Goal: Information Seeking & Learning: Learn about a topic

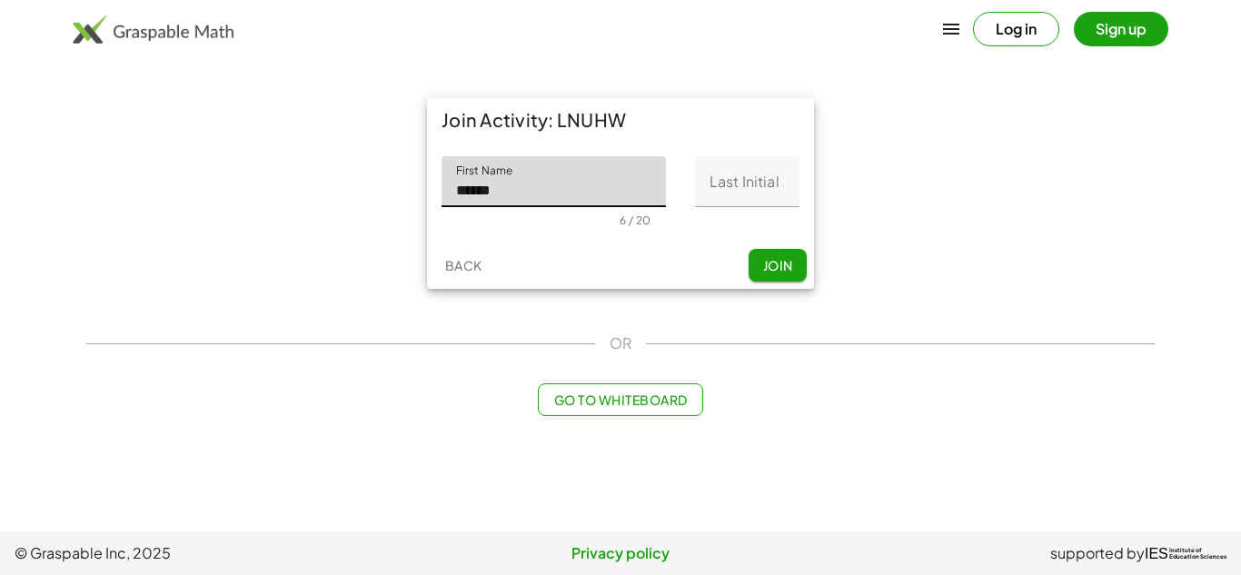
type input "******"
click at [737, 184] on input "Last Initial" at bounding box center [747, 181] width 104 height 51
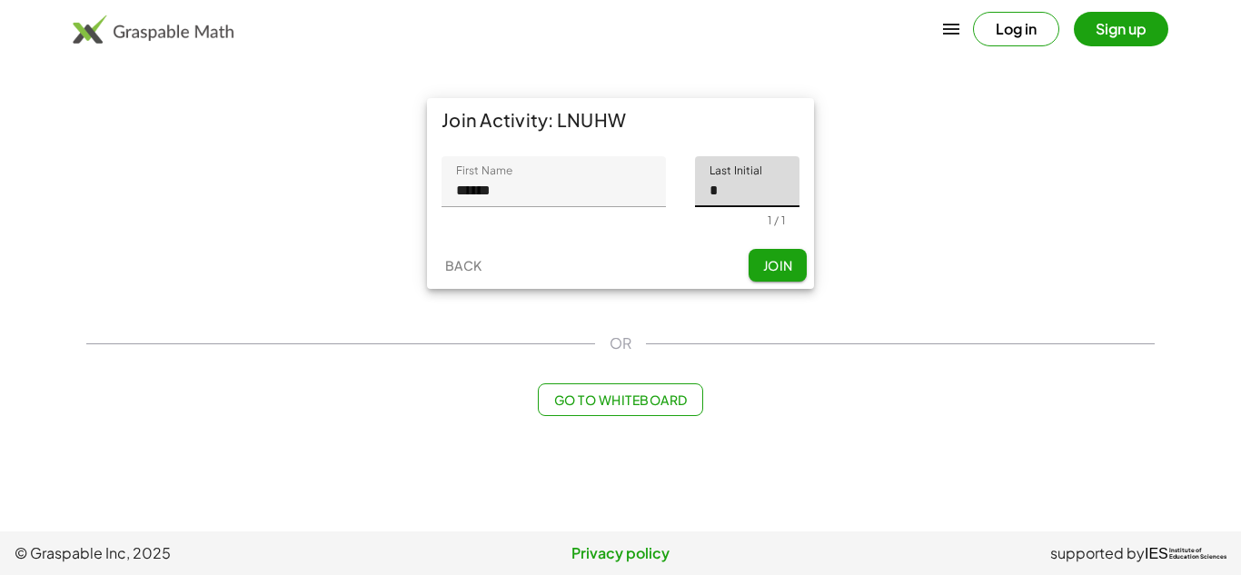
type input "*"
click at [566, 265] on div "Back Join" at bounding box center [620, 265] width 387 height 47
click at [775, 271] on span "Join" at bounding box center [777, 265] width 30 height 16
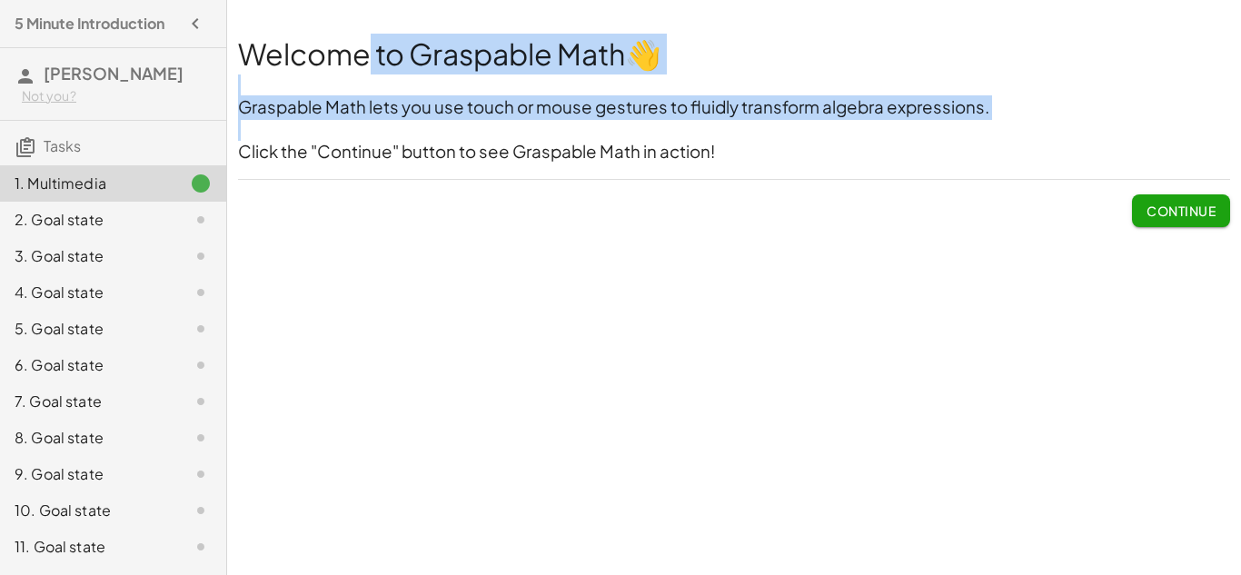
drag, startPoint x: 367, startPoint y: 64, endPoint x: 371, endPoint y: 122, distance: 58.3
click at [371, 122] on div "Welcome to Graspable Math 👋 Graspable Math lets you use touch or mouse gestures…" at bounding box center [734, 99] width 992 height 131
click at [371, 122] on p at bounding box center [734, 130] width 992 height 21
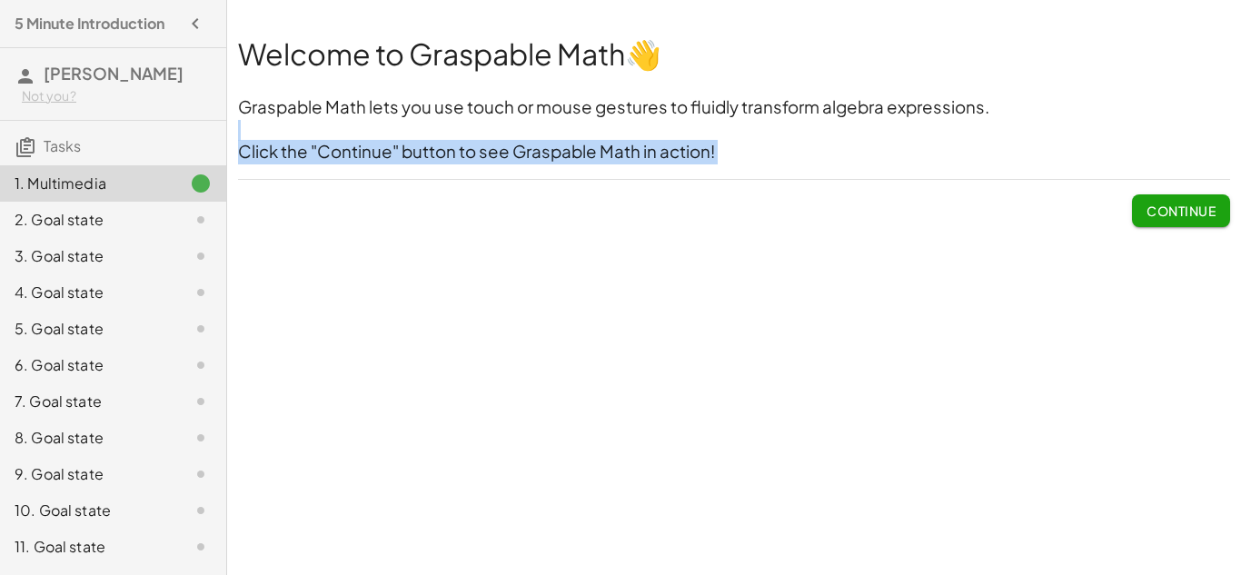
drag, startPoint x: 371, startPoint y: 122, endPoint x: 766, endPoint y: 203, distance: 403.2
click at [766, 203] on div "Welcome to Graspable Math 👋 Graspable Math lets you use touch or mouse gestures…" at bounding box center [733, 130] width 1013 height 215
click at [766, 203] on div "Continue" at bounding box center [734, 203] width 992 height 47
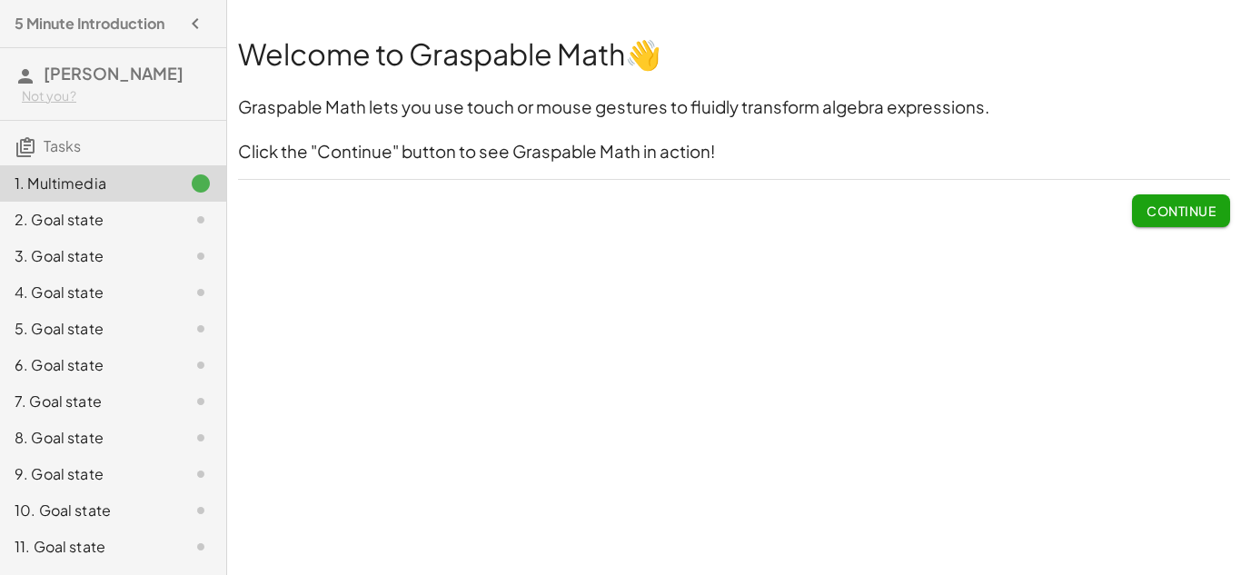
click at [1148, 213] on span "Continue" at bounding box center [1180, 211] width 69 height 16
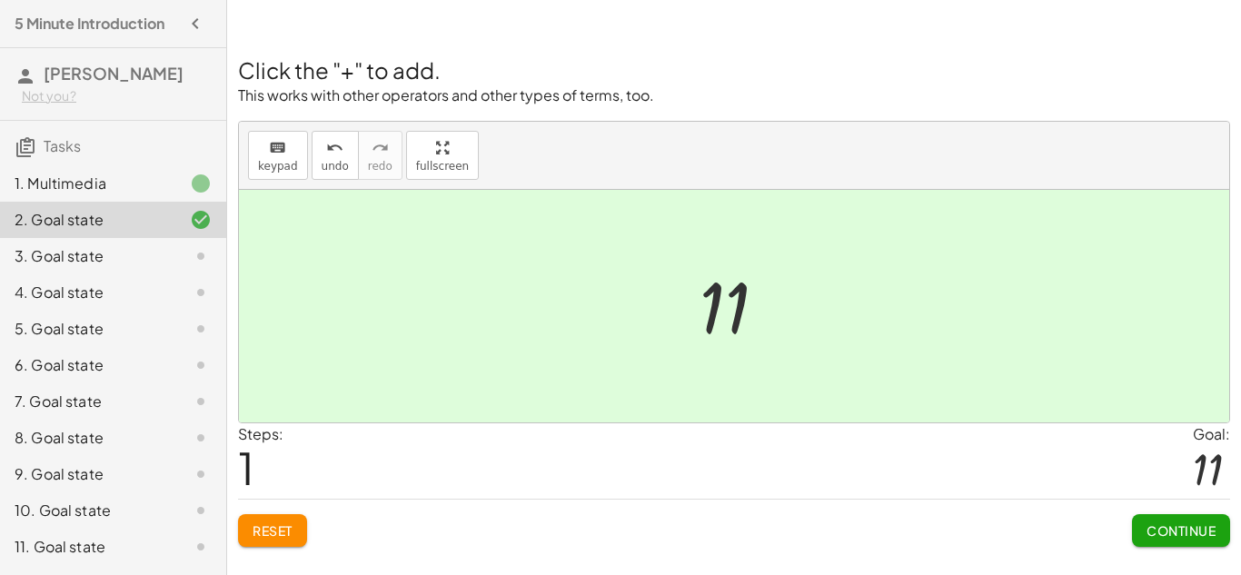
click at [1181, 539] on button "Continue" at bounding box center [1181, 530] width 98 height 33
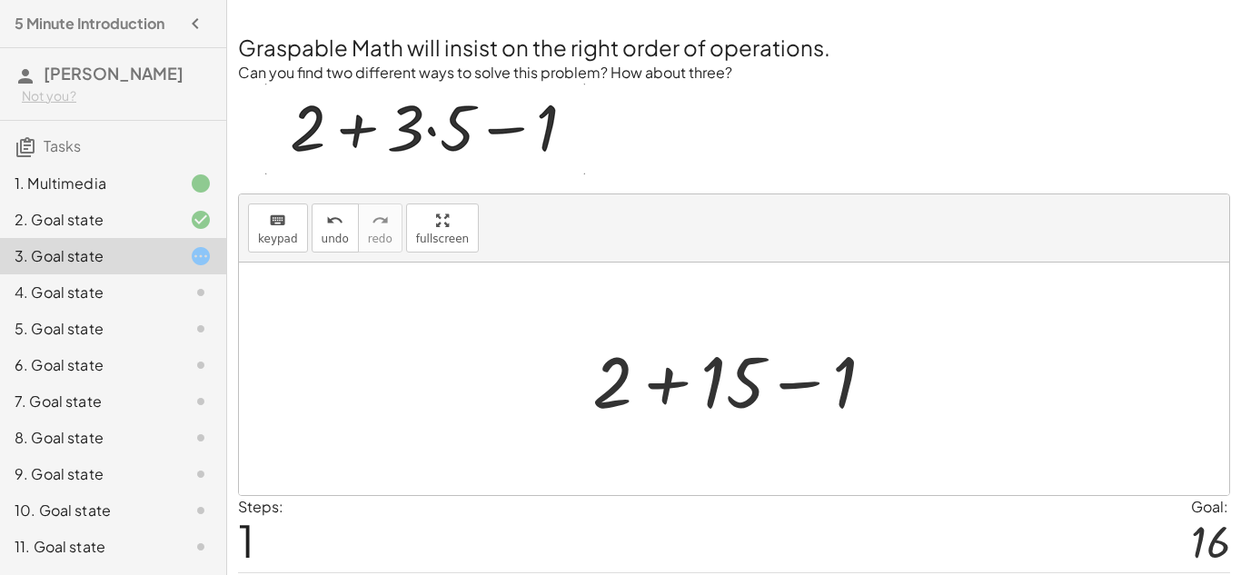
click at [648, 430] on div "+ 2 + · 3 · 5 − 1 + 2 + − 1 15" at bounding box center [734, 379] width 338 height 103
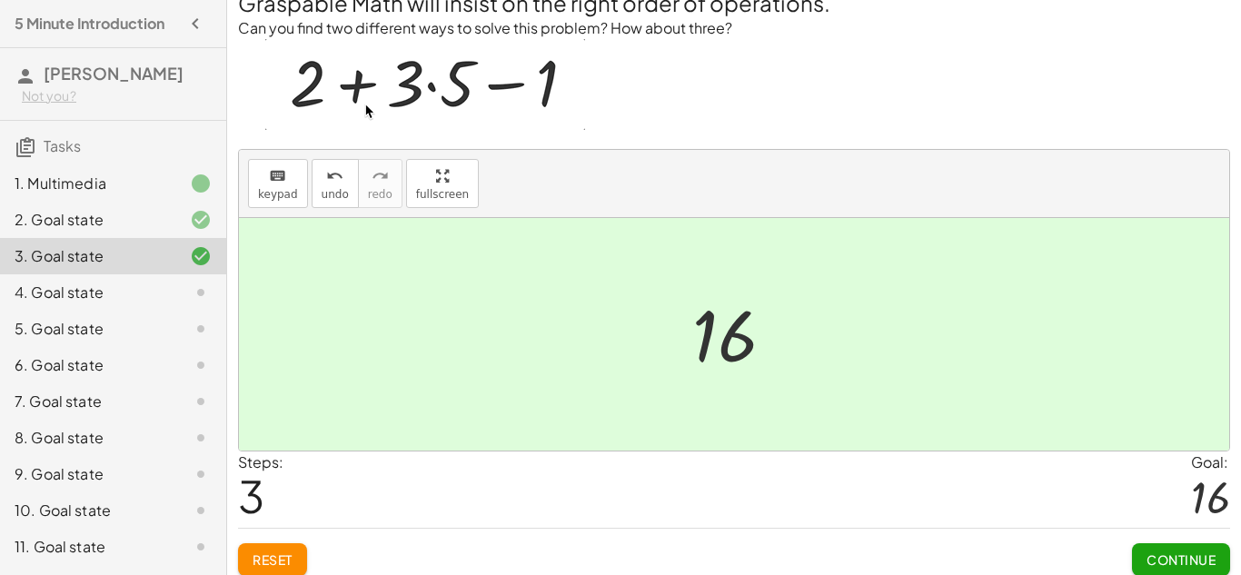
scroll to position [56, 0]
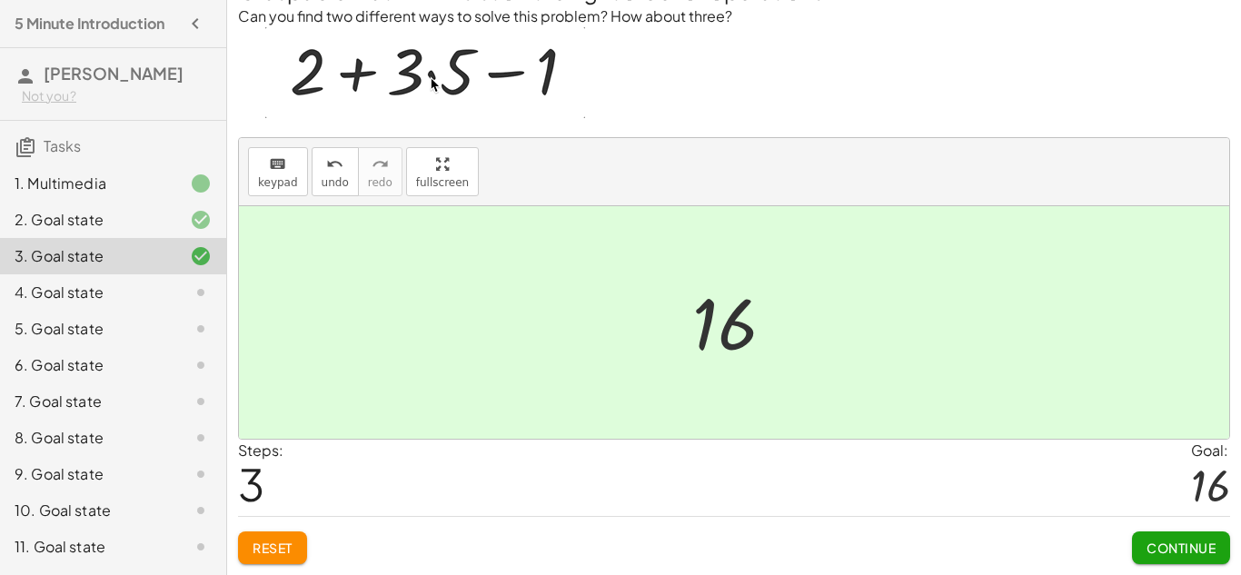
click at [1150, 540] on span "Continue" at bounding box center [1180, 547] width 69 height 16
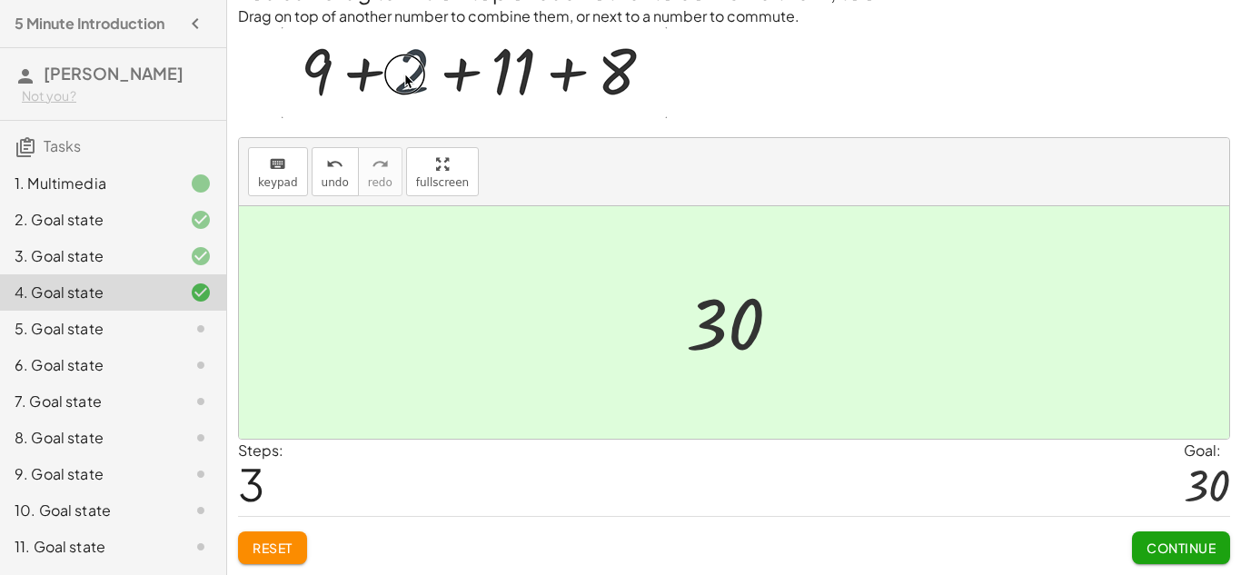
click at [1163, 549] on span "Continue" at bounding box center [1180, 547] width 69 height 16
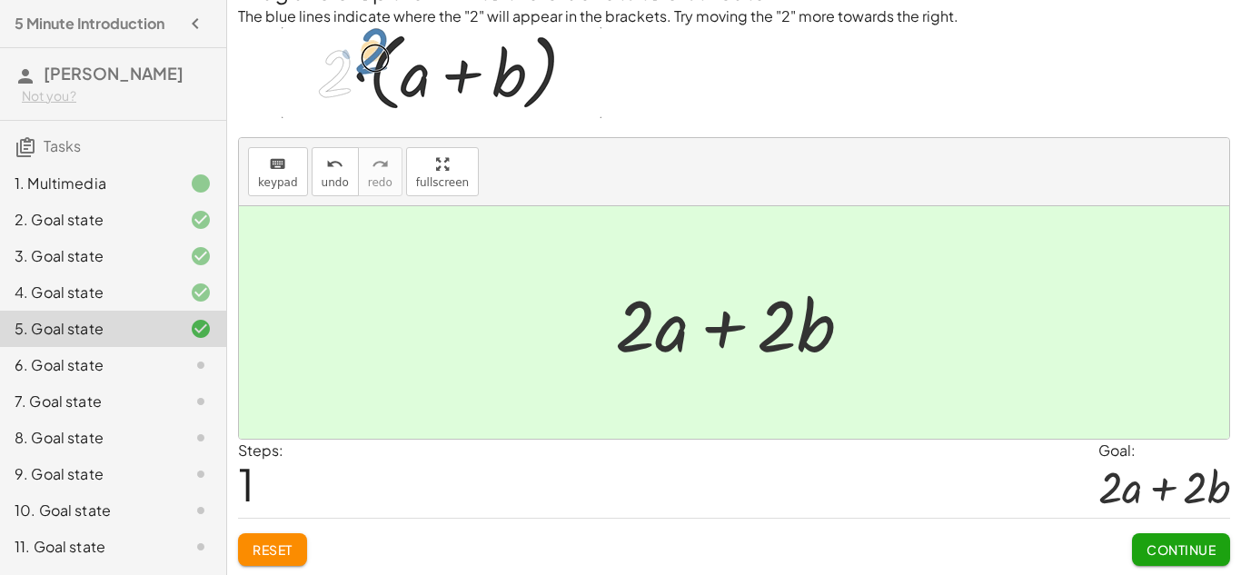
click at [1176, 546] on span "Continue" at bounding box center [1180, 549] width 69 height 16
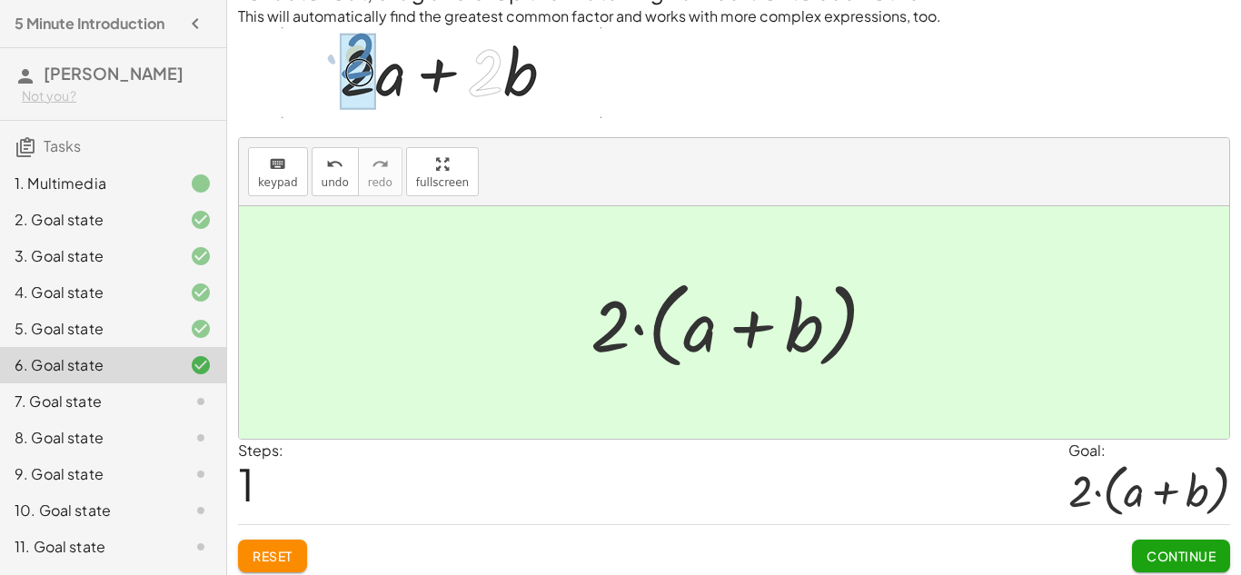
click at [1178, 549] on span "Continue" at bounding box center [1180, 556] width 69 height 16
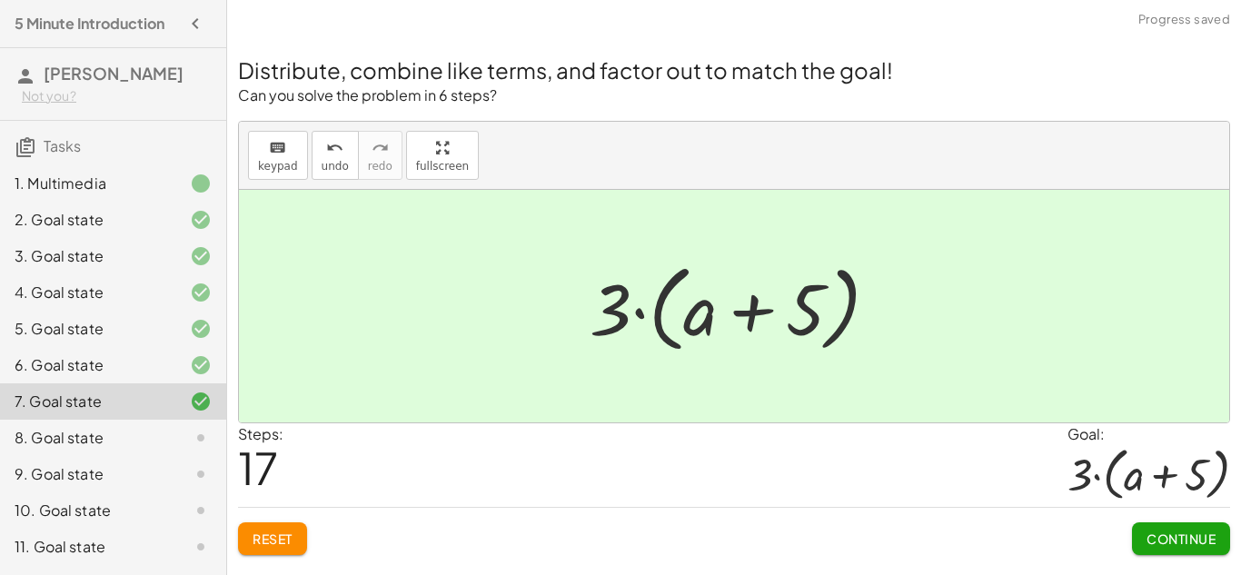
click at [1183, 550] on button "Continue" at bounding box center [1181, 538] width 98 height 33
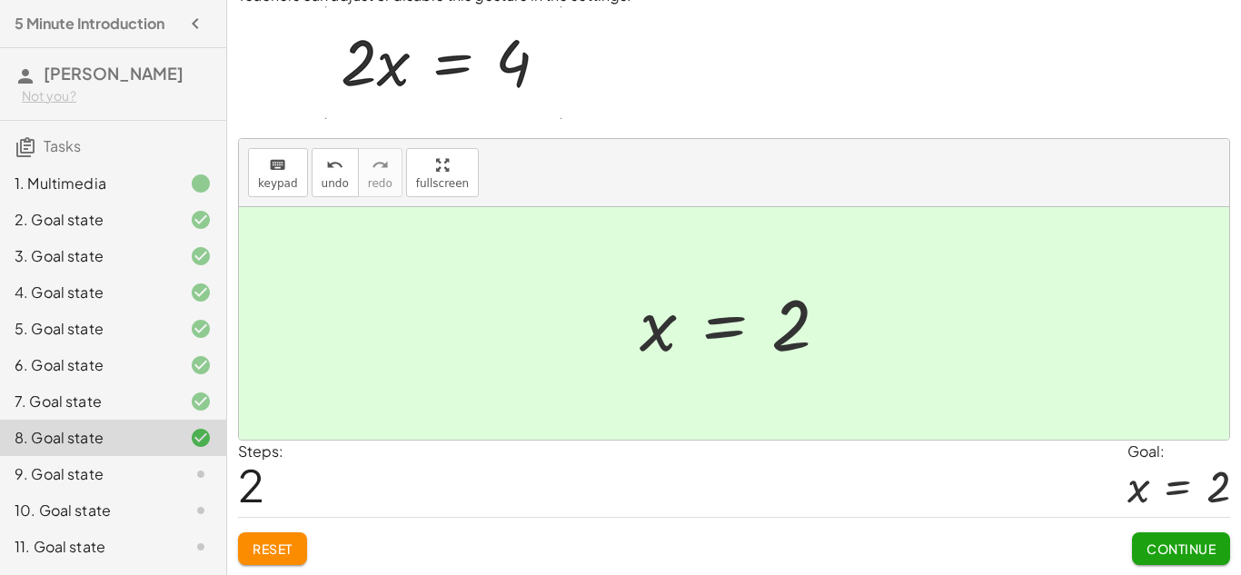
scroll to position [78, 0]
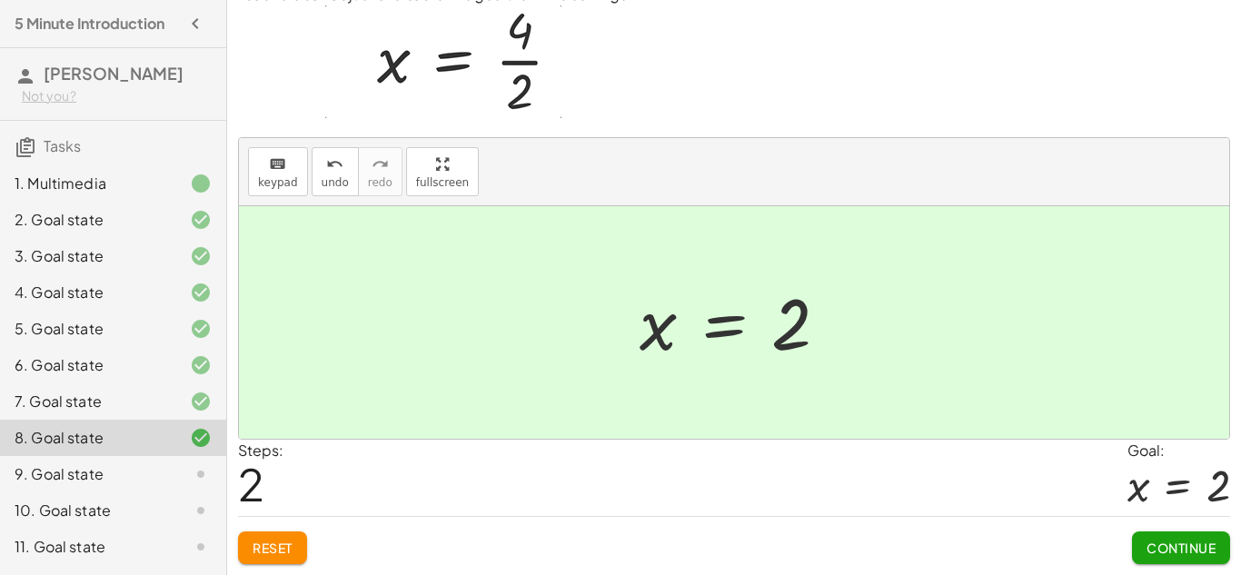
click at [1184, 552] on span "Continue" at bounding box center [1180, 547] width 69 height 16
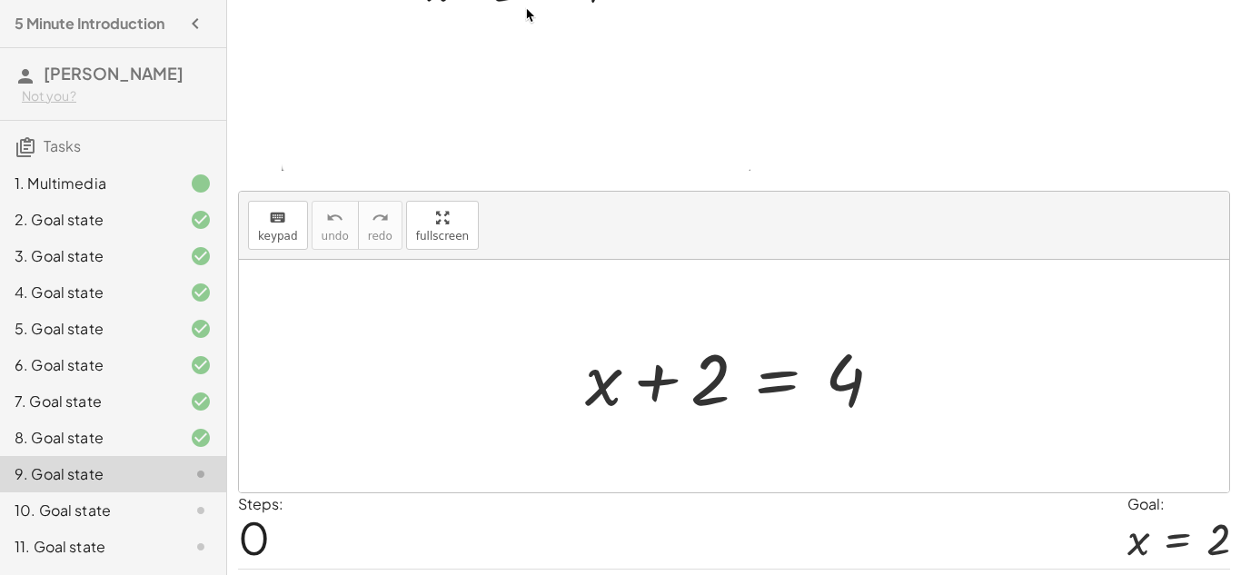
scroll to position [209, 0]
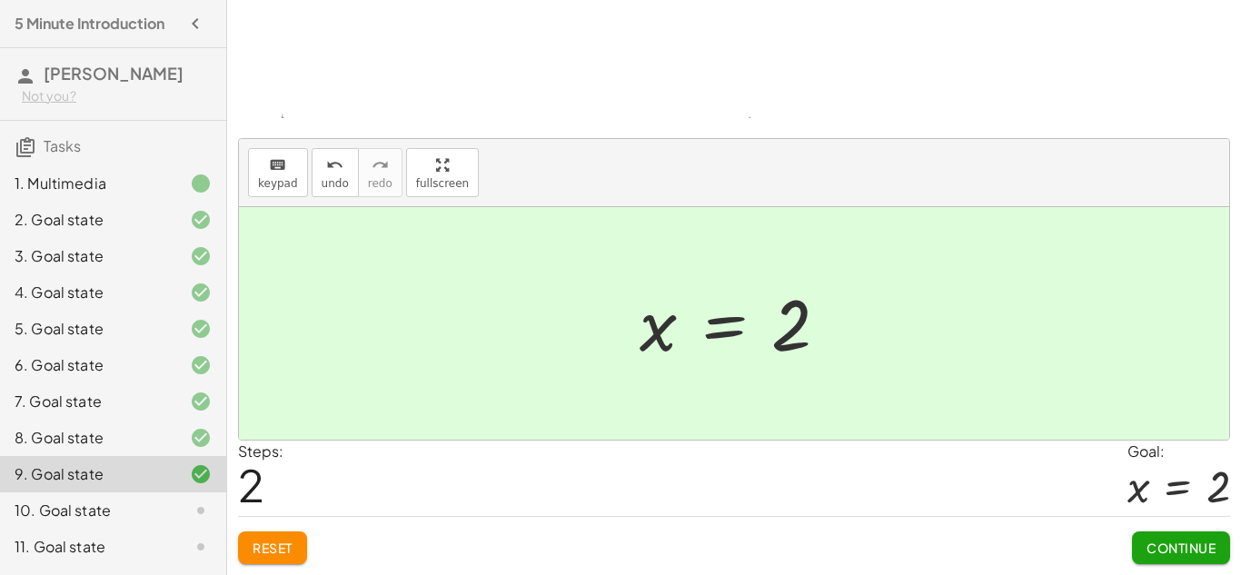
click at [1171, 544] on span "Continue" at bounding box center [1180, 547] width 69 height 16
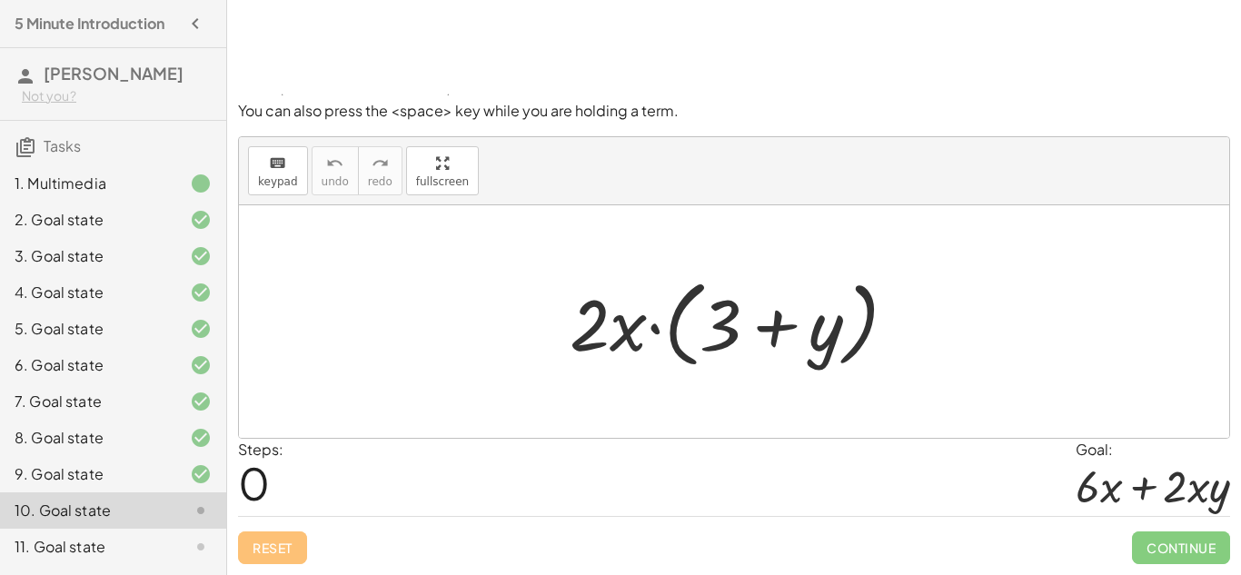
scroll to position [83, 0]
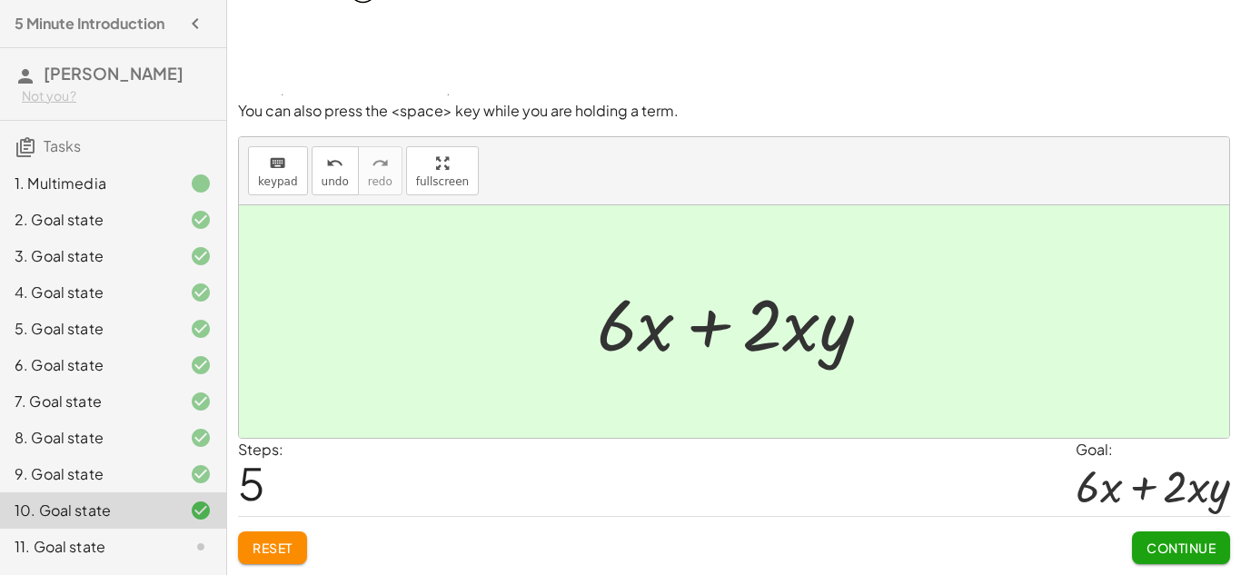
click at [1195, 551] on span "Continue" at bounding box center [1180, 547] width 69 height 16
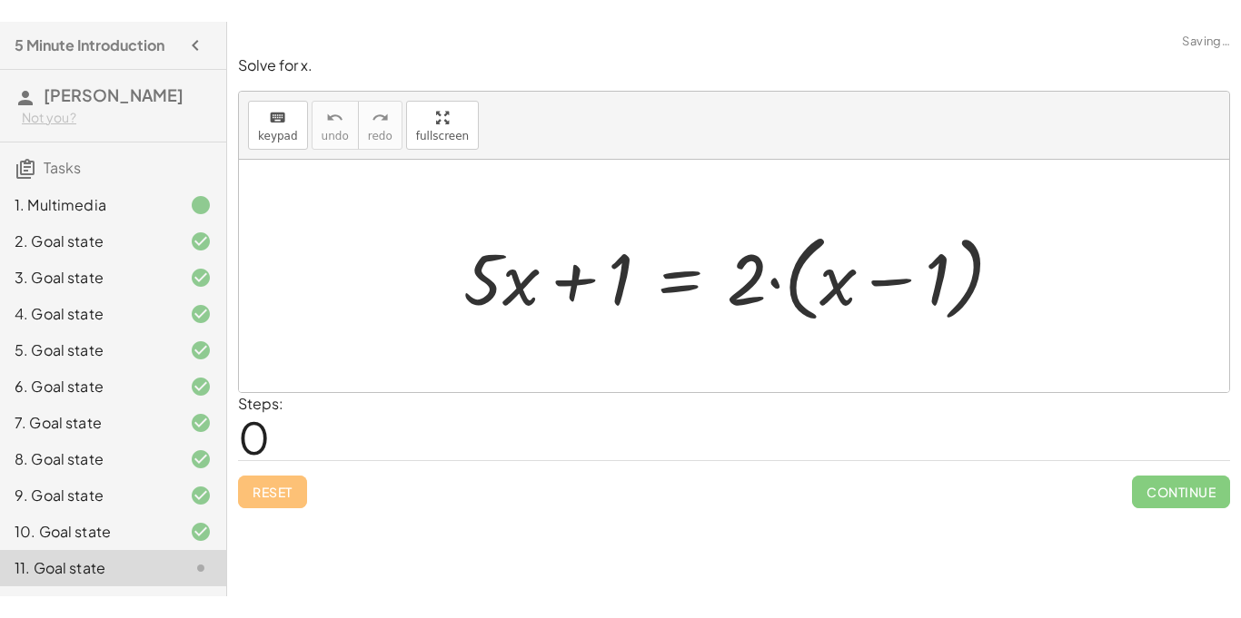
scroll to position [0, 0]
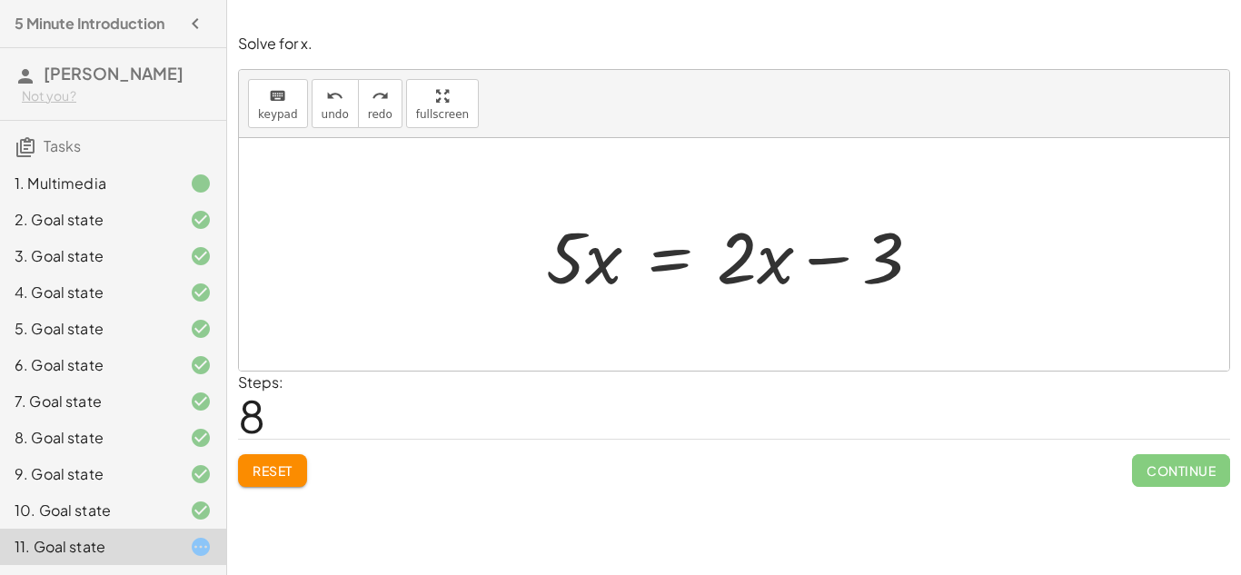
click at [264, 481] on button "Reset" at bounding box center [272, 470] width 69 height 33
drag, startPoint x: 588, startPoint y: 265, endPoint x: 775, endPoint y: 309, distance: 192.1
click at [775, 309] on div "+ · 5 · x + 1 = · 2 · ( + x − 1 ) + · 5 · x + 1 = + · 2 · x − · 2 · 1 + · 5 · x…" at bounding box center [734, 254] width 990 height 232
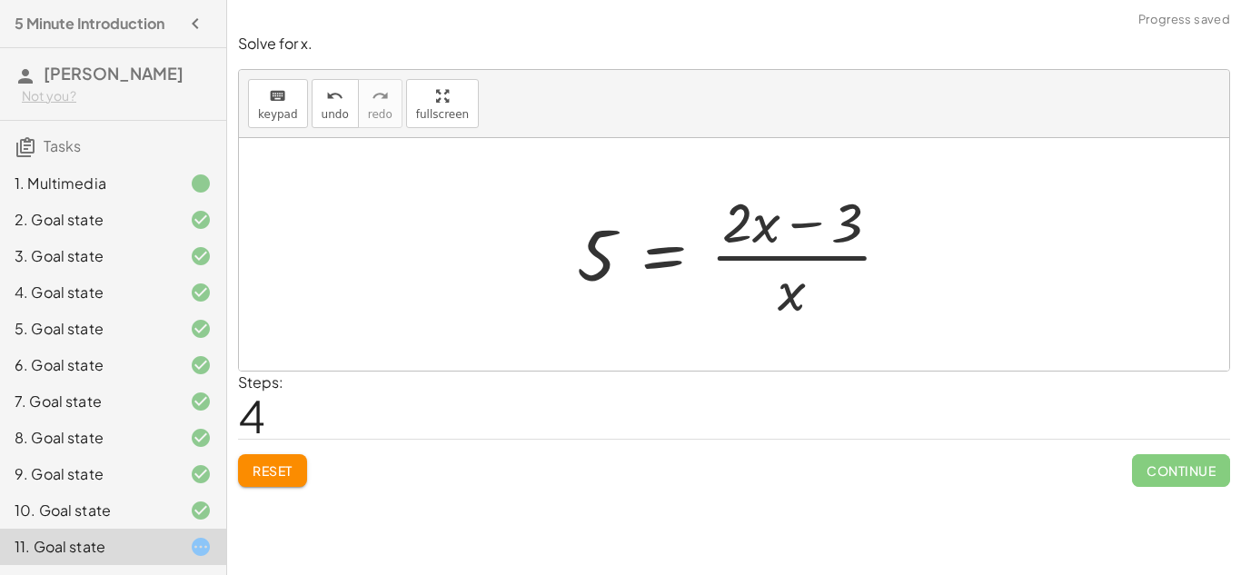
click at [768, 220] on div at bounding box center [741, 254] width 347 height 140
click at [840, 238] on div at bounding box center [741, 254] width 347 height 140
click at [330, 98] on icon "undo" at bounding box center [334, 96] width 17 height 22
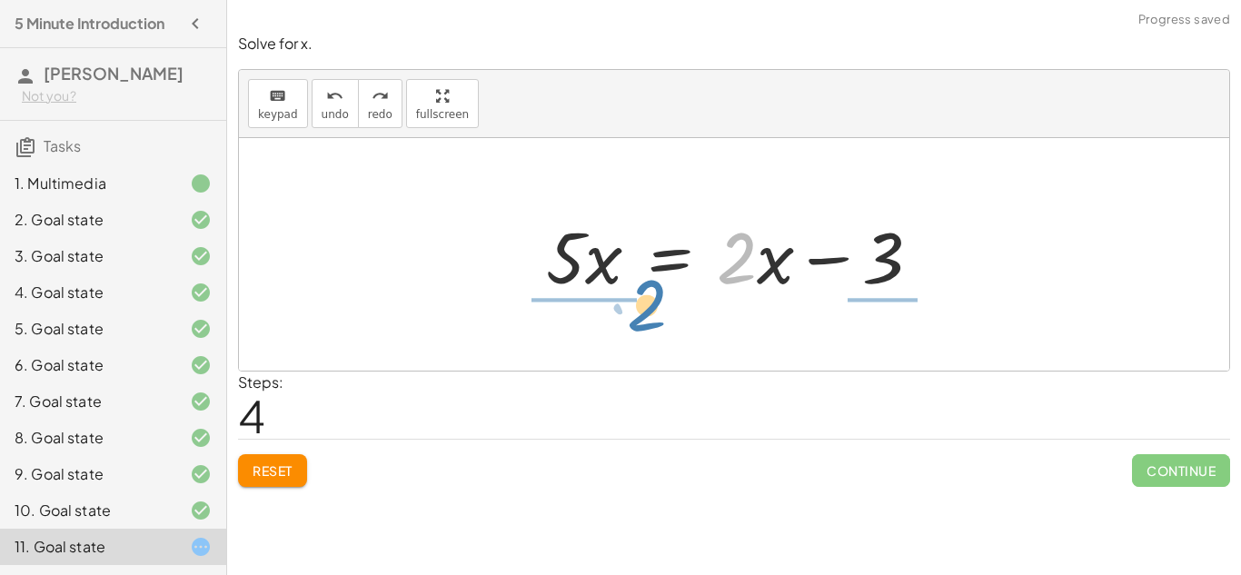
drag, startPoint x: 745, startPoint y: 266, endPoint x: 655, endPoint y: 313, distance: 101.6
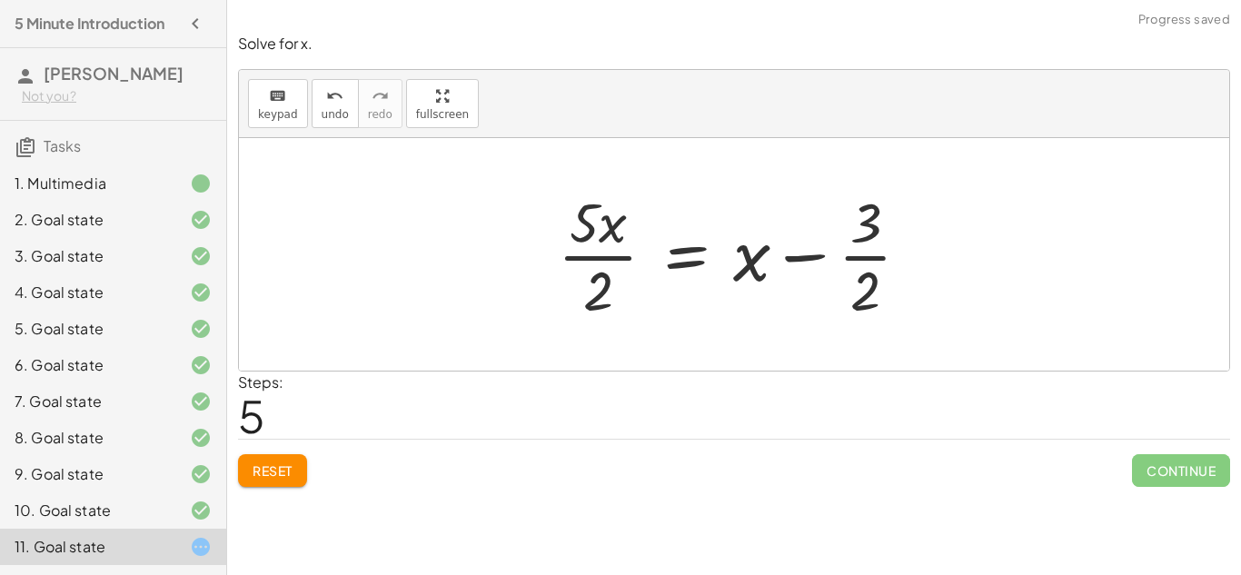
click at [873, 225] on div at bounding box center [741, 254] width 385 height 140
click at [576, 226] on div at bounding box center [741, 254] width 385 height 140
drag, startPoint x: 739, startPoint y: 254, endPoint x: 620, endPoint y: 300, distance: 127.3
click at [620, 300] on div at bounding box center [741, 254] width 385 height 140
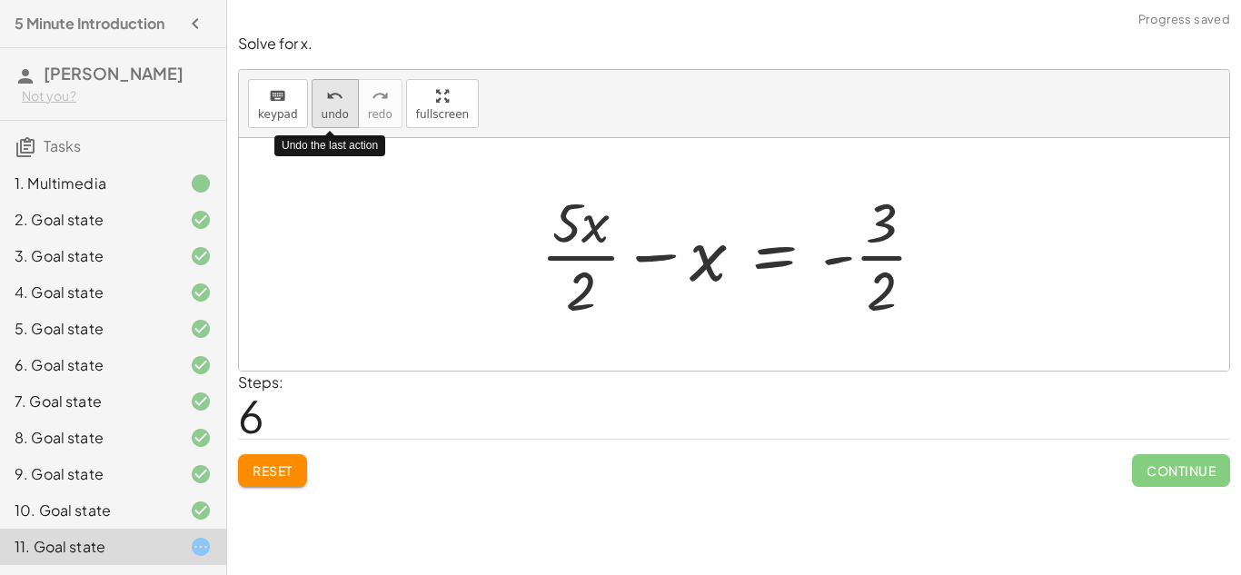
click at [345, 93] on button "undo undo" at bounding box center [334, 103] width 47 height 49
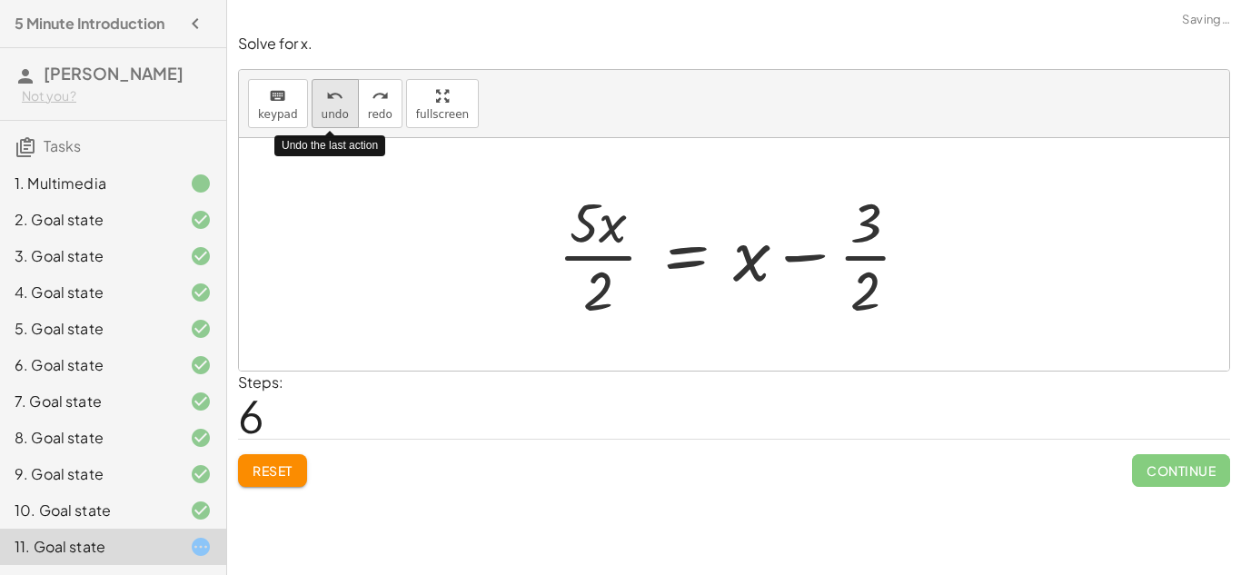
click at [345, 93] on button "undo undo" at bounding box center [334, 103] width 47 height 49
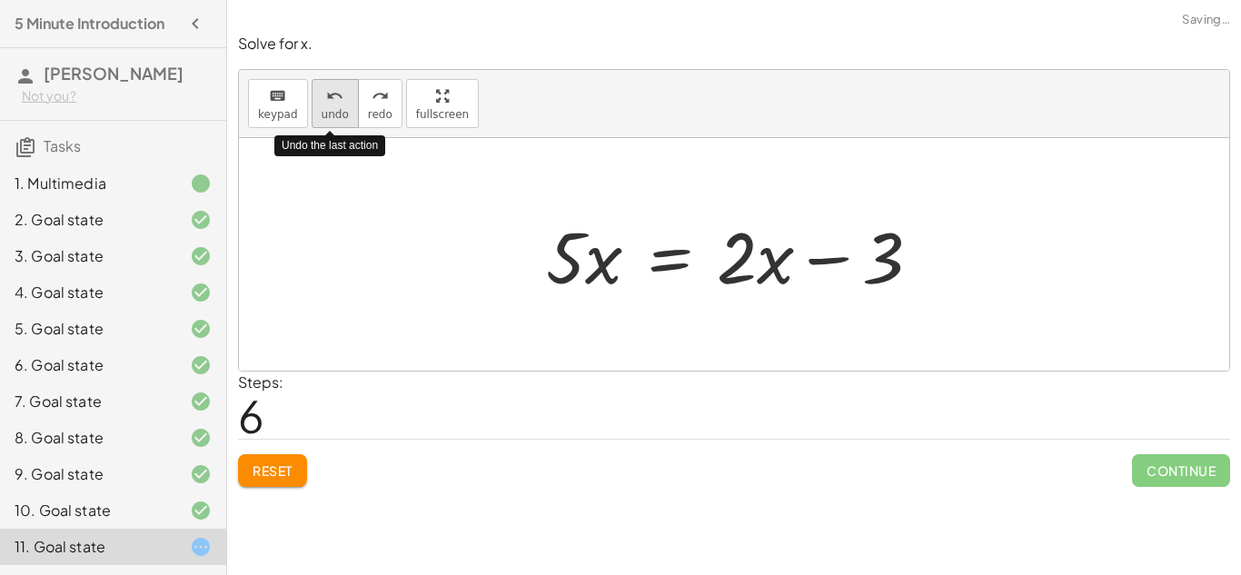
click at [345, 93] on button "undo undo" at bounding box center [334, 103] width 47 height 49
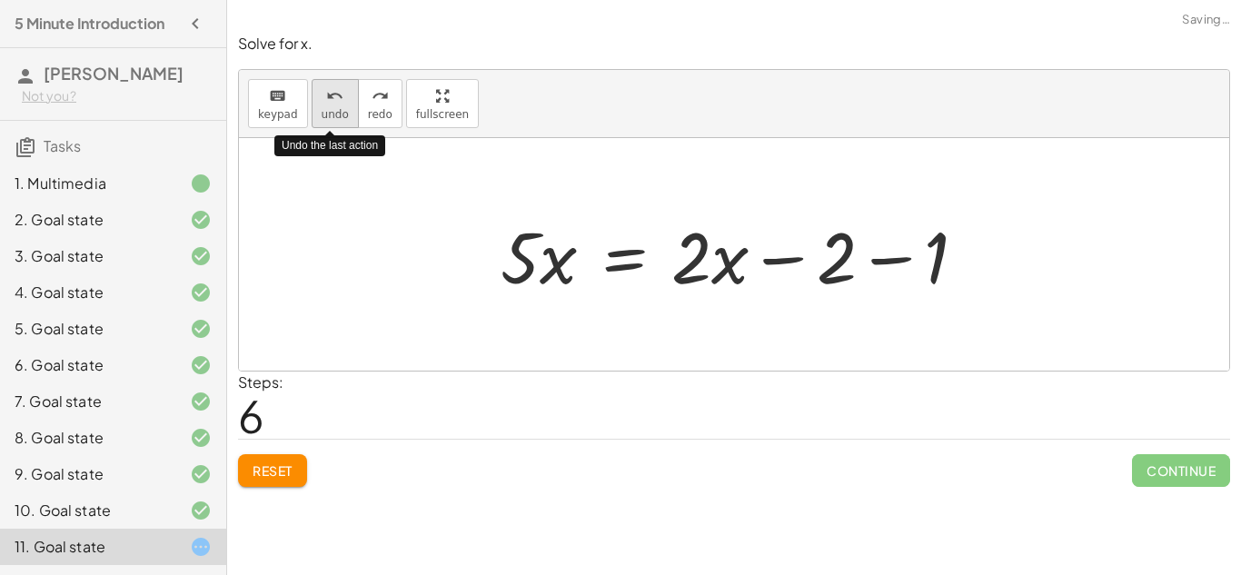
click at [345, 93] on button "undo undo" at bounding box center [334, 103] width 47 height 49
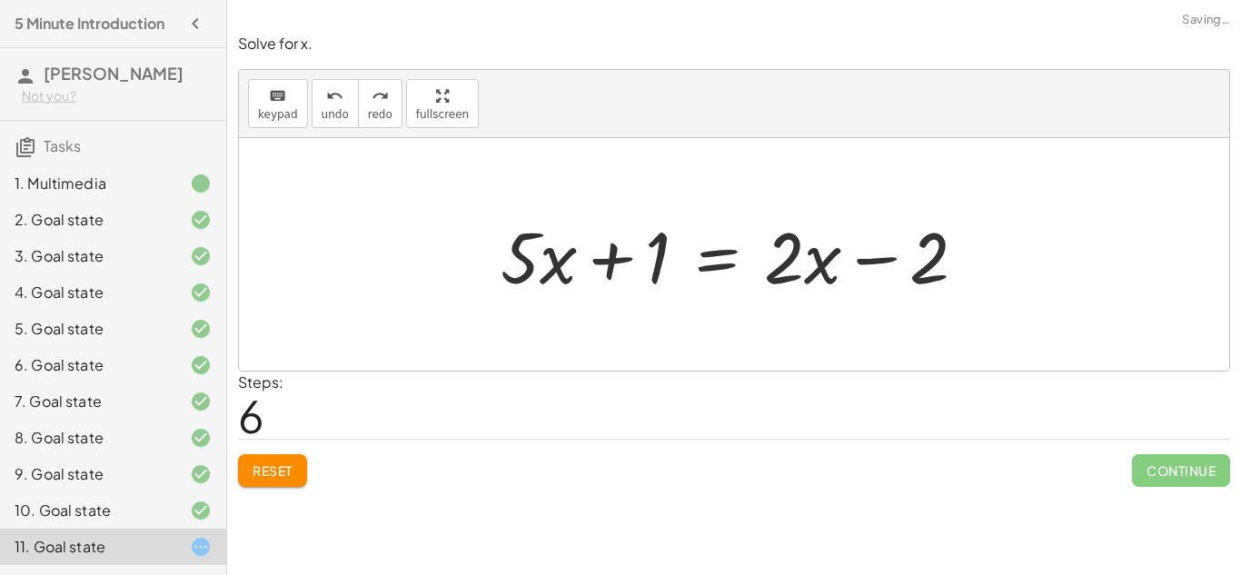
click at [292, 456] on button "Reset" at bounding box center [272, 470] width 69 height 33
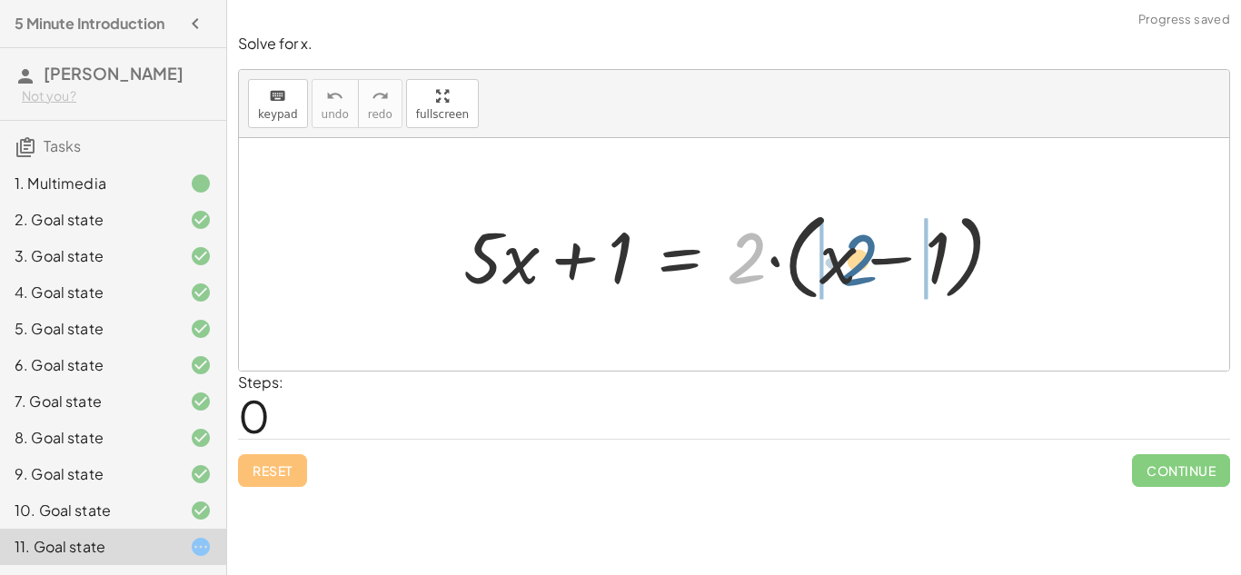
drag, startPoint x: 741, startPoint y: 259, endPoint x: 853, endPoint y: 261, distance: 111.7
click at [853, 261] on div at bounding box center [740, 255] width 573 height 104
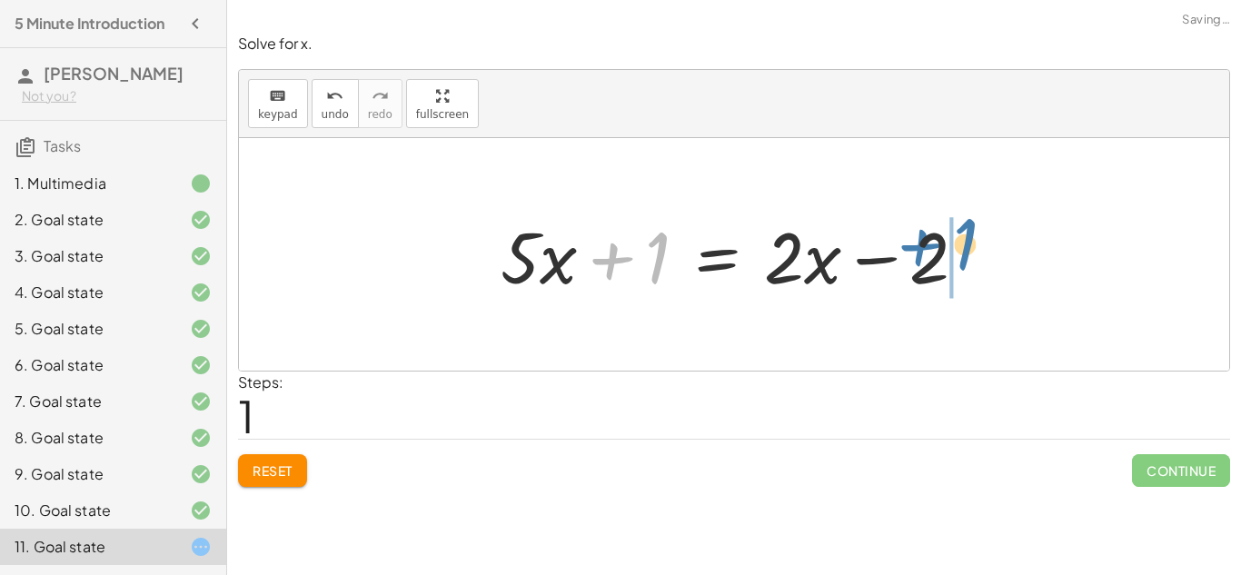
drag, startPoint x: 634, startPoint y: 266, endPoint x: 945, endPoint y: 252, distance: 311.8
click at [945, 252] on div at bounding box center [740, 255] width 499 height 94
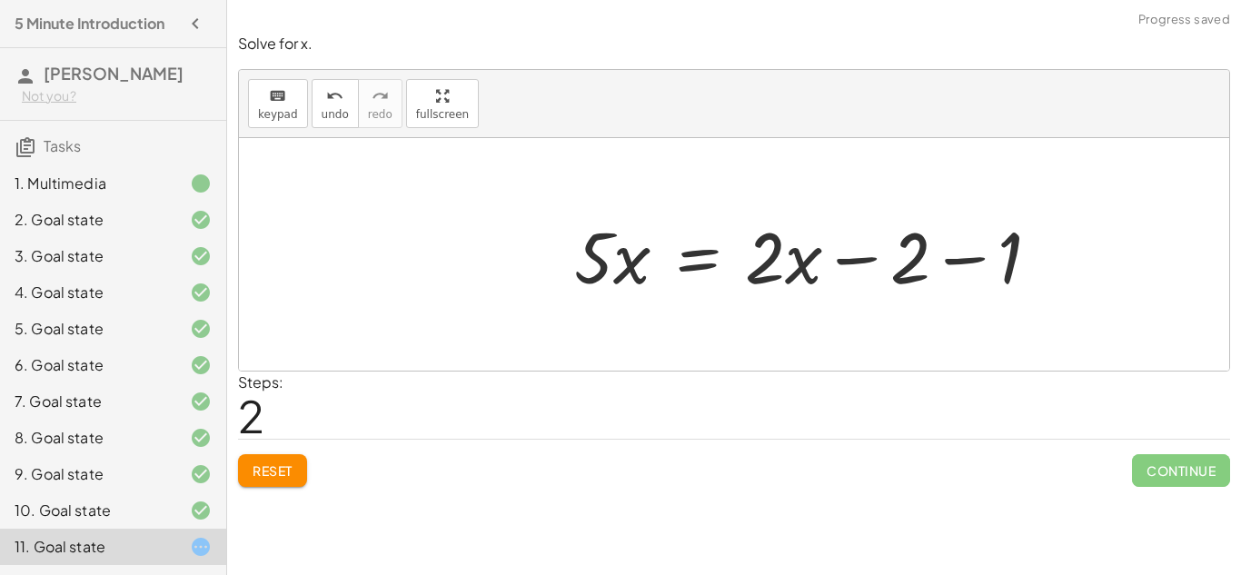
click at [926, 257] on div at bounding box center [814, 255] width 499 height 94
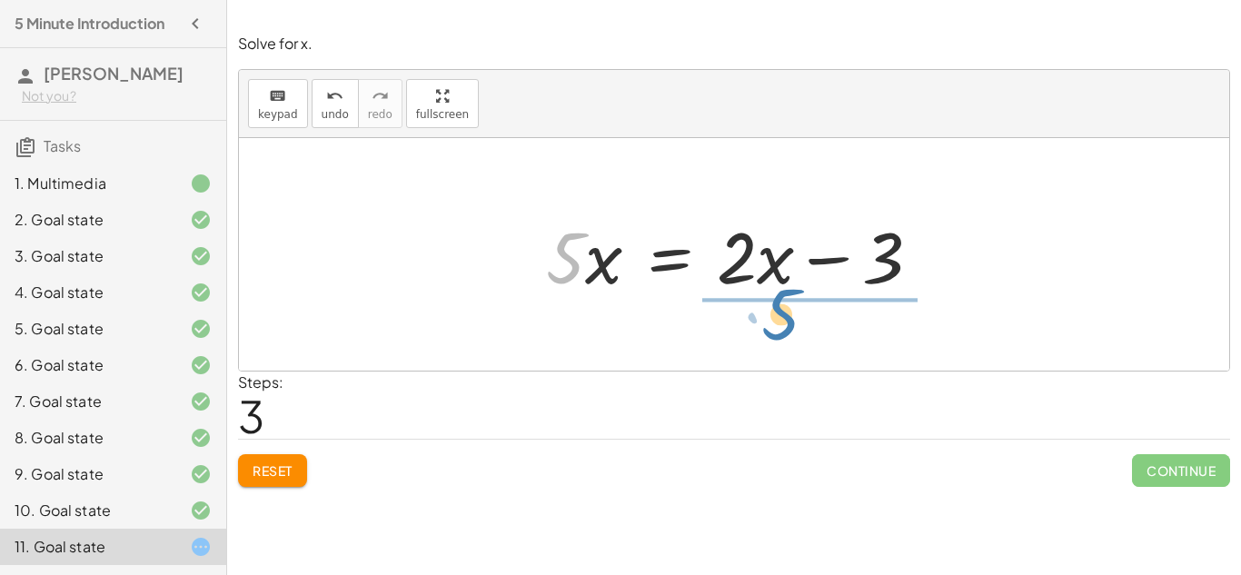
drag, startPoint x: 564, startPoint y: 246, endPoint x: 780, endPoint y: 302, distance: 223.4
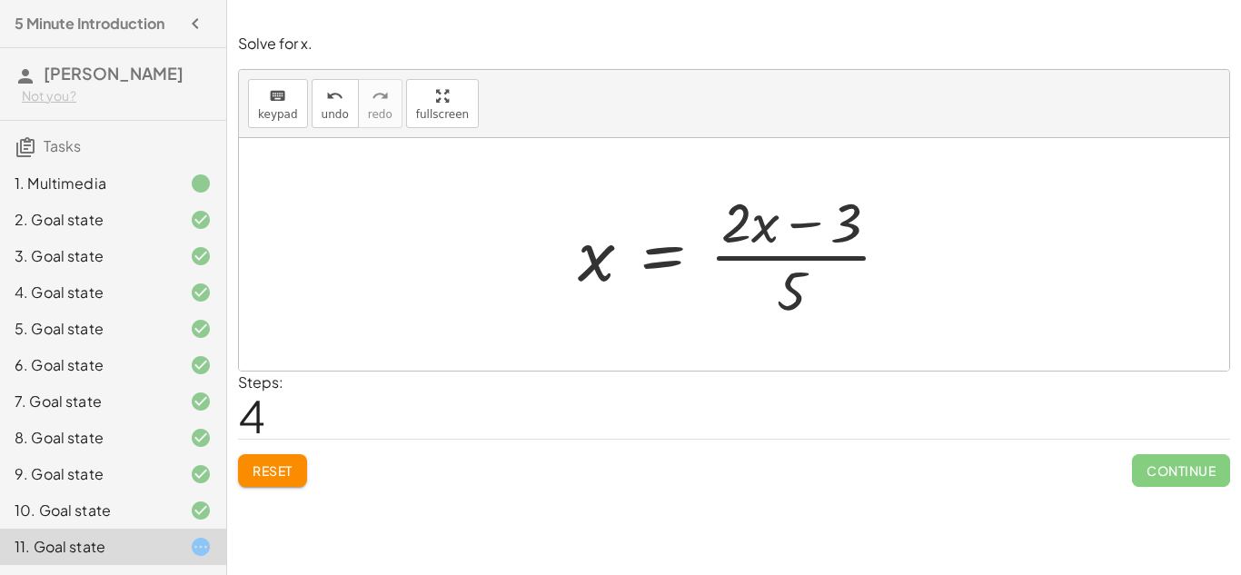
click at [737, 232] on div at bounding box center [740, 254] width 345 height 140
drag, startPoint x: 758, startPoint y: 224, endPoint x: 570, endPoint y: 255, distance: 190.5
click at [570, 255] on div at bounding box center [740, 254] width 345 height 140
click at [343, 138] on div at bounding box center [734, 254] width 990 height 232
click at [340, 118] on span "undo" at bounding box center [334, 114] width 27 height 13
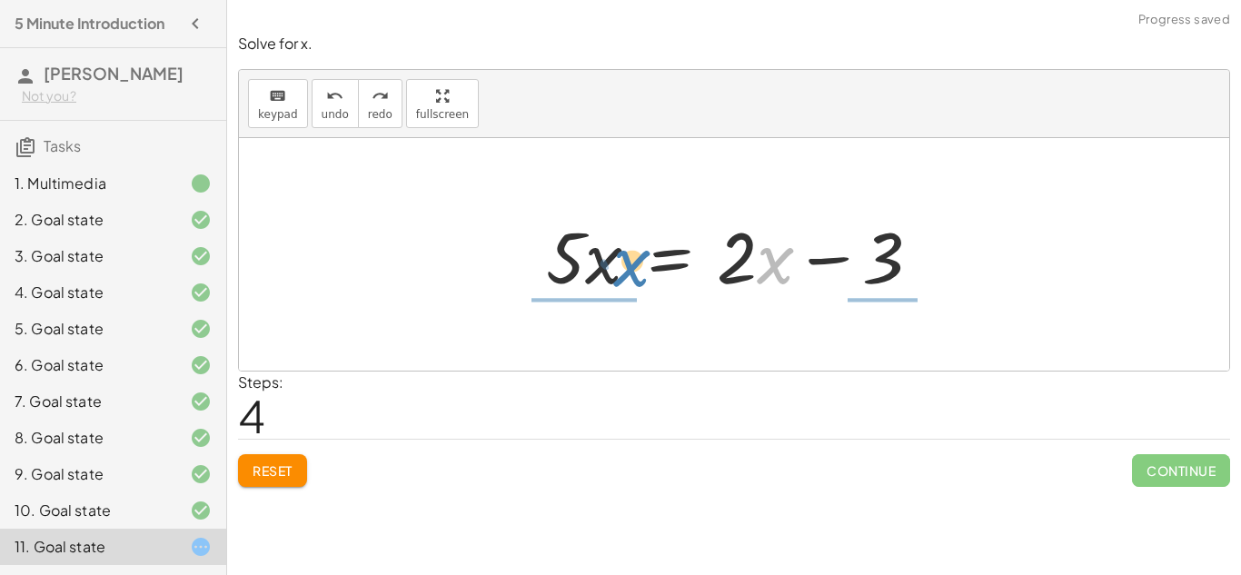
drag, startPoint x: 780, startPoint y: 266, endPoint x: 637, endPoint y: 269, distance: 143.5
click at [637, 269] on div at bounding box center [740, 255] width 407 height 94
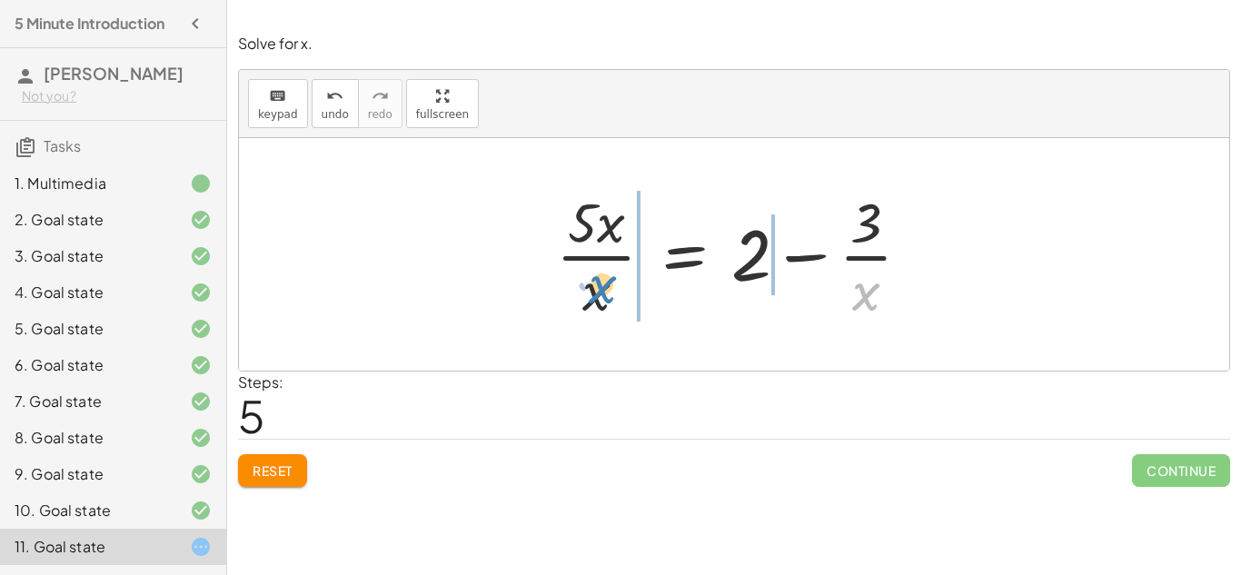
drag, startPoint x: 881, startPoint y: 295, endPoint x: 618, endPoint y: 289, distance: 263.4
click at [618, 289] on div at bounding box center [741, 254] width 388 height 140
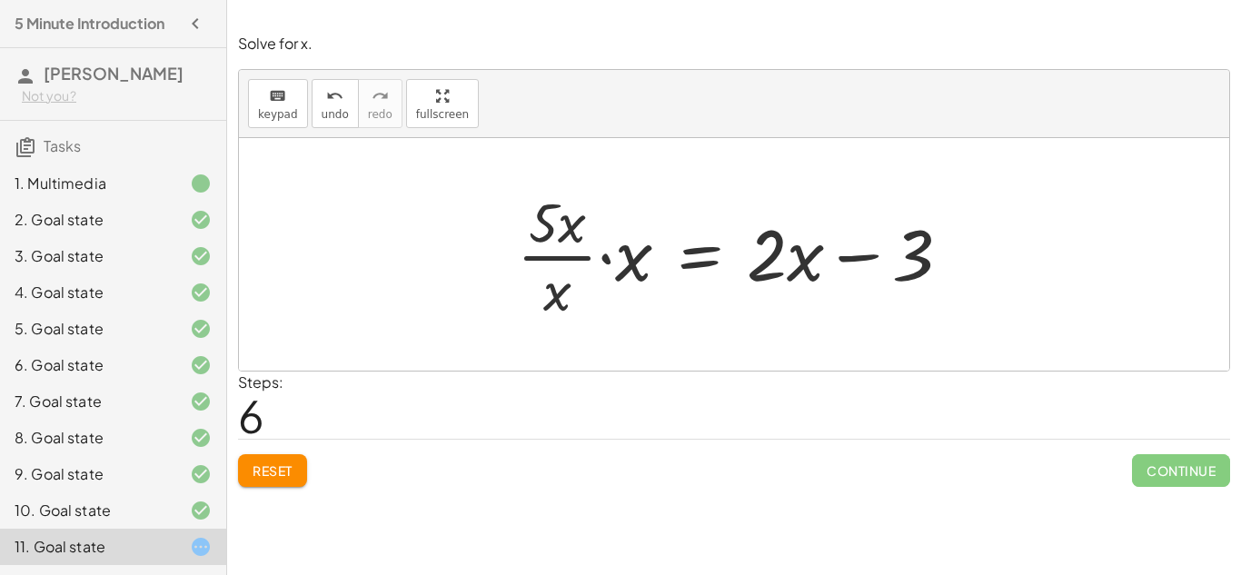
click at [296, 468] on button "Reset" at bounding box center [272, 470] width 69 height 33
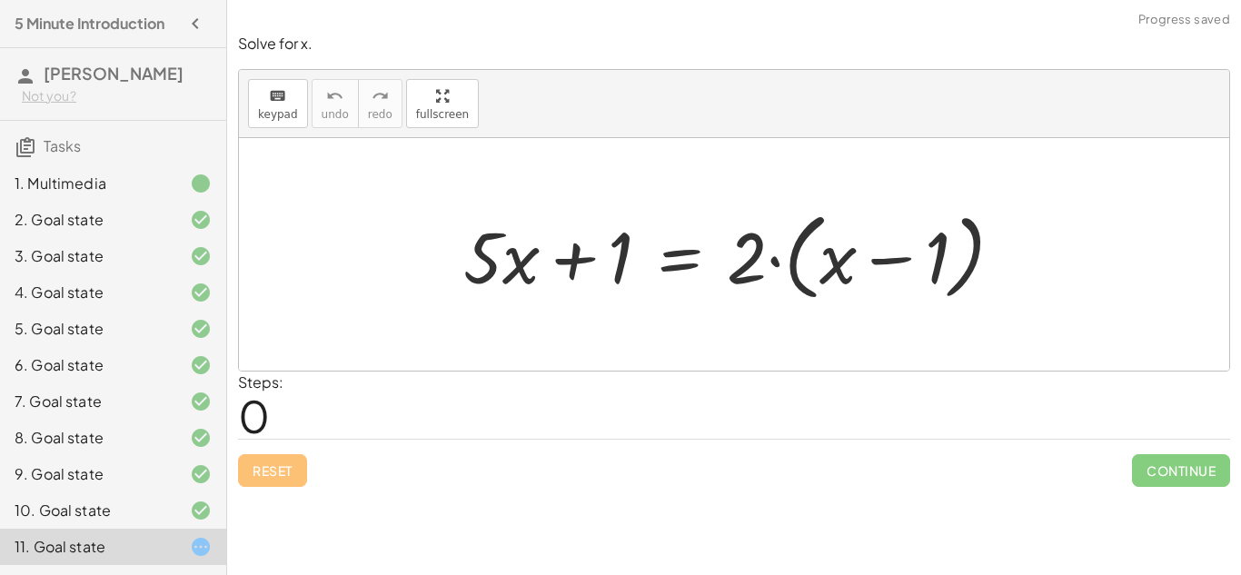
click at [296, 468] on div "Reset Continue" at bounding box center [734, 463] width 992 height 48
drag, startPoint x: 746, startPoint y: 272, endPoint x: 864, endPoint y: 252, distance: 119.9
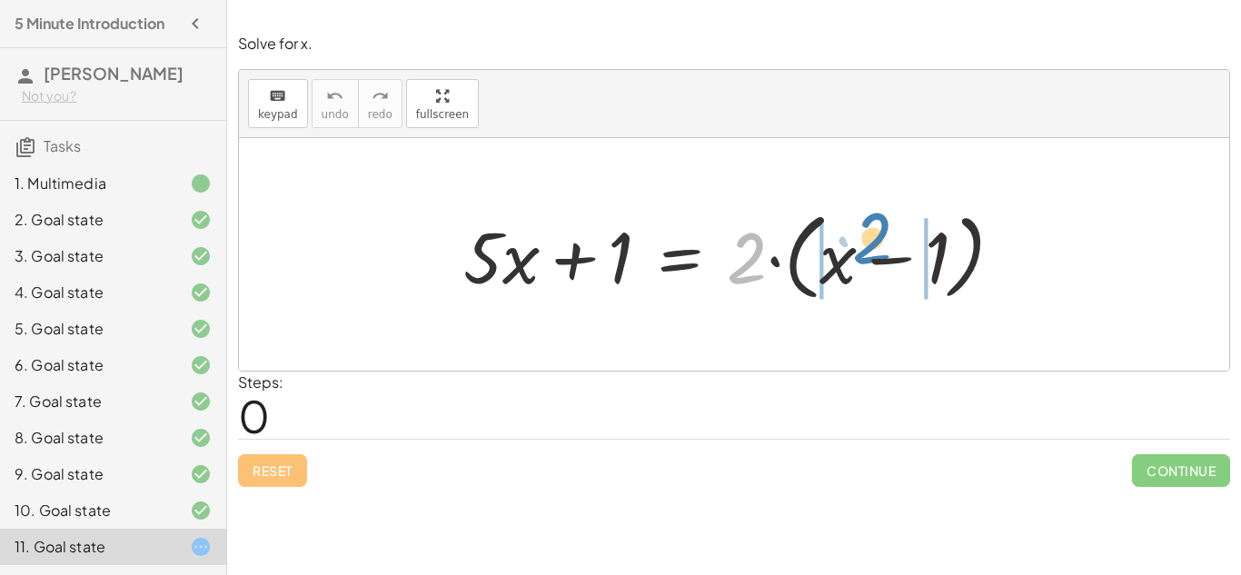
click at [864, 252] on div at bounding box center [740, 255] width 573 height 104
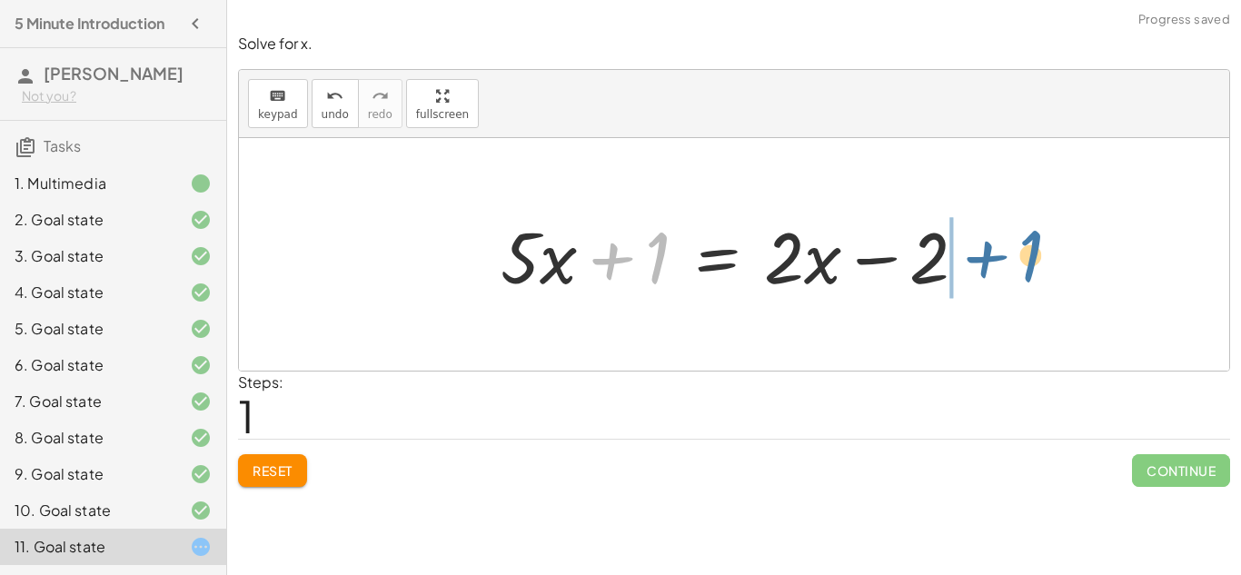
drag, startPoint x: 654, startPoint y: 260, endPoint x: 1053, endPoint y: 261, distance: 399.6
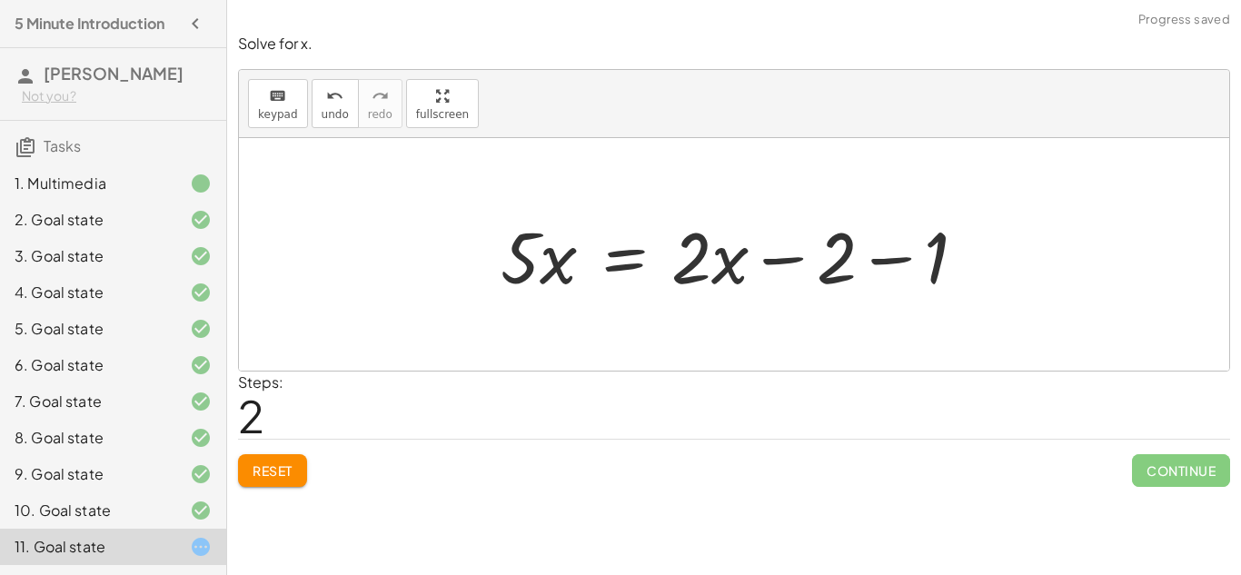
click at [833, 277] on div at bounding box center [740, 255] width 499 height 94
click at [845, 243] on div at bounding box center [740, 255] width 499 height 94
click at [840, 269] on div at bounding box center [740, 255] width 499 height 94
click at [286, 475] on span "Reset" at bounding box center [272, 470] width 40 height 16
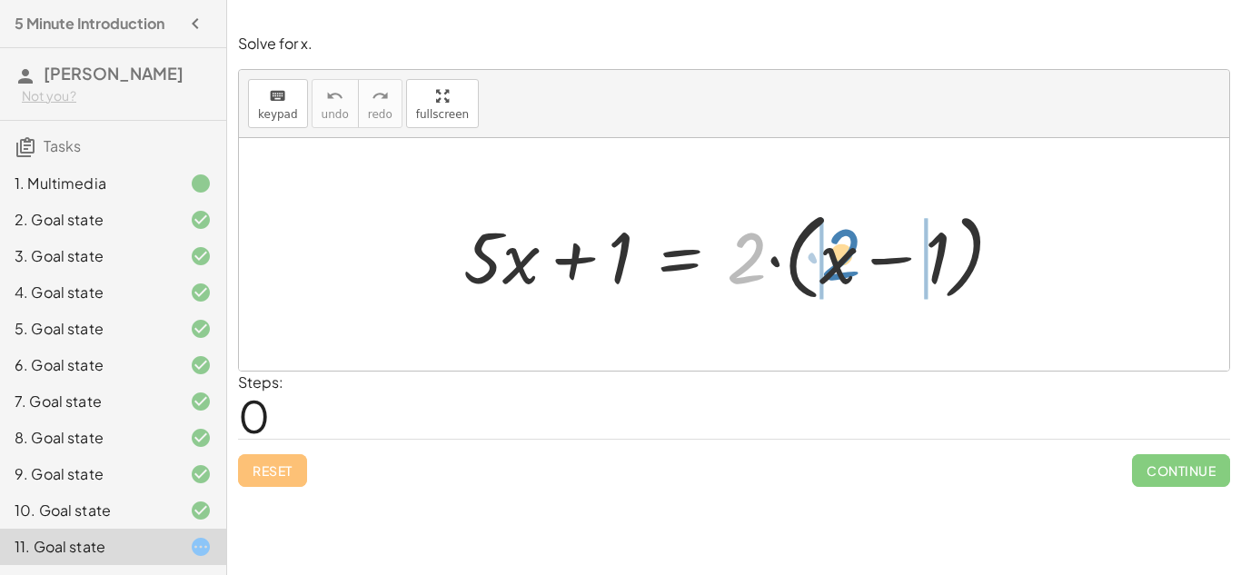
drag, startPoint x: 758, startPoint y: 250, endPoint x: 853, endPoint y: 246, distance: 94.5
click at [853, 246] on div at bounding box center [740, 255] width 573 height 104
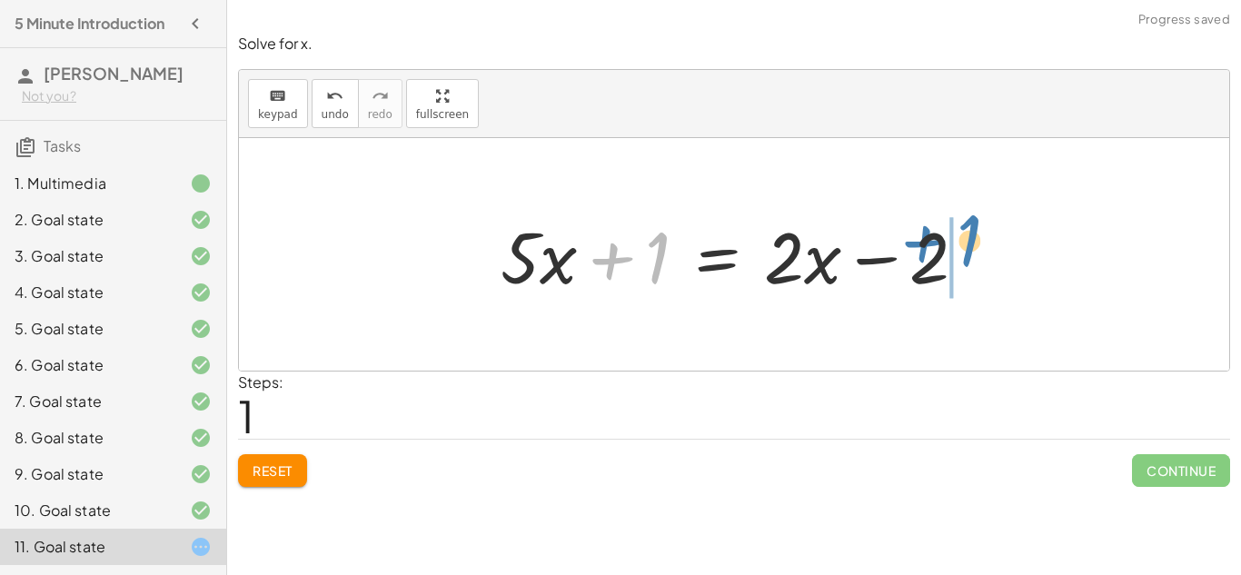
drag, startPoint x: 638, startPoint y: 257, endPoint x: 952, endPoint y: 240, distance: 313.8
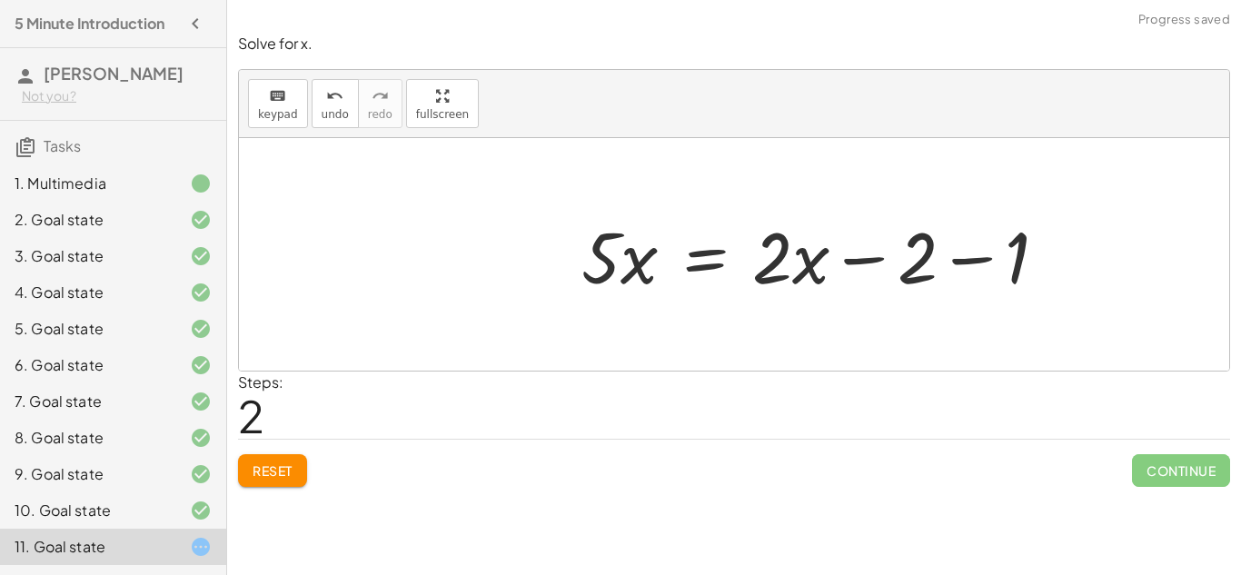
click at [925, 252] on div at bounding box center [821, 255] width 499 height 94
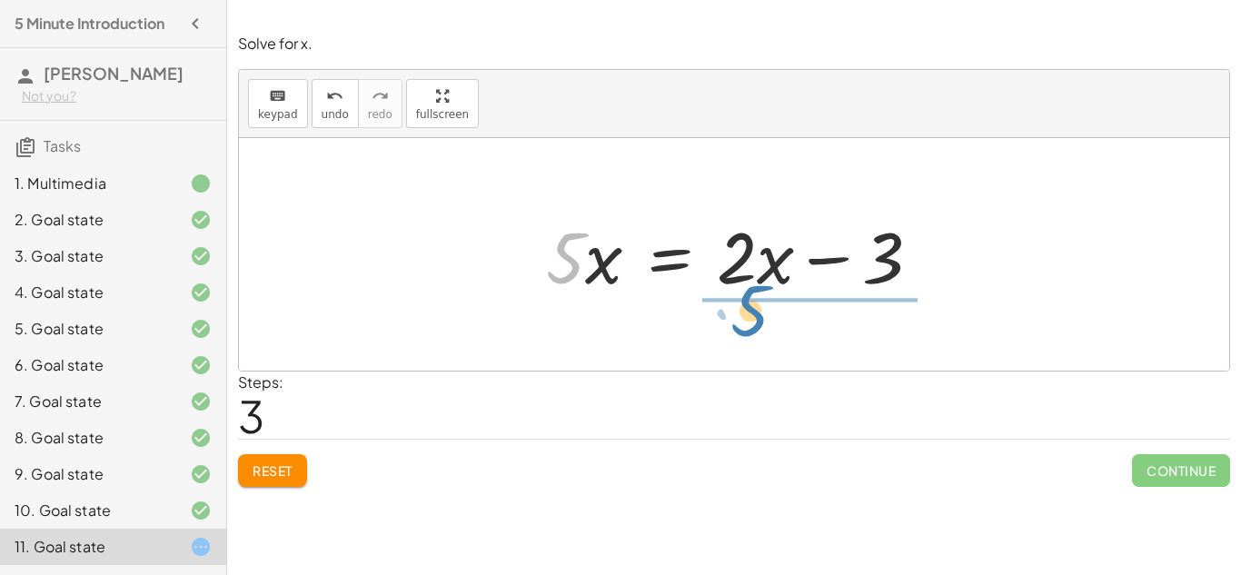
drag, startPoint x: 571, startPoint y: 245, endPoint x: 756, endPoint y: 298, distance: 192.6
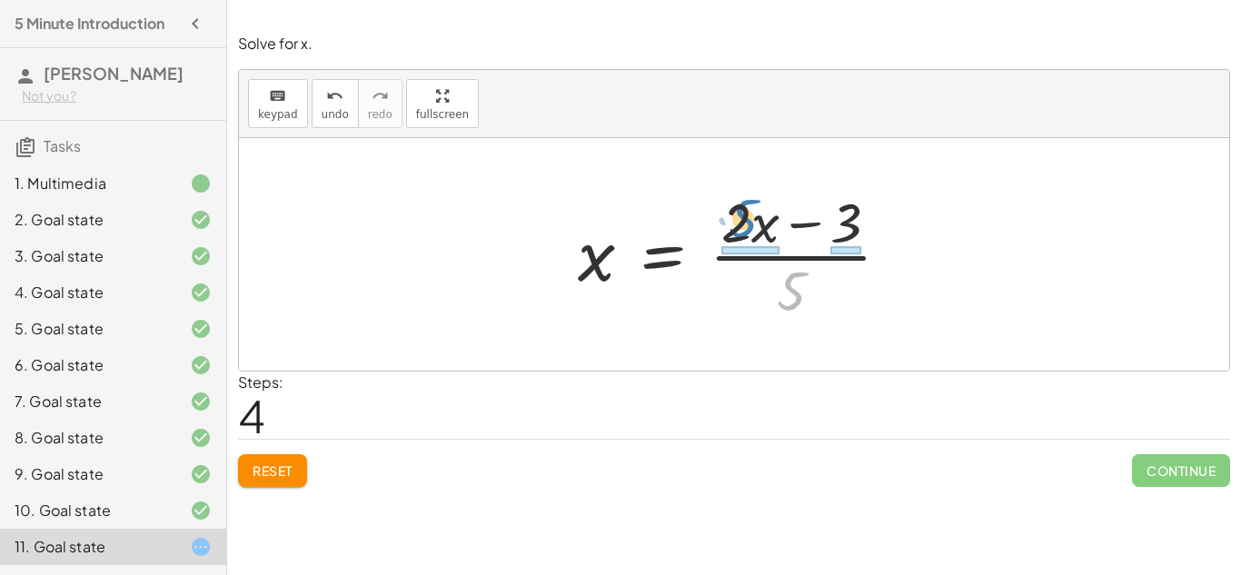
drag, startPoint x: 796, startPoint y: 286, endPoint x: 746, endPoint y: 213, distance: 87.7
click at [746, 213] on div at bounding box center [740, 254] width 345 height 140
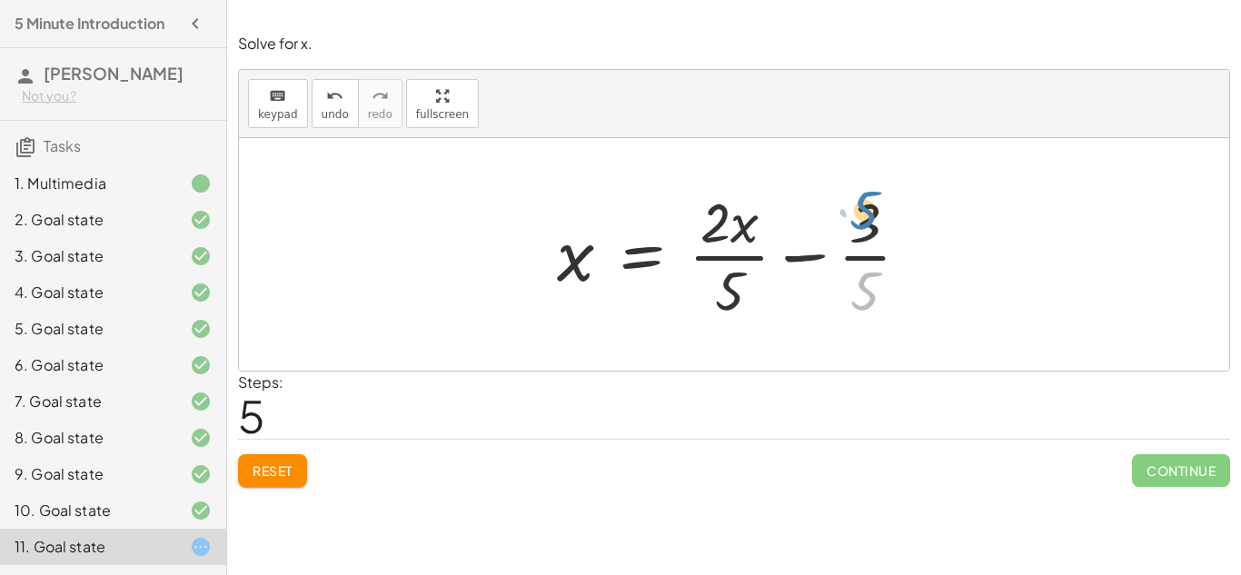
drag, startPoint x: 863, startPoint y: 290, endPoint x: 862, endPoint y: 211, distance: 79.0
click at [862, 211] on div at bounding box center [741, 254] width 386 height 140
drag, startPoint x: 865, startPoint y: 213, endPoint x: 865, endPoint y: 286, distance: 72.7
click at [865, 286] on div at bounding box center [741, 254] width 386 height 140
drag, startPoint x: 713, startPoint y: 214, endPoint x: 716, endPoint y: 240, distance: 25.6
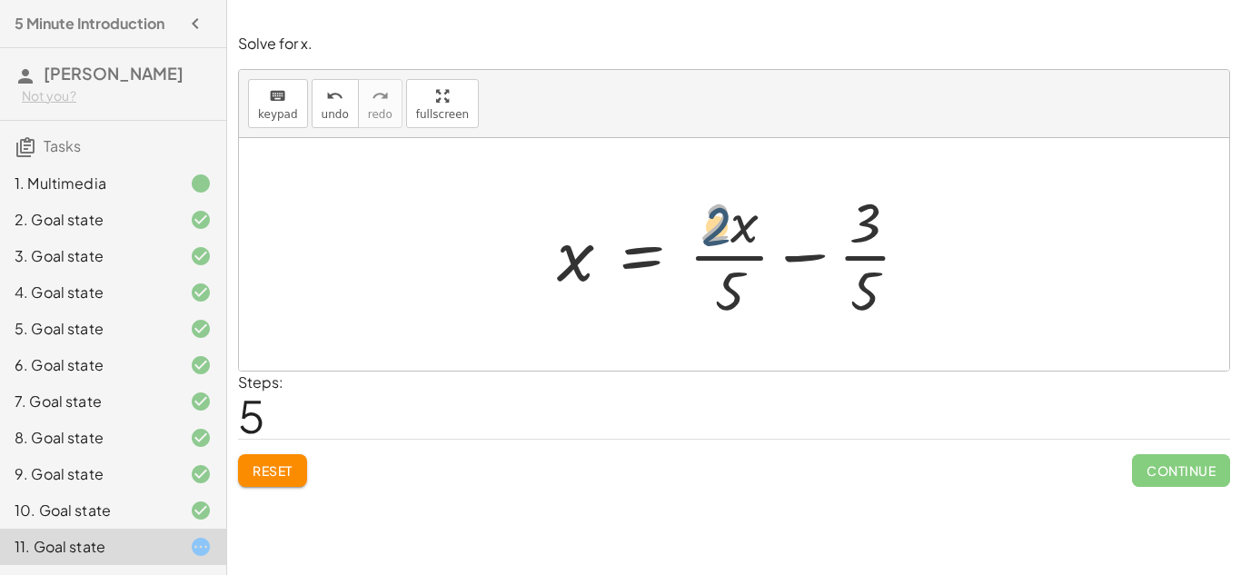
click at [716, 240] on div at bounding box center [741, 254] width 386 height 140
drag, startPoint x: 716, startPoint y: 240, endPoint x: 725, endPoint y: 257, distance: 19.5
click at [725, 257] on div at bounding box center [741, 254] width 386 height 140
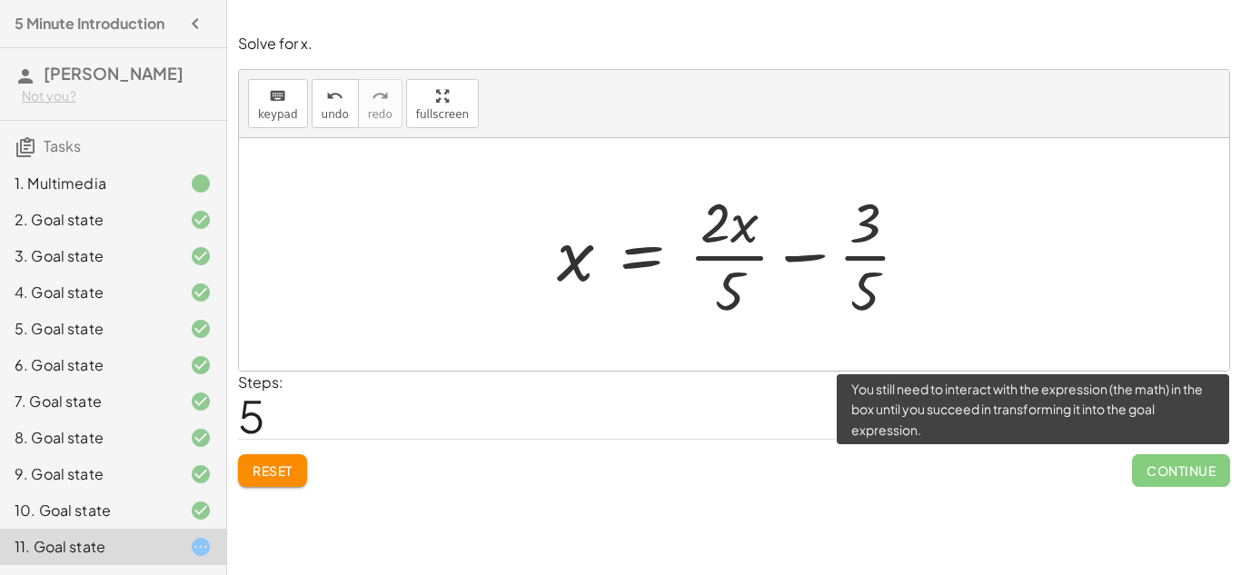
click at [1157, 480] on span "Continue" at bounding box center [1181, 470] width 98 height 33
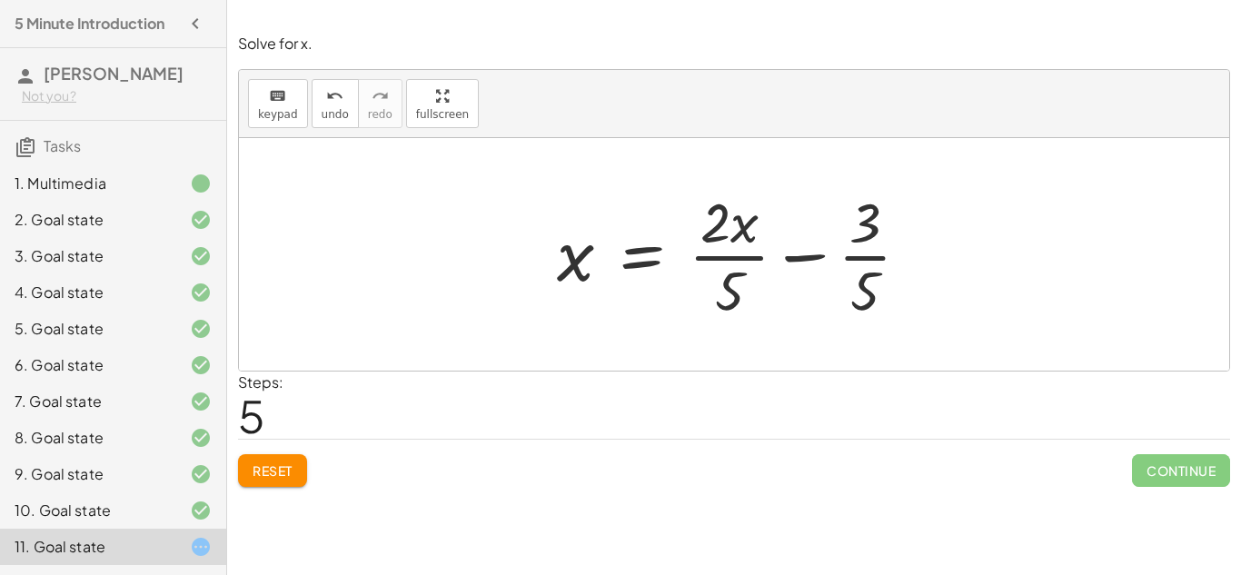
click at [293, 470] on button "Reset" at bounding box center [272, 470] width 69 height 33
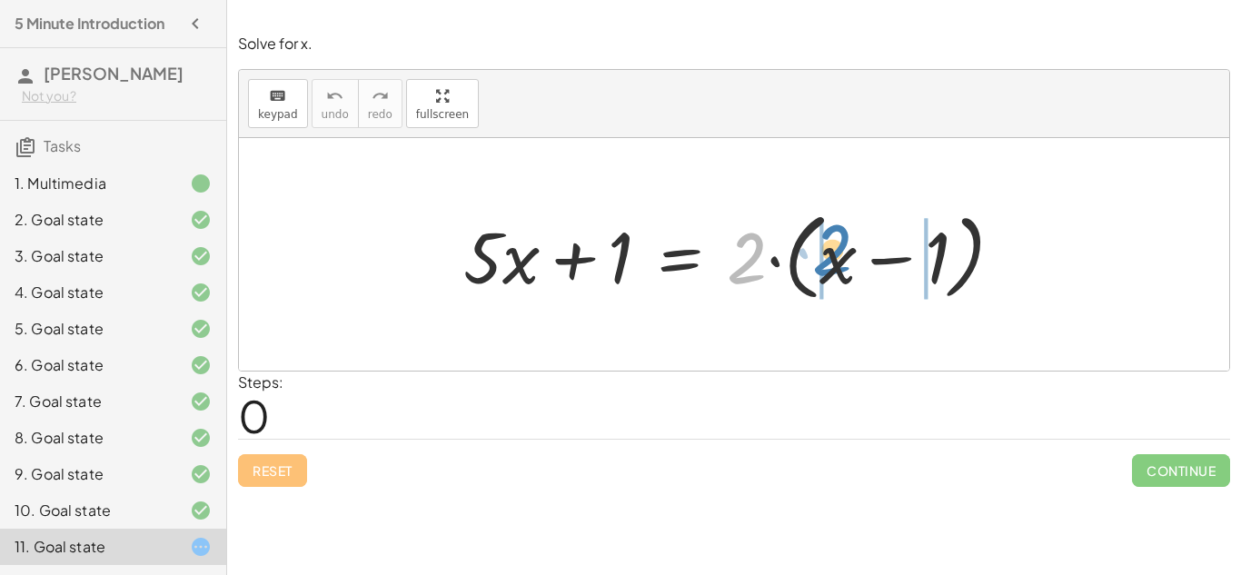
drag, startPoint x: 745, startPoint y: 268, endPoint x: 830, endPoint y: 261, distance: 85.7
click at [830, 261] on div at bounding box center [740, 255] width 573 height 104
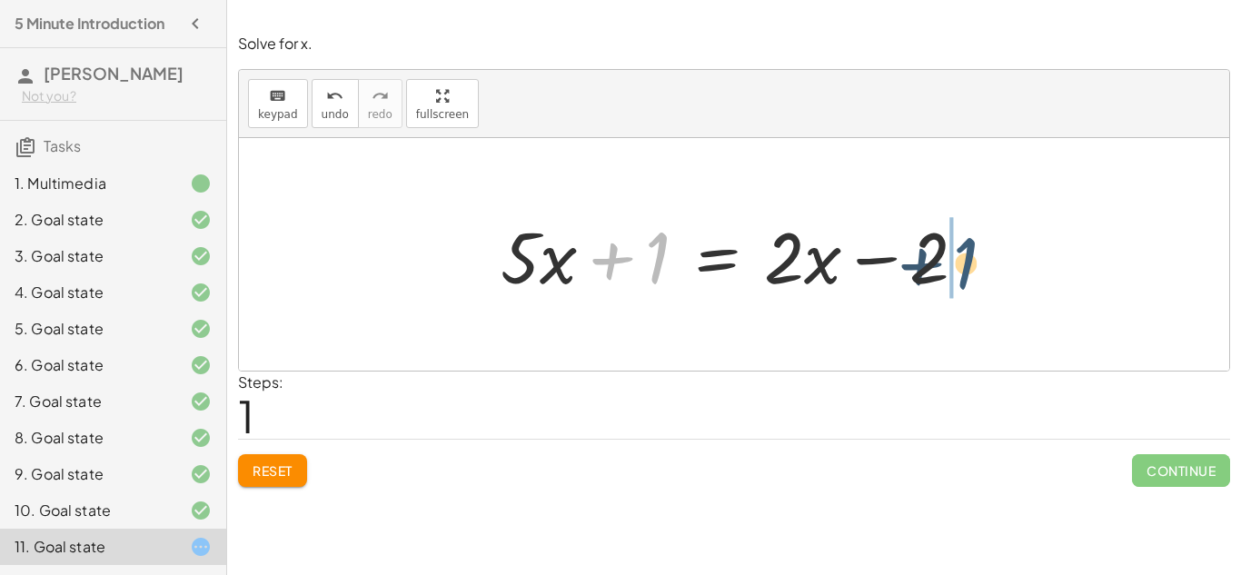
drag, startPoint x: 664, startPoint y: 254, endPoint x: 974, endPoint y: 261, distance: 310.6
click at [974, 261] on div at bounding box center [740, 255] width 499 height 94
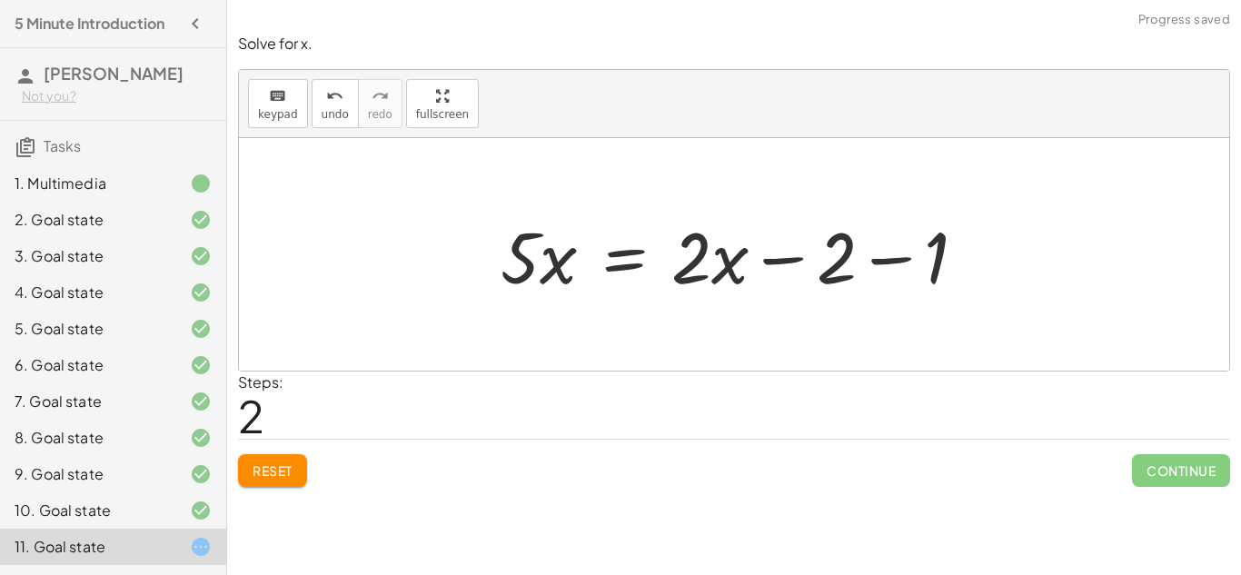
click at [834, 252] on div at bounding box center [740, 255] width 499 height 94
click at [292, 462] on span "Reset" at bounding box center [272, 470] width 40 height 16
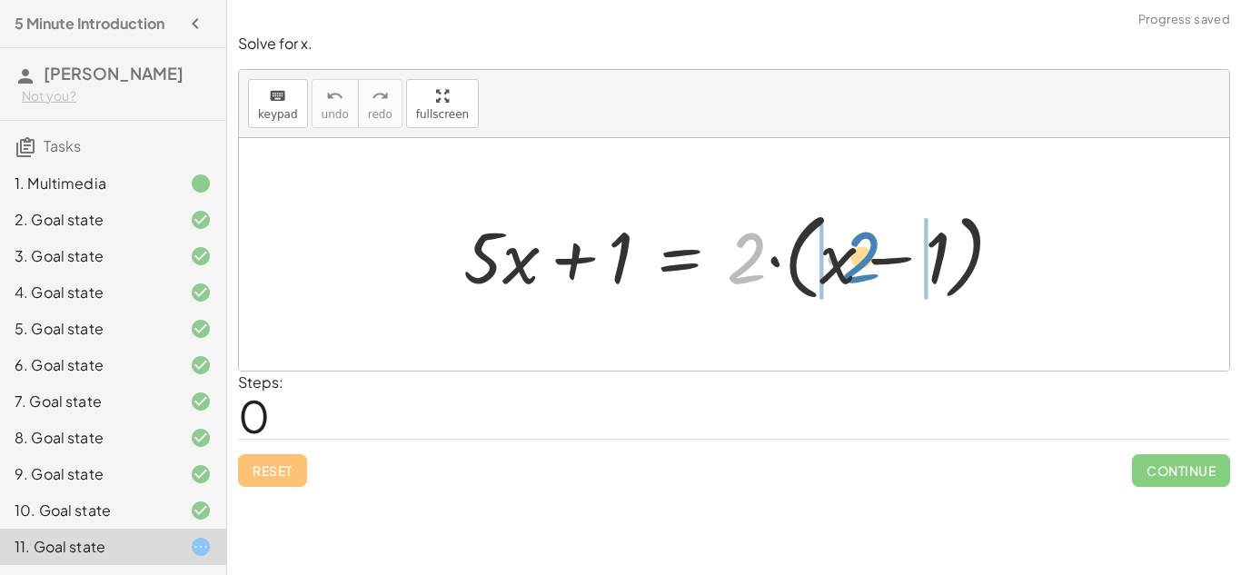
drag, startPoint x: 745, startPoint y: 260, endPoint x: 858, endPoint y: 260, distance: 113.5
click at [858, 260] on div at bounding box center [740, 255] width 573 height 104
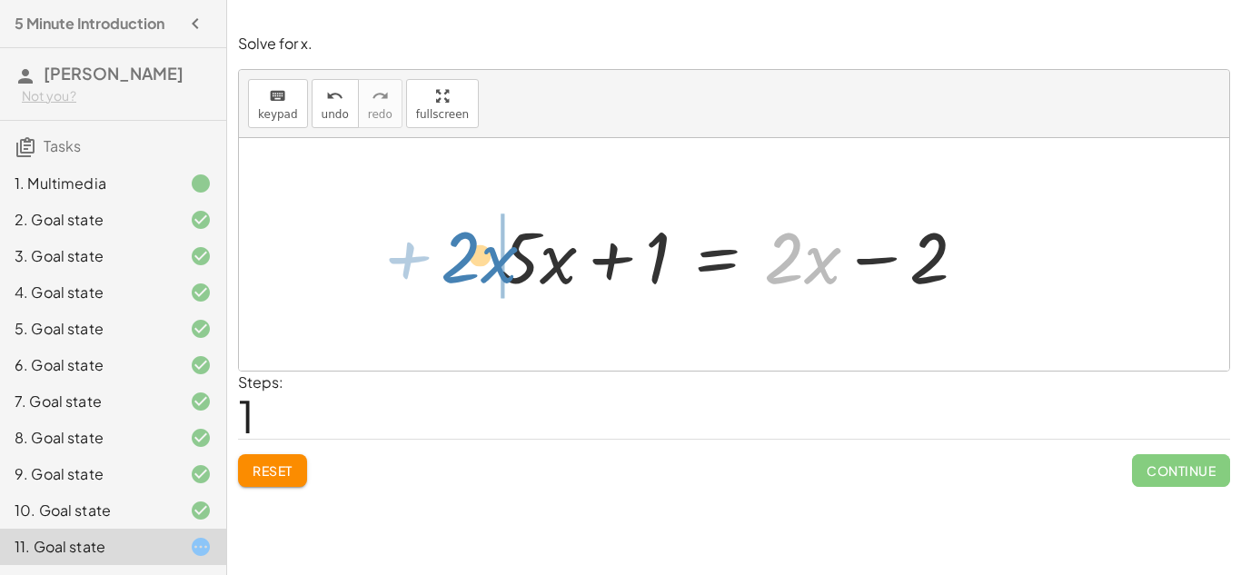
drag, startPoint x: 781, startPoint y: 260, endPoint x: 458, endPoint y: 259, distance: 323.3
click at [458, 259] on div "+ · 5 · x + 1 = · 2 · ( + x − 1 ) + · 5 · x + 1 = + · 2 · x − · 2 · 1 · 2 + · x…" at bounding box center [734, 254] width 990 height 232
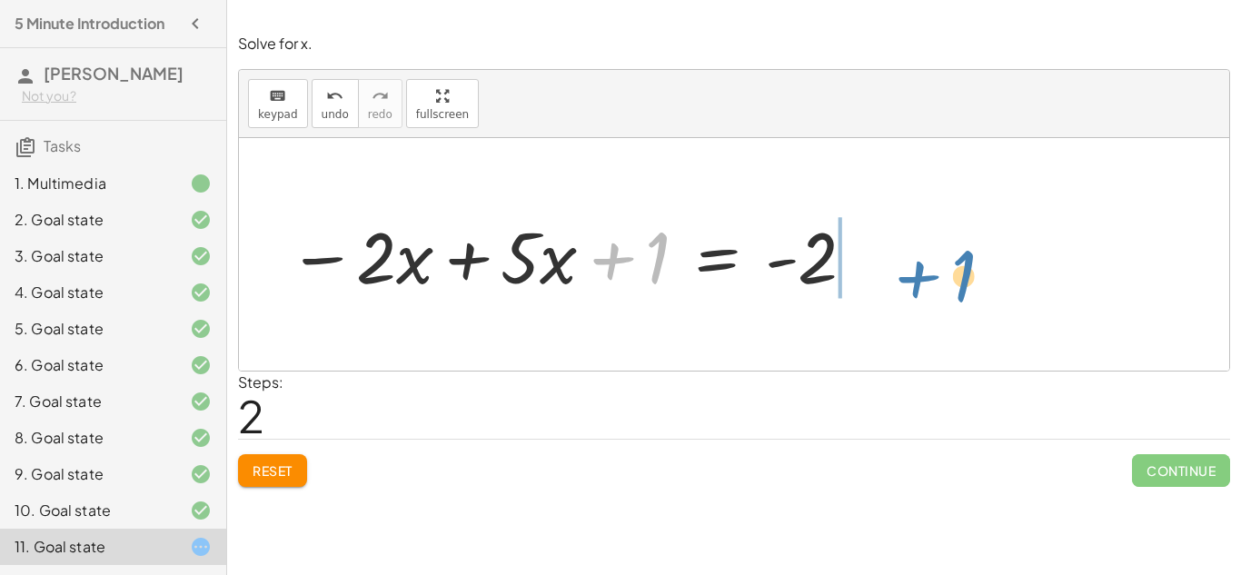
drag, startPoint x: 658, startPoint y: 258, endPoint x: 964, endPoint y: 276, distance: 305.7
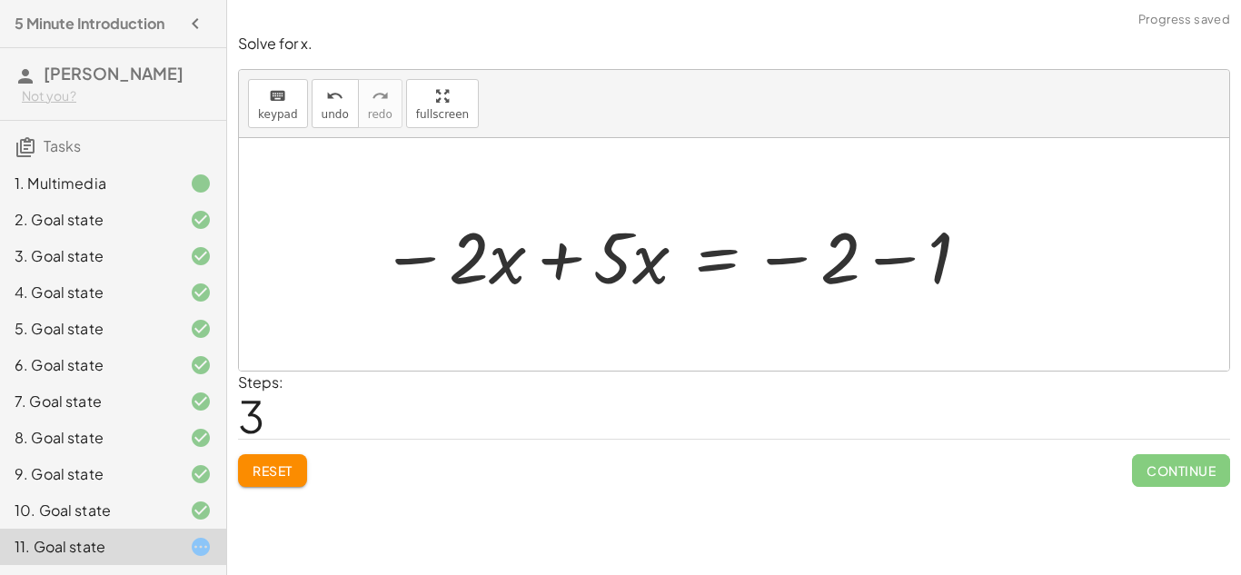
click at [851, 261] on div at bounding box center [676, 255] width 610 height 94
click at [621, 248] on div at bounding box center [676, 255] width 610 height 94
click at [619, 270] on div at bounding box center [676, 255] width 610 height 94
click at [561, 252] on div at bounding box center [676, 255] width 610 height 94
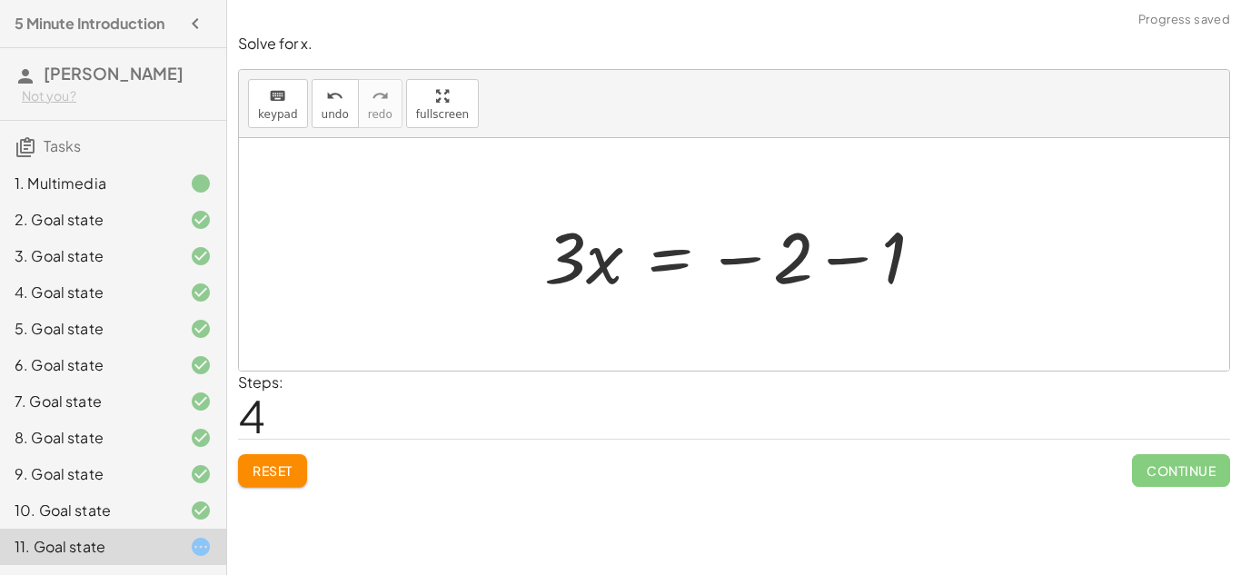
click at [853, 262] on div at bounding box center [740, 255] width 411 height 94
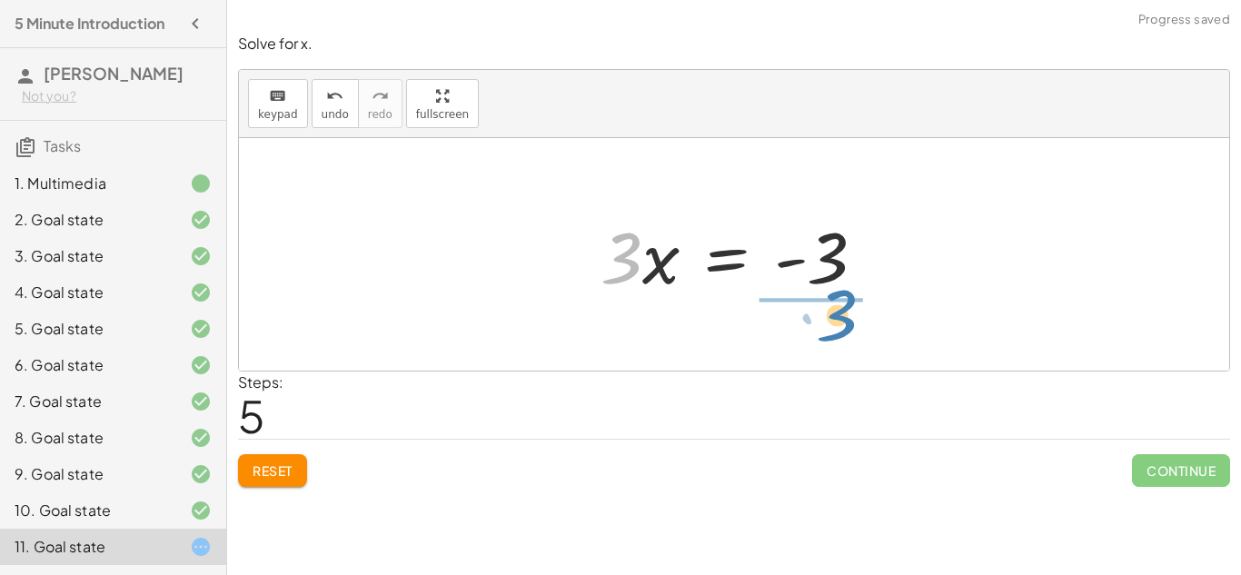
drag, startPoint x: 635, startPoint y: 248, endPoint x: 851, endPoint y: 305, distance: 223.6
click at [851, 305] on div "+ · 5 · x + 1 = · 2 · ( + x − 1 ) + · 5 · x + 1 = + · 2 · x − · 2 · 1 + · 5 · x…" at bounding box center [733, 254] width 321 height 103
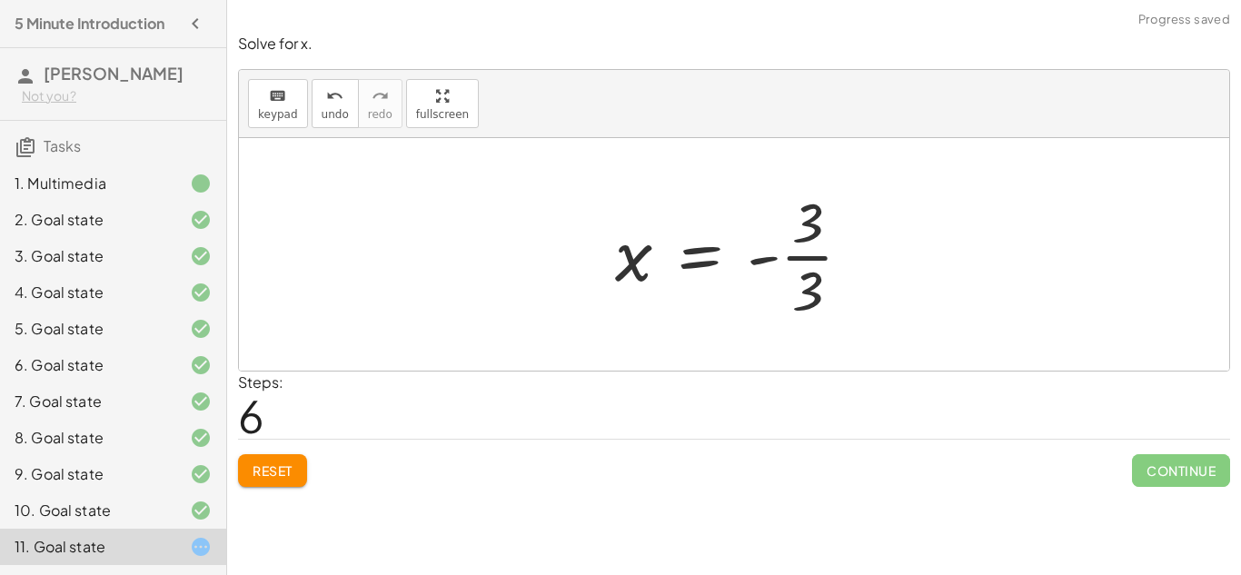
click at [767, 260] on div at bounding box center [741, 254] width 270 height 140
click at [791, 243] on div at bounding box center [741, 254] width 270 height 140
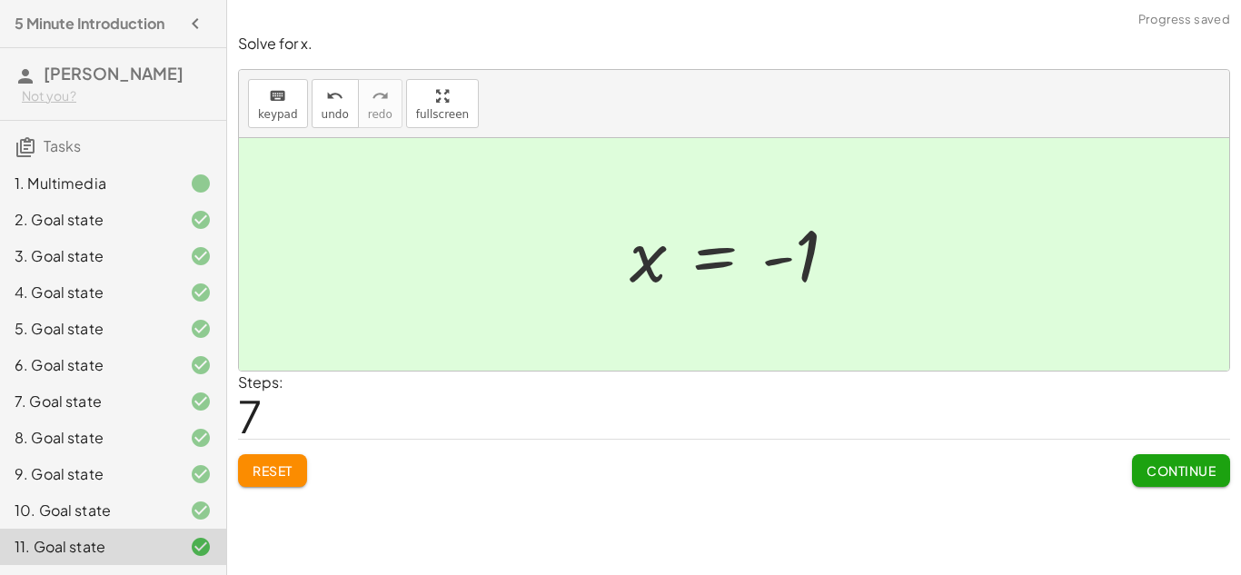
click at [1187, 481] on button "Continue" at bounding box center [1181, 470] width 98 height 33
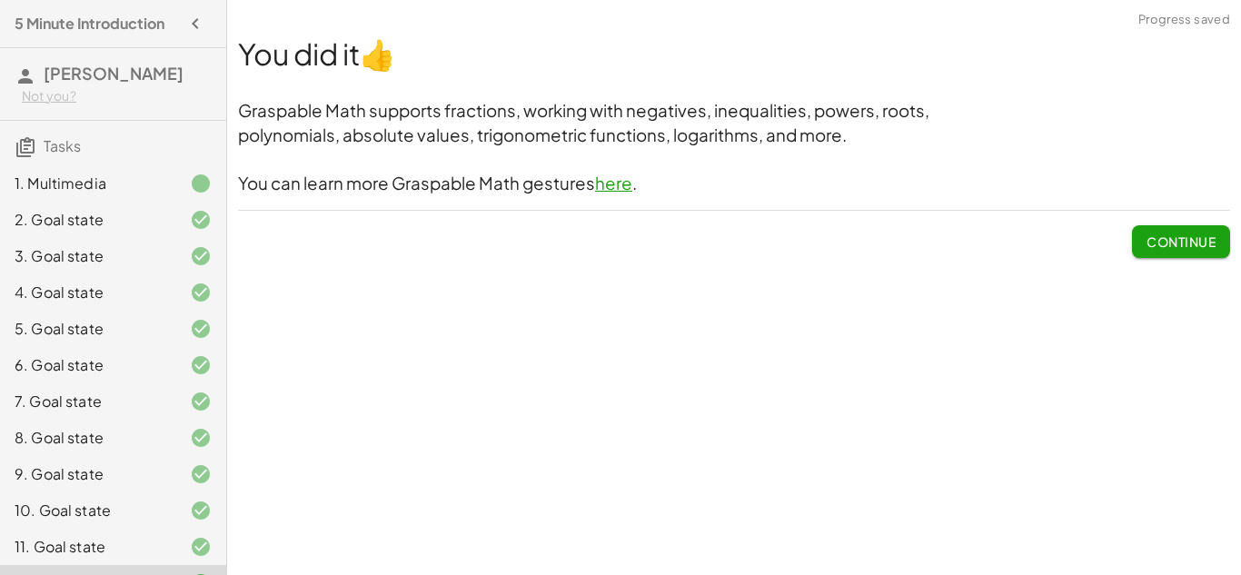
click at [1194, 238] on span "Continue" at bounding box center [1180, 241] width 69 height 16
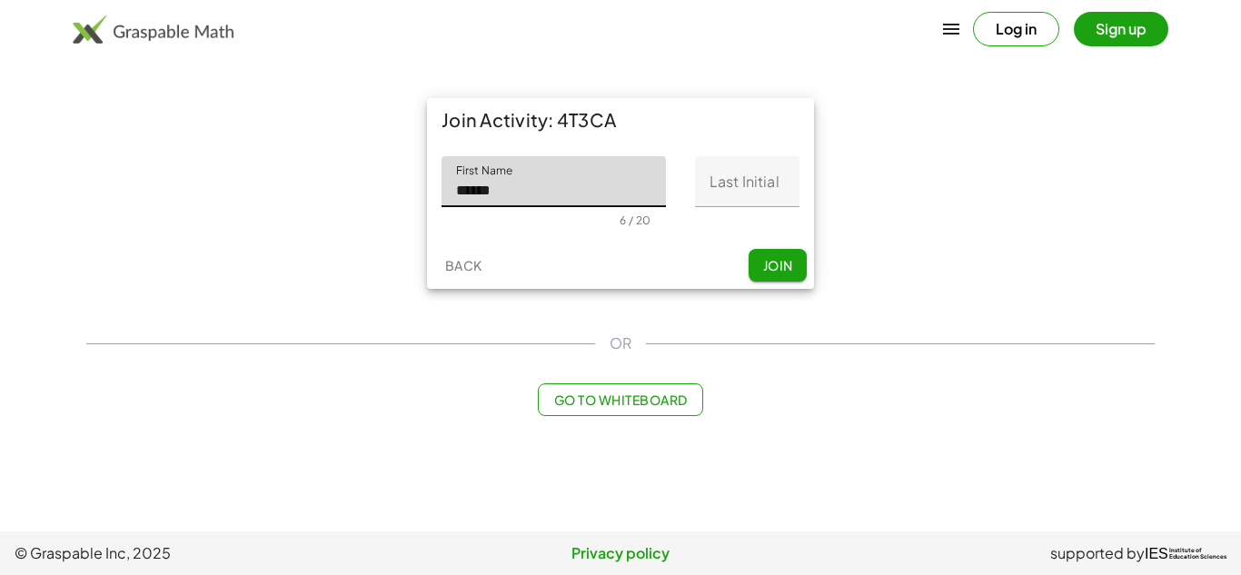
type input "******"
click at [732, 194] on input "Last Initial" at bounding box center [747, 181] width 104 height 51
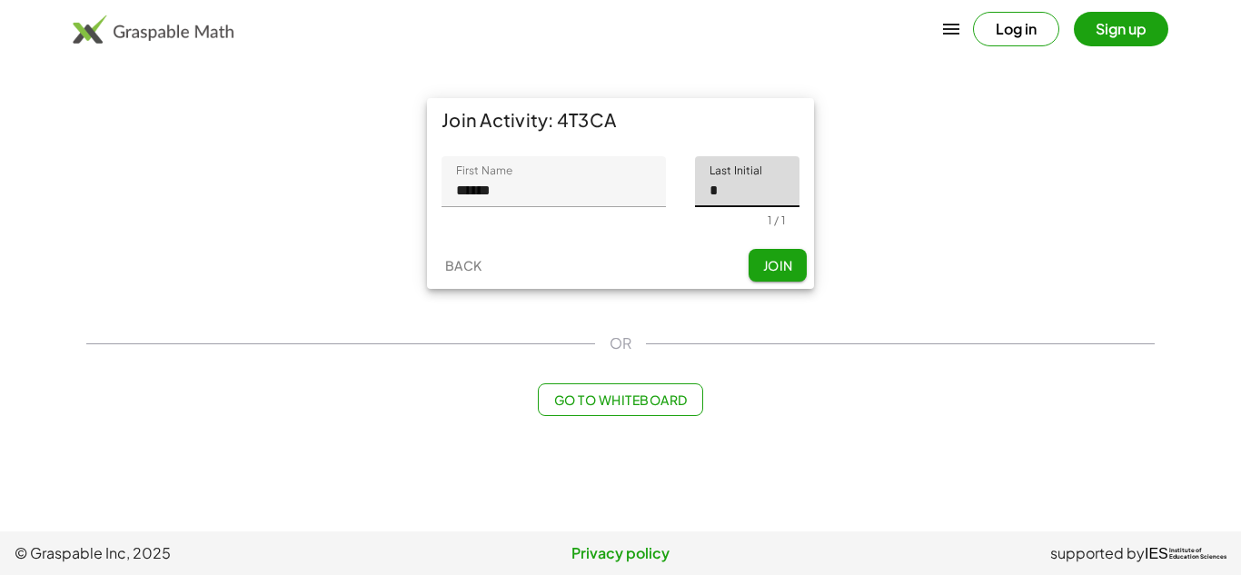
type input "*"
click at [764, 274] on button "Join" at bounding box center [777, 265] width 58 height 33
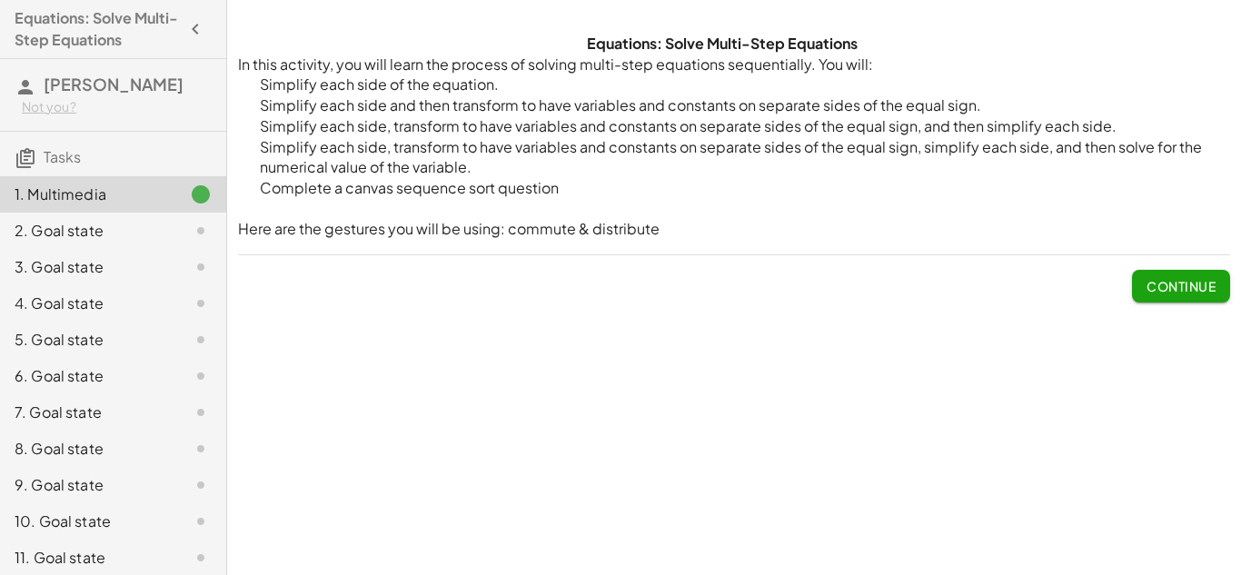
click at [1172, 289] on span "Continue" at bounding box center [1180, 286] width 69 height 16
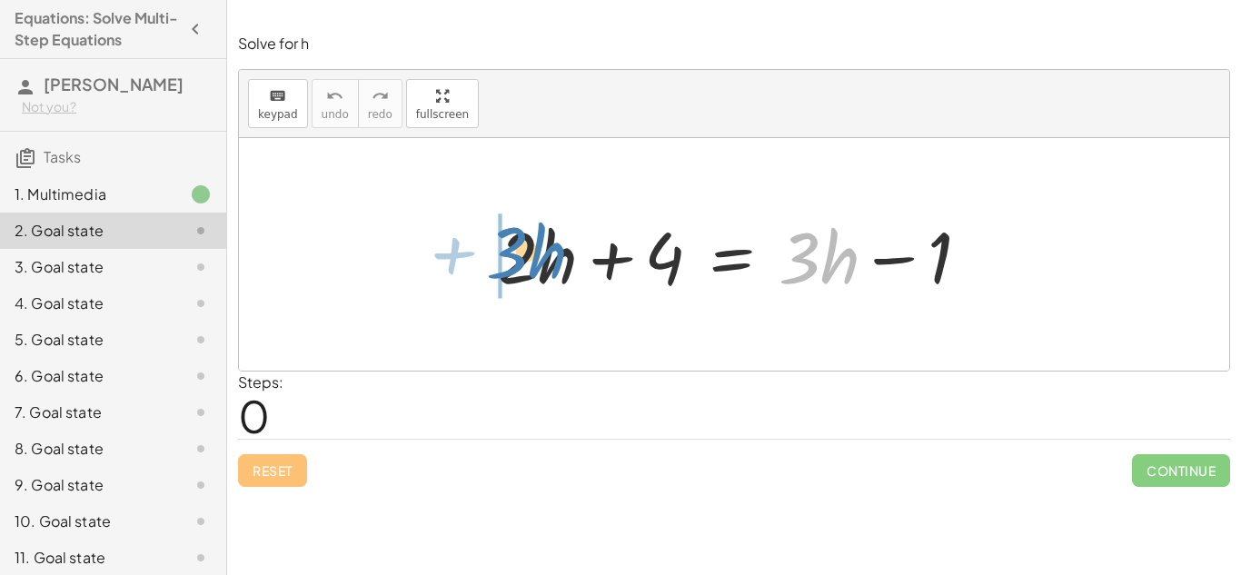
drag, startPoint x: 816, startPoint y: 264, endPoint x: 522, endPoint y: 259, distance: 293.4
click at [522, 259] on div at bounding box center [735, 255] width 492 height 94
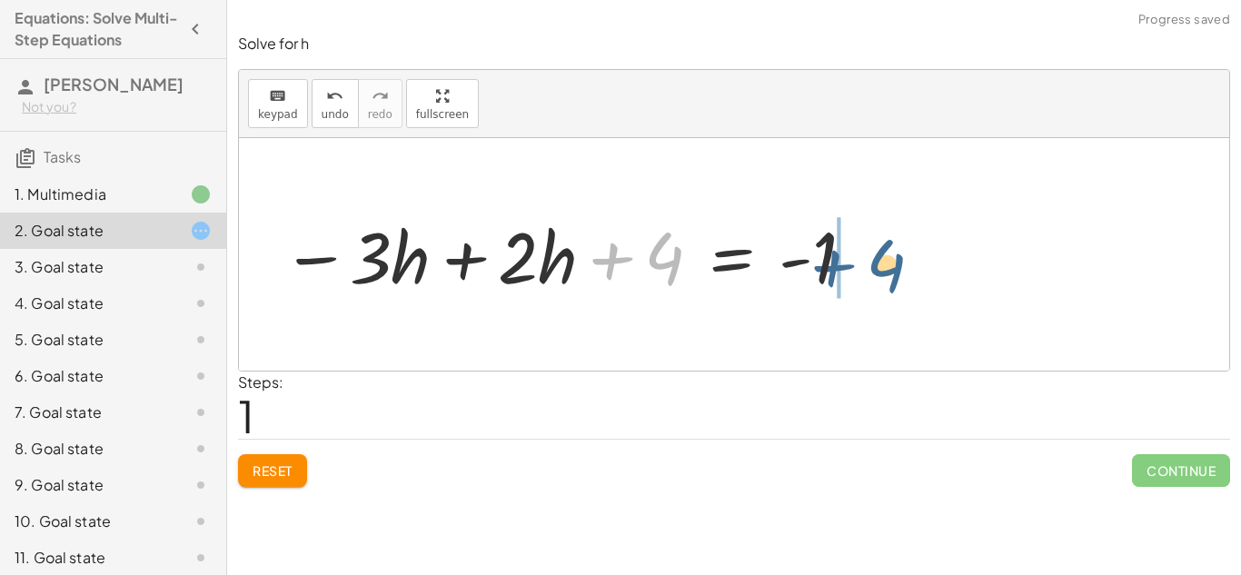
drag, startPoint x: 655, startPoint y: 252, endPoint x: 901, endPoint y: 253, distance: 246.1
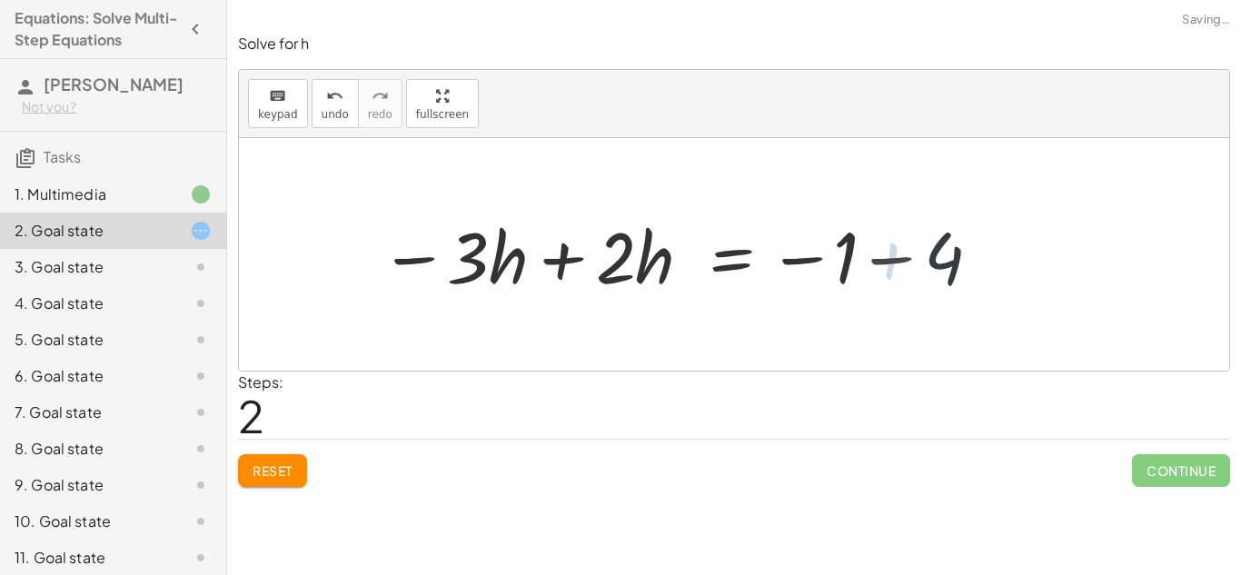
click at [839, 255] on div at bounding box center [689, 255] width 616 height 94
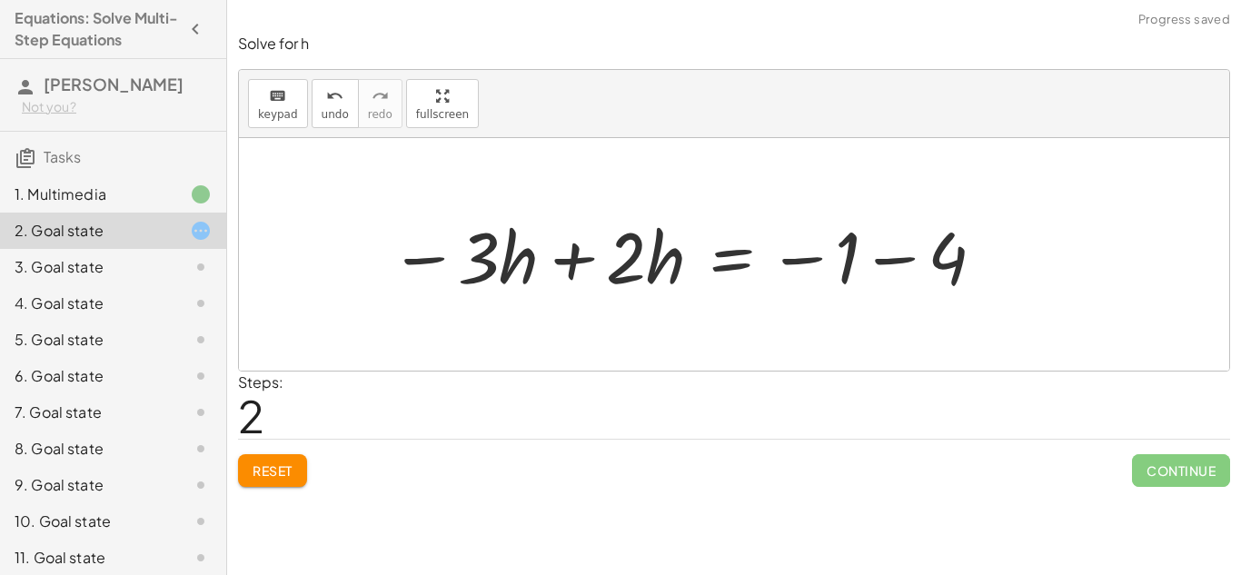
click at [895, 262] on div at bounding box center [689, 255] width 616 height 94
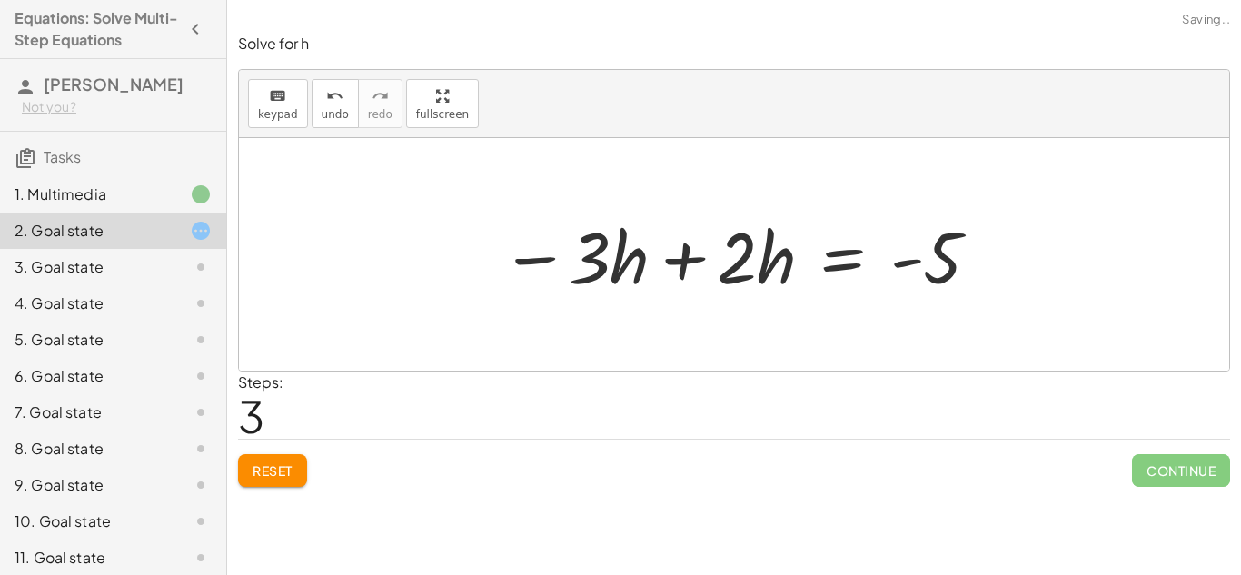
click at [687, 262] on div at bounding box center [740, 255] width 499 height 94
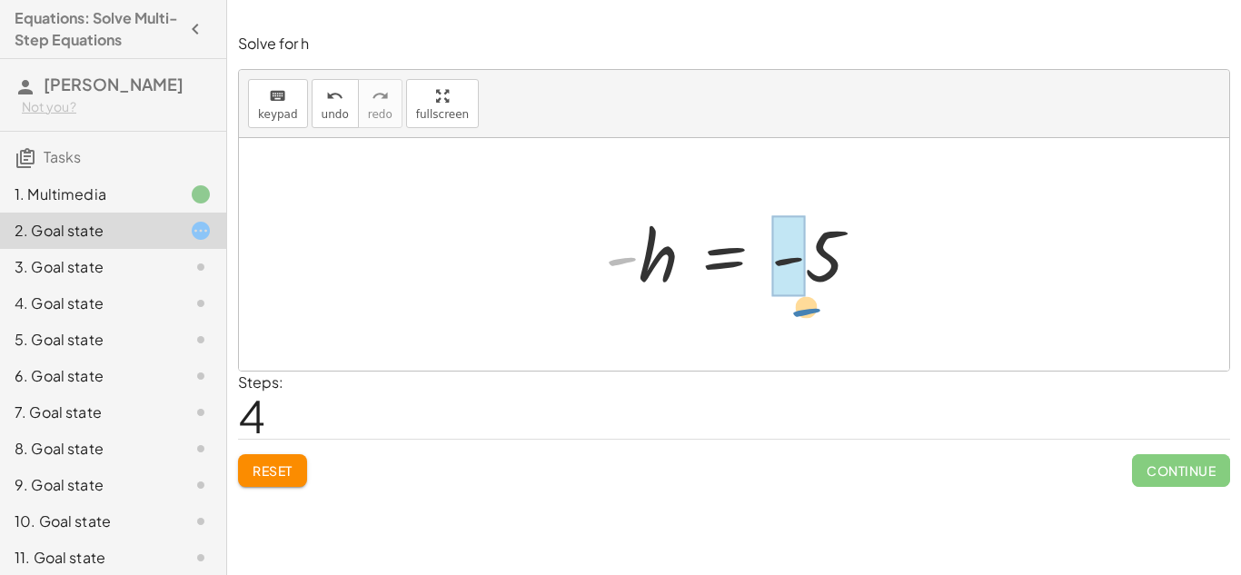
drag, startPoint x: 630, startPoint y: 266, endPoint x: 815, endPoint y: 317, distance: 191.2
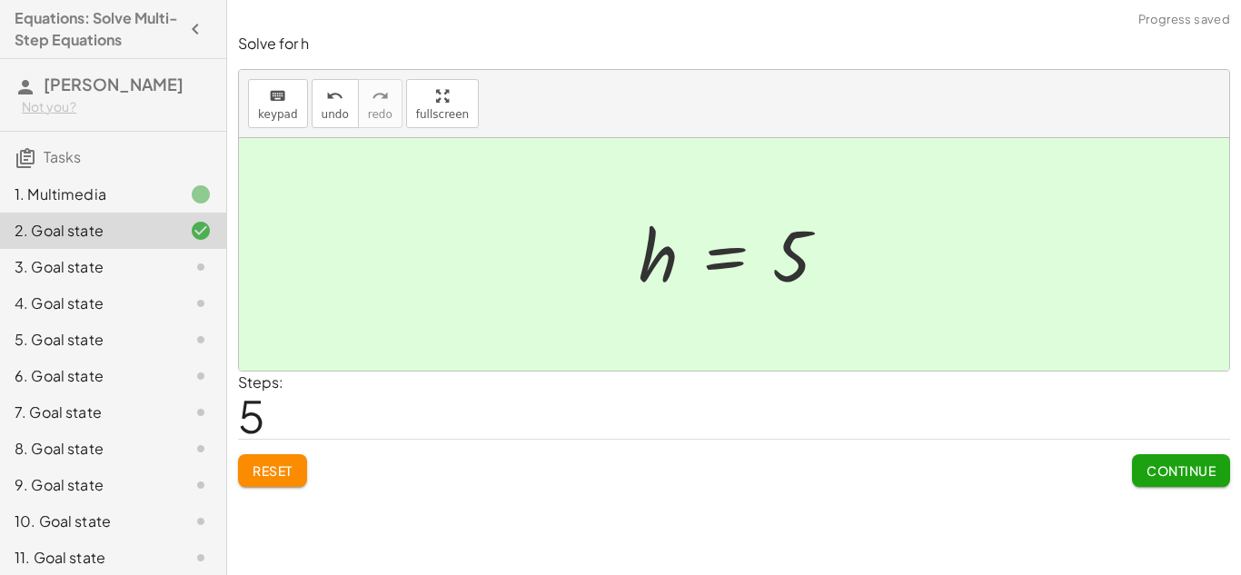
click at [1184, 479] on button "Continue" at bounding box center [1181, 470] width 98 height 33
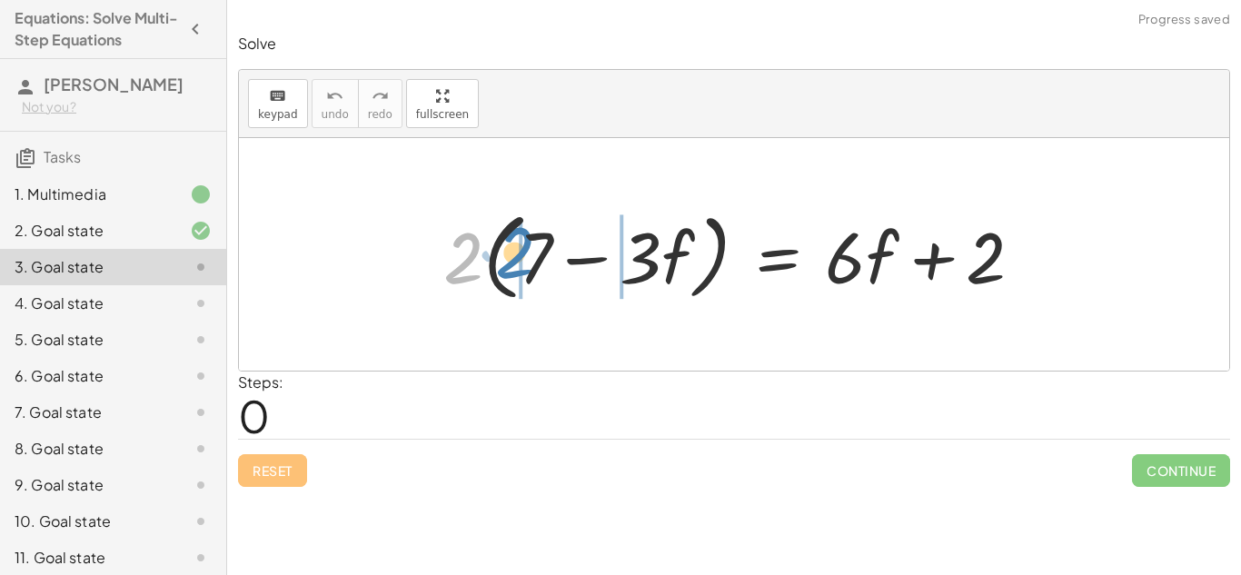
drag, startPoint x: 449, startPoint y: 242, endPoint x: 517, endPoint y: 241, distance: 68.1
click at [517, 241] on div at bounding box center [740, 255] width 612 height 104
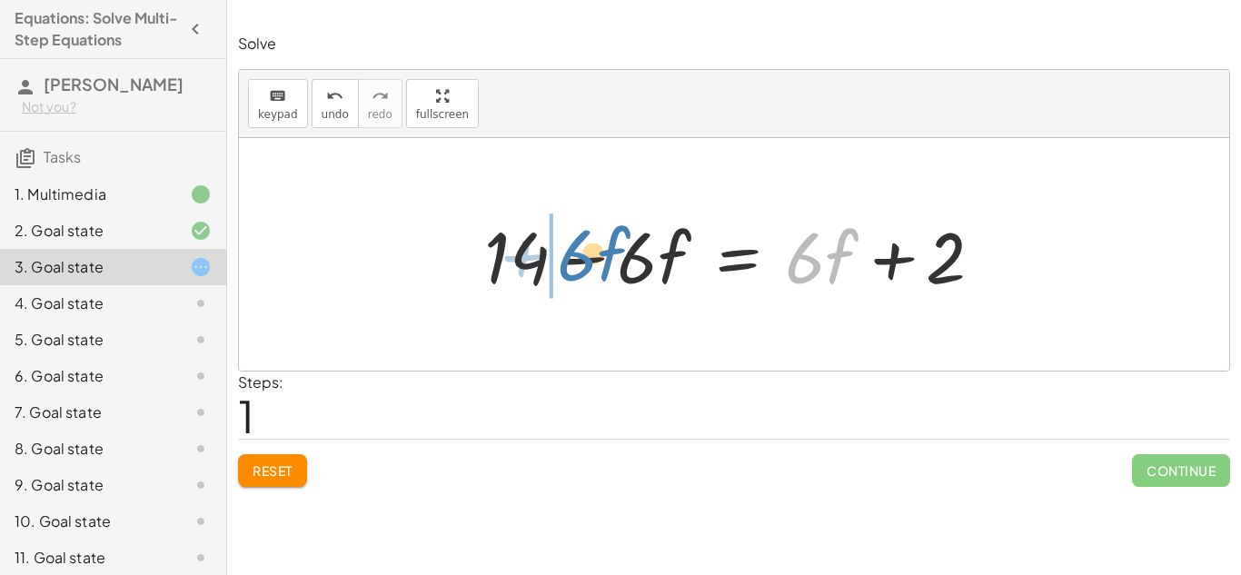
drag, startPoint x: 832, startPoint y: 261, endPoint x: 604, endPoint y: 258, distance: 228.0
click at [604, 258] on div at bounding box center [734, 255] width 519 height 94
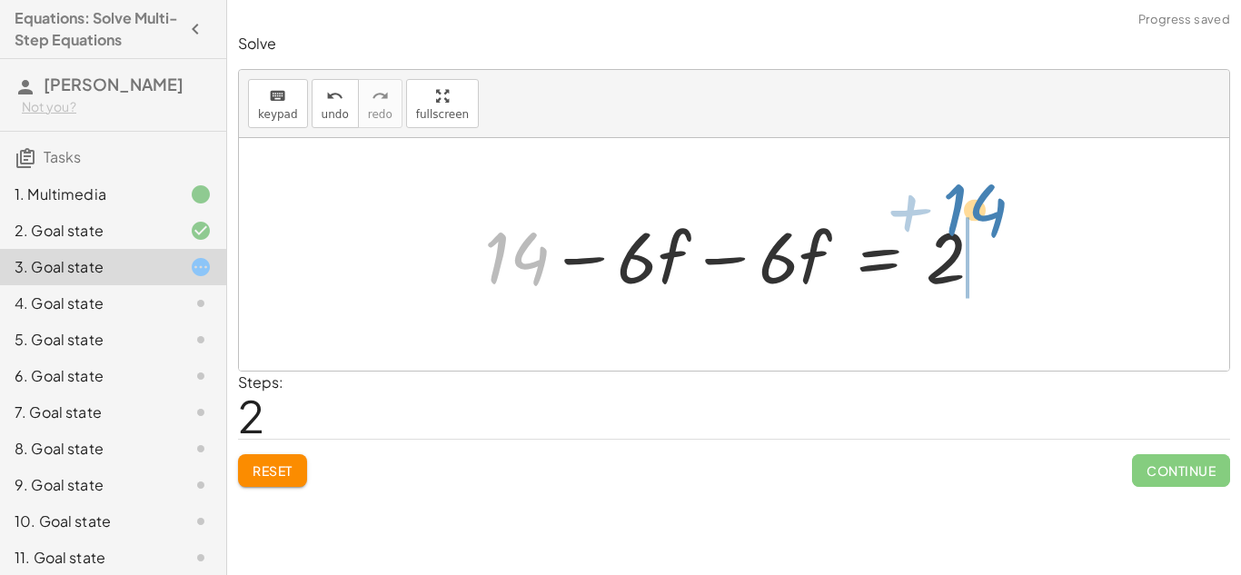
drag, startPoint x: 496, startPoint y: 259, endPoint x: 956, endPoint y: 213, distance: 462.8
click at [956, 213] on div at bounding box center [740, 255] width 531 height 94
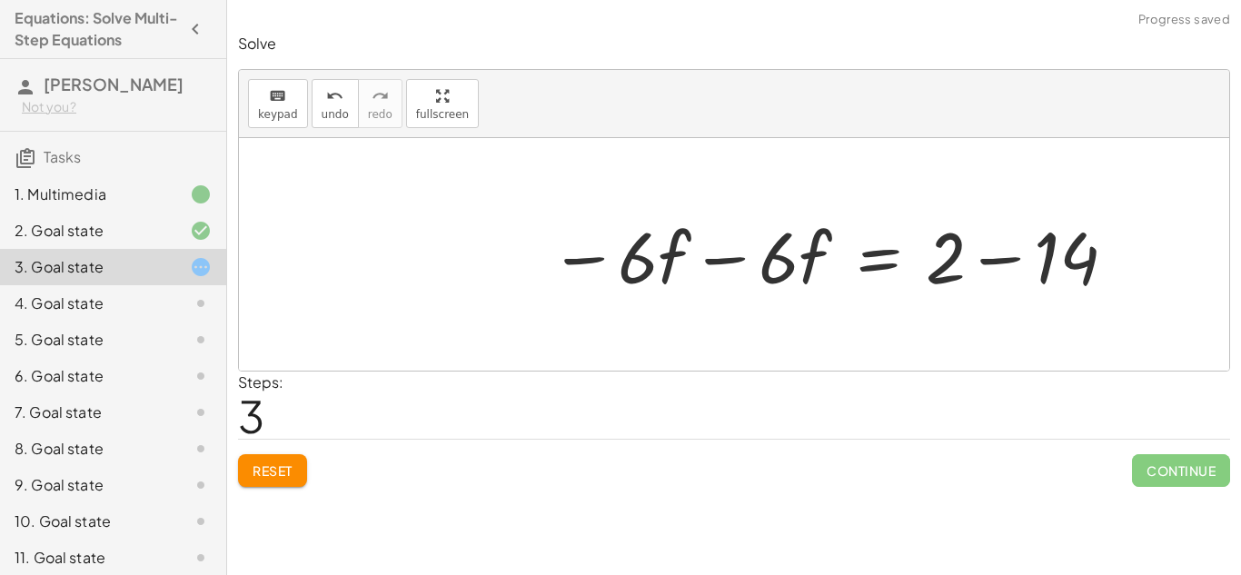
click at [1000, 261] on div at bounding box center [833, 255] width 587 height 94
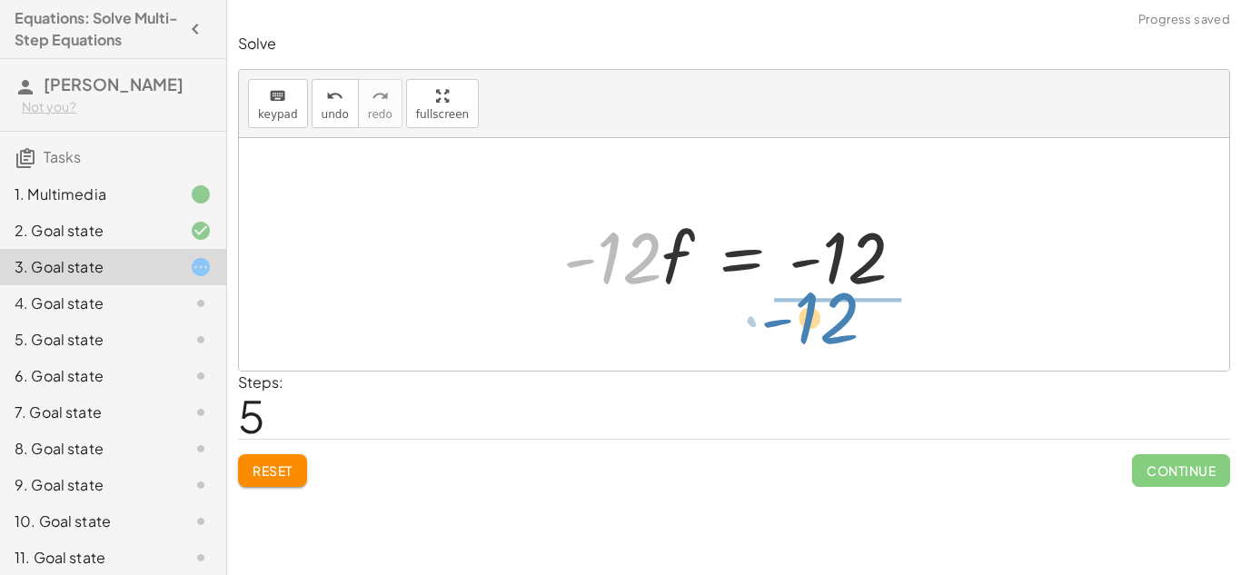
drag, startPoint x: 652, startPoint y: 232, endPoint x: 863, endPoint y: 292, distance: 219.0
click at [863, 292] on div at bounding box center [740, 255] width 373 height 94
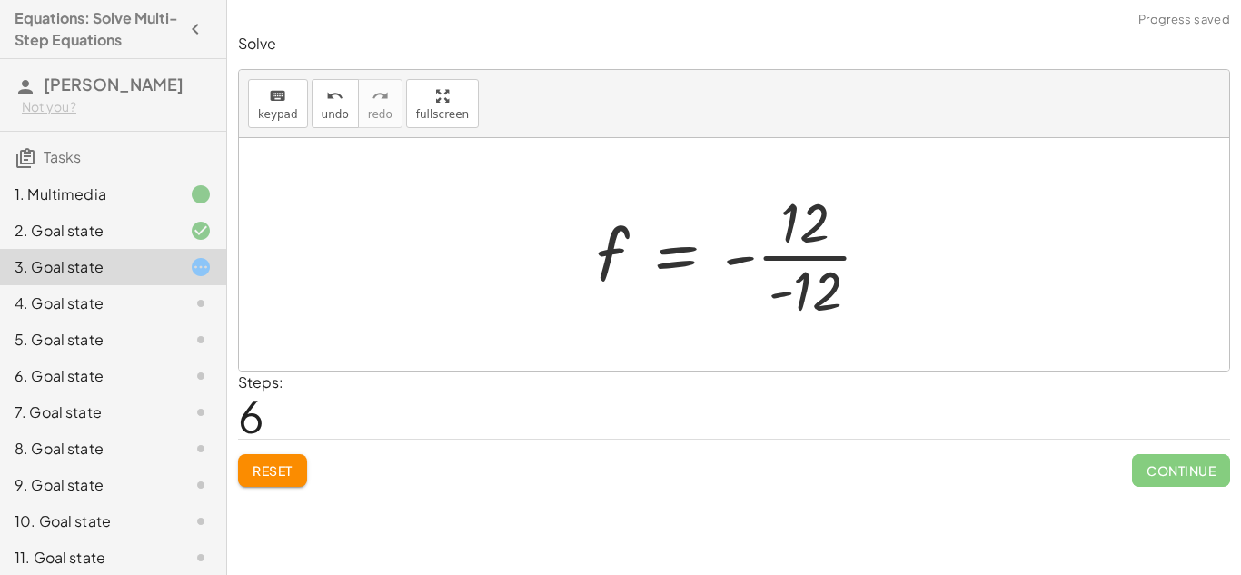
click at [790, 262] on div at bounding box center [741, 254] width 308 height 140
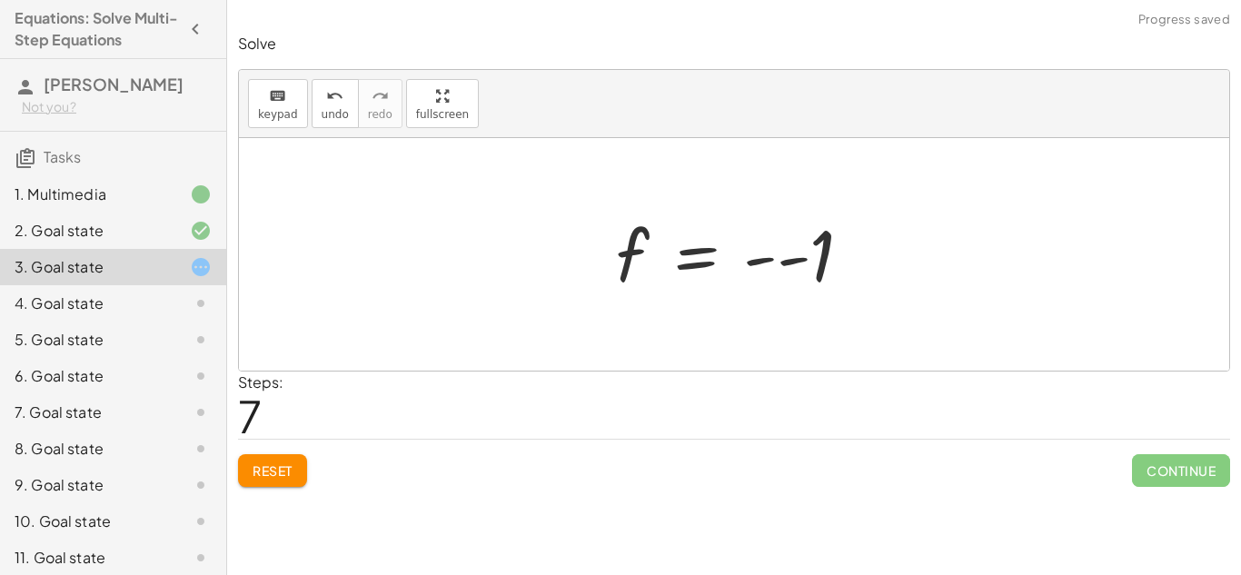
click at [766, 263] on div at bounding box center [741, 255] width 269 height 90
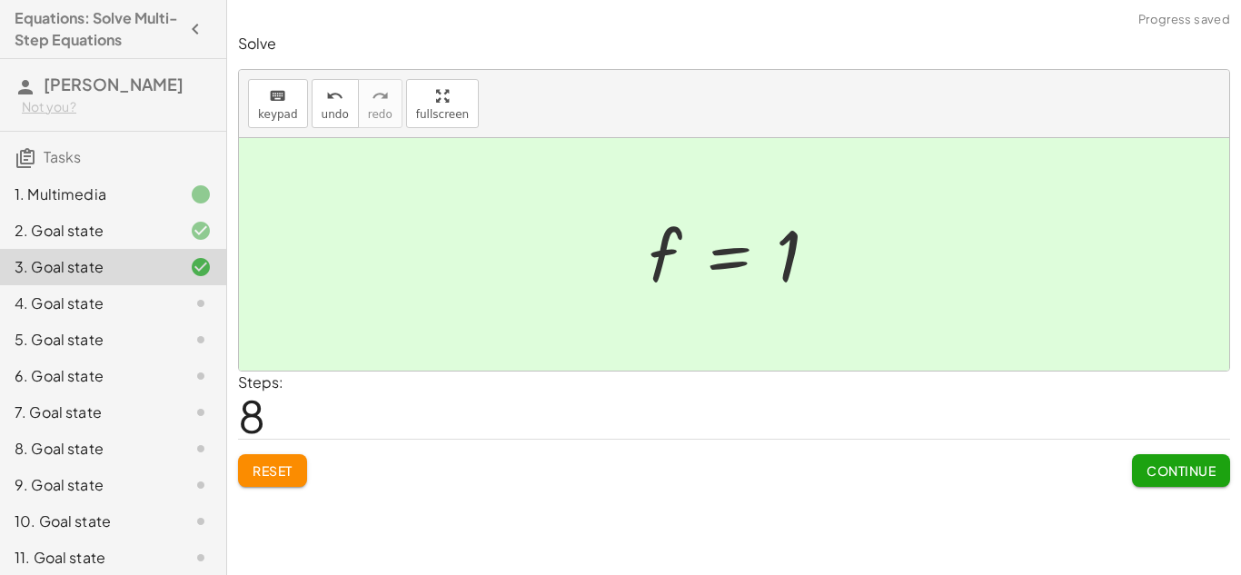
click at [1200, 474] on span "Continue" at bounding box center [1180, 470] width 69 height 16
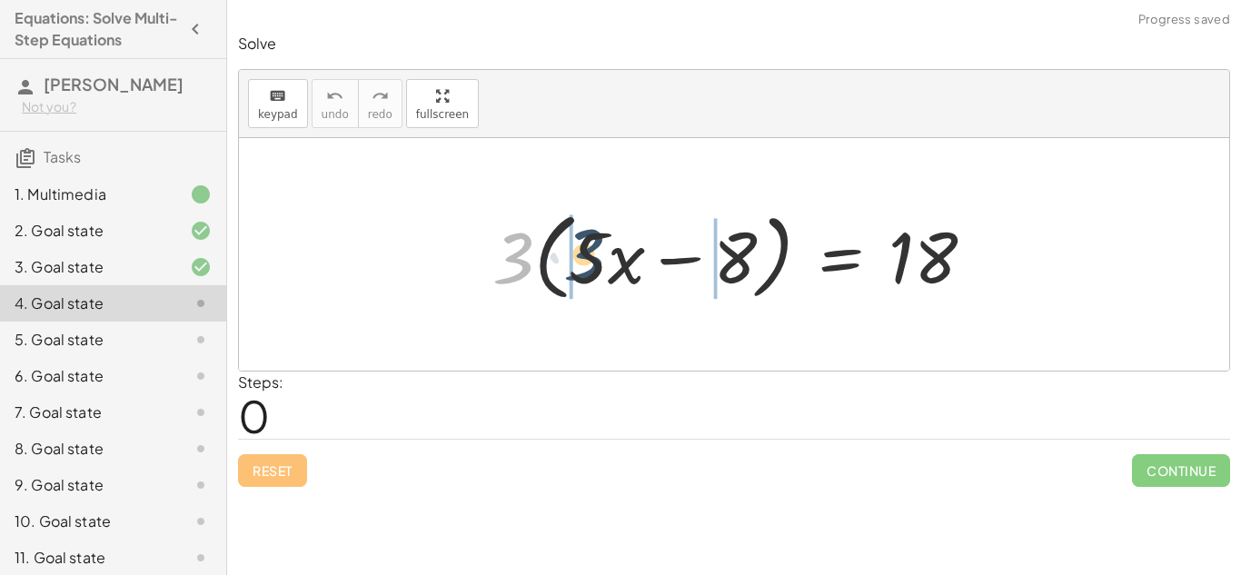
drag, startPoint x: 523, startPoint y: 257, endPoint x: 596, endPoint y: 252, distance: 72.8
click at [596, 252] on div at bounding box center [740, 255] width 514 height 104
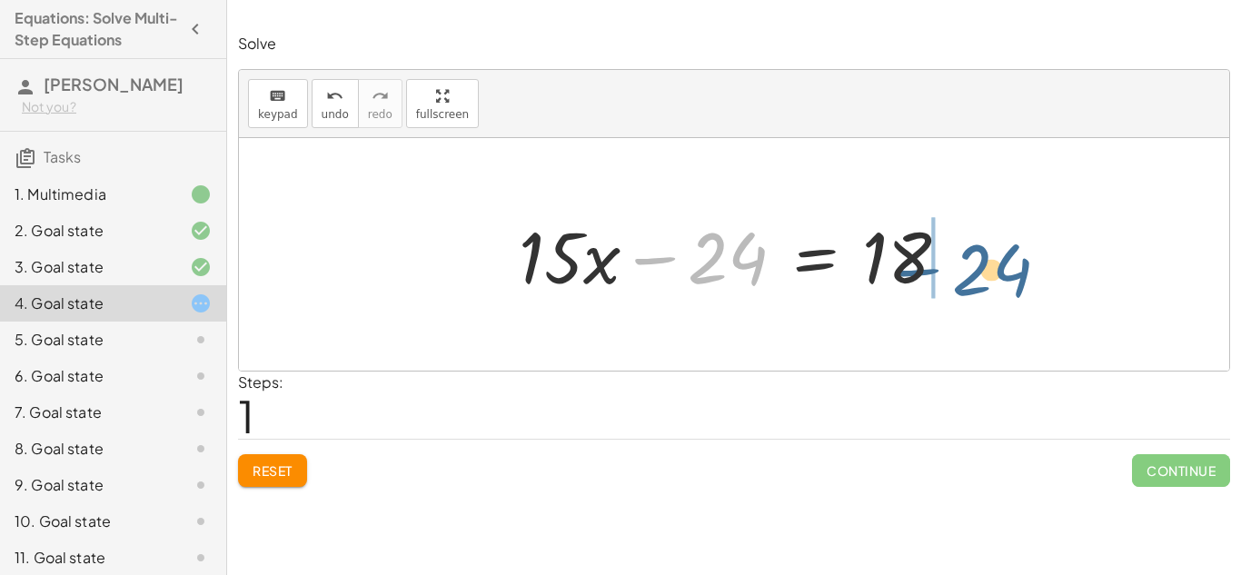
drag, startPoint x: 709, startPoint y: 259, endPoint x: 974, endPoint y: 271, distance: 265.4
click at [974, 271] on div "· 3 · ( + · 5 · x − 8 ) = 18 + · 3 · 5 · x − · 3 · 8 = 18 − 24 + · x − = 18 · 1…" at bounding box center [733, 254] width 485 height 103
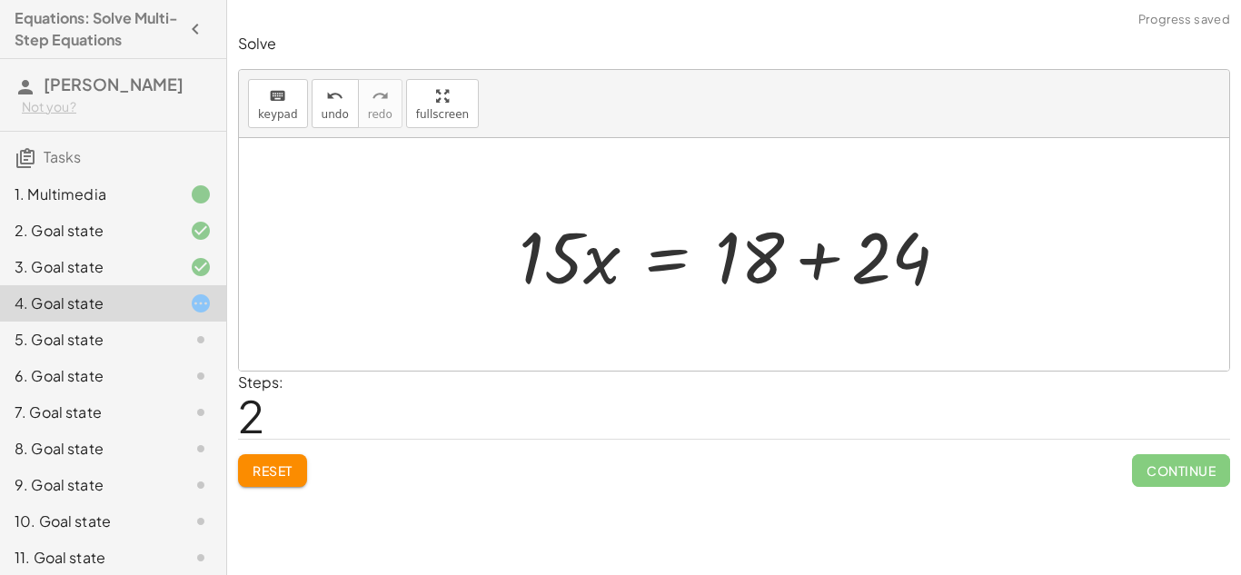
click at [821, 265] on div at bounding box center [740, 255] width 462 height 94
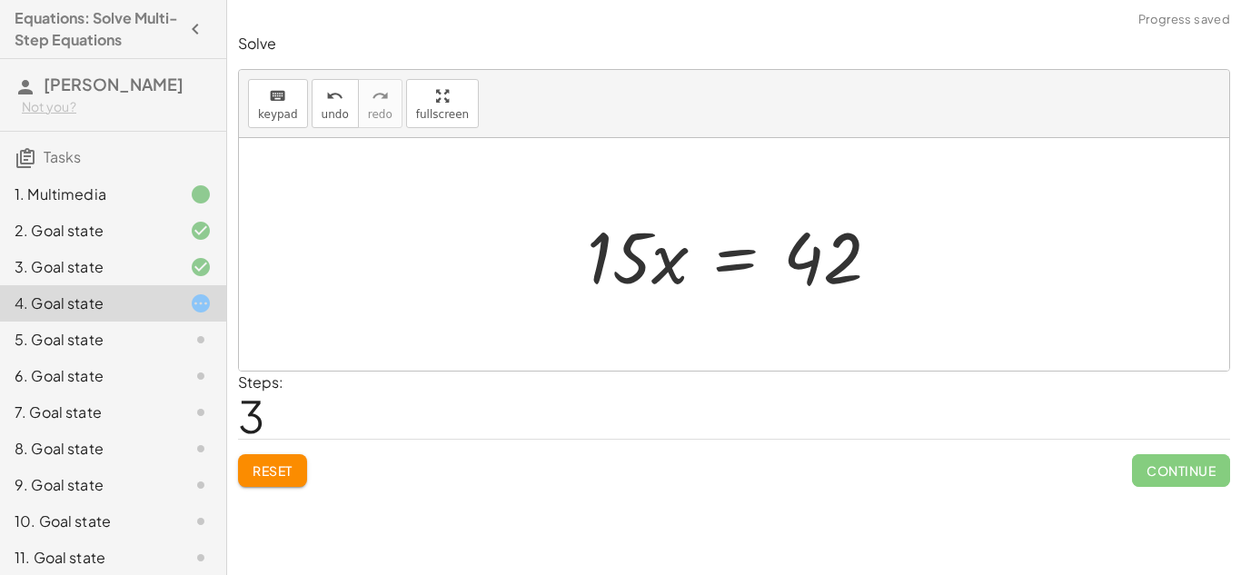
drag, startPoint x: 570, startPoint y: 256, endPoint x: 609, endPoint y: 275, distance: 43.5
click at [609, 275] on div "· 3 · ( + · 5 · x − 8 ) = 18 + · 3 · 5 · x − · 3 · 8 = 18 + · 15 · x − 24 = 18 …" at bounding box center [733, 254] width 349 height 103
drag, startPoint x: 609, startPoint y: 275, endPoint x: 784, endPoint y: 351, distance: 190.0
click at [784, 351] on div "· 3 · ( + · 5 · x − 8 ) = 18 + · 3 · 5 · x − · 3 · 8 = 18 + · 15 · x − 24 = 18 …" at bounding box center [734, 254] width 990 height 232
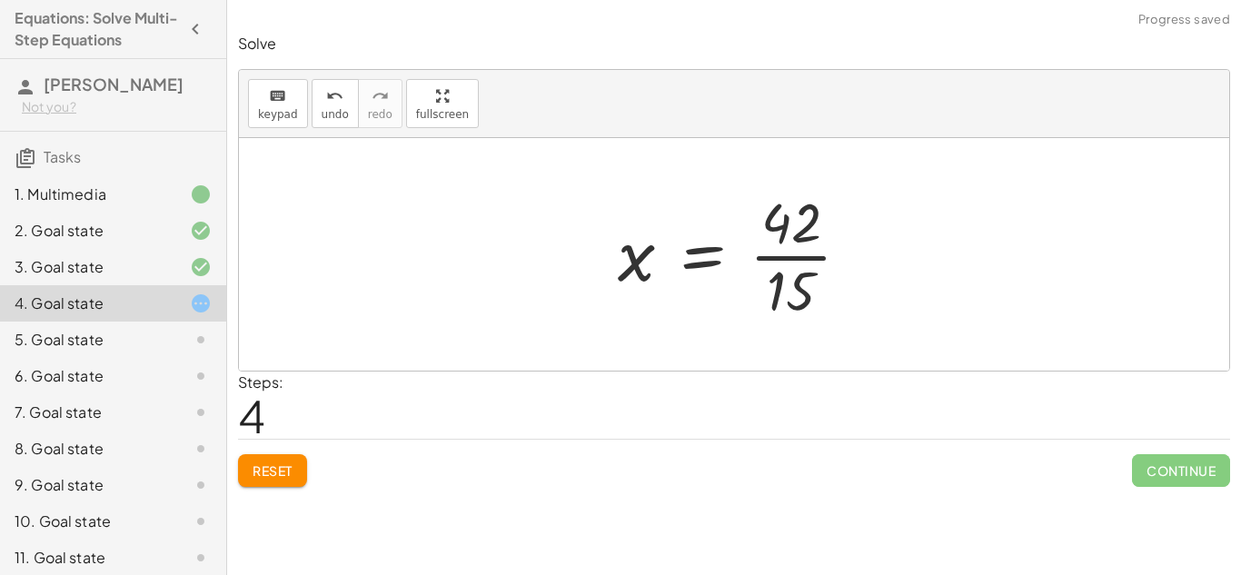
click at [805, 258] on div at bounding box center [740, 254] width 265 height 140
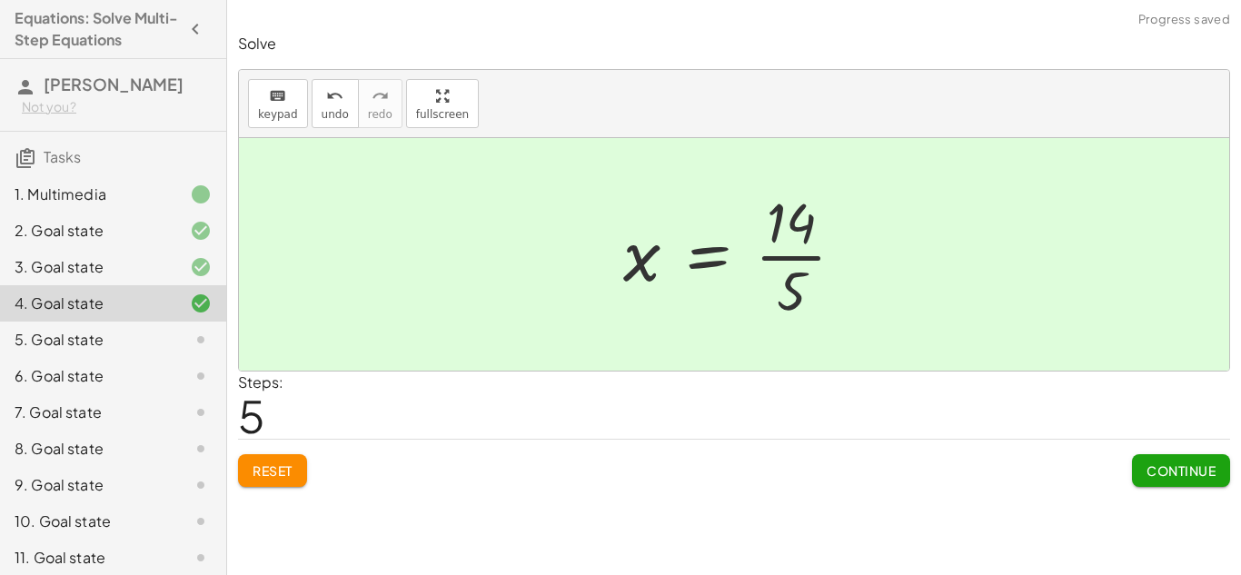
click at [1146, 476] on span "Continue" at bounding box center [1180, 470] width 69 height 16
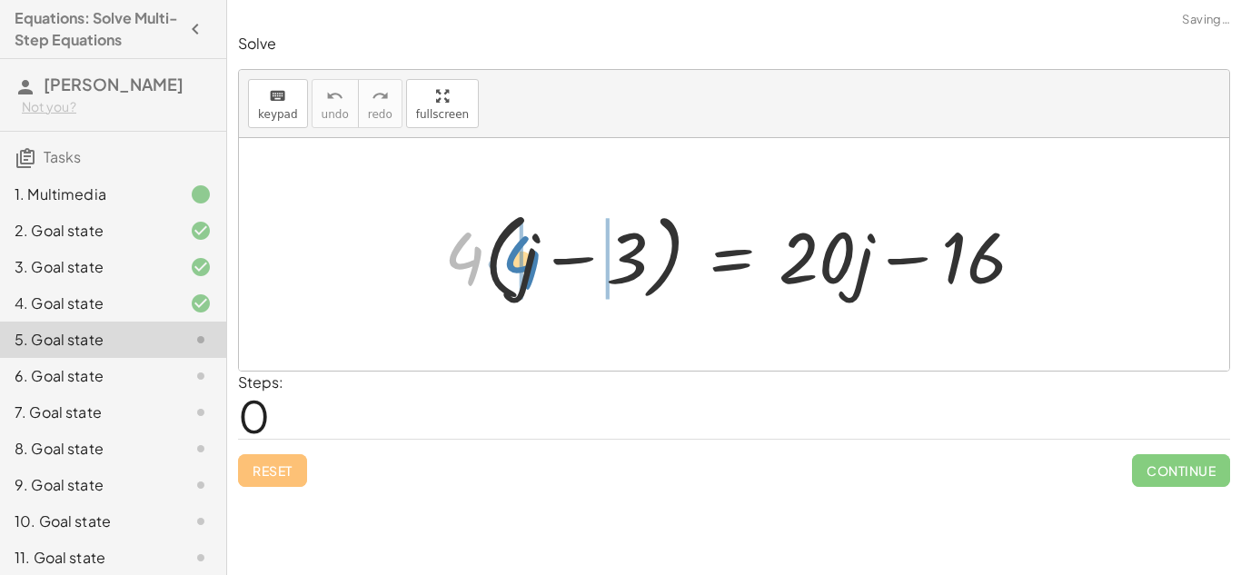
drag, startPoint x: 458, startPoint y: 236, endPoint x: 518, endPoint y: 235, distance: 59.9
click at [518, 235] on div at bounding box center [741, 255] width 612 height 104
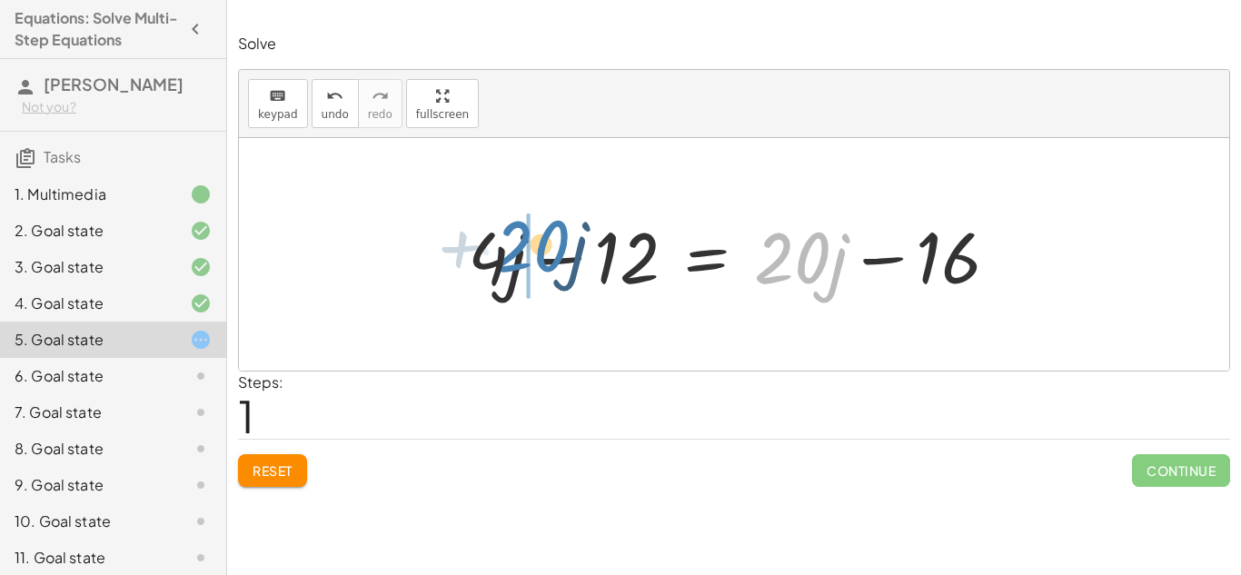
drag, startPoint x: 776, startPoint y: 252, endPoint x: 512, endPoint y: 243, distance: 264.4
click at [512, 243] on div at bounding box center [734, 255] width 551 height 94
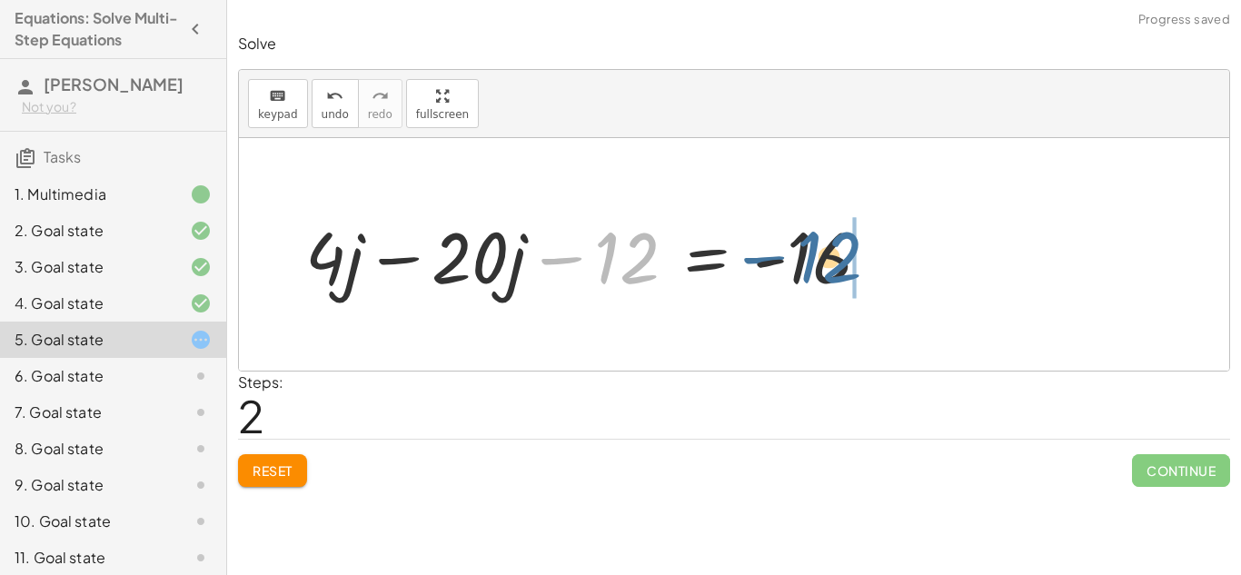
drag, startPoint x: 598, startPoint y: 253, endPoint x: 813, endPoint y: 251, distance: 214.3
click at [813, 251] on div at bounding box center [594, 255] width 597 height 94
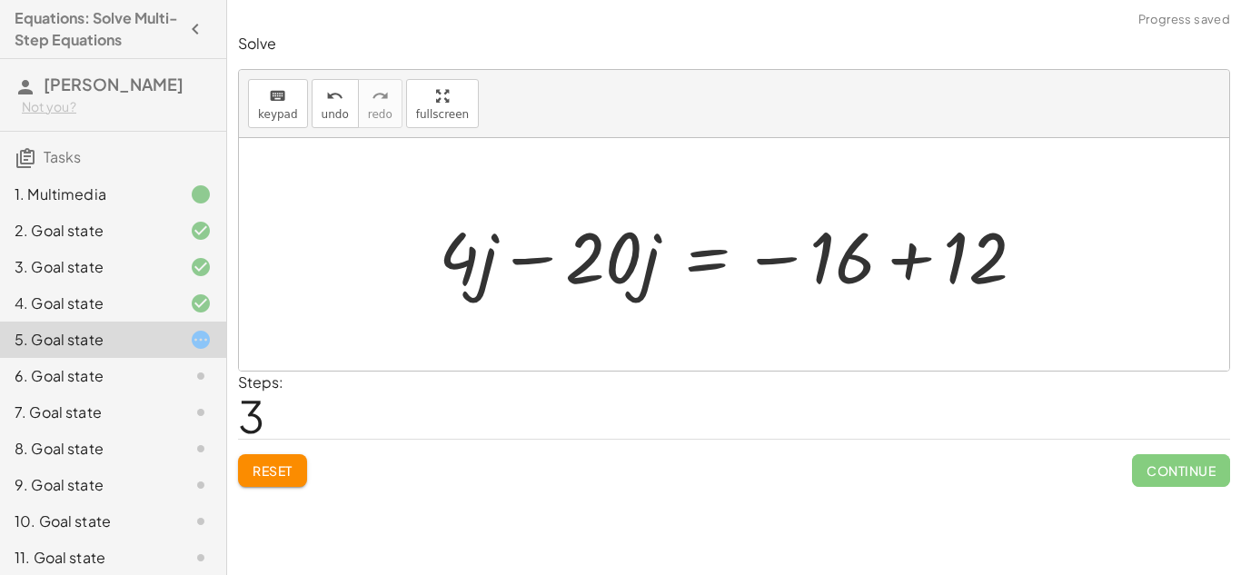
click at [910, 266] on div at bounding box center [739, 255] width 619 height 94
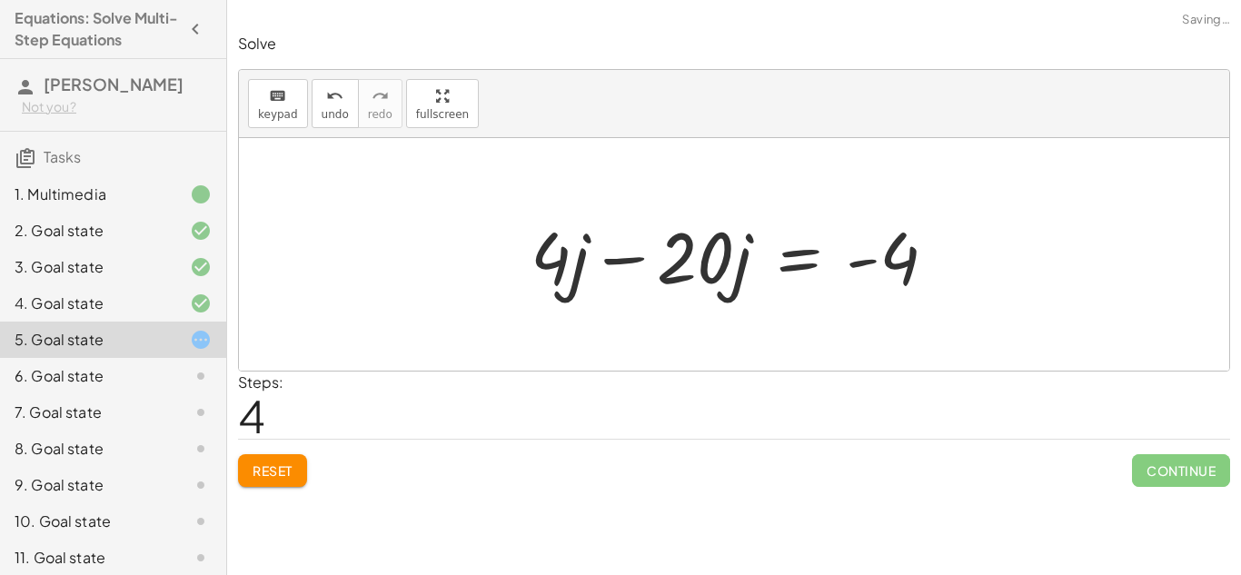
click at [638, 261] on div at bounding box center [740, 255] width 439 height 94
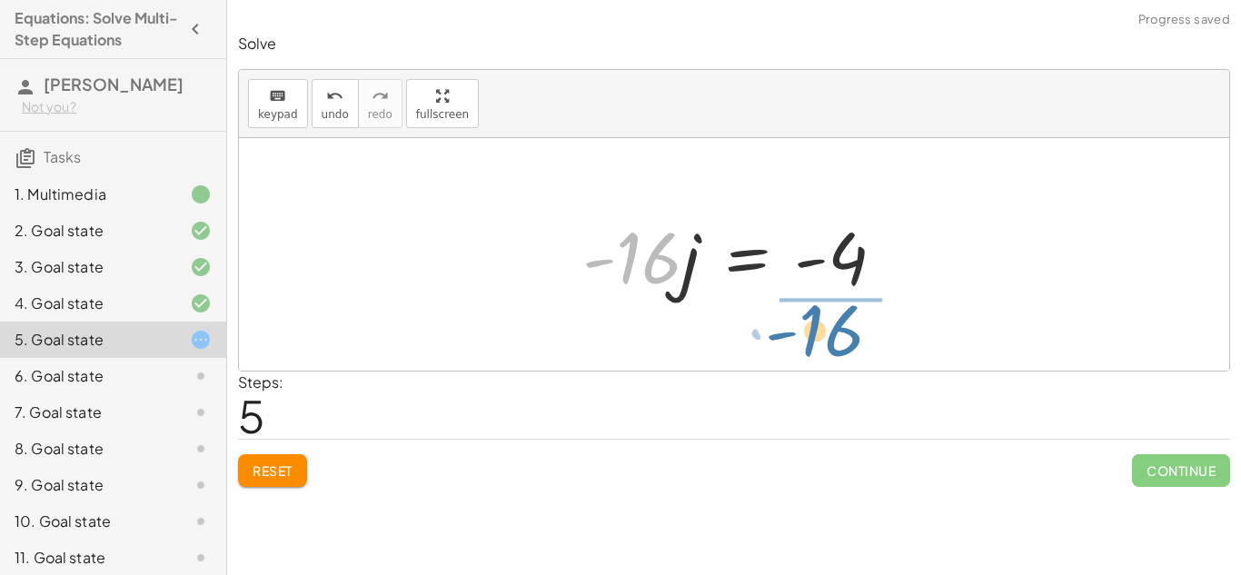
drag, startPoint x: 642, startPoint y: 260, endPoint x: 826, endPoint y: 332, distance: 198.2
click at [826, 332] on div "· 4 · ( + j − 3 ) = + · 20 · j − 16 + · 4 · j − · 4 · 3 = + · 20 · j − 16 + · 4…" at bounding box center [734, 254] width 990 height 232
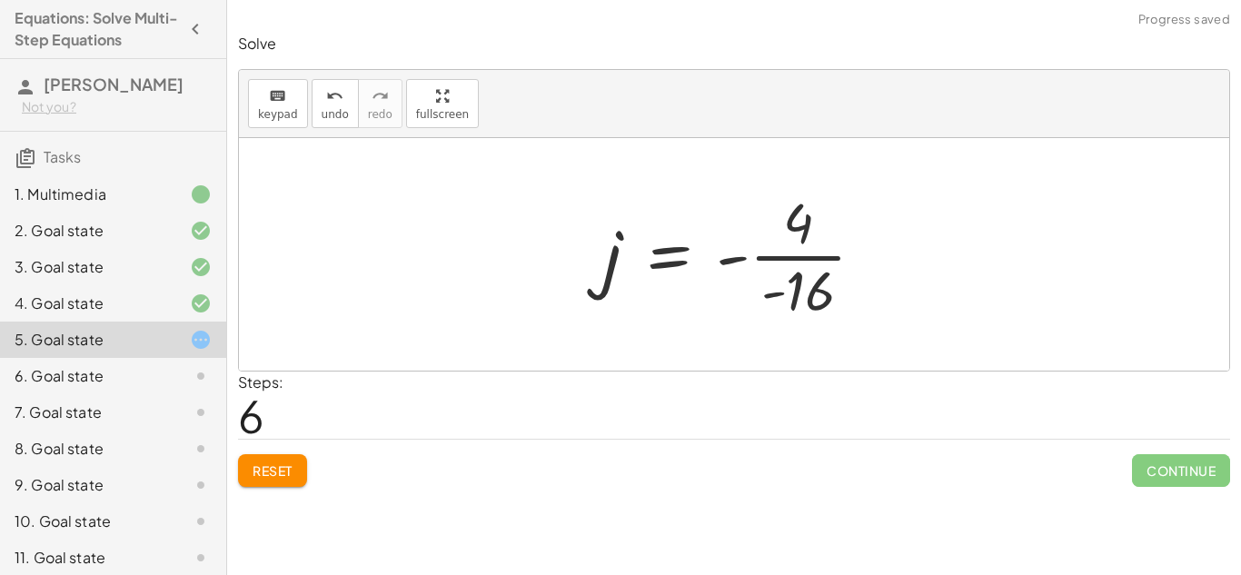
click at [778, 262] on div at bounding box center [741, 254] width 294 height 140
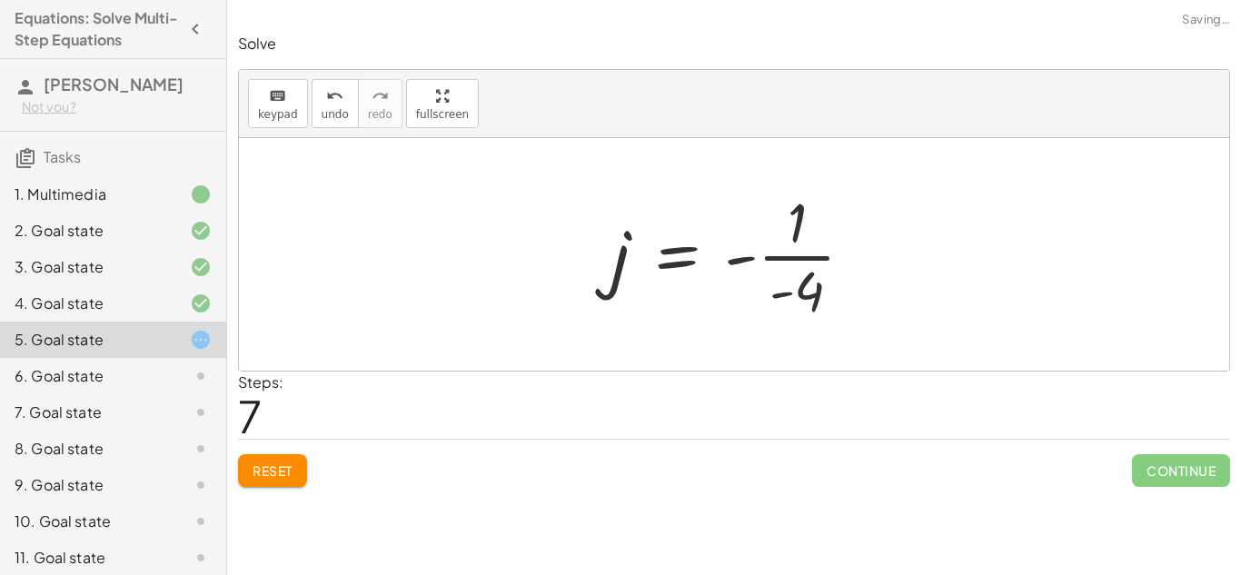
click at [778, 262] on div at bounding box center [739, 254] width 274 height 140
click at [746, 260] on div at bounding box center [740, 254] width 274 height 140
click at [849, 259] on div at bounding box center [740, 254] width 274 height 140
click at [823, 260] on div at bounding box center [740, 254] width 274 height 140
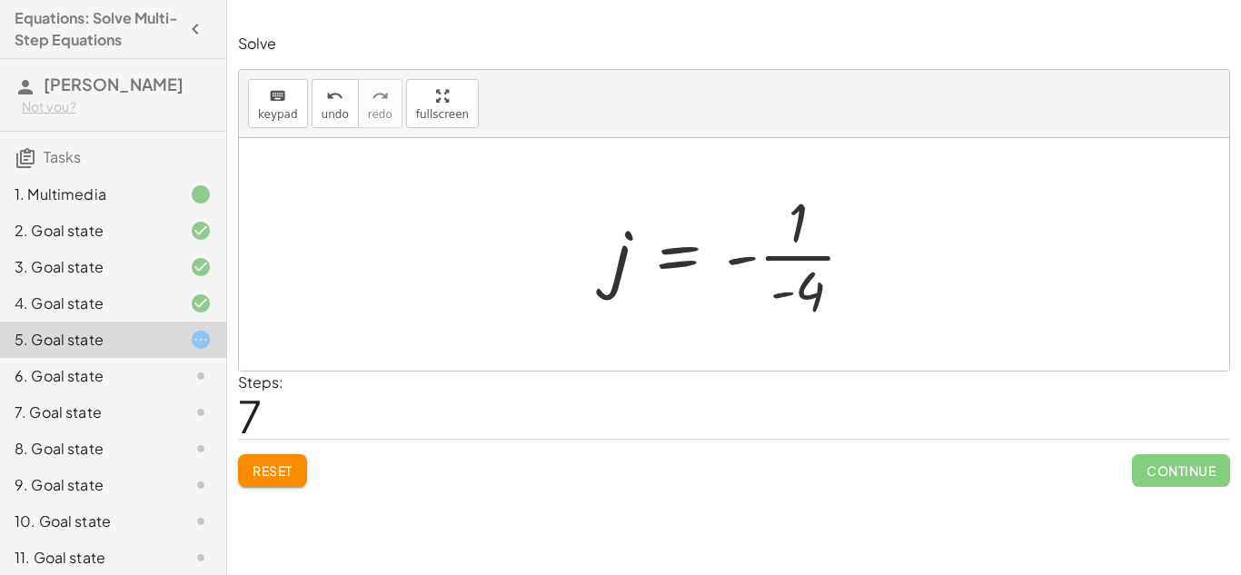
click at [823, 260] on div at bounding box center [740, 254] width 274 height 140
drag, startPoint x: 750, startPoint y: 263, endPoint x: 802, endPoint y: 226, distance: 63.8
click at [802, 226] on div at bounding box center [740, 254] width 274 height 140
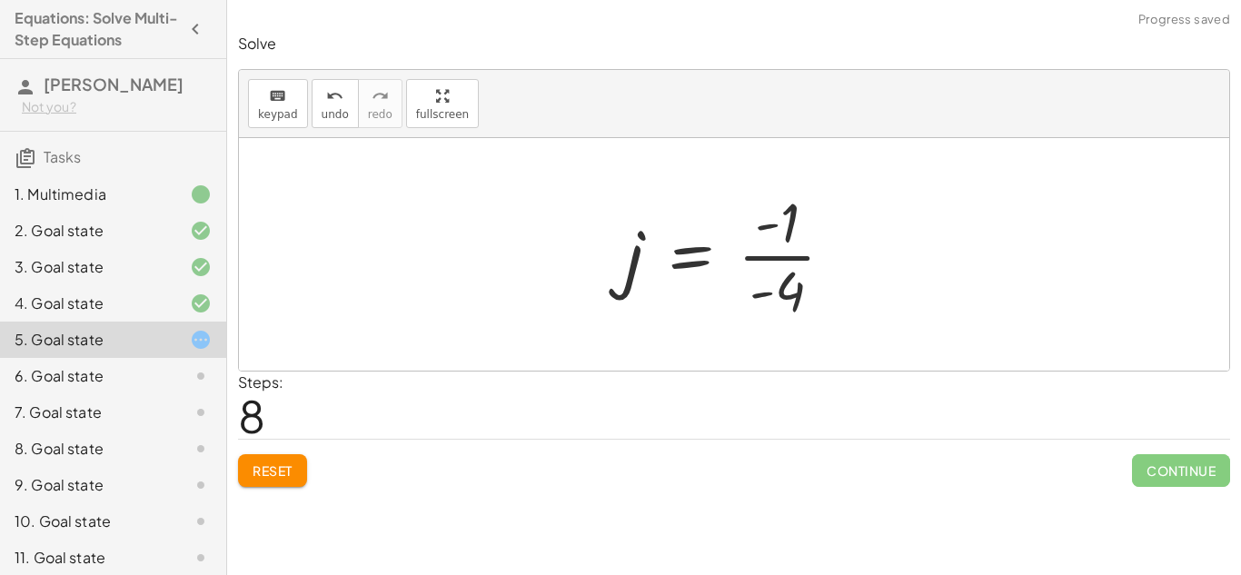
click at [776, 258] on div at bounding box center [737, 254] width 242 height 140
click at [781, 261] on div at bounding box center [741, 254] width 242 height 140
drag, startPoint x: 775, startPoint y: 230, endPoint x: 746, endPoint y: 263, distance: 44.4
click at [746, 263] on div at bounding box center [741, 254] width 242 height 140
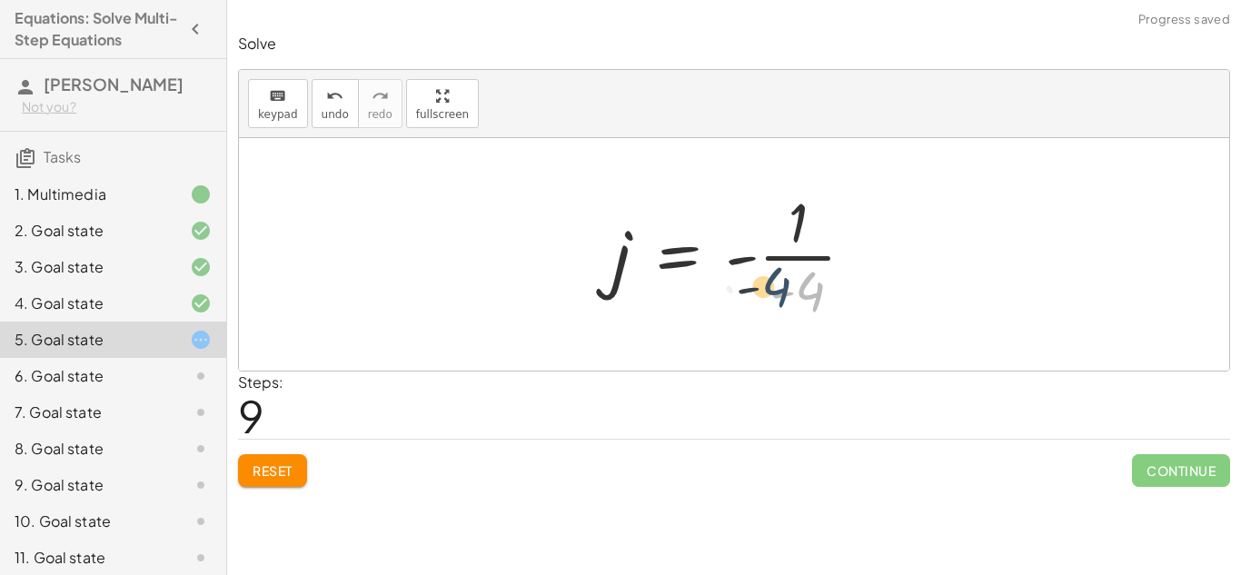
drag, startPoint x: 807, startPoint y: 292, endPoint x: 773, endPoint y: 290, distance: 34.6
click at [773, 290] on div at bounding box center [740, 254] width 274 height 140
drag, startPoint x: 778, startPoint y: 300, endPoint x: 761, endPoint y: 277, distance: 28.5
click at [771, 262] on div at bounding box center [740, 254] width 283 height 140
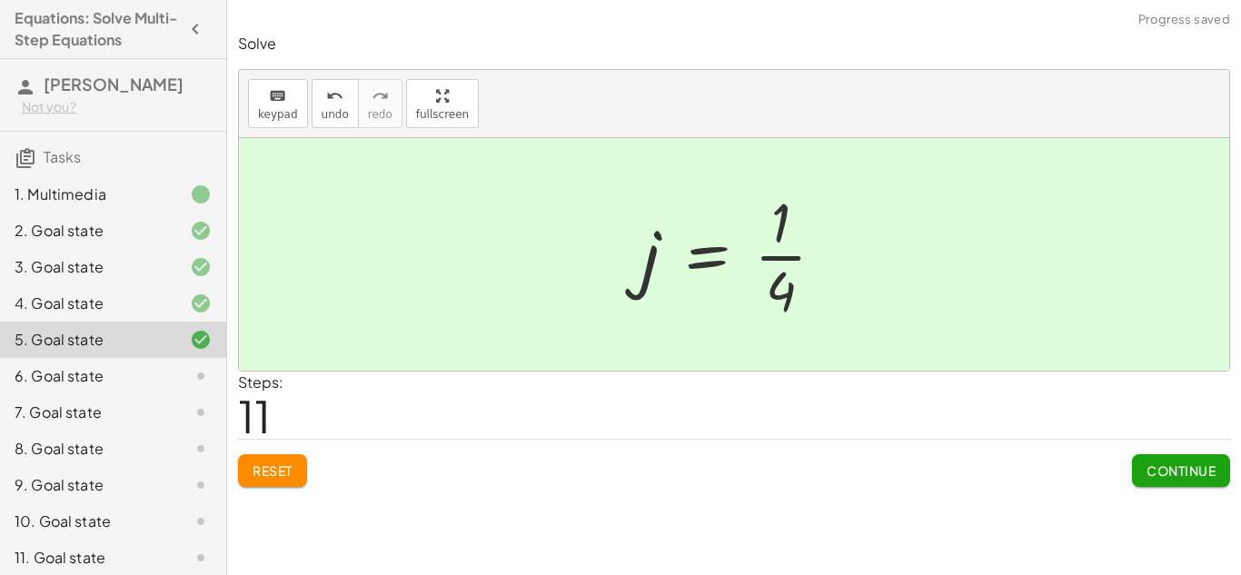
click at [1161, 457] on button "Continue" at bounding box center [1181, 470] width 98 height 33
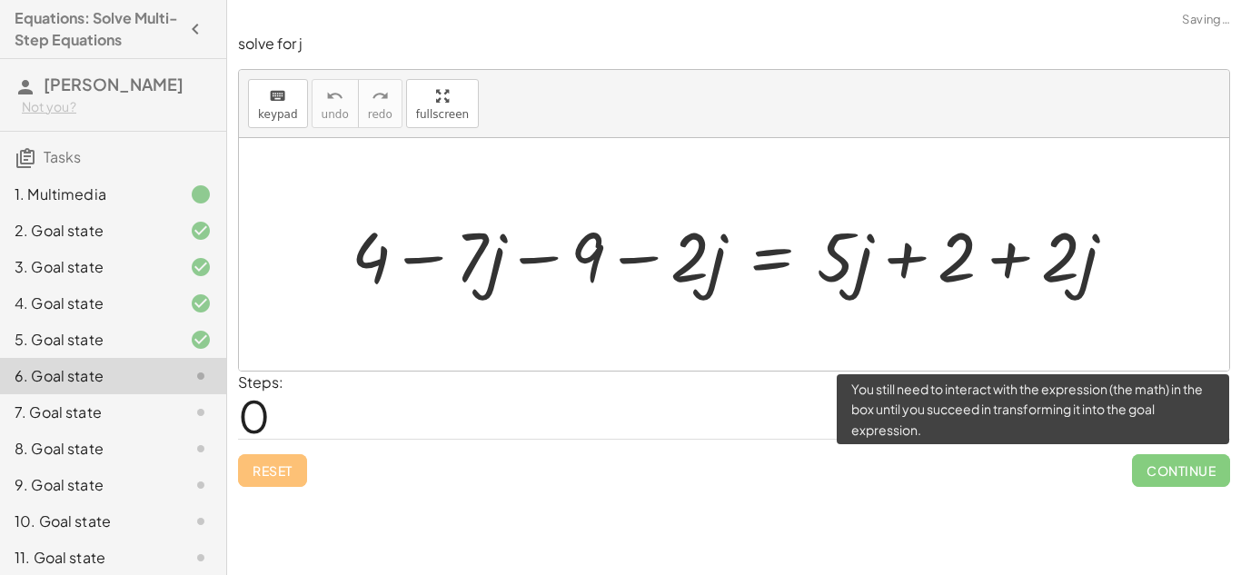
click at [1161, 457] on span "Continue" at bounding box center [1181, 470] width 98 height 33
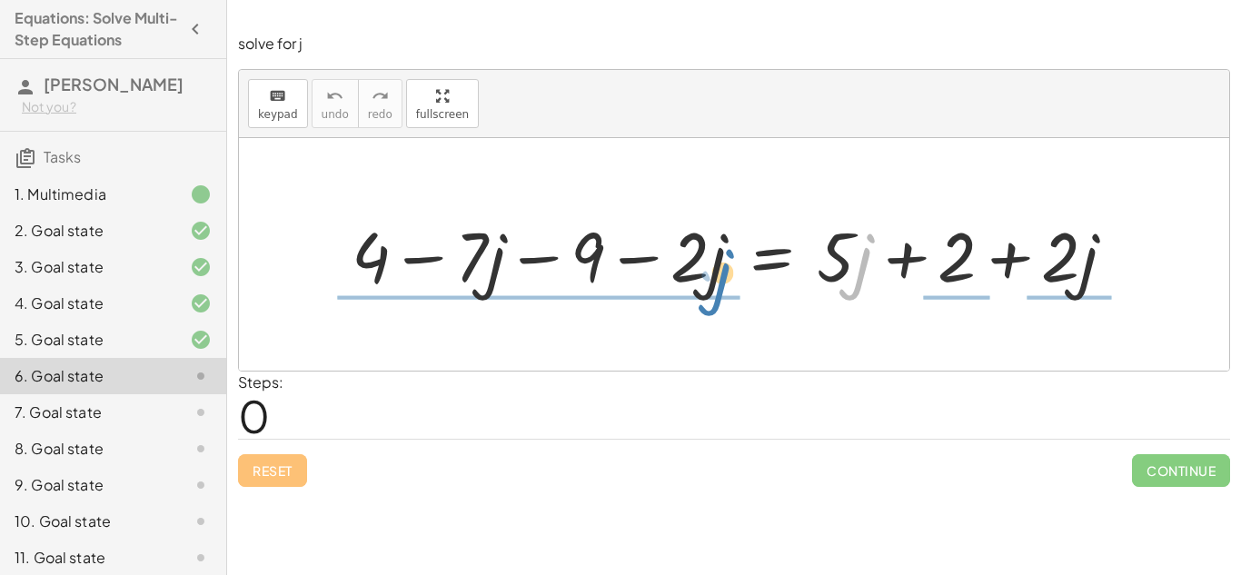
drag, startPoint x: 866, startPoint y: 248, endPoint x: 727, endPoint y: 259, distance: 140.3
click at [727, 259] on div at bounding box center [740, 254] width 796 height 90
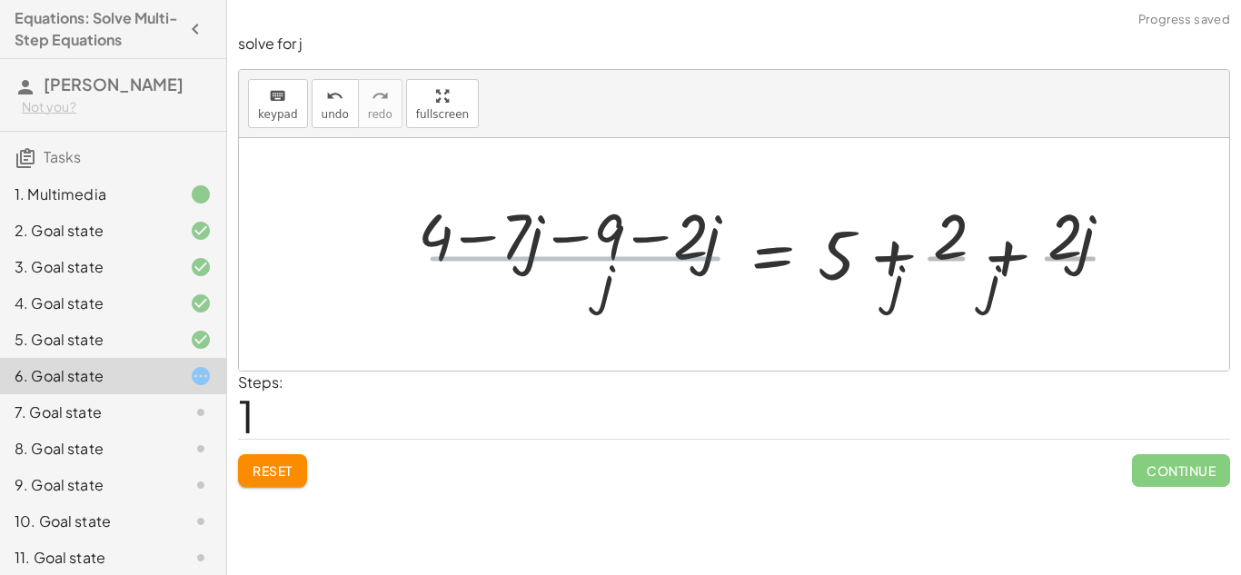
drag, startPoint x: 727, startPoint y: 259, endPoint x: 736, endPoint y: 258, distance: 9.1
click at [736, 258] on div at bounding box center [778, 254] width 728 height 135
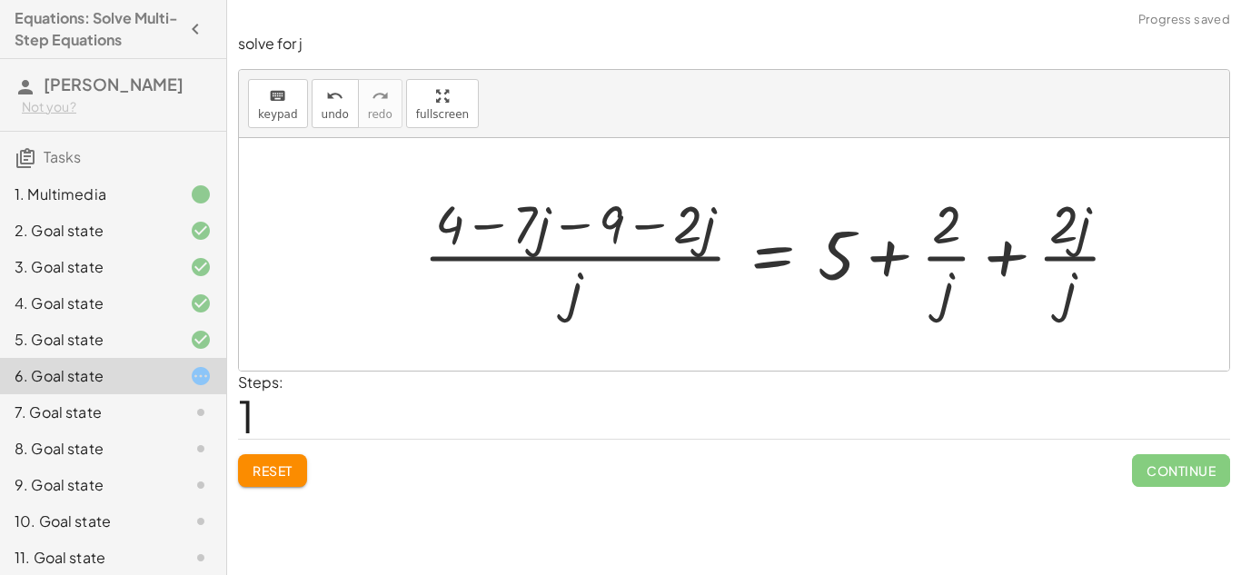
click at [265, 466] on span "Reset" at bounding box center [272, 470] width 40 height 16
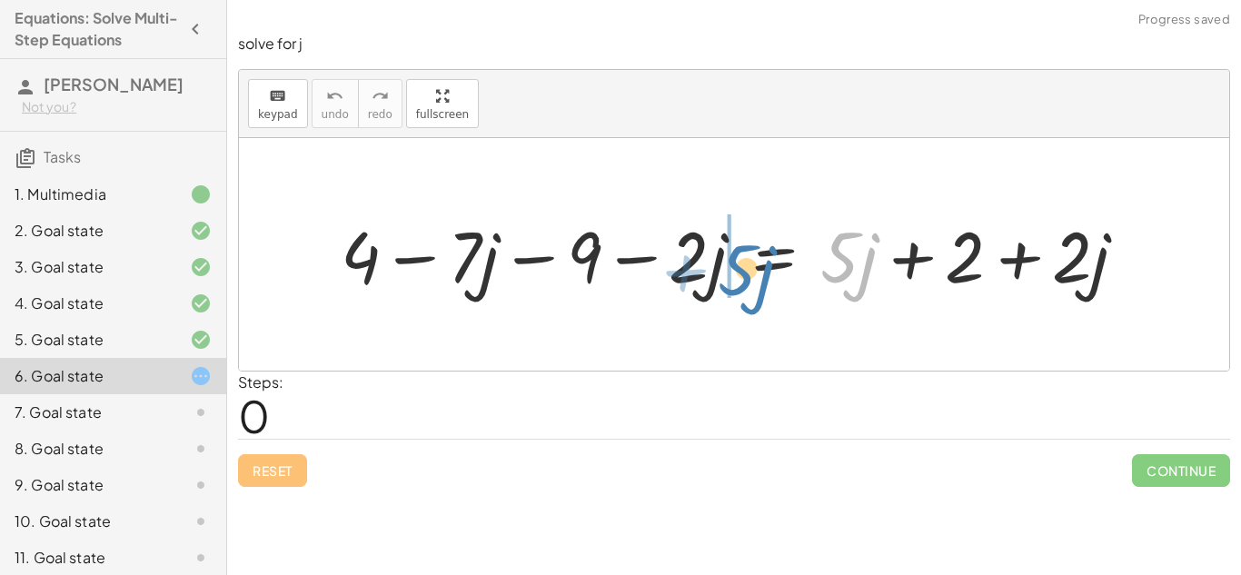
drag, startPoint x: 828, startPoint y: 242, endPoint x: 732, endPoint y: 254, distance: 97.1
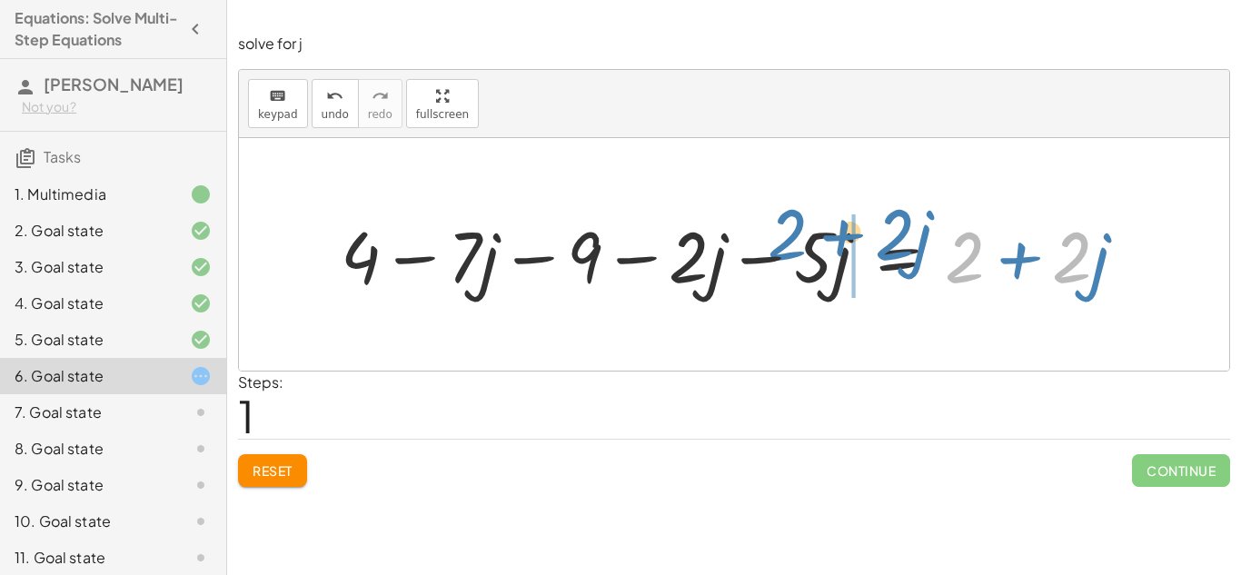
drag, startPoint x: 1073, startPoint y: 255, endPoint x: 895, endPoint y: 232, distance: 179.4
click at [895, 232] on div at bounding box center [740, 254] width 818 height 93
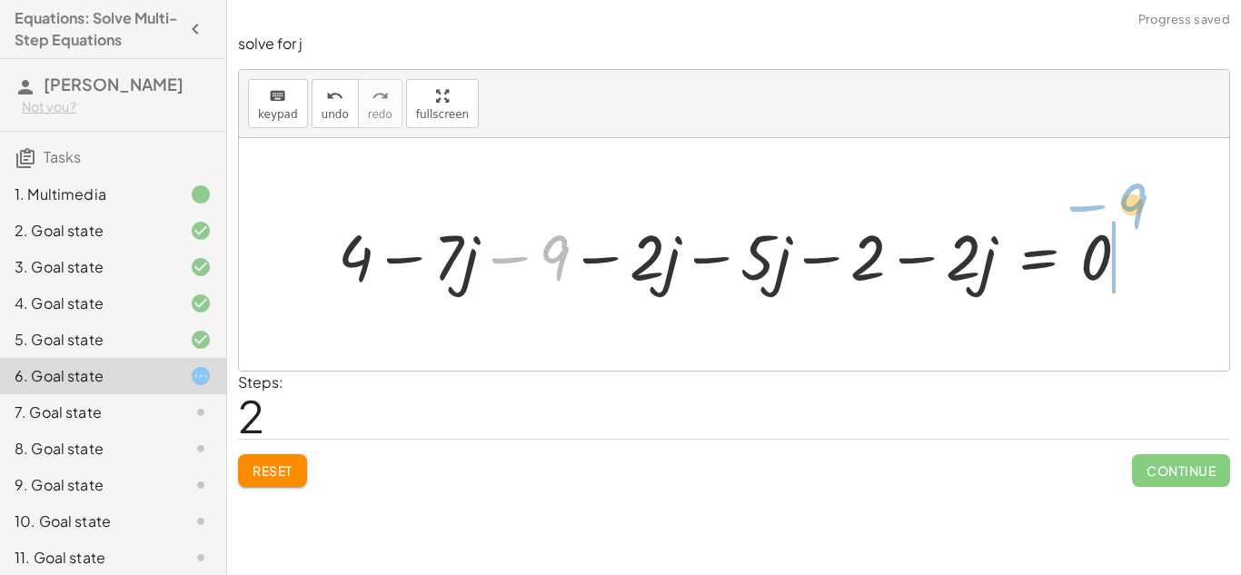
drag, startPoint x: 559, startPoint y: 244, endPoint x: 1138, endPoint y: 193, distance: 580.8
click at [1138, 193] on div "+ 4 − · 7 · j − 9 − · 2 · j = + · 5 · j + 2 + · 2 · j + 4 − · 7 · j − 9 − · 2 ·…" at bounding box center [734, 254] width 990 height 232
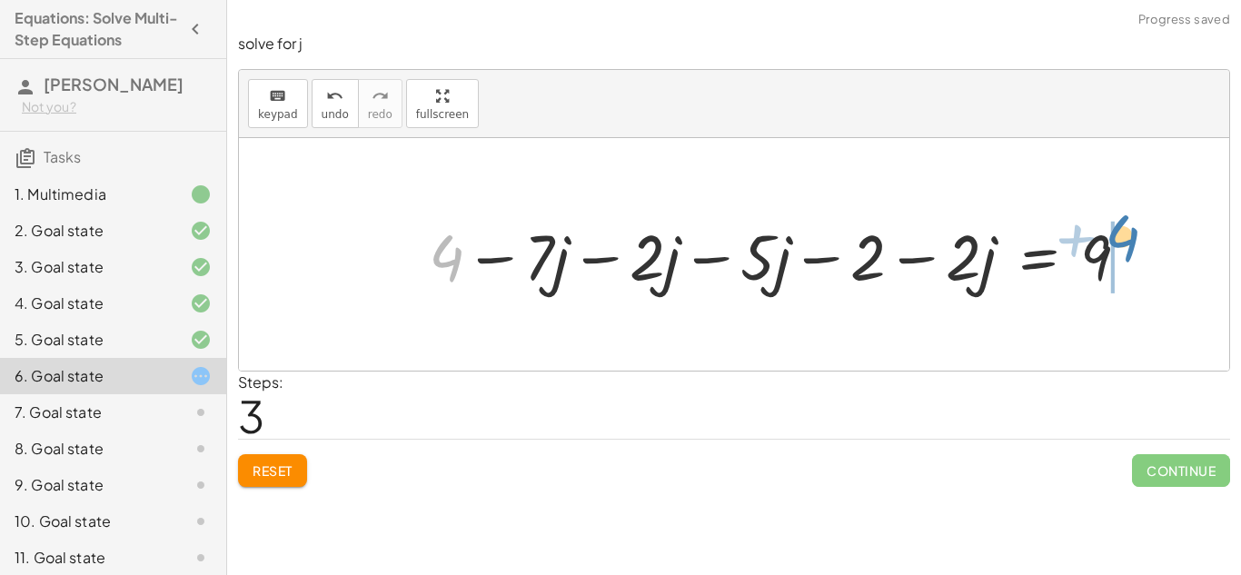
drag, startPoint x: 445, startPoint y: 269, endPoint x: 1121, endPoint y: 249, distance: 676.0
click at [1121, 249] on div at bounding box center [786, 255] width 732 height 84
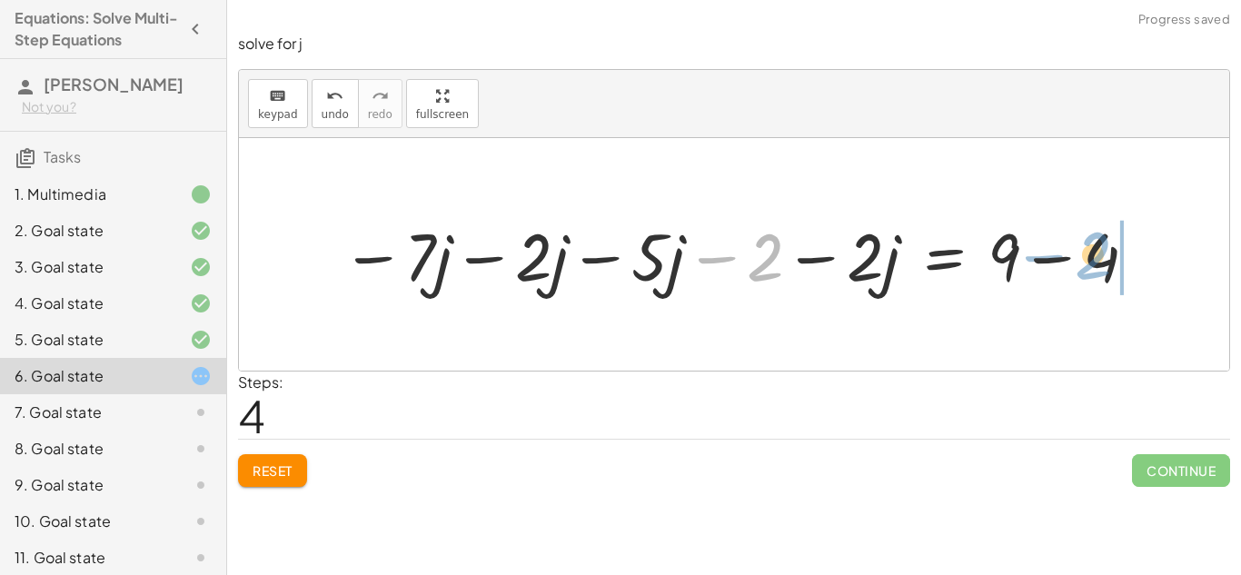
drag, startPoint x: 780, startPoint y: 244, endPoint x: 1121, endPoint y: 241, distance: 340.6
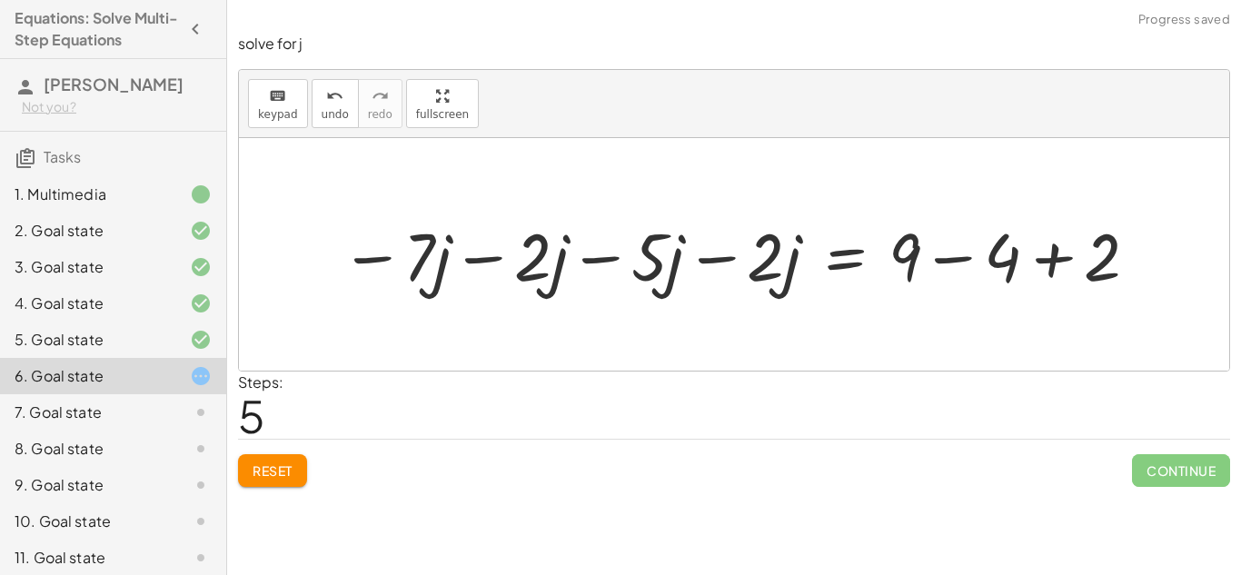
click at [727, 262] on div at bounding box center [740, 254] width 818 height 87
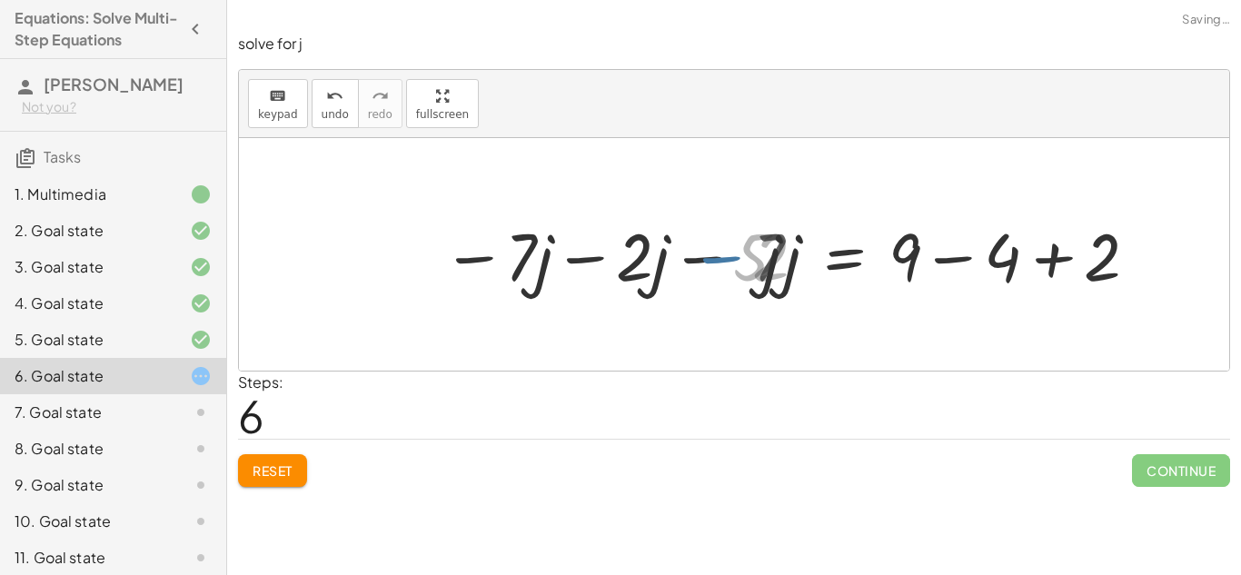
click at [727, 262] on div at bounding box center [801, 254] width 697 height 87
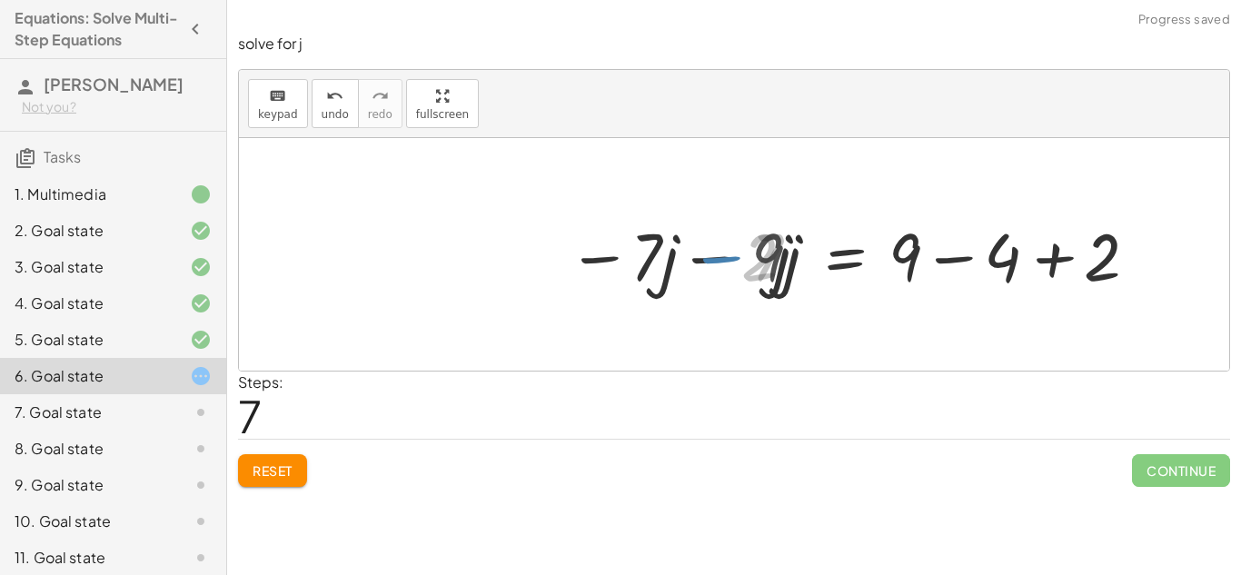
click at [727, 262] on div at bounding box center [859, 254] width 582 height 87
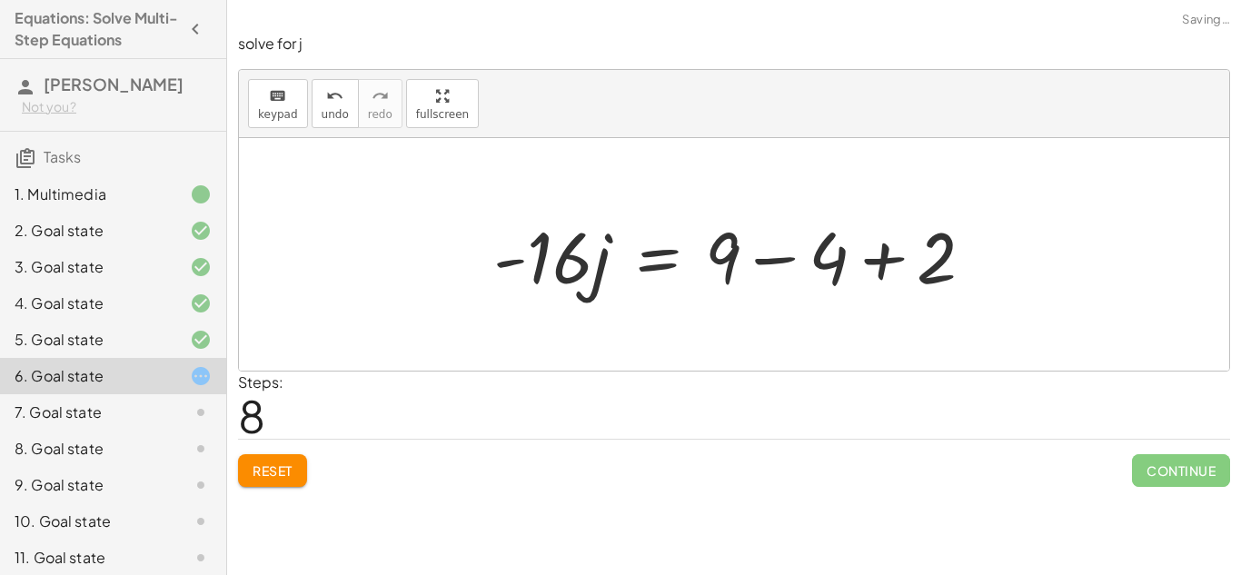
click at [762, 261] on div at bounding box center [740, 255] width 512 height 94
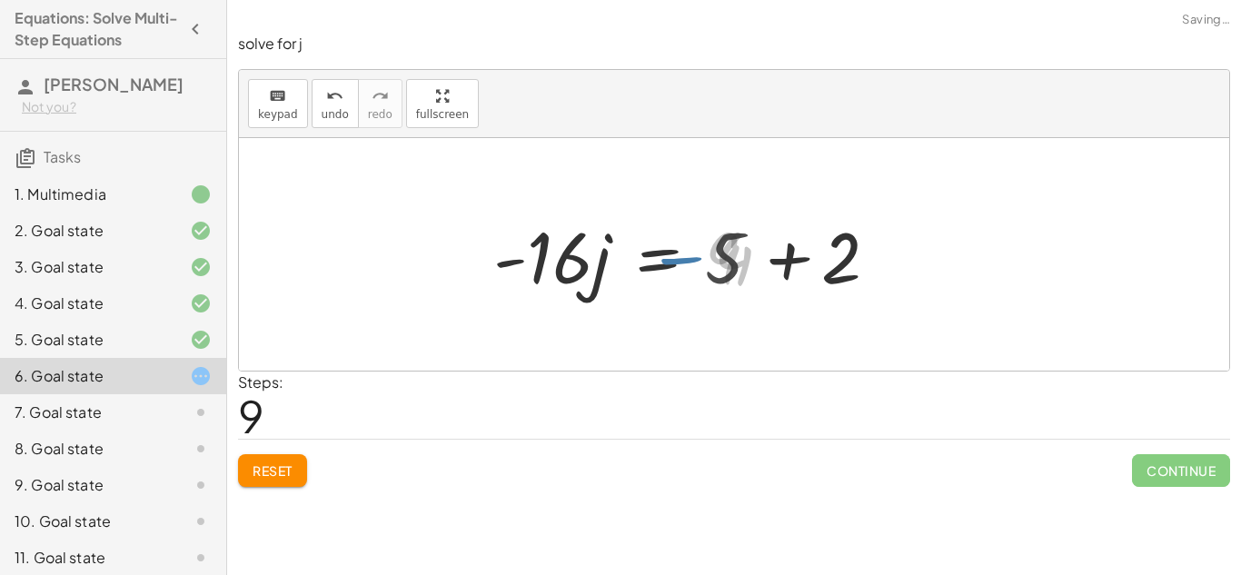
click at [762, 261] on div at bounding box center [688, 255] width 409 height 94
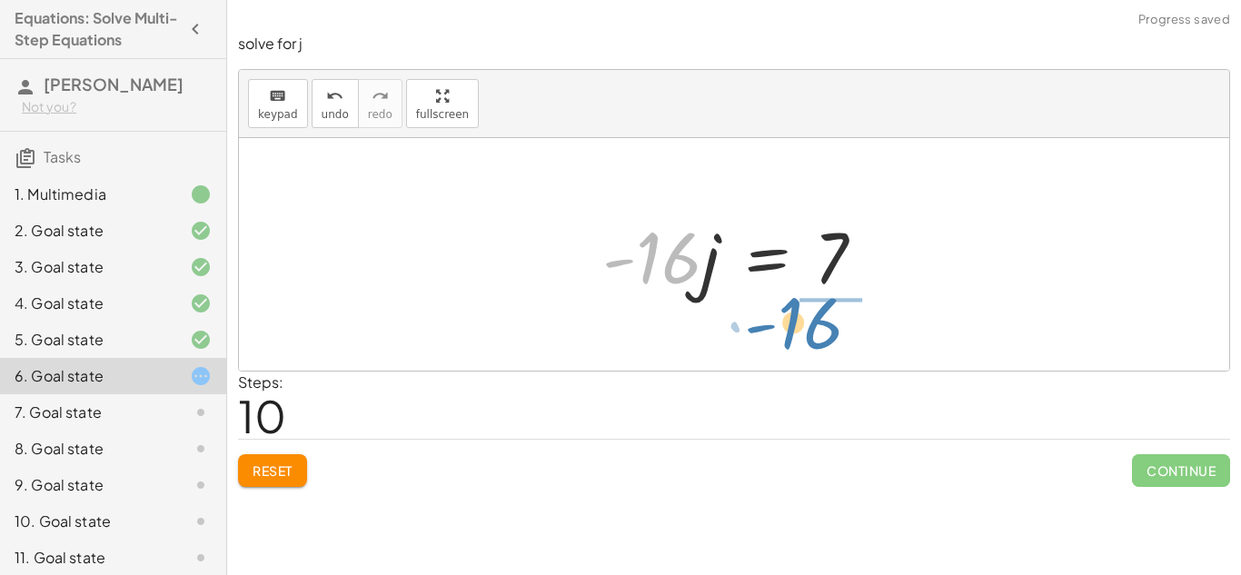
drag, startPoint x: 651, startPoint y: 254, endPoint x: 796, endPoint y: 315, distance: 157.5
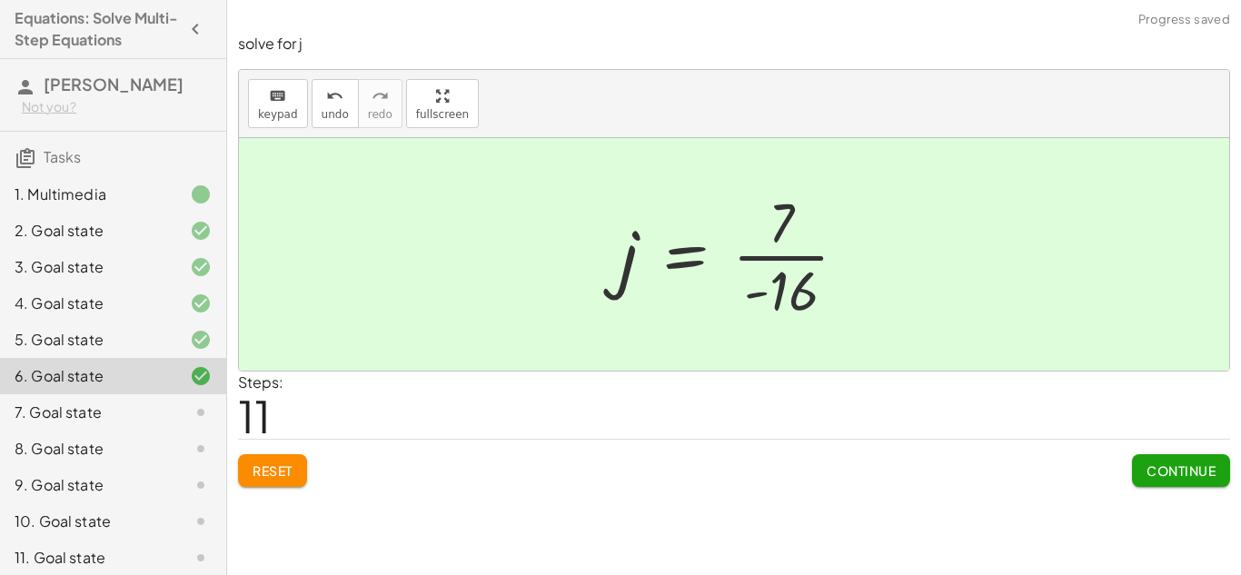
click at [1178, 469] on span "Continue" at bounding box center [1180, 470] width 69 height 16
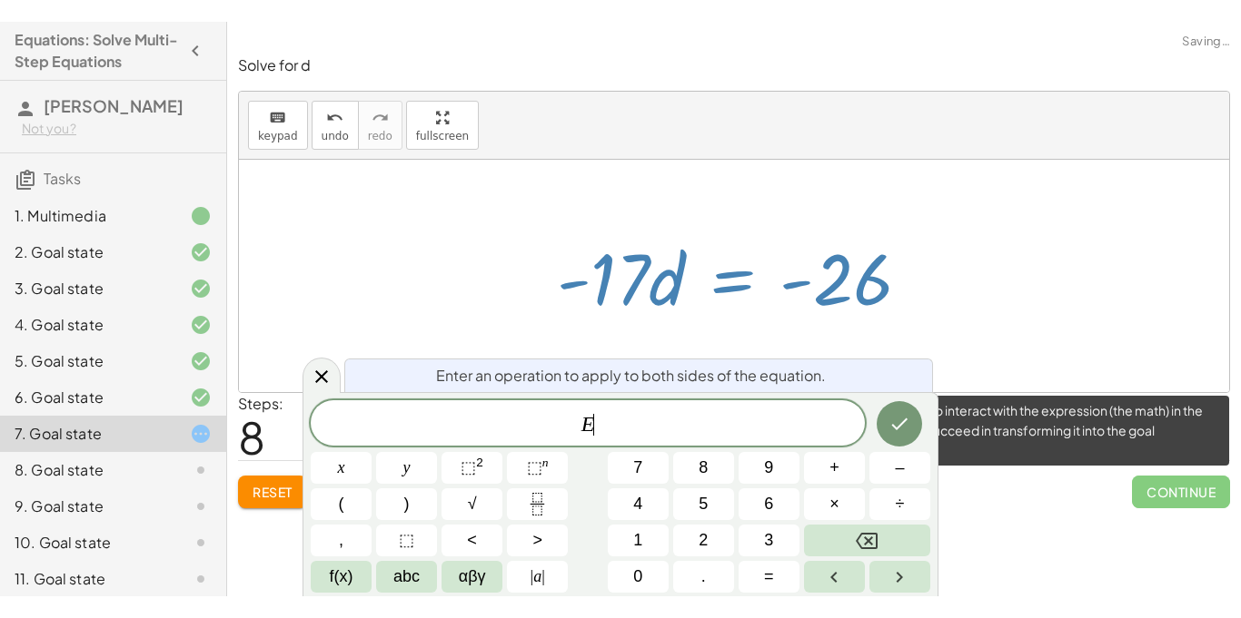
scroll to position [1, 0]
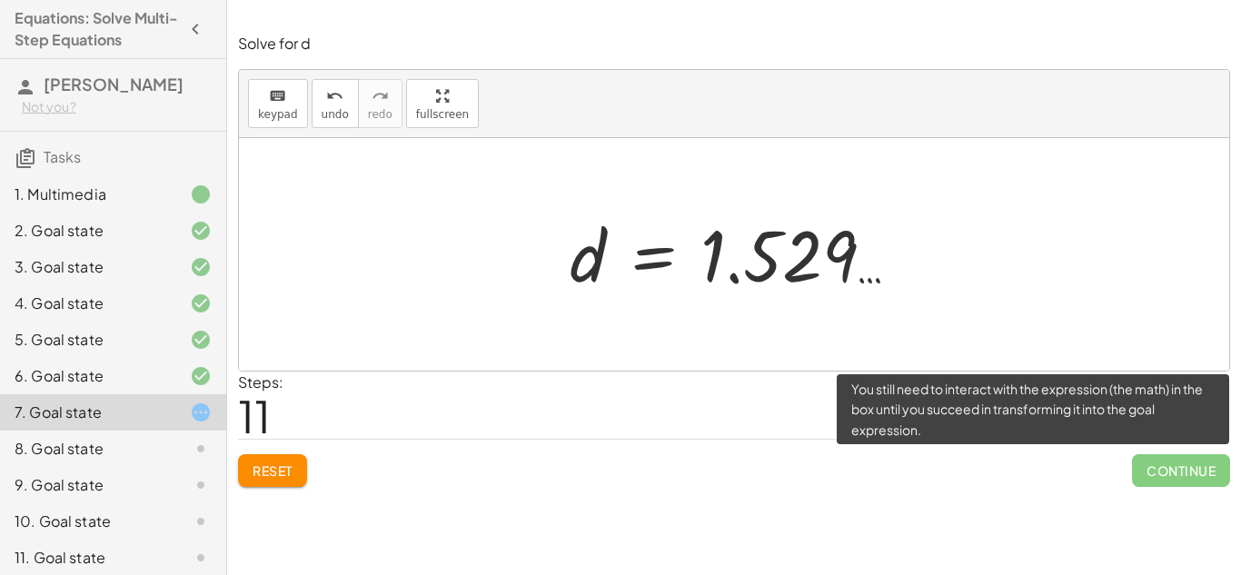
click at [284, 460] on button "Reset" at bounding box center [272, 470] width 69 height 33
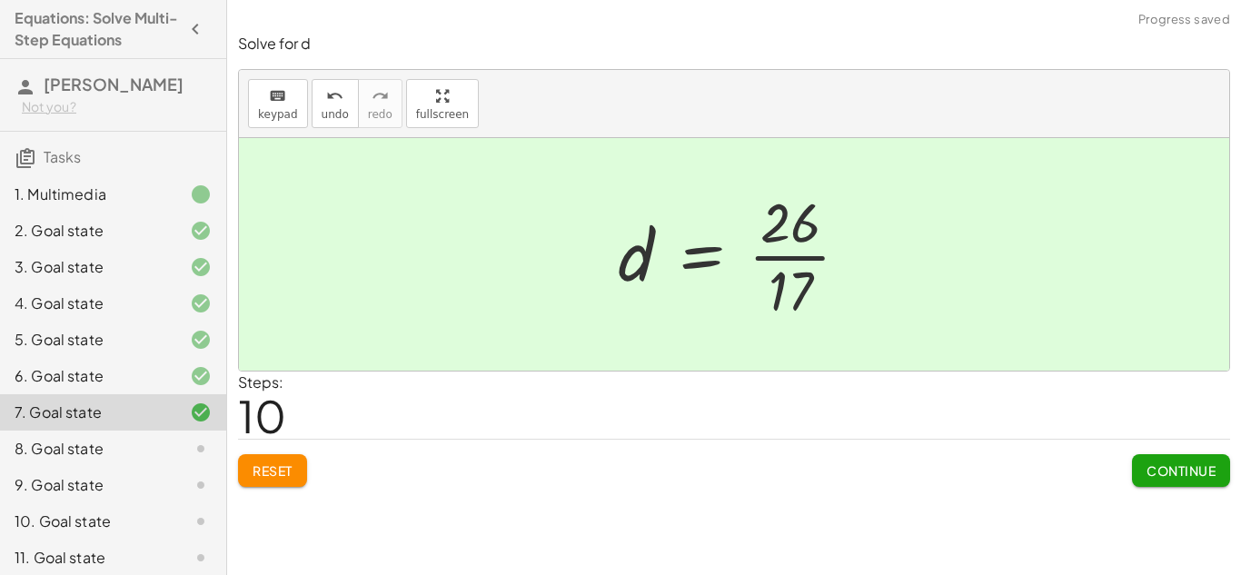
click at [1174, 470] on span "Continue" at bounding box center [1180, 470] width 69 height 16
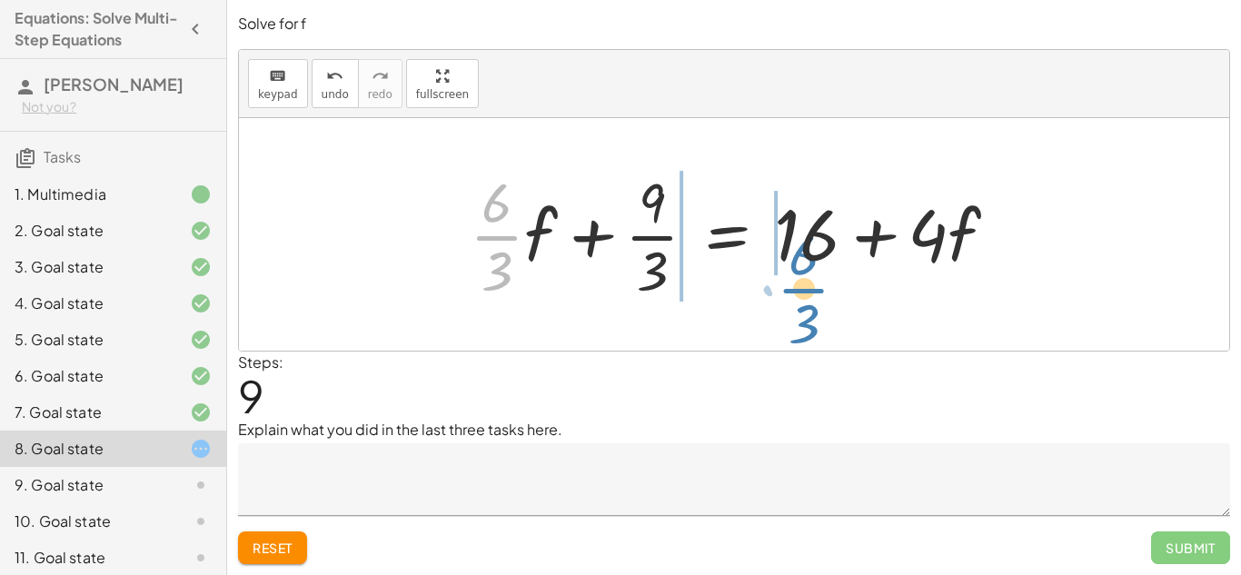
drag, startPoint x: 502, startPoint y: 233, endPoint x: 808, endPoint y: 286, distance: 310.5
click at [808, 286] on div at bounding box center [740, 234] width 560 height 140
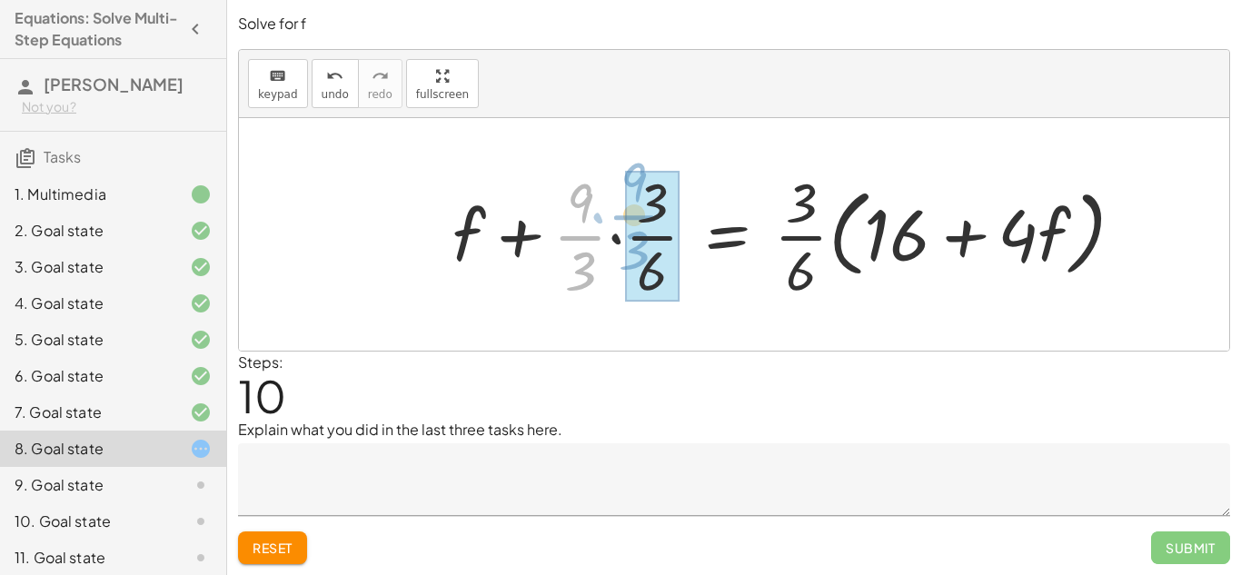
drag, startPoint x: 587, startPoint y: 244, endPoint x: 639, endPoint y: 223, distance: 56.7
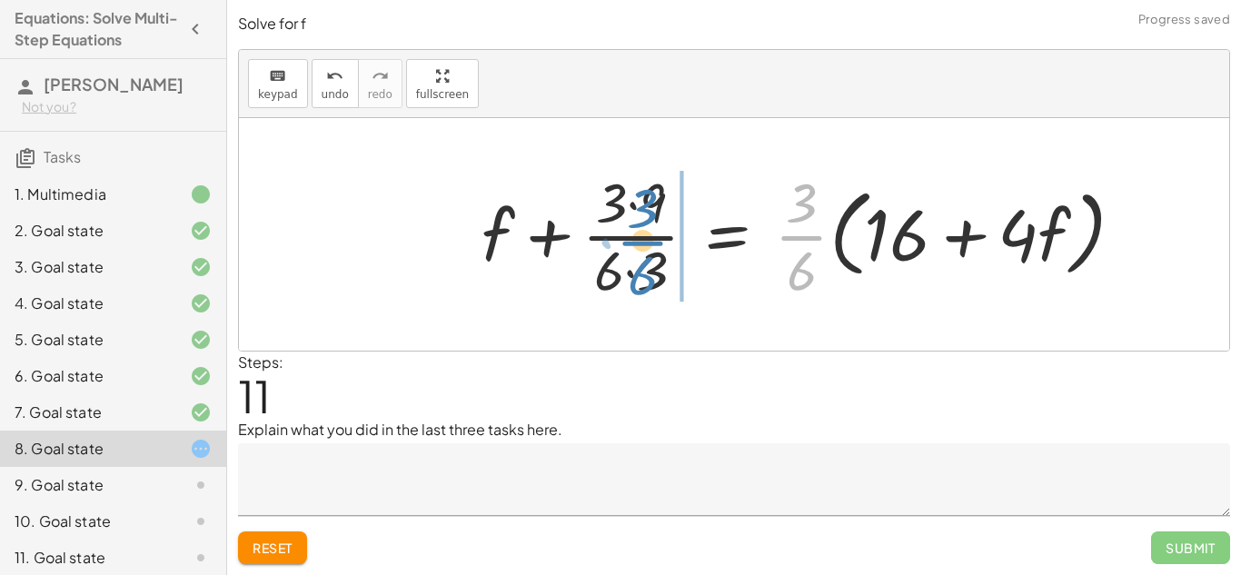
drag, startPoint x: 809, startPoint y: 235, endPoint x: 650, endPoint y: 239, distance: 159.0
click at [650, 239] on div at bounding box center [810, 234] width 676 height 140
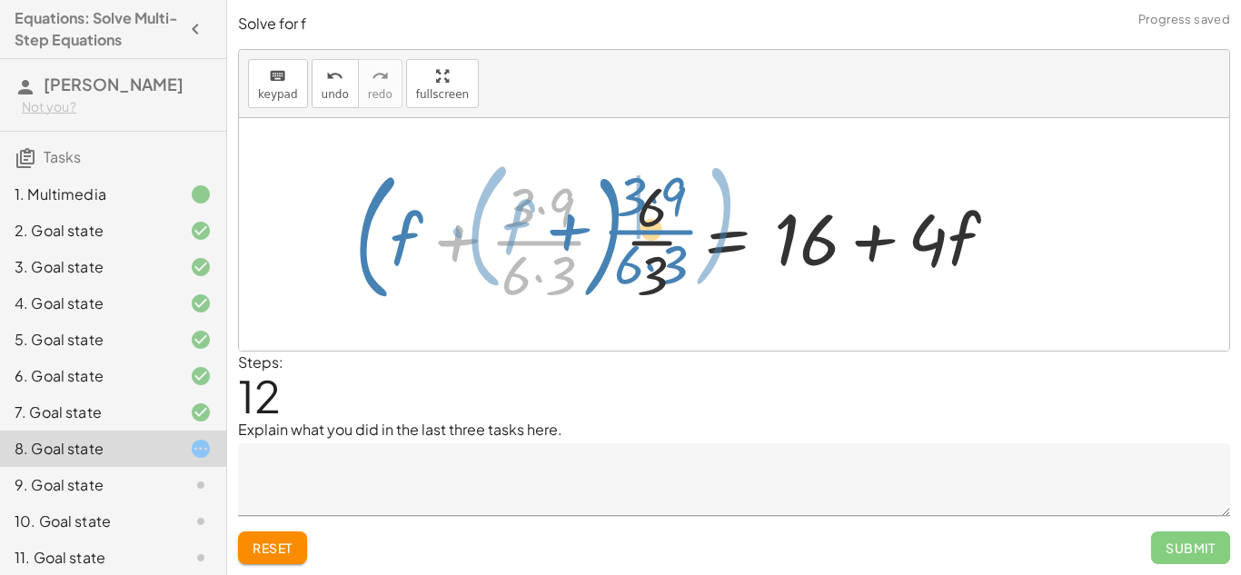
drag, startPoint x: 576, startPoint y: 242, endPoint x: 687, endPoint y: 231, distance: 112.2
click at [687, 231] on div at bounding box center [683, 234] width 676 height 151
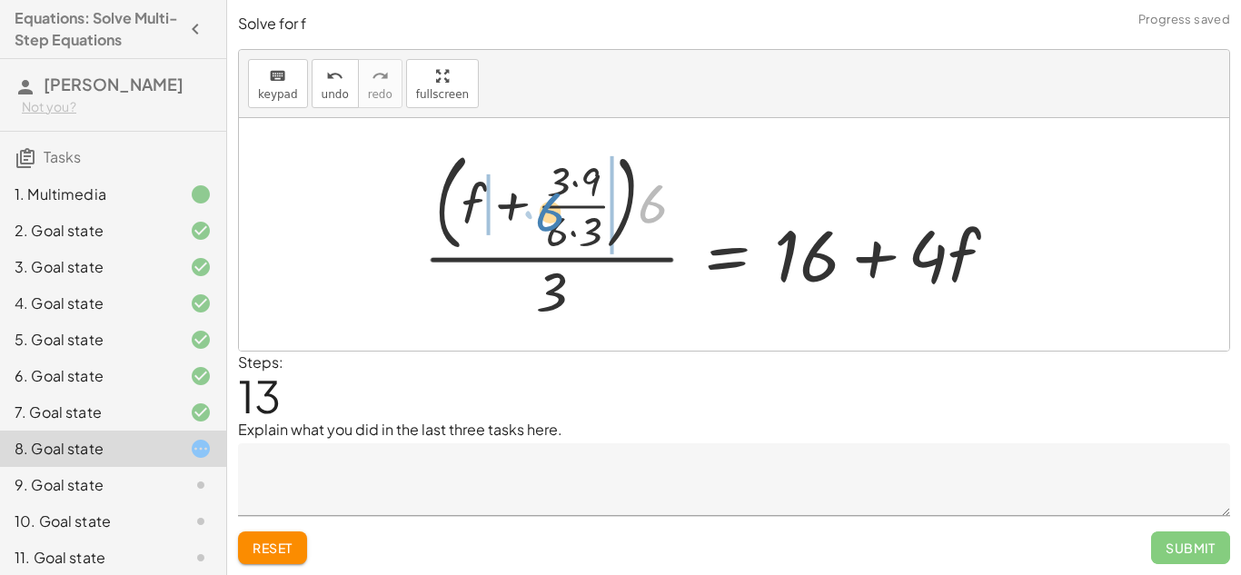
drag, startPoint x: 648, startPoint y: 211, endPoint x: 552, endPoint y: 217, distance: 95.6
click at [552, 217] on div at bounding box center [717, 234] width 607 height 183
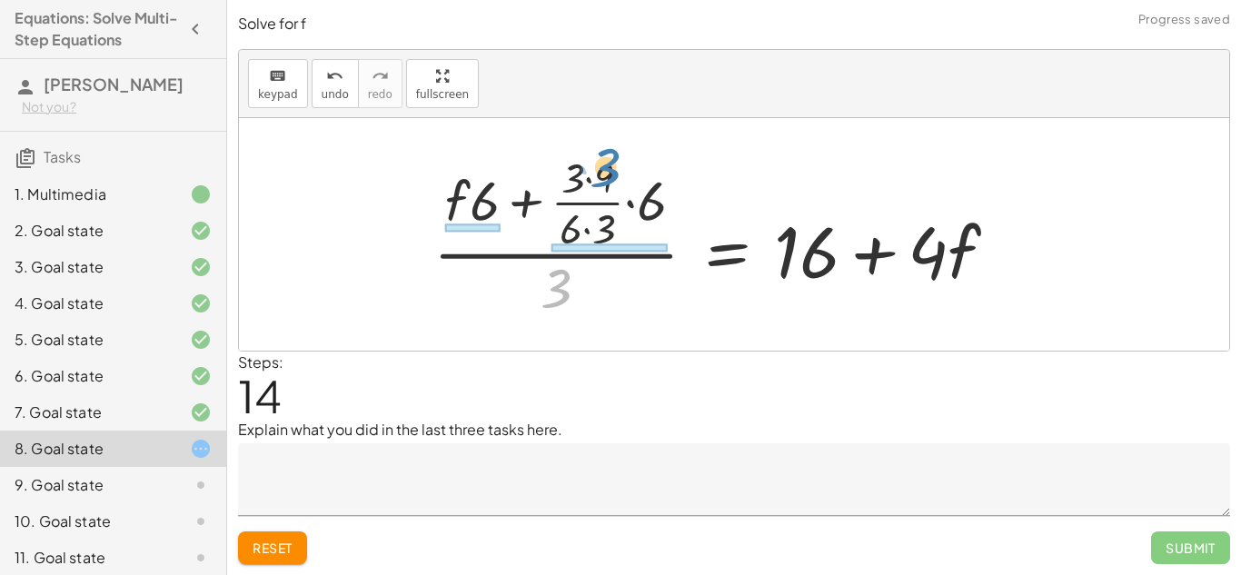
drag, startPoint x: 539, startPoint y: 284, endPoint x: 591, endPoint y: 175, distance: 120.6
click at [591, 175] on div at bounding box center [722, 234] width 597 height 175
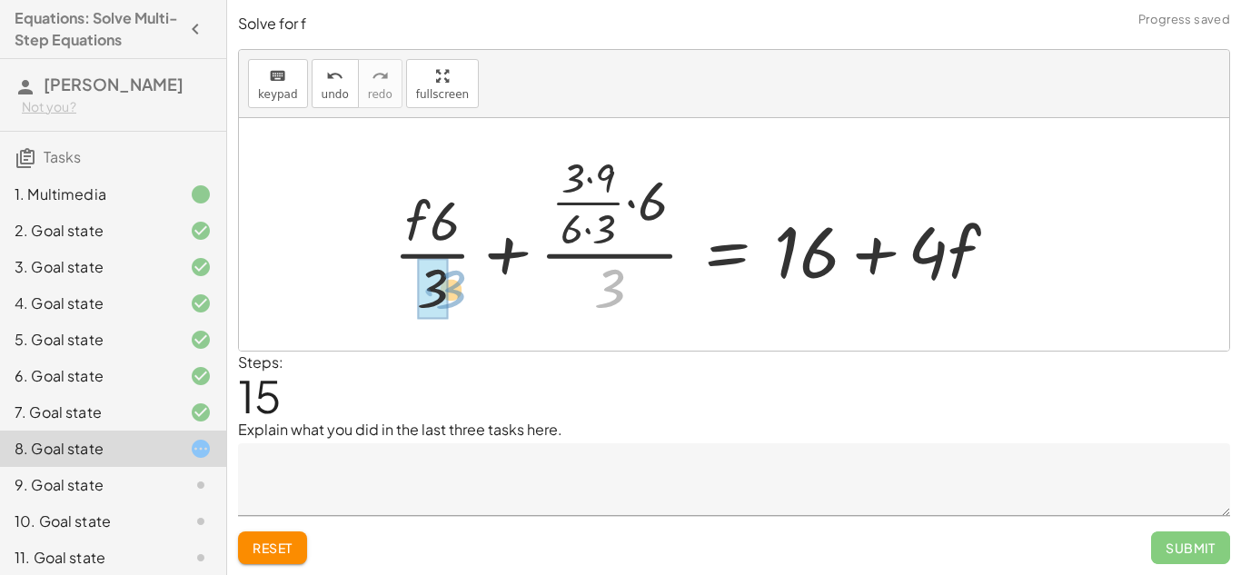
drag, startPoint x: 609, startPoint y: 272, endPoint x: 436, endPoint y: 269, distance: 173.5
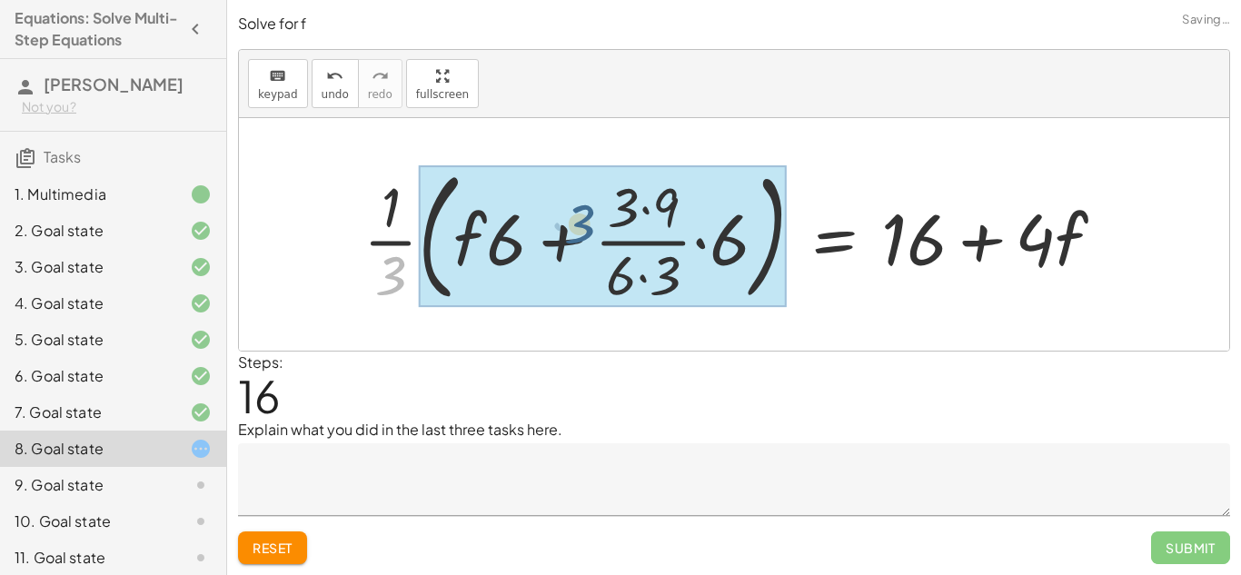
drag, startPoint x: 408, startPoint y: 263, endPoint x: 597, endPoint y: 212, distance: 195.9
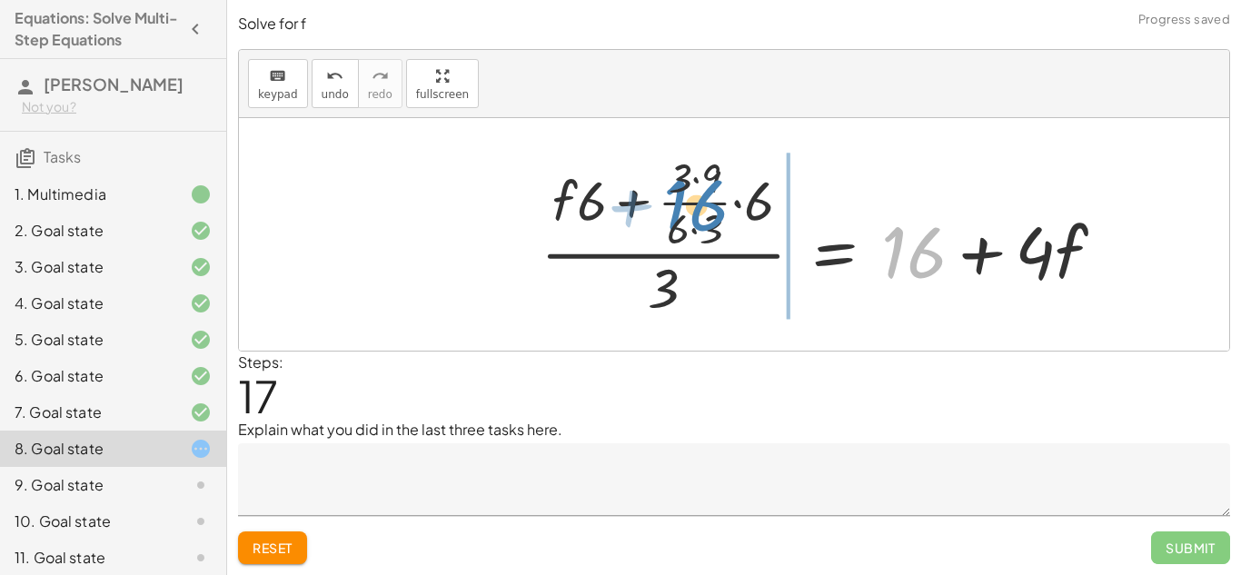
drag, startPoint x: 924, startPoint y: 261, endPoint x: 707, endPoint y: 213, distance: 222.1
click at [707, 213] on div at bounding box center [829, 234] width 597 height 175
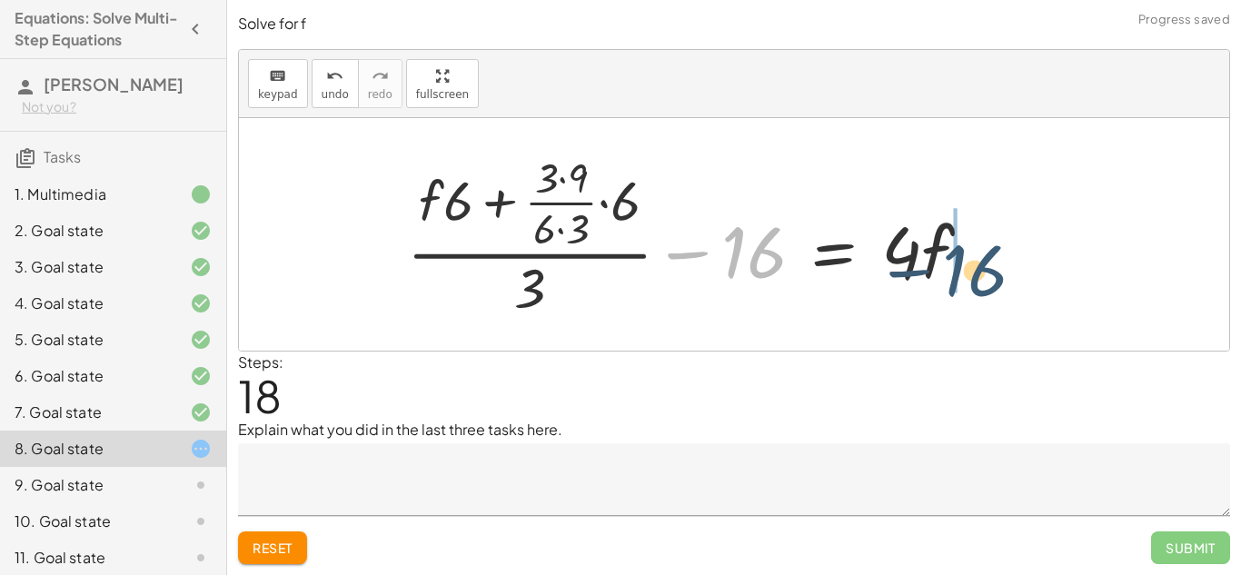
drag, startPoint x: 767, startPoint y: 257, endPoint x: 989, endPoint y: 275, distance: 222.3
click at [989, 275] on div at bounding box center [696, 234] width 597 height 175
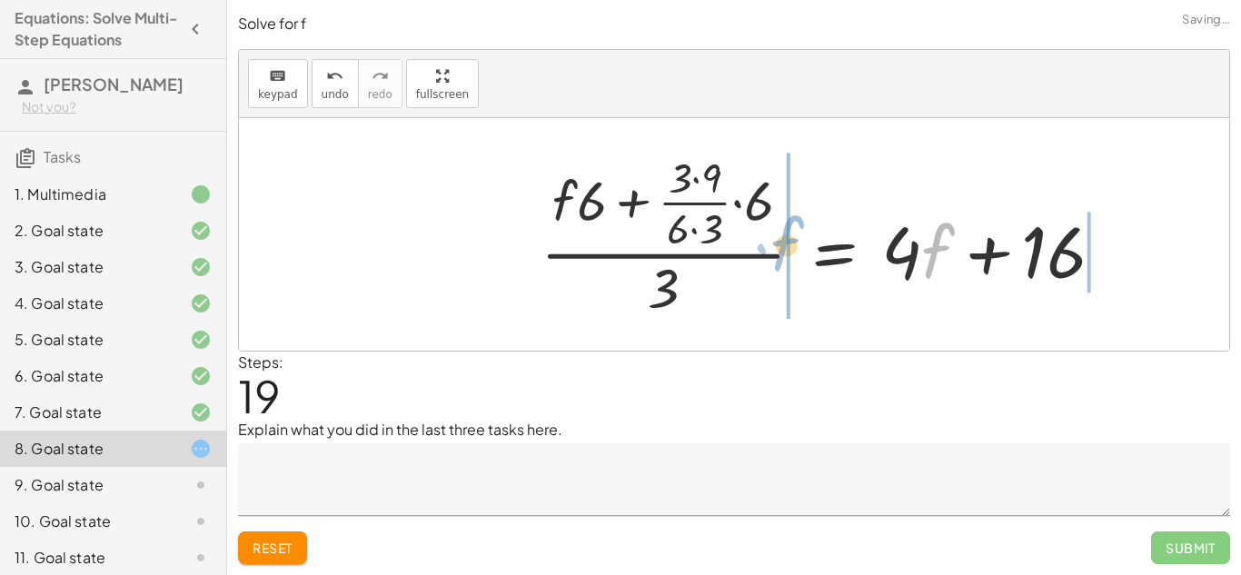
drag, startPoint x: 928, startPoint y: 252, endPoint x: 776, endPoint y: 247, distance: 151.8
click at [776, 247] on div at bounding box center [829, 234] width 597 height 175
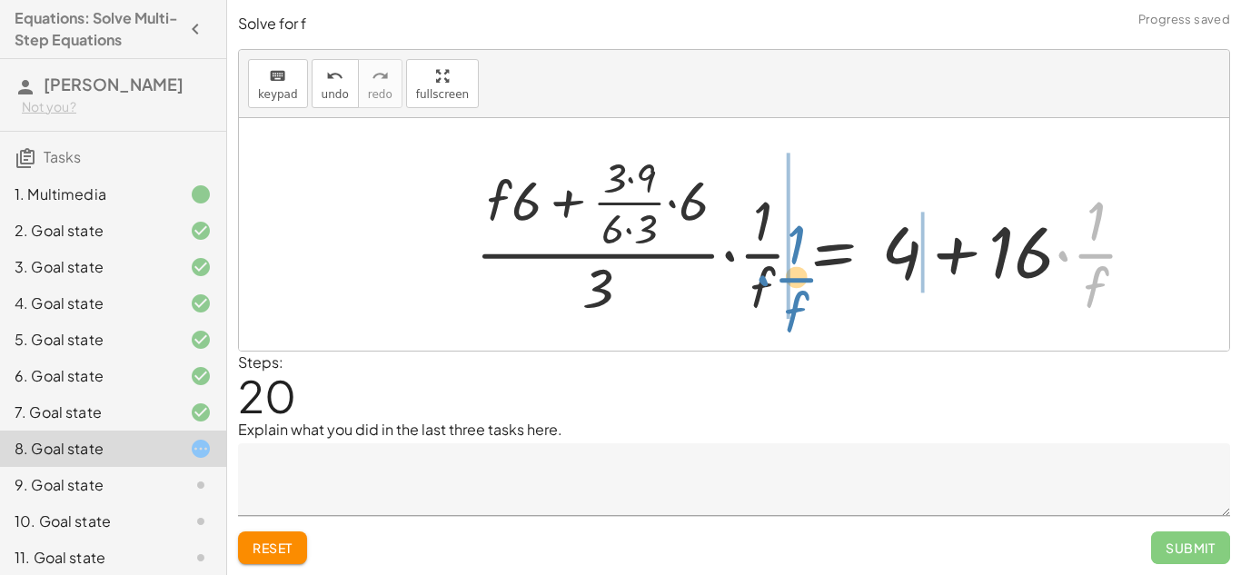
drag, startPoint x: 1097, startPoint y: 267, endPoint x: 797, endPoint y: 291, distance: 300.6
click at [797, 291] on div at bounding box center [813, 234] width 695 height 175
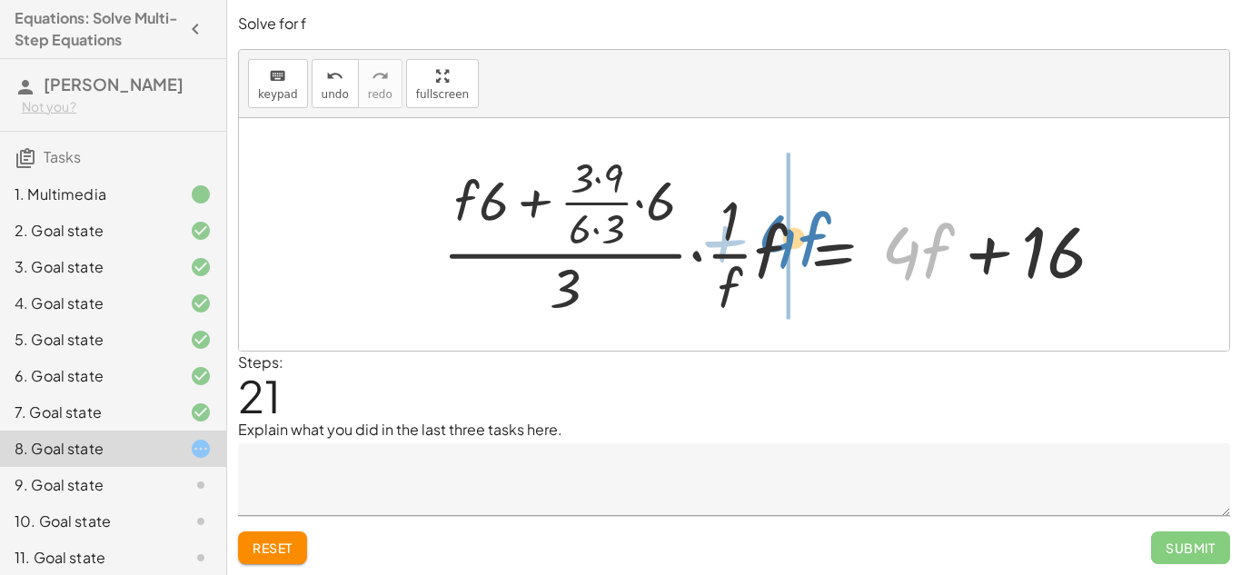
drag, startPoint x: 898, startPoint y: 258, endPoint x: 775, endPoint y: 246, distance: 124.1
click at [775, 246] on div at bounding box center [774, 234] width 682 height 175
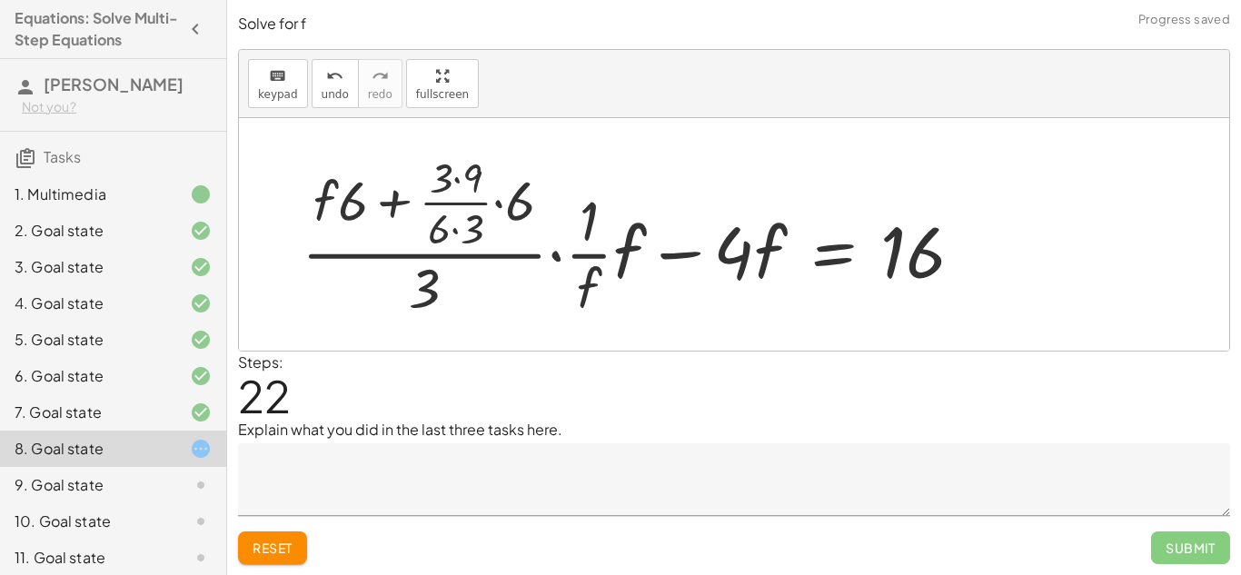
click at [775, 246] on div at bounding box center [639, 234] width 695 height 175
click at [279, 550] on span "Reset" at bounding box center [272, 547] width 40 height 16
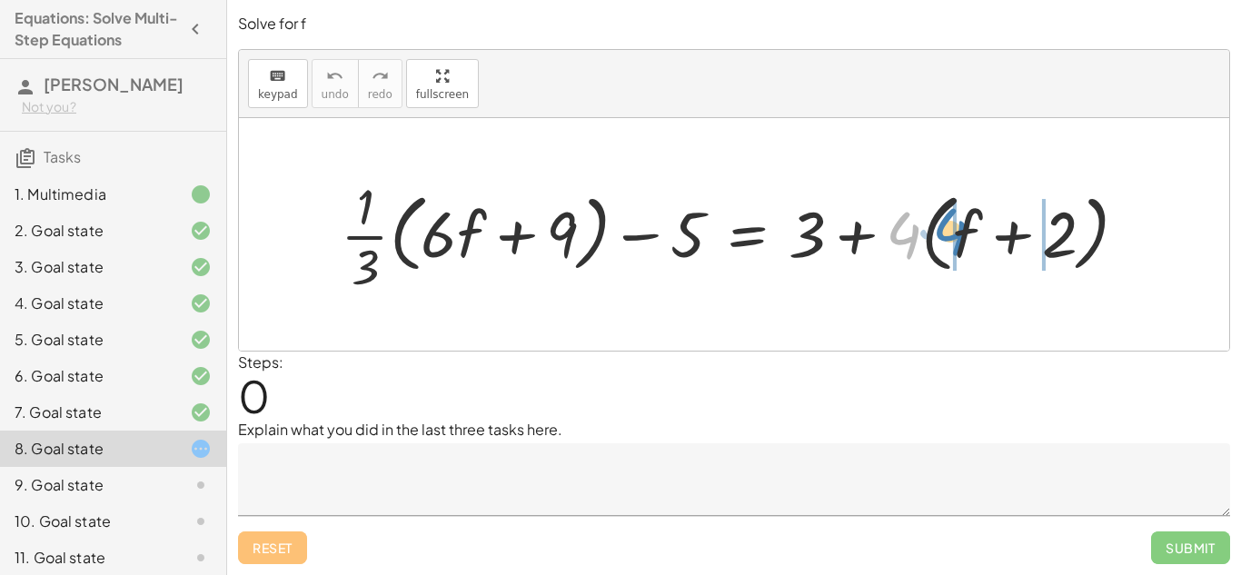
drag, startPoint x: 907, startPoint y: 238, endPoint x: 958, endPoint y: 234, distance: 51.0
click at [958, 234] on div at bounding box center [740, 234] width 819 height 125
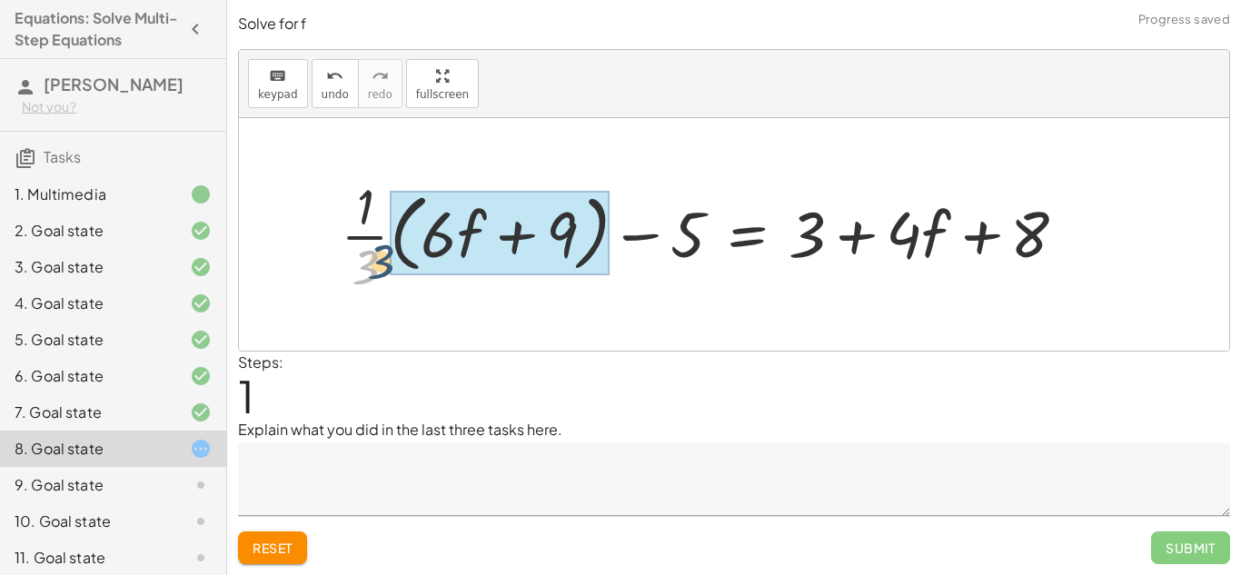
drag, startPoint x: 368, startPoint y: 258, endPoint x: 402, endPoint y: 246, distance: 36.5
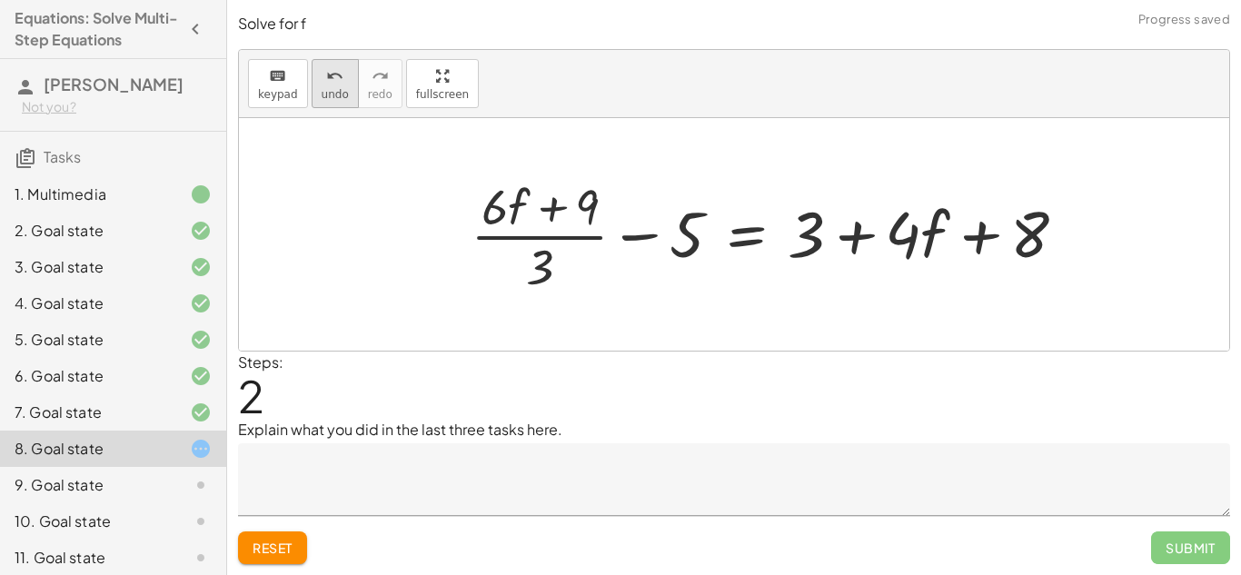
click at [334, 99] on span "undo" at bounding box center [334, 94] width 27 height 13
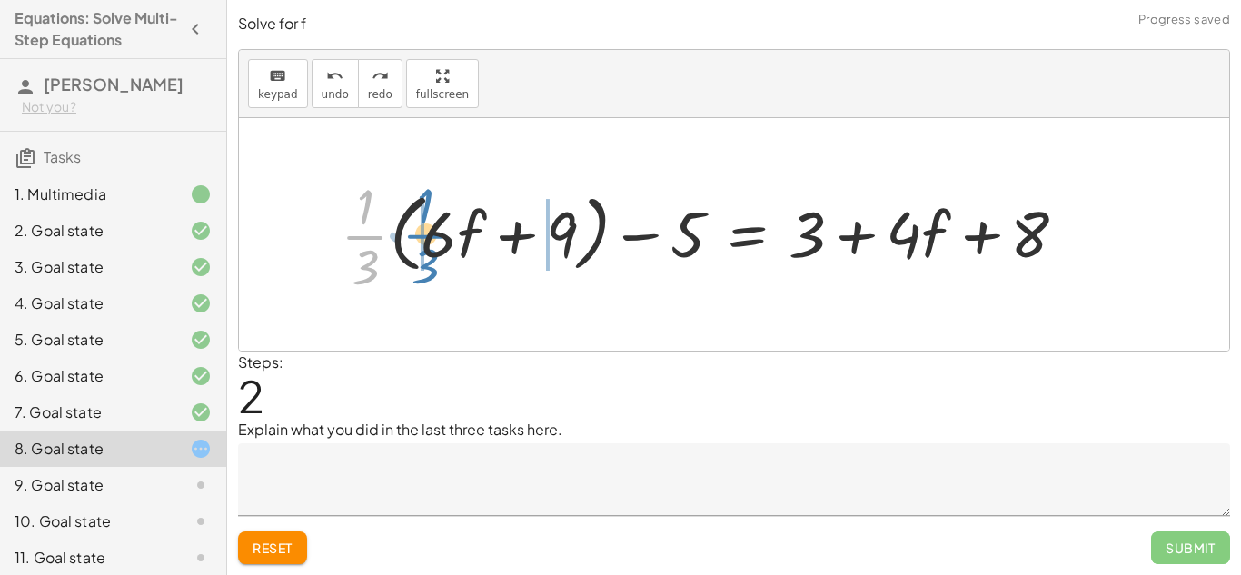
drag, startPoint x: 369, startPoint y: 217, endPoint x: 430, endPoint y: 218, distance: 61.8
click at [430, 218] on div at bounding box center [710, 234] width 758 height 125
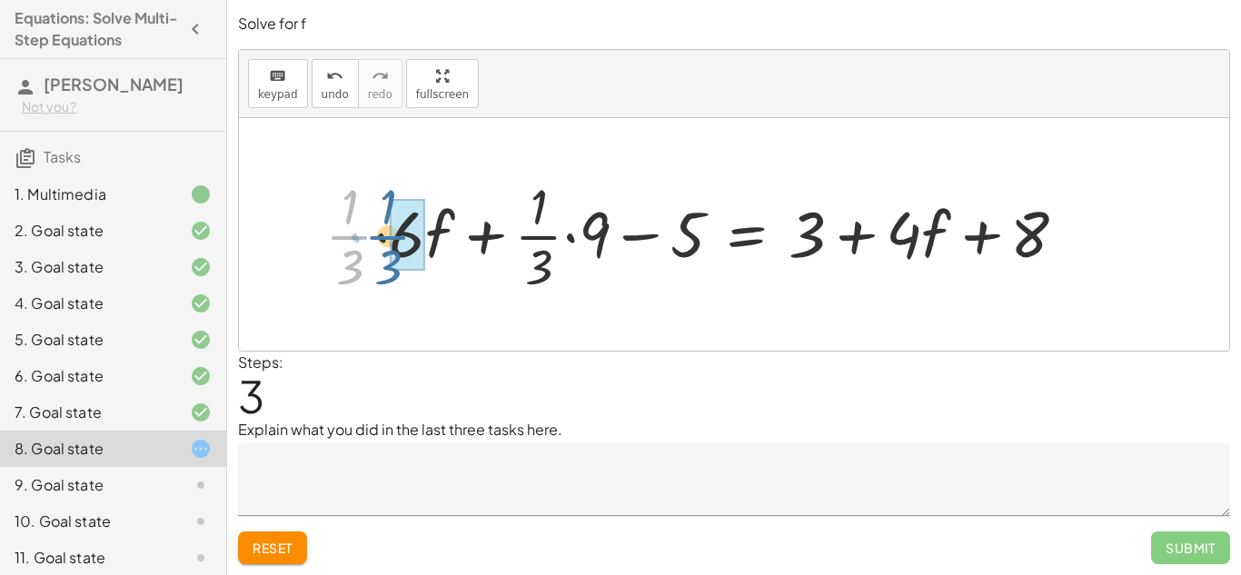
drag, startPoint x: 354, startPoint y: 243, endPoint x: 396, endPoint y: 243, distance: 41.8
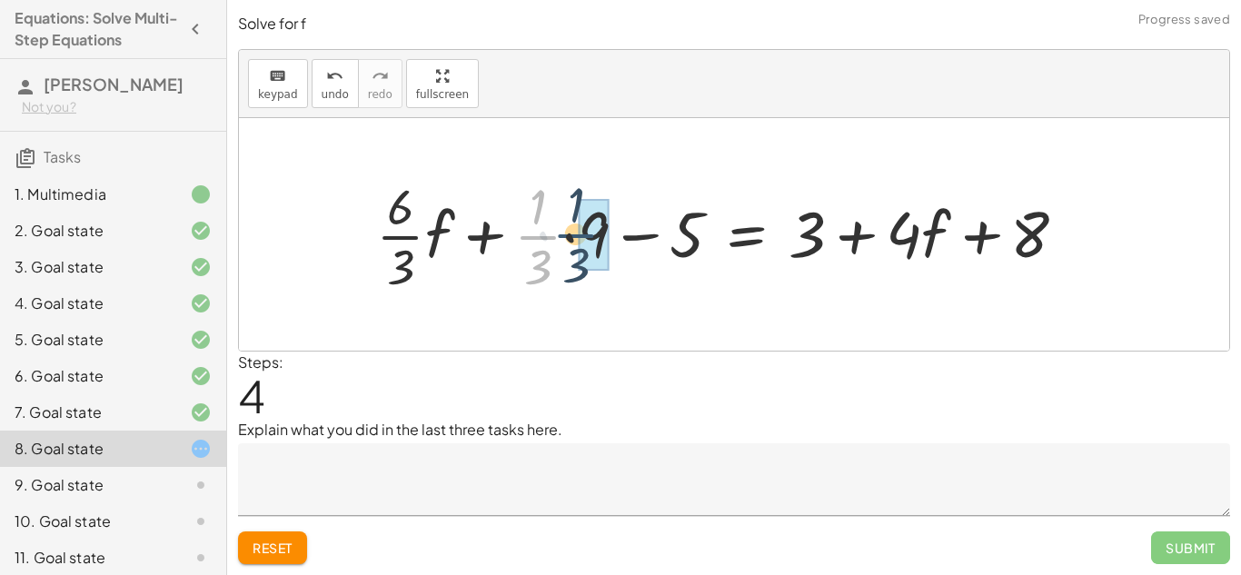
drag, startPoint x: 531, startPoint y: 238, endPoint x: 571, endPoint y: 236, distance: 40.0
click at [571, 236] on div at bounding box center [728, 234] width 723 height 125
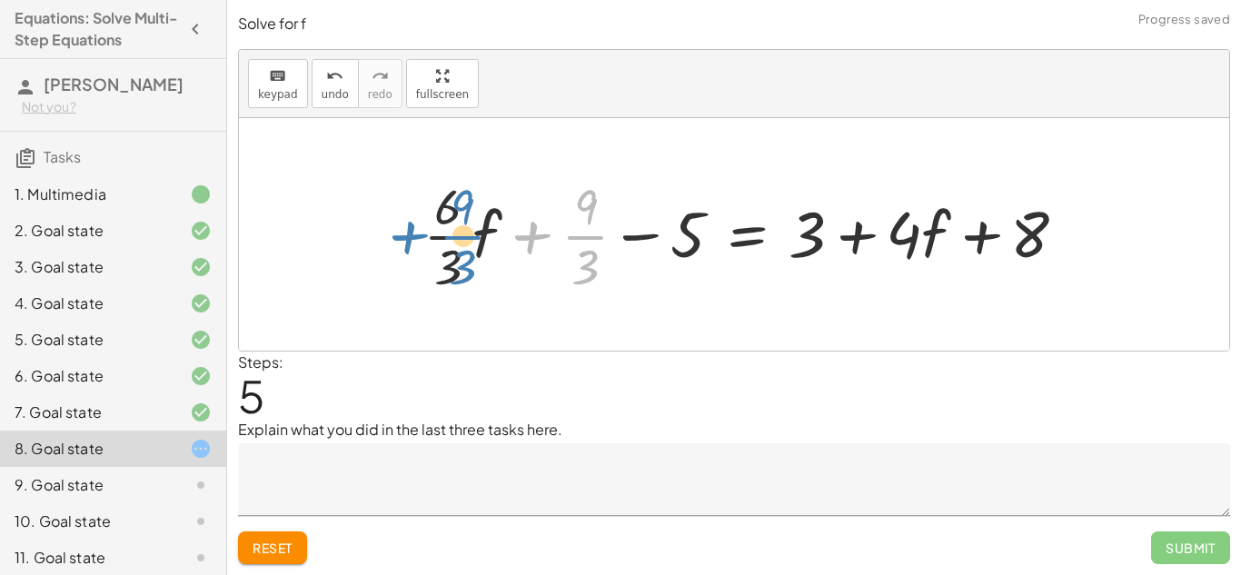
drag, startPoint x: 593, startPoint y: 240, endPoint x: 471, endPoint y: 240, distance: 121.7
click at [471, 240] on div at bounding box center [752, 234] width 676 height 125
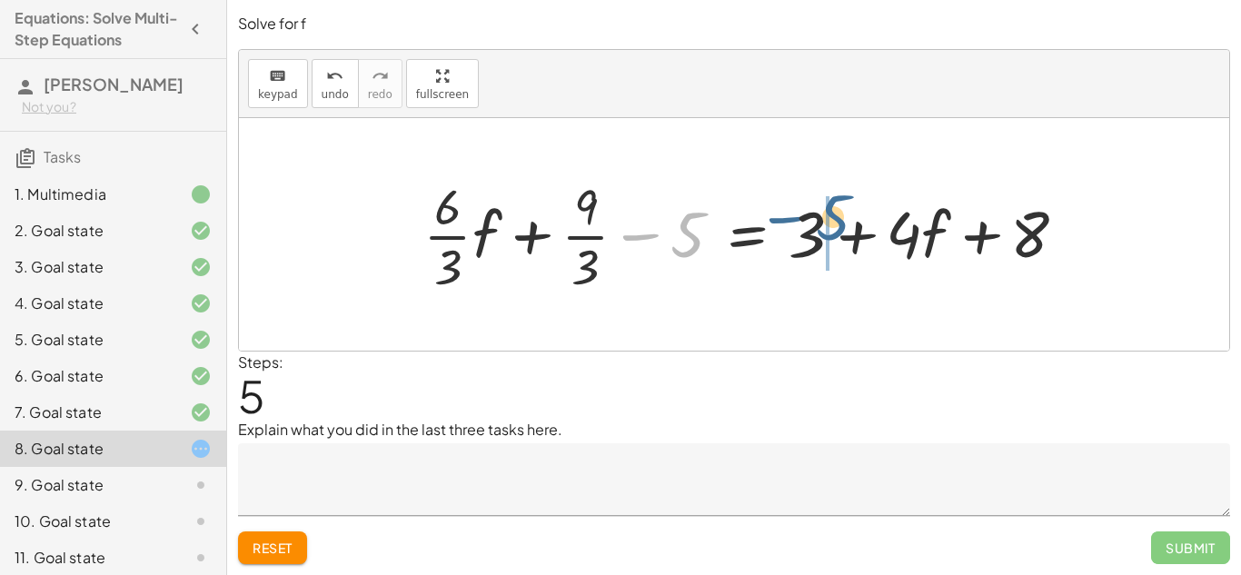
drag, startPoint x: 679, startPoint y: 239, endPoint x: 828, endPoint y: 225, distance: 149.6
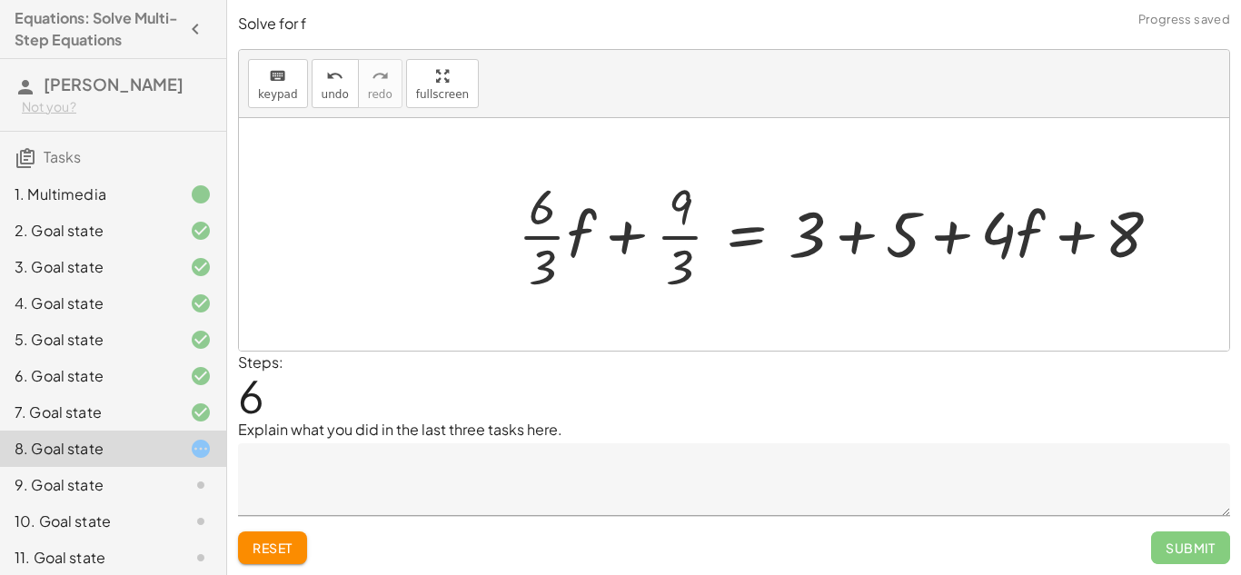
click at [864, 242] on div at bounding box center [847, 234] width 676 height 125
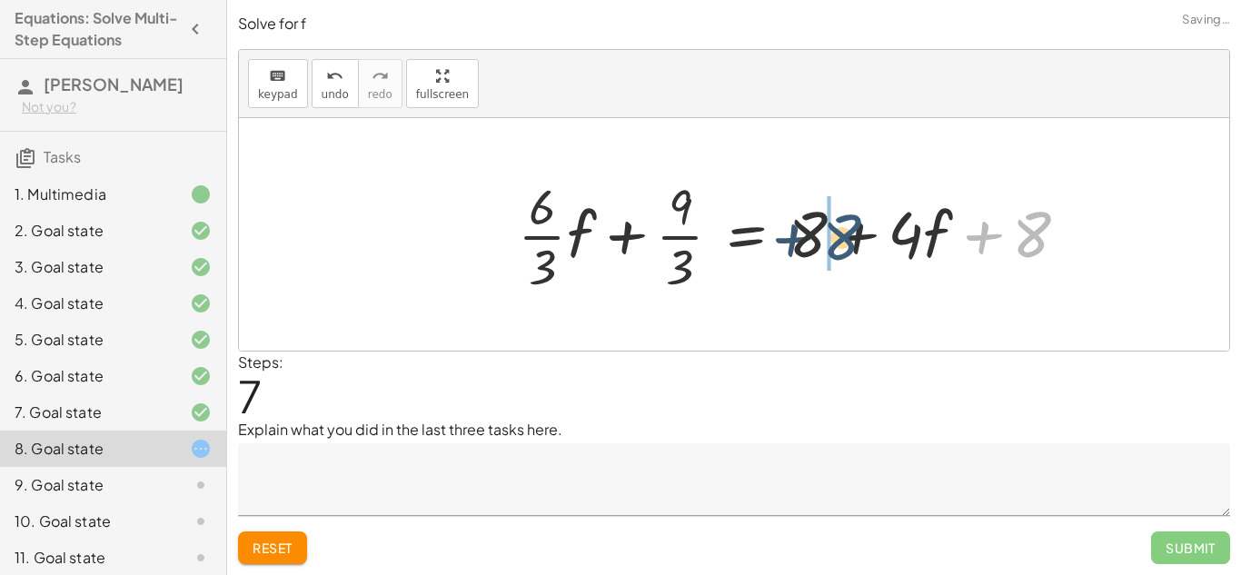
drag, startPoint x: 1033, startPoint y: 223, endPoint x: 845, endPoint y: 229, distance: 187.2
click at [845, 229] on div at bounding box center [800, 234] width 583 height 125
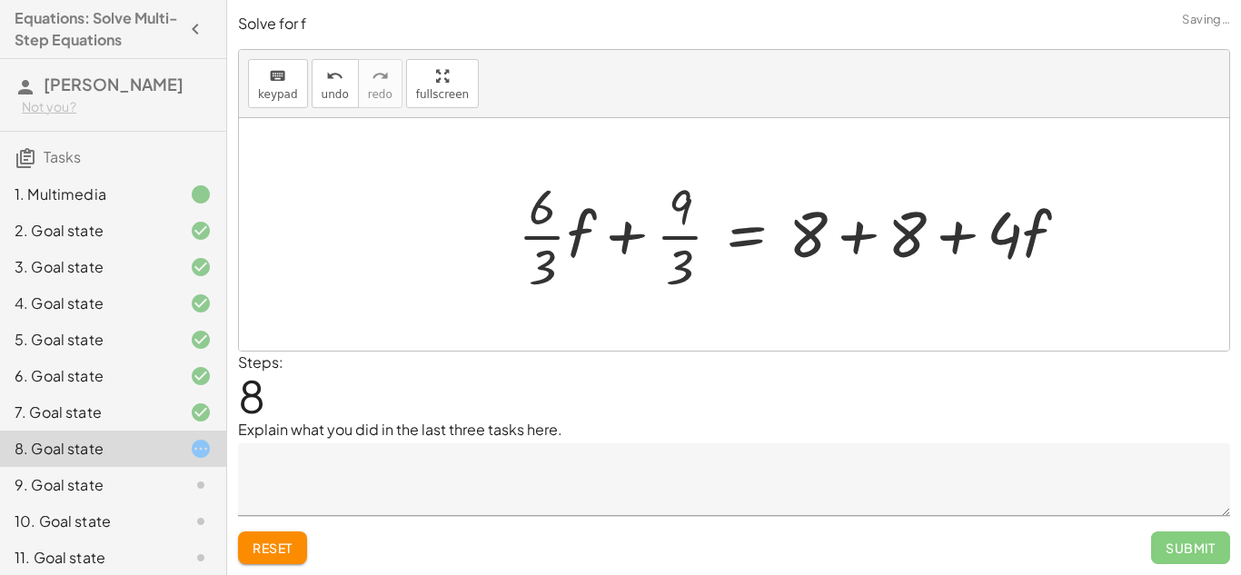
click at [867, 241] on div at bounding box center [800, 234] width 583 height 125
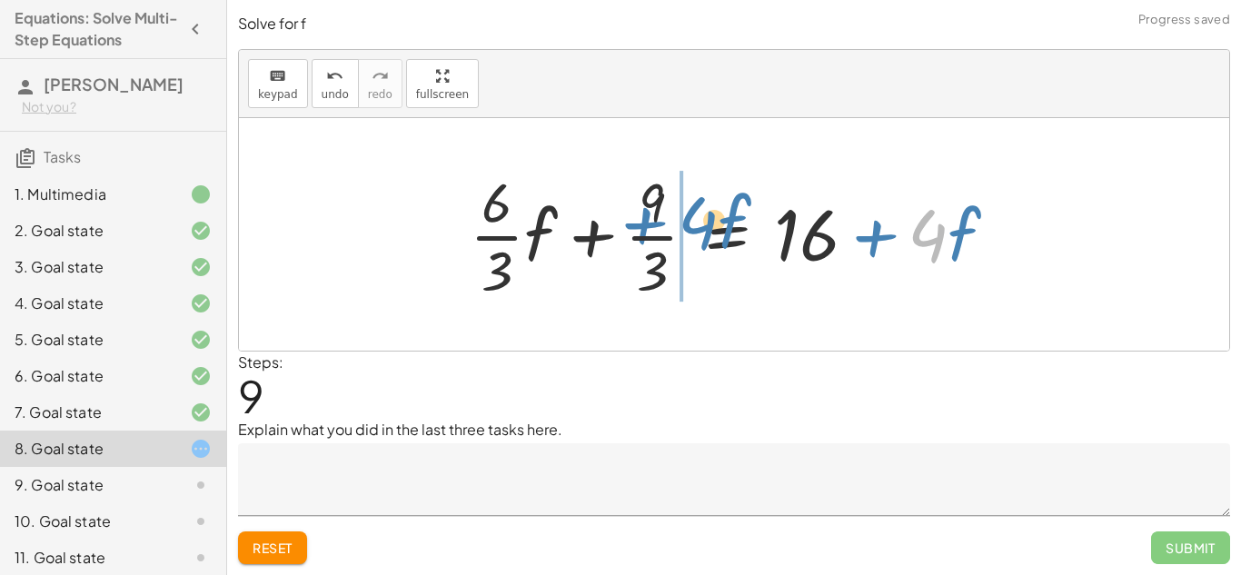
drag, startPoint x: 934, startPoint y: 236, endPoint x: 702, endPoint y: 226, distance: 232.7
click at [702, 226] on div at bounding box center [740, 234] width 560 height 140
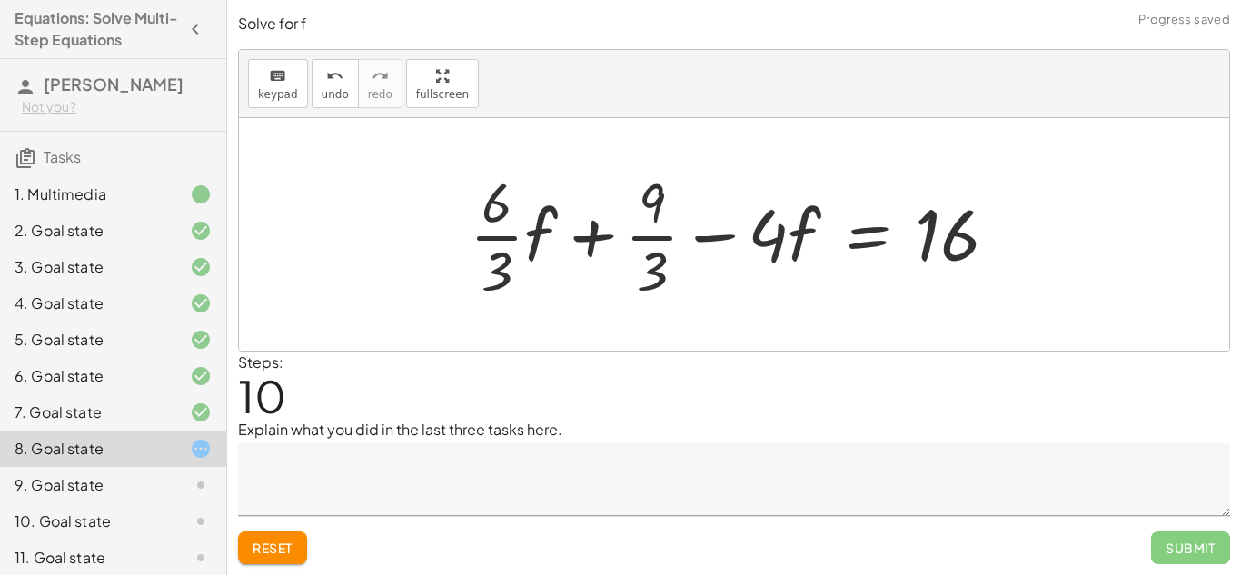
click at [595, 239] on div at bounding box center [740, 234] width 560 height 140
click at [702, 239] on div at bounding box center [740, 234] width 560 height 140
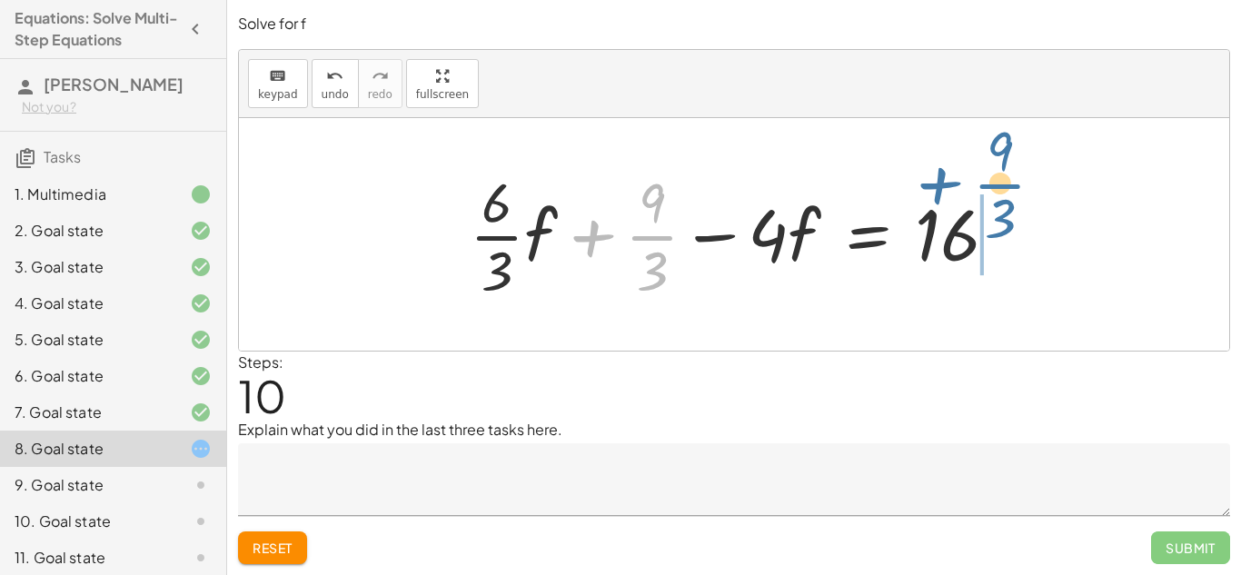
drag, startPoint x: 663, startPoint y: 238, endPoint x: 1013, endPoint y: 187, distance: 354.2
click at [1013, 187] on div at bounding box center [740, 234] width 560 height 140
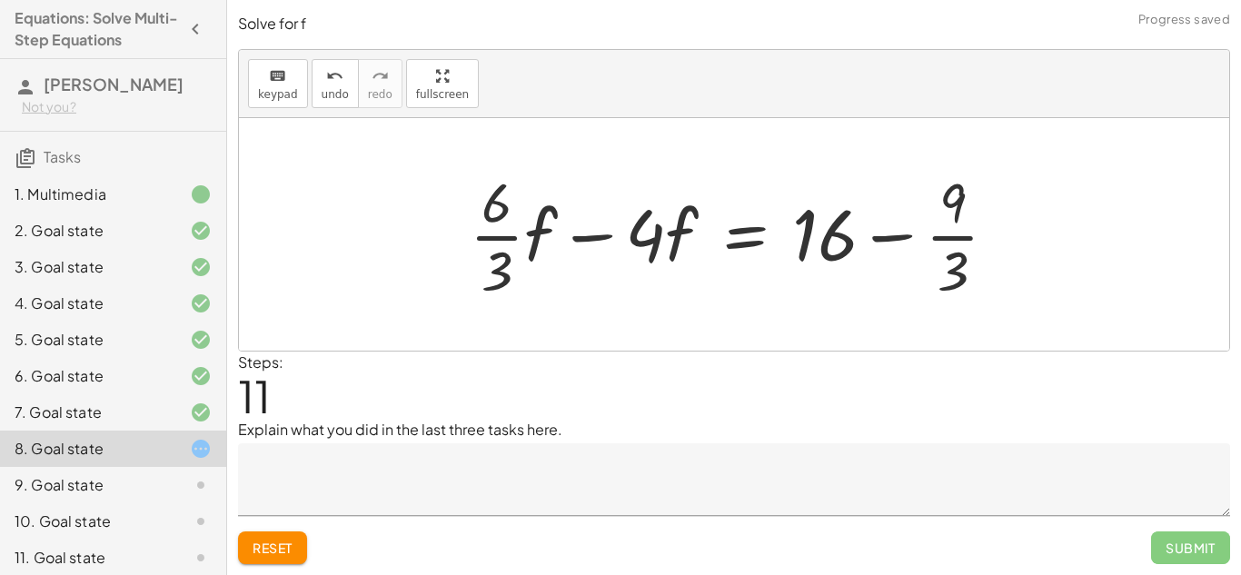
click at [584, 242] on div at bounding box center [740, 234] width 560 height 140
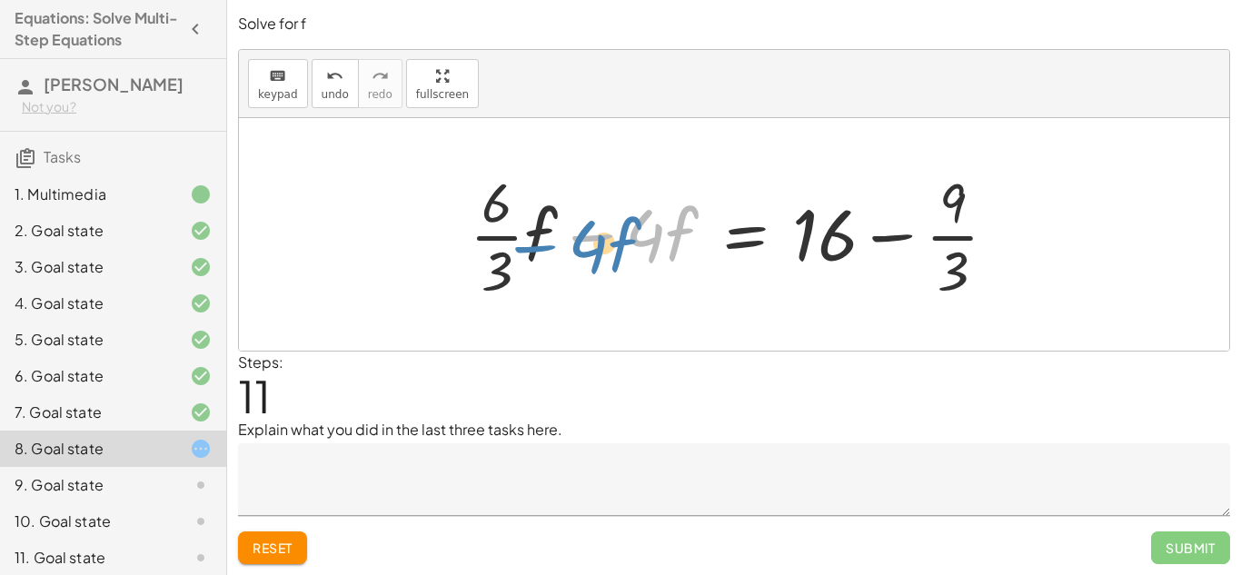
drag, startPoint x: 648, startPoint y: 250, endPoint x: 594, endPoint y: 260, distance: 55.4
click at [594, 260] on div at bounding box center [740, 234] width 560 height 140
click at [897, 238] on div at bounding box center [740, 234] width 560 height 140
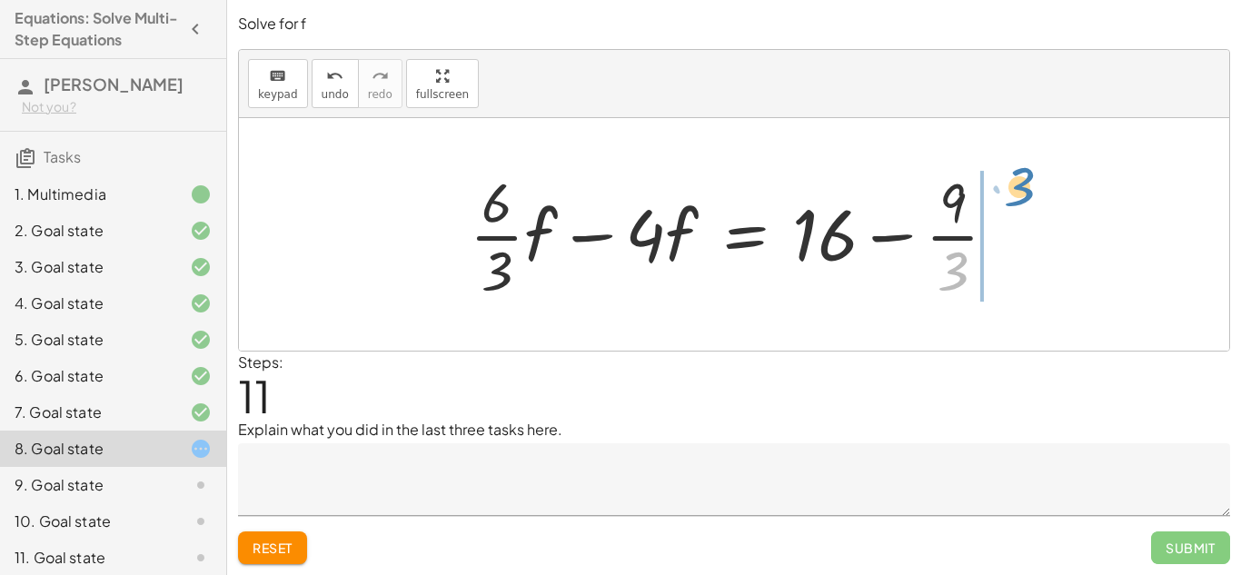
drag, startPoint x: 949, startPoint y: 269, endPoint x: 1016, endPoint y: 185, distance: 107.2
click at [1016, 185] on div at bounding box center [740, 234] width 560 height 140
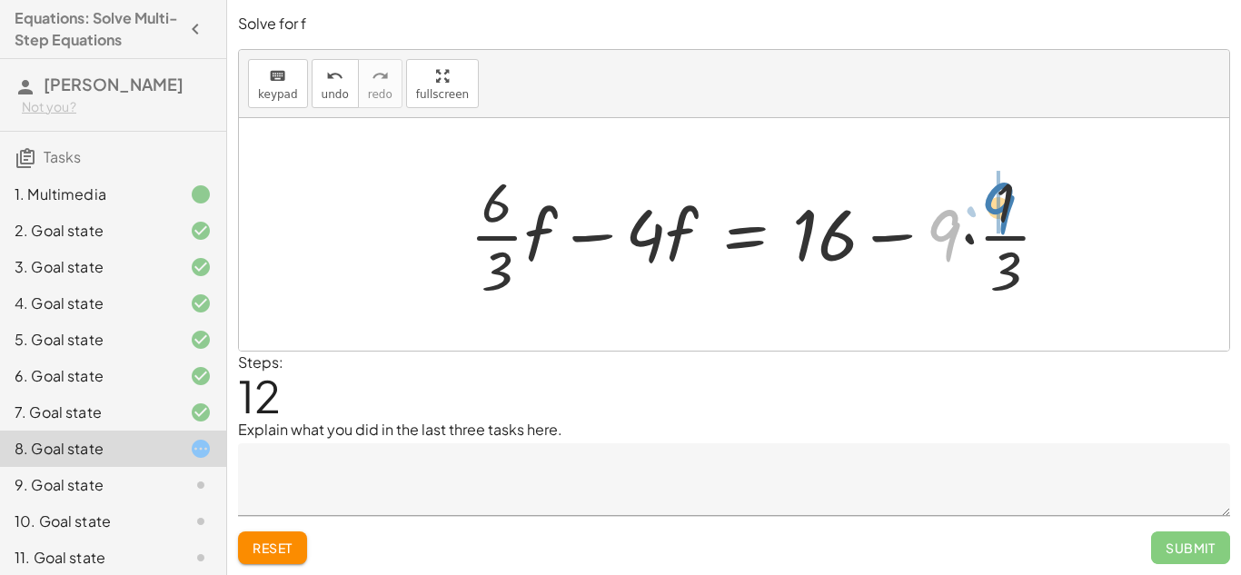
drag, startPoint x: 960, startPoint y: 241, endPoint x: 1014, endPoint y: 213, distance: 60.9
click at [1014, 213] on div at bounding box center [766, 234] width 613 height 140
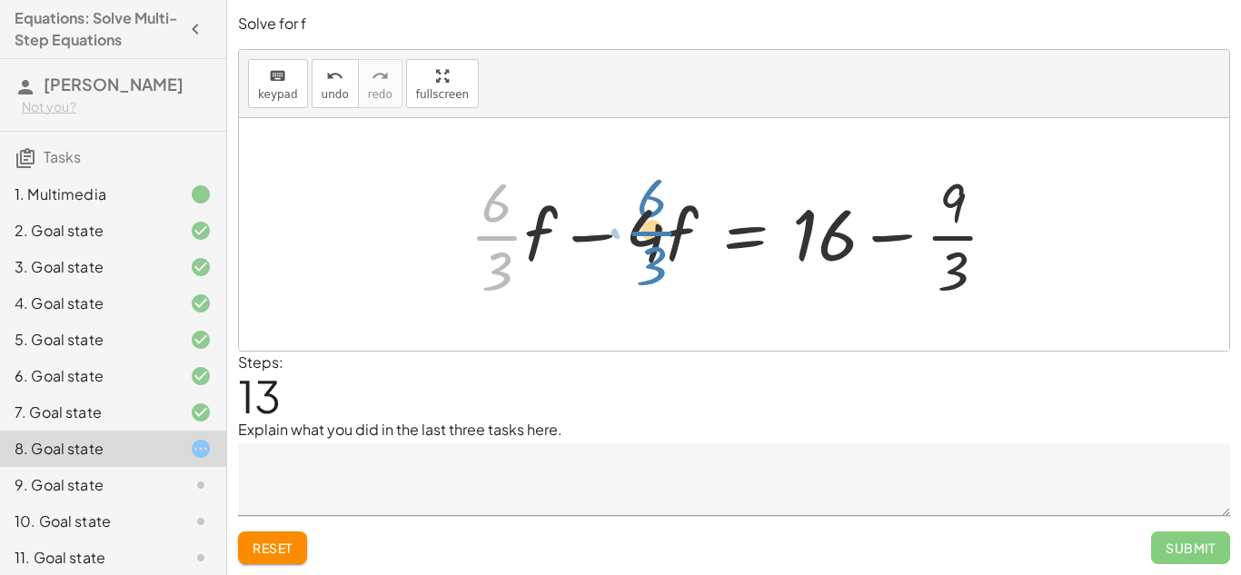
drag, startPoint x: 497, startPoint y: 243, endPoint x: 660, endPoint y: 255, distance: 163.9
click at [660, 255] on div at bounding box center [740, 234] width 560 height 140
drag, startPoint x: 660, startPoint y: 255, endPoint x: 513, endPoint y: 228, distance: 149.6
click at [513, 228] on div at bounding box center [740, 234] width 560 height 140
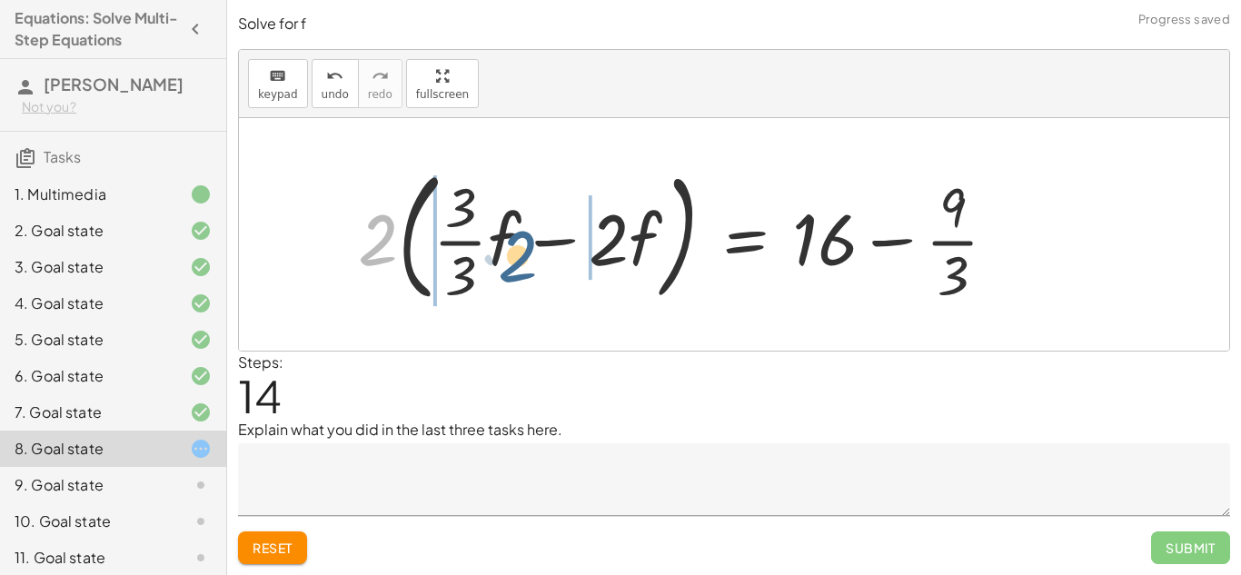
drag, startPoint x: 369, startPoint y: 239, endPoint x: 508, endPoint y: 255, distance: 139.9
click at [508, 255] on div at bounding box center [685, 234] width 672 height 151
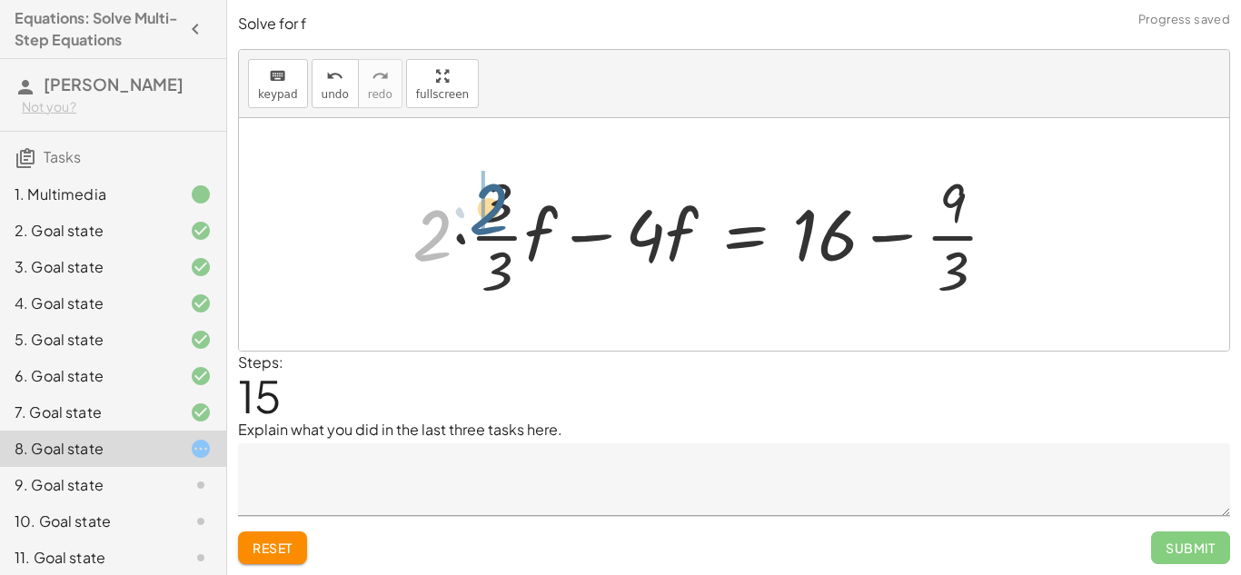
drag, startPoint x: 446, startPoint y: 239, endPoint x: 512, endPoint y: 213, distance: 71.0
drag, startPoint x: 507, startPoint y: 211, endPoint x: 472, endPoint y: 209, distance: 34.6
click at [472, 209] on div at bounding box center [719, 234] width 603 height 140
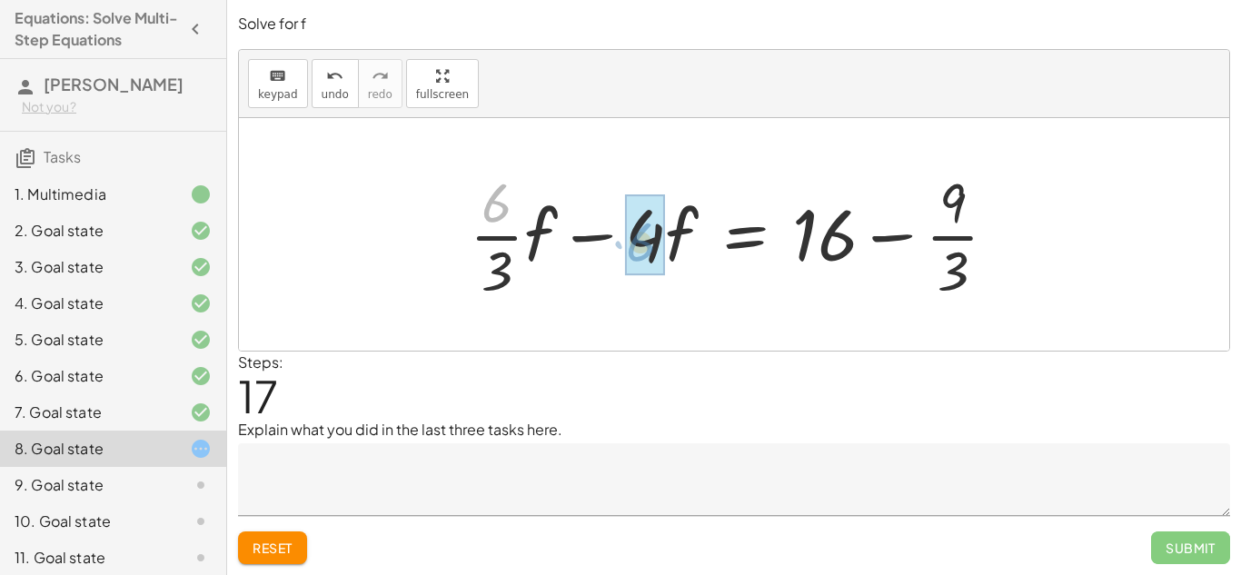
drag, startPoint x: 493, startPoint y: 216, endPoint x: 638, endPoint y: 255, distance: 150.5
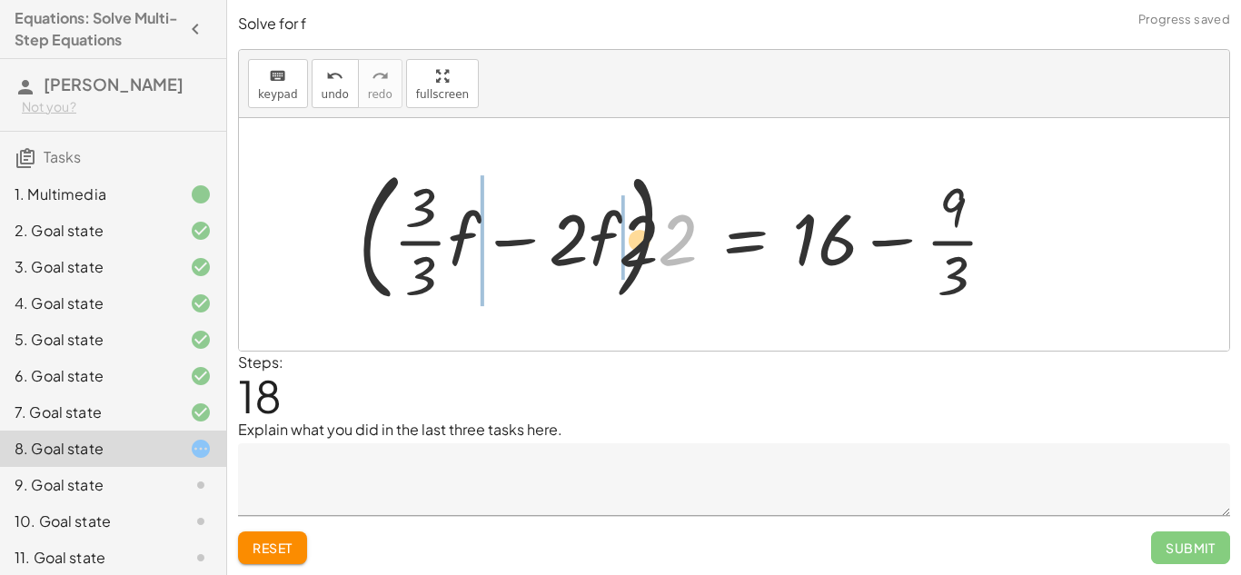
drag, startPoint x: 590, startPoint y: 231, endPoint x: 579, endPoint y: 232, distance: 10.9
click at [579, 232] on div at bounding box center [685, 234] width 672 height 151
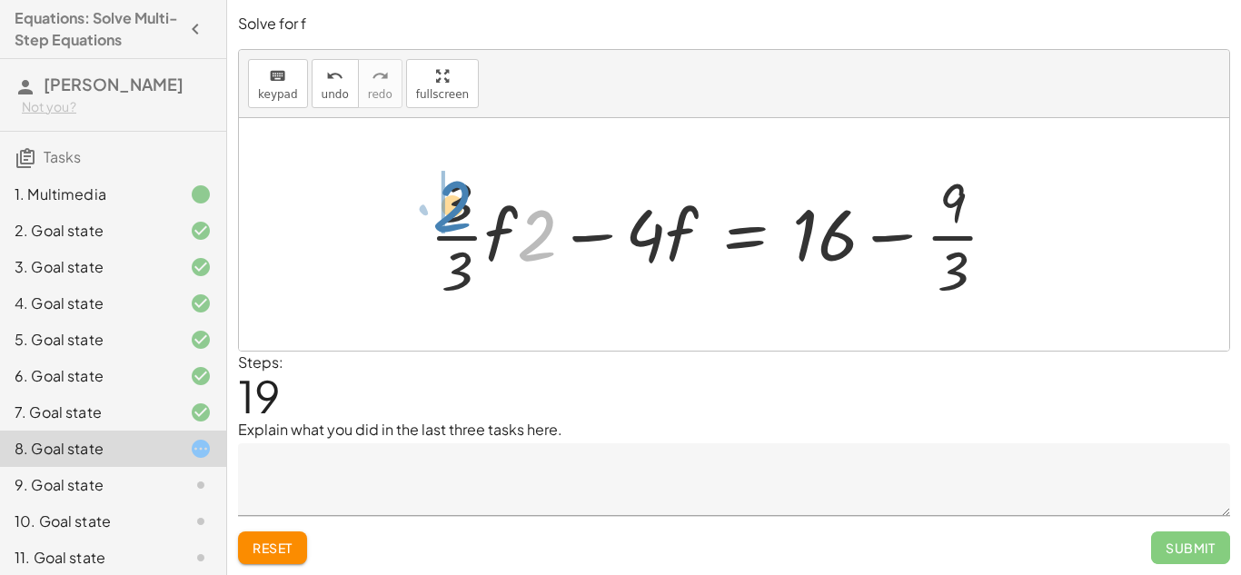
drag, startPoint x: 540, startPoint y: 231, endPoint x: 455, endPoint y: 203, distance: 89.9
click at [455, 203] on div at bounding box center [720, 234] width 600 height 140
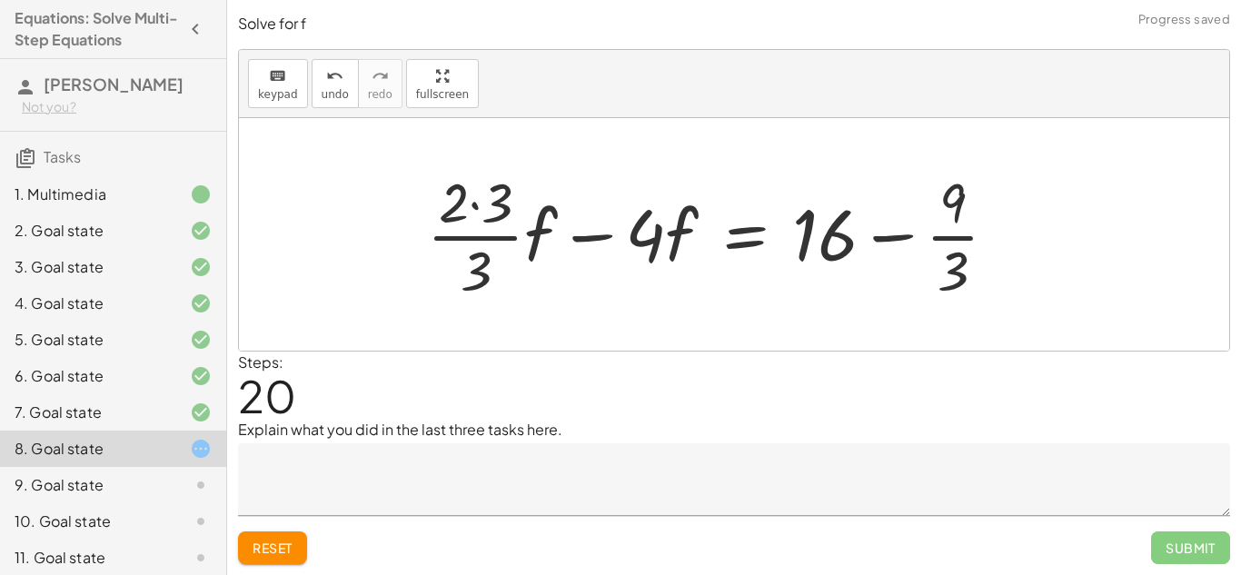
click at [499, 203] on div at bounding box center [719, 234] width 603 height 140
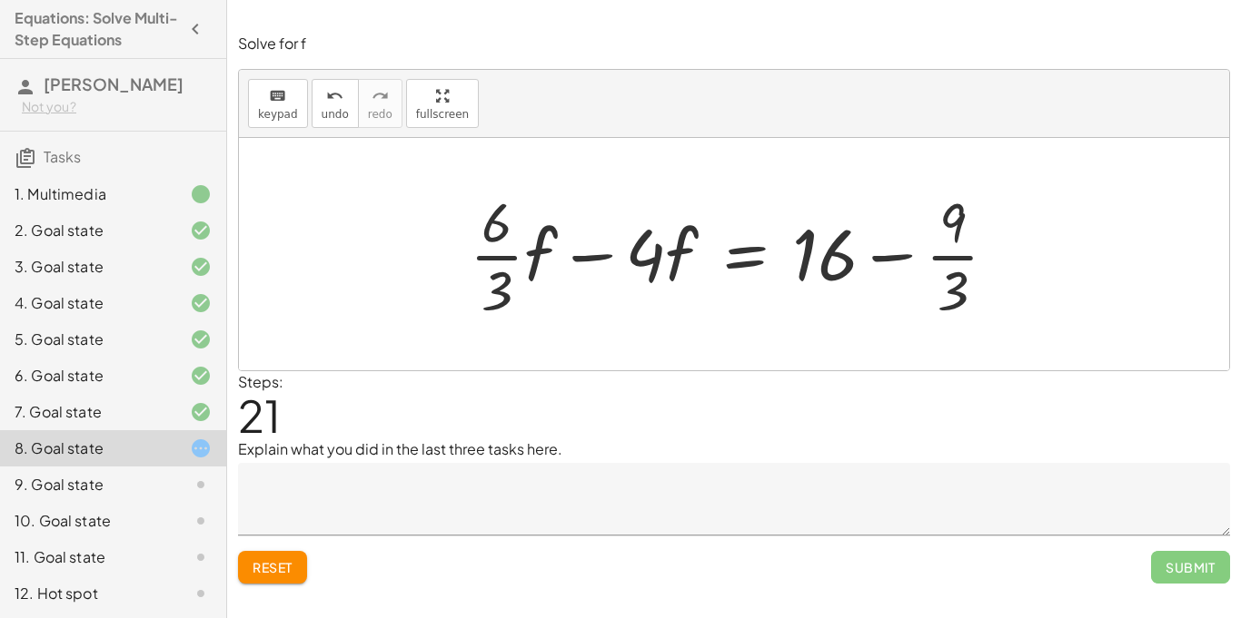
click at [285, 574] on button "Reset" at bounding box center [272, 567] width 69 height 33
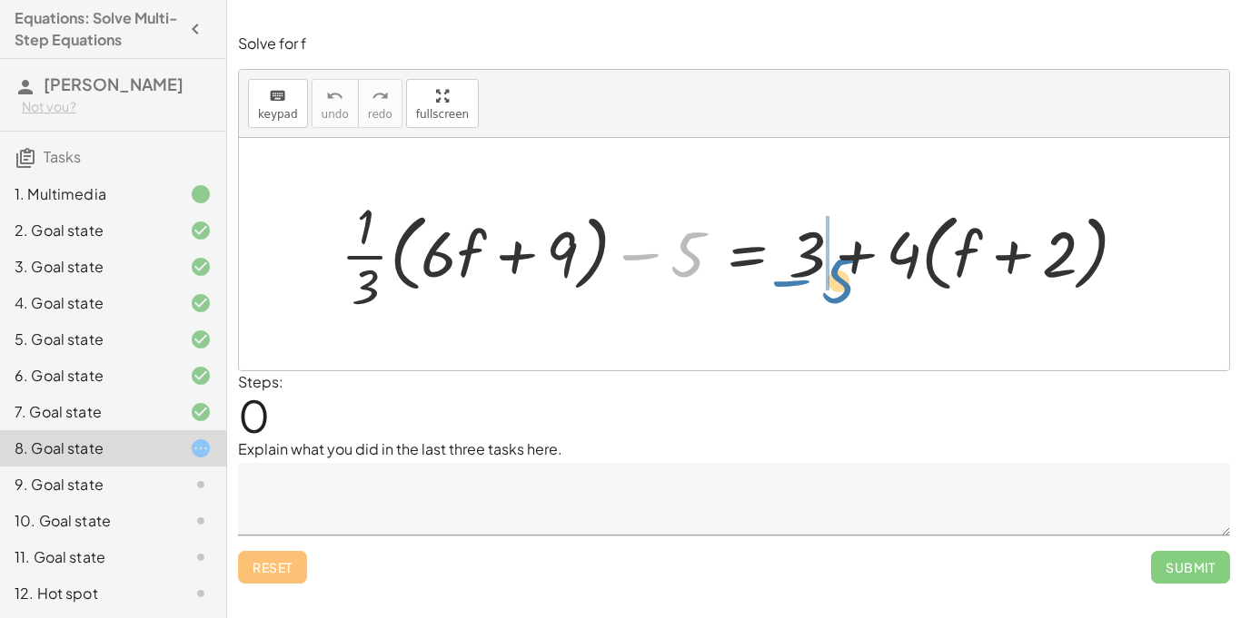
drag, startPoint x: 684, startPoint y: 252, endPoint x: 837, endPoint y: 276, distance: 155.3
click at [837, 276] on div at bounding box center [740, 254] width 819 height 125
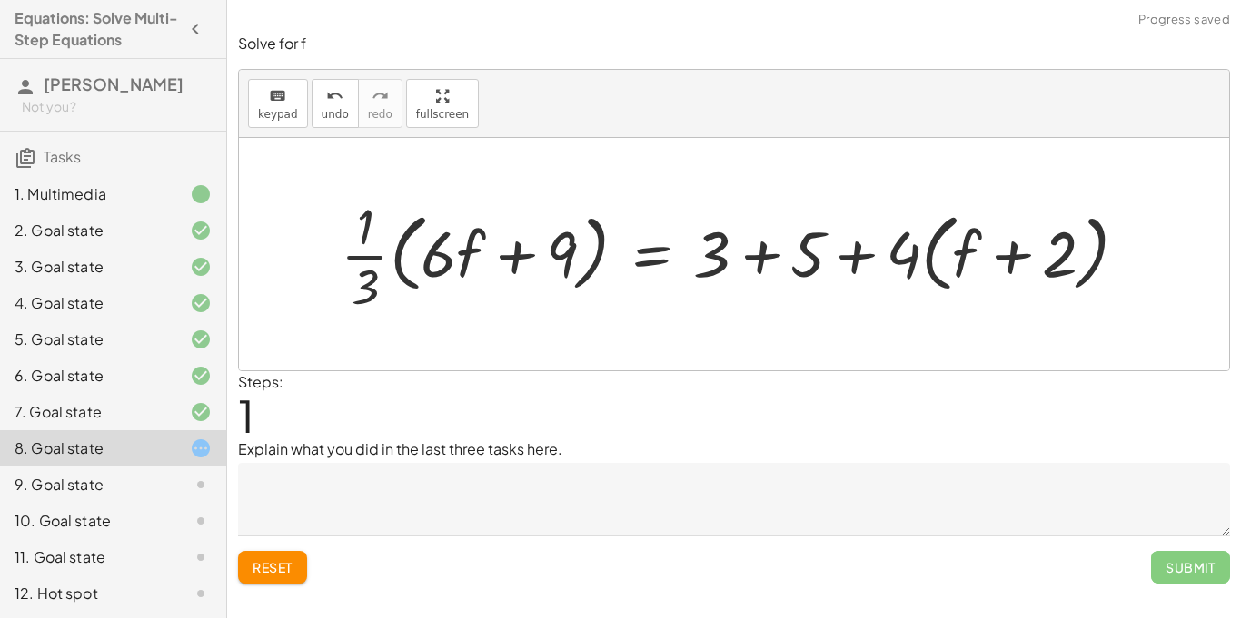
click at [854, 263] on div at bounding box center [740, 254] width 818 height 125
click at [748, 252] on div at bounding box center [740, 254] width 818 height 125
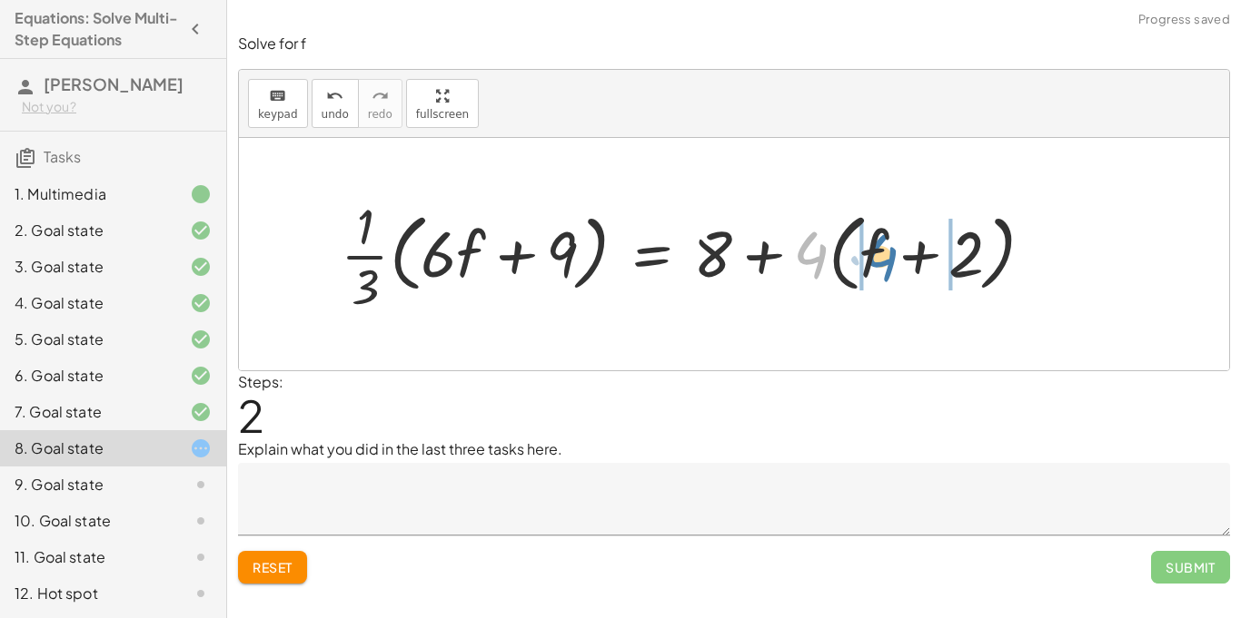
drag, startPoint x: 802, startPoint y: 262, endPoint x: 863, endPoint y: 263, distance: 60.9
click at [863, 263] on div at bounding box center [694, 254] width 726 height 125
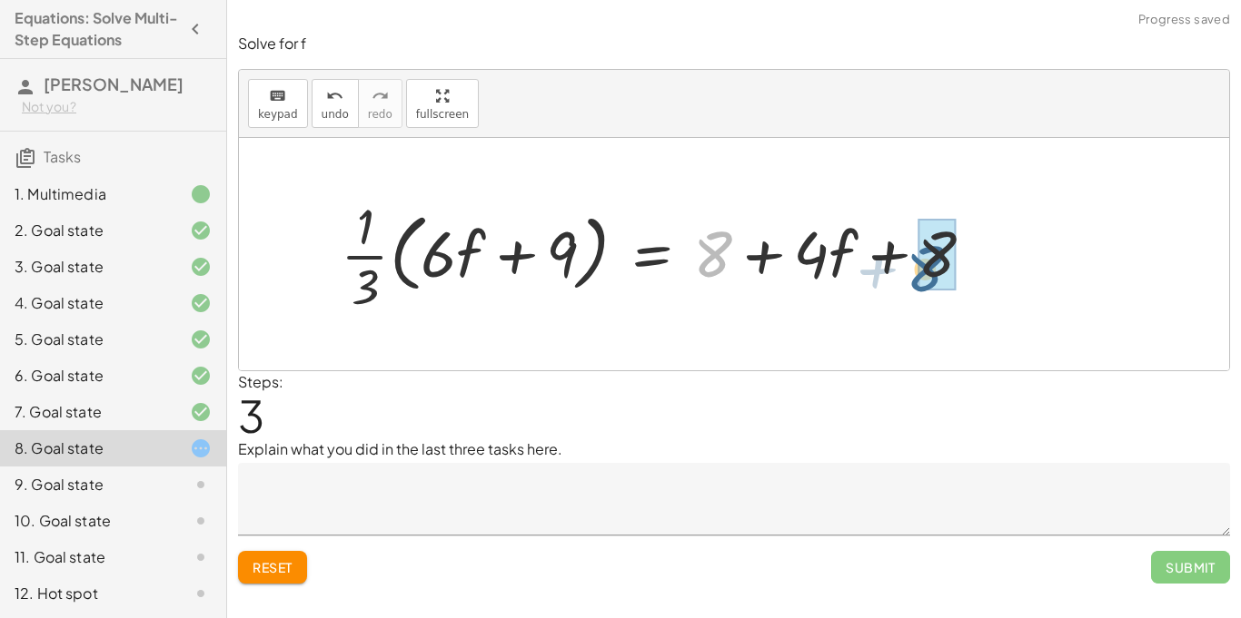
drag, startPoint x: 709, startPoint y: 257, endPoint x: 943, endPoint y: 273, distance: 234.0
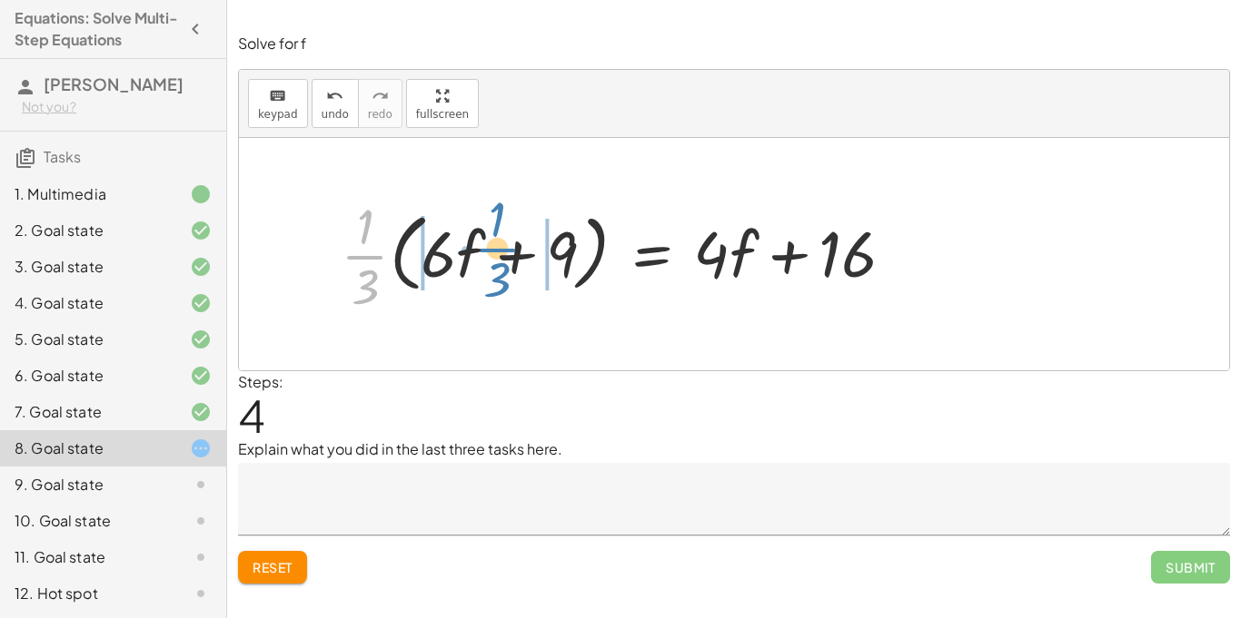
drag, startPoint x: 363, startPoint y: 250, endPoint x: 496, endPoint y: 242, distance: 132.8
click at [496, 242] on div at bounding box center [624, 254] width 586 height 125
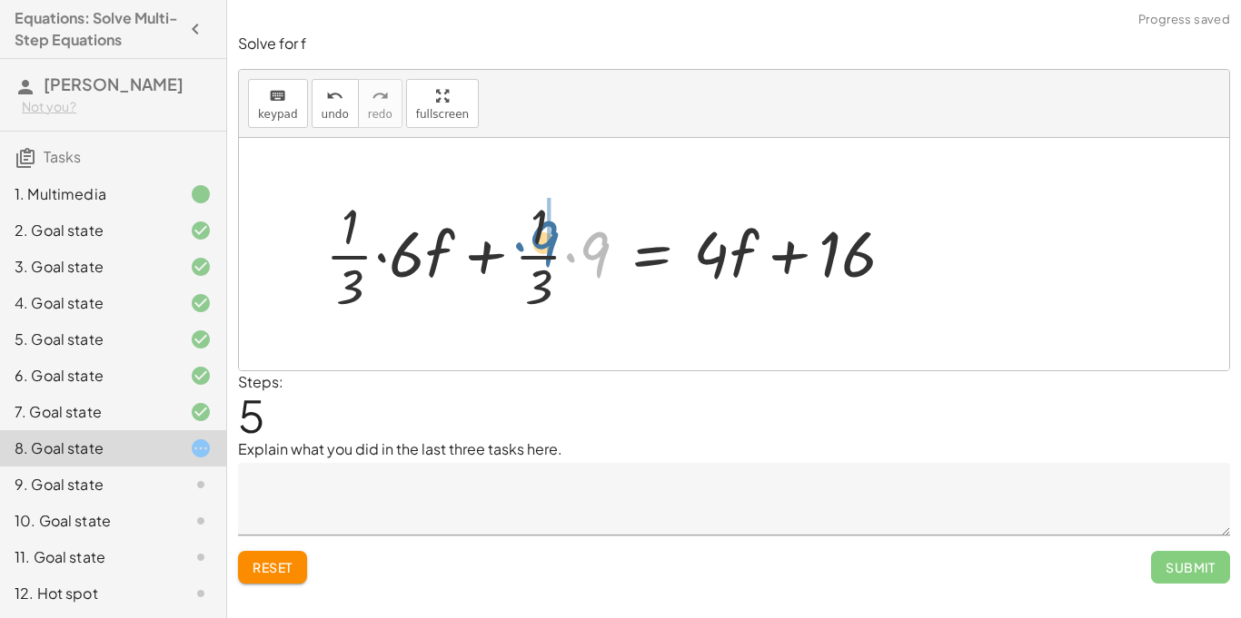
drag, startPoint x: 601, startPoint y: 245, endPoint x: 553, endPoint y: 229, distance: 50.8
click at [553, 229] on div at bounding box center [616, 254] width 601 height 125
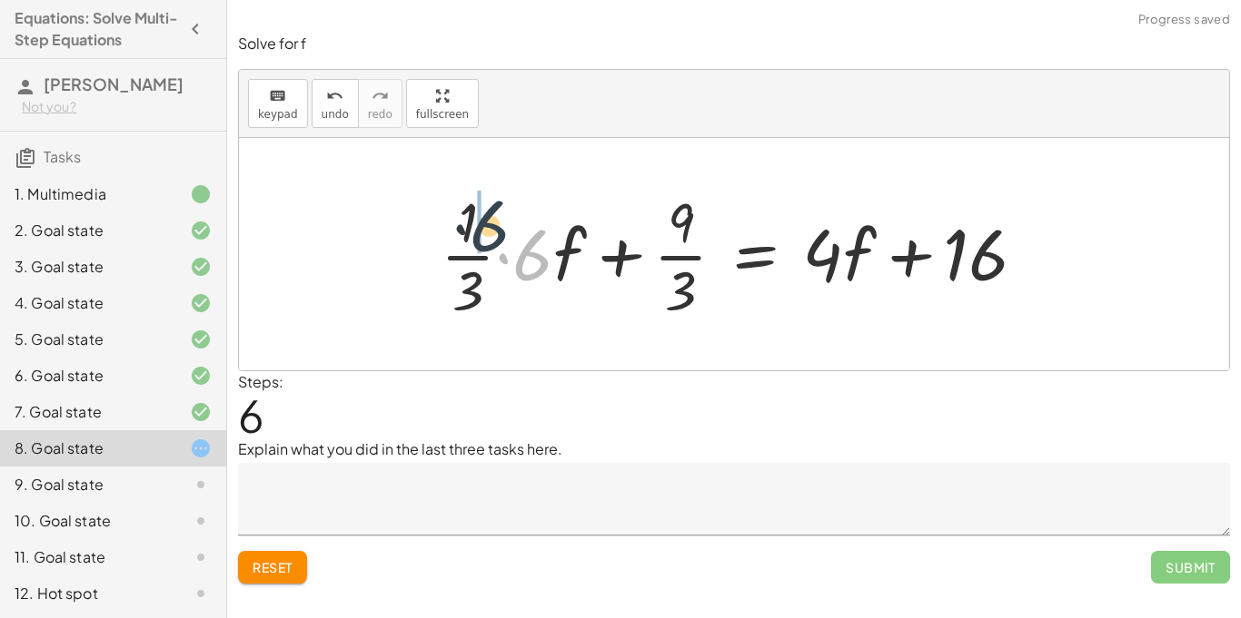
drag, startPoint x: 525, startPoint y: 257, endPoint x: 480, endPoint y: 228, distance: 53.1
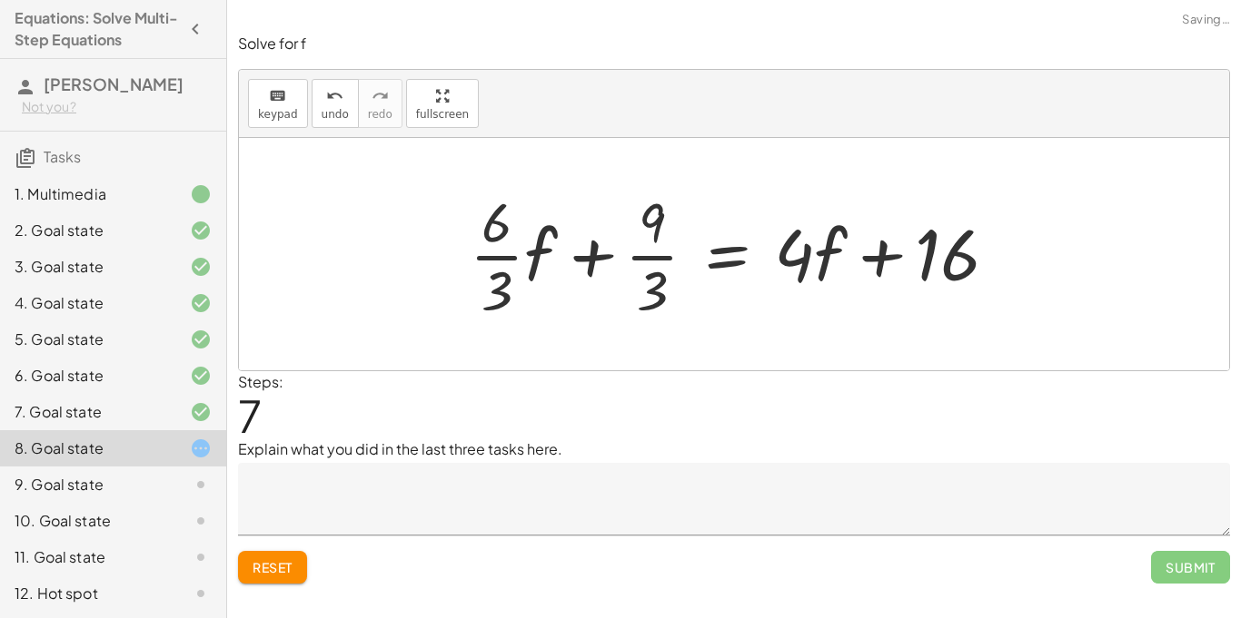
click at [496, 260] on div at bounding box center [740, 254] width 560 height 140
click at [646, 258] on div at bounding box center [748, 254] width 546 height 140
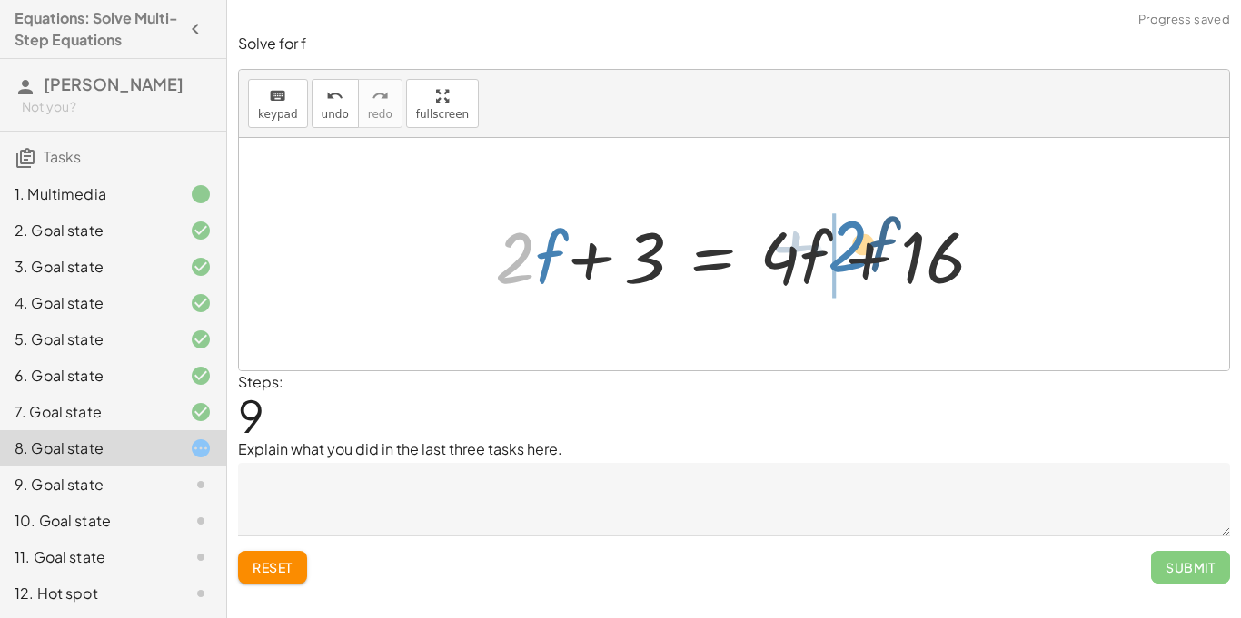
drag, startPoint x: 513, startPoint y: 263, endPoint x: 843, endPoint y: 252, distance: 329.8
click at [843, 252] on div at bounding box center [734, 255] width 520 height 94
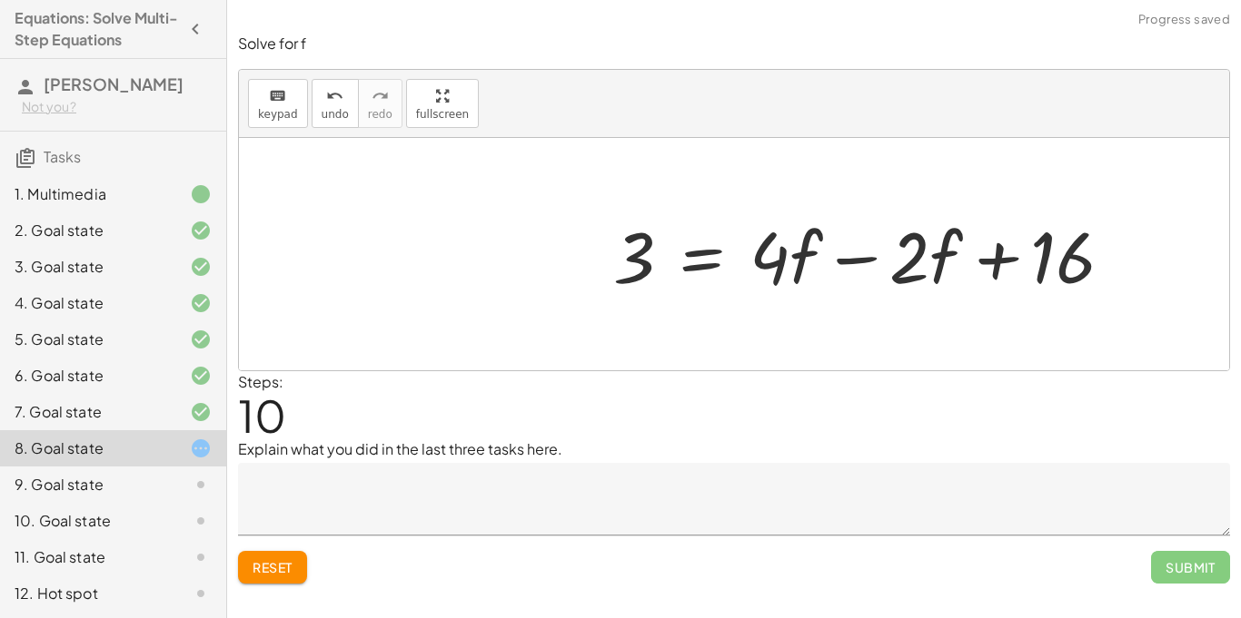
click at [859, 262] on div at bounding box center [870, 255] width 532 height 94
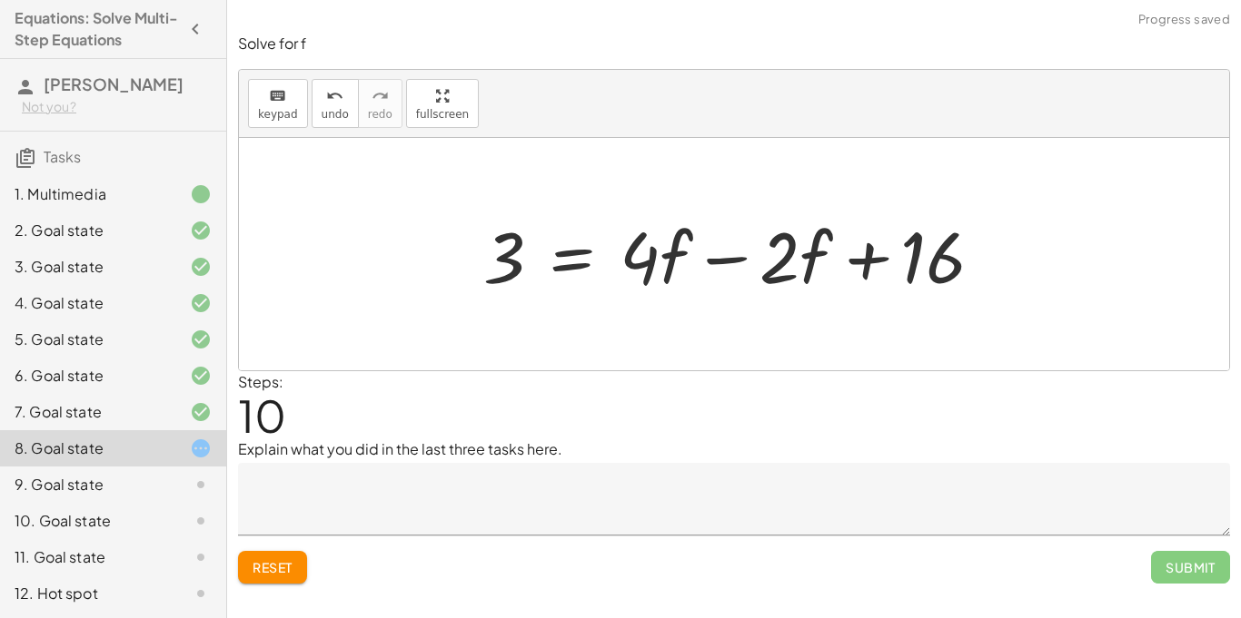
click at [732, 256] on div at bounding box center [740, 255] width 532 height 94
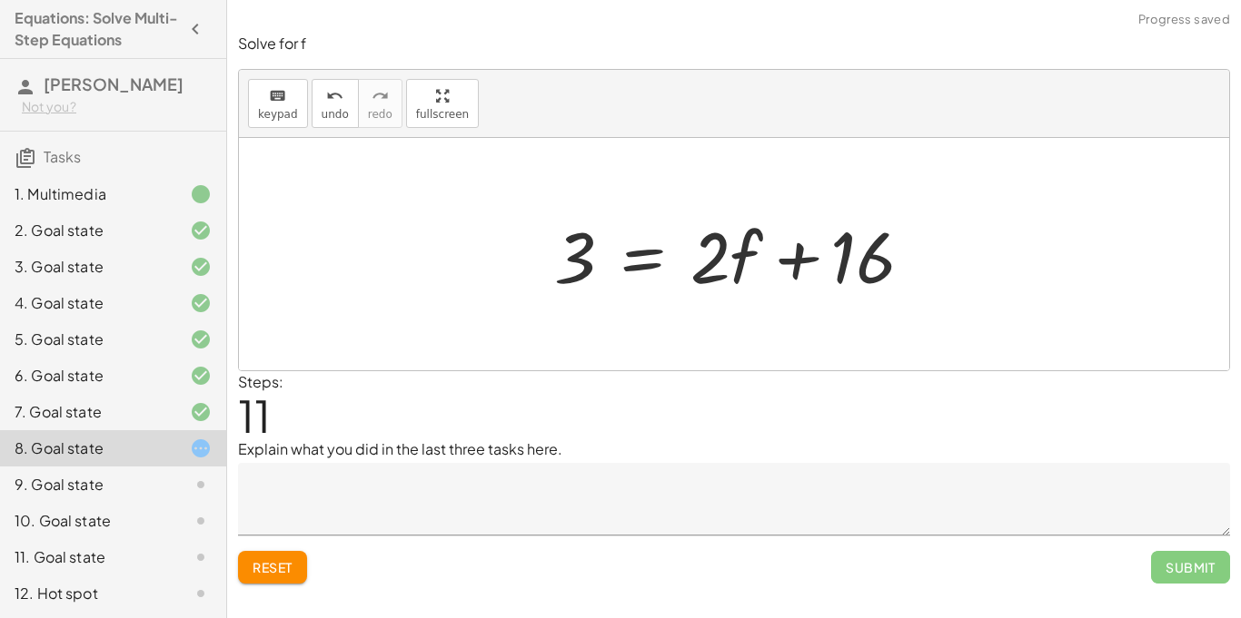
click at [510, 250] on div at bounding box center [734, 254] width 990 height 232
drag, startPoint x: 576, startPoint y: 258, endPoint x: 892, endPoint y: 249, distance: 316.2
click at [892, 249] on div at bounding box center [740, 255] width 391 height 94
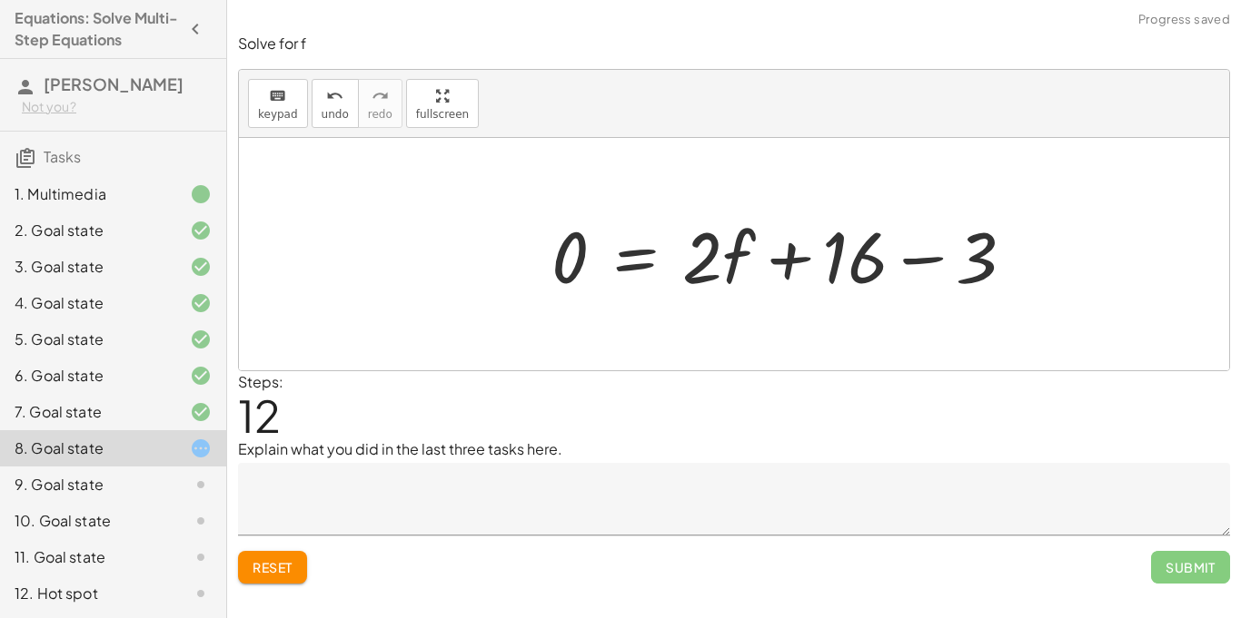
click at [918, 261] on div at bounding box center [790, 255] width 496 height 94
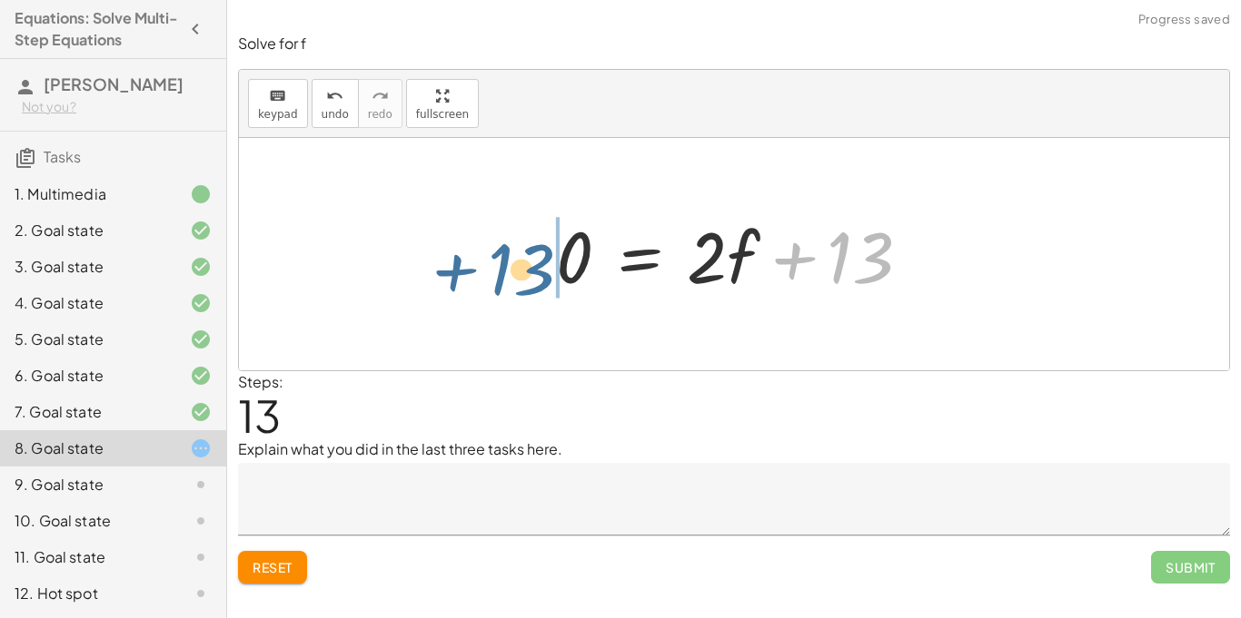
drag, startPoint x: 851, startPoint y: 265, endPoint x: 540, endPoint y: 278, distance: 310.8
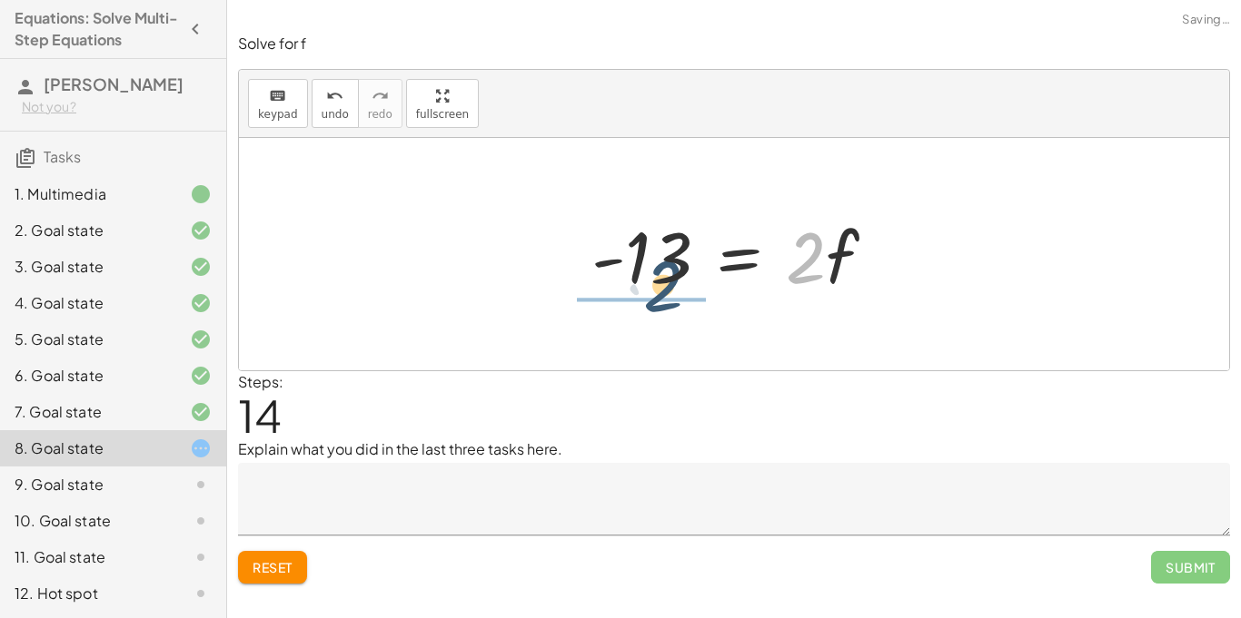
drag, startPoint x: 816, startPoint y: 269, endPoint x: 665, endPoint y: 298, distance: 154.4
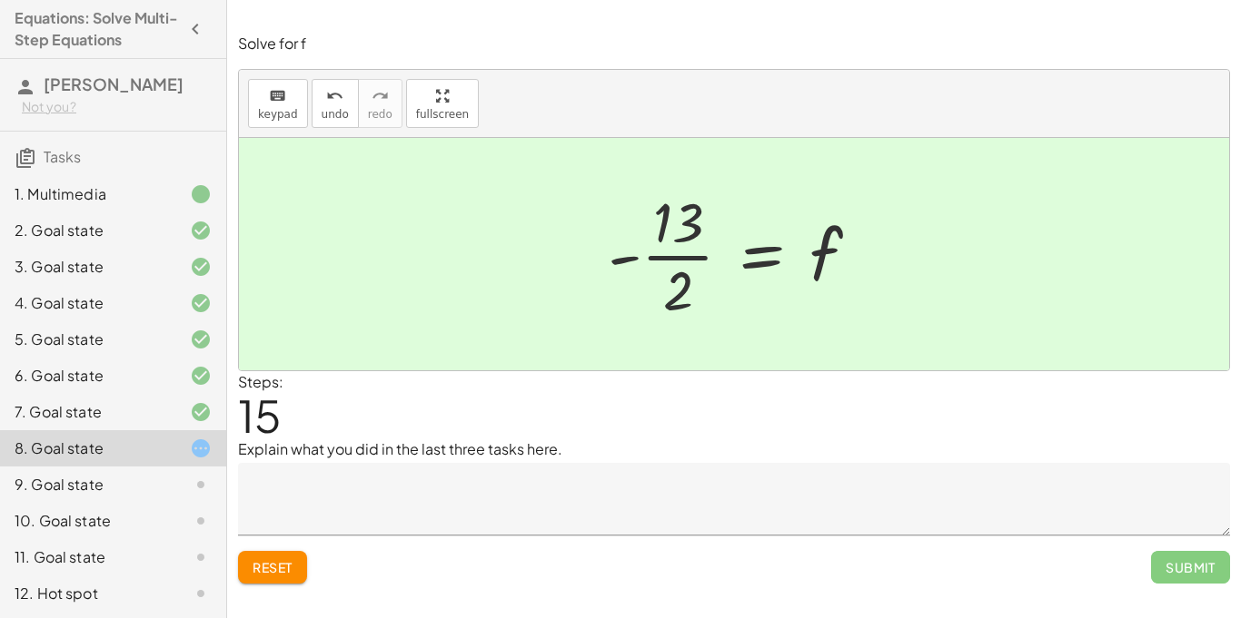
click at [1201, 552] on span "Submit" at bounding box center [1190, 567] width 79 height 33
click at [1192, 568] on span "Submit" at bounding box center [1190, 567] width 79 height 33
click at [1194, 566] on span "Submit" at bounding box center [1190, 567] width 79 height 33
click at [1197, 566] on span "Submit" at bounding box center [1190, 567] width 79 height 33
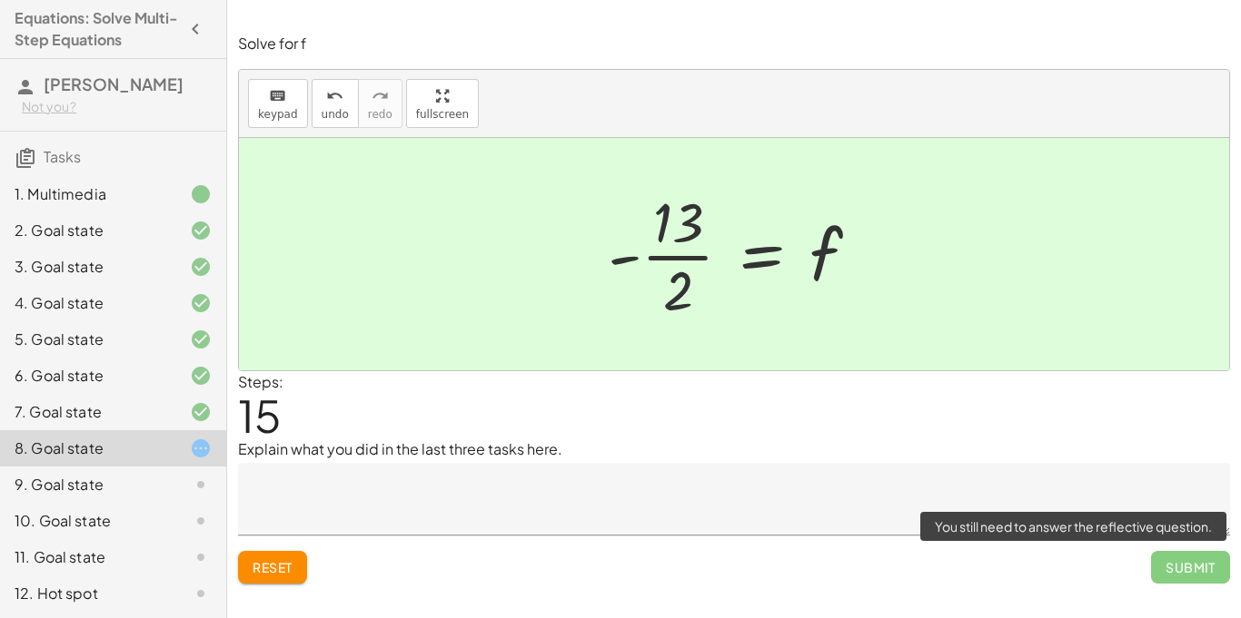
click at [1187, 568] on span "Submit" at bounding box center [1190, 567] width 79 height 33
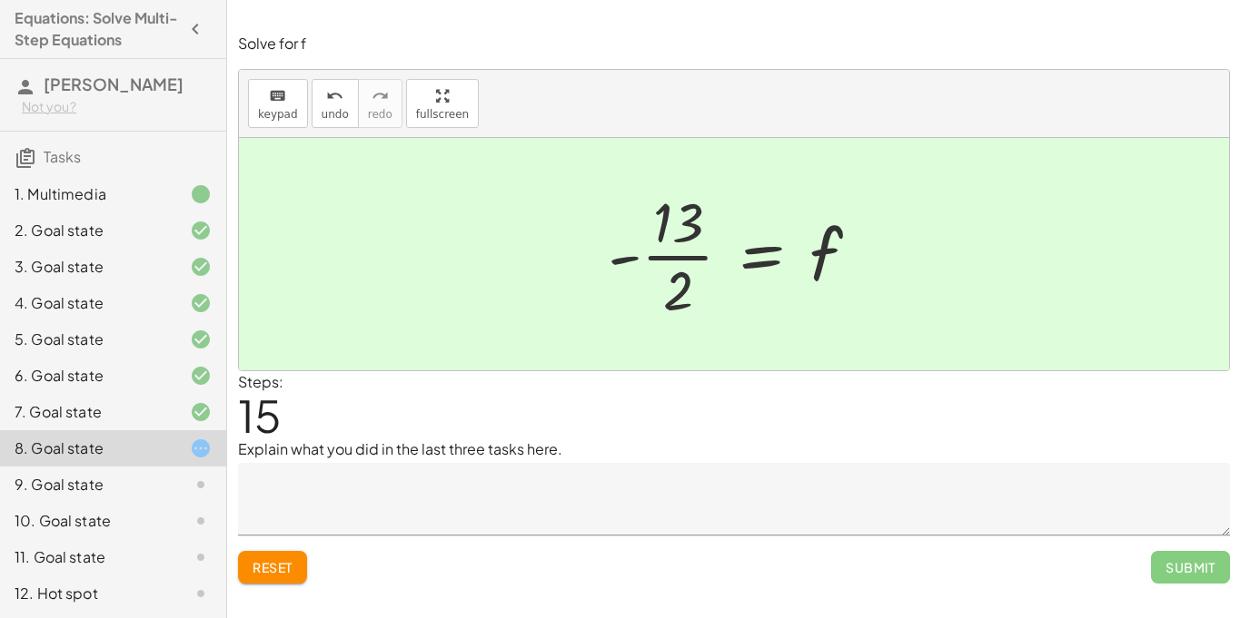
click at [820, 531] on textarea at bounding box center [734, 499] width 992 height 73
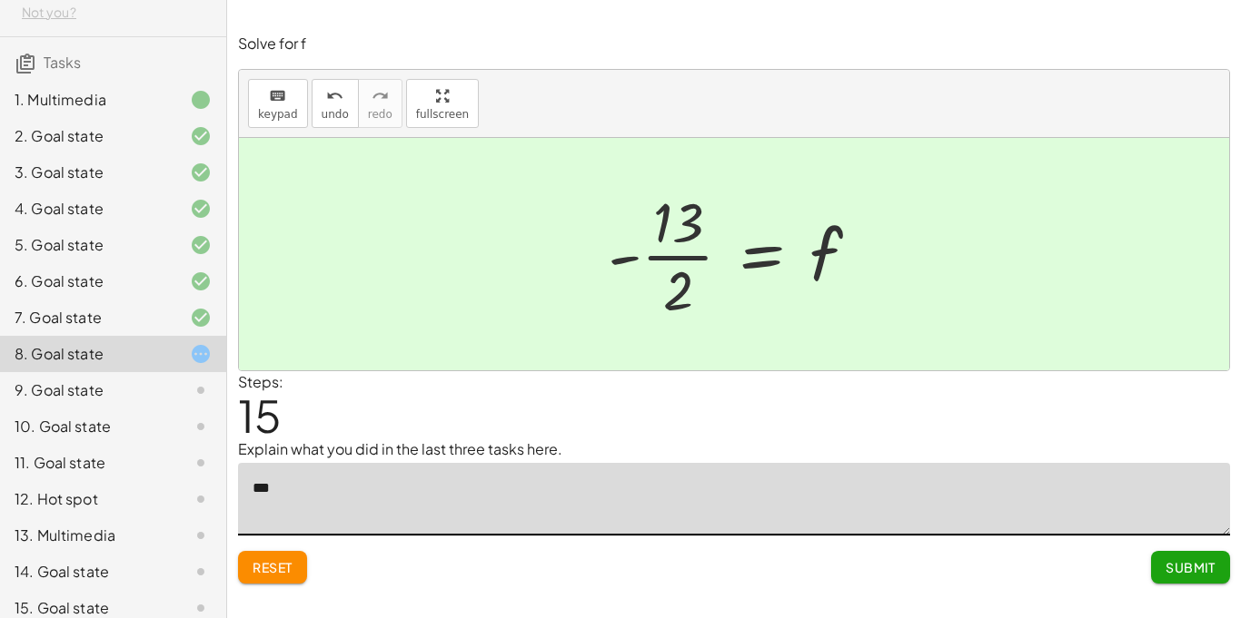
scroll to position [110, 0]
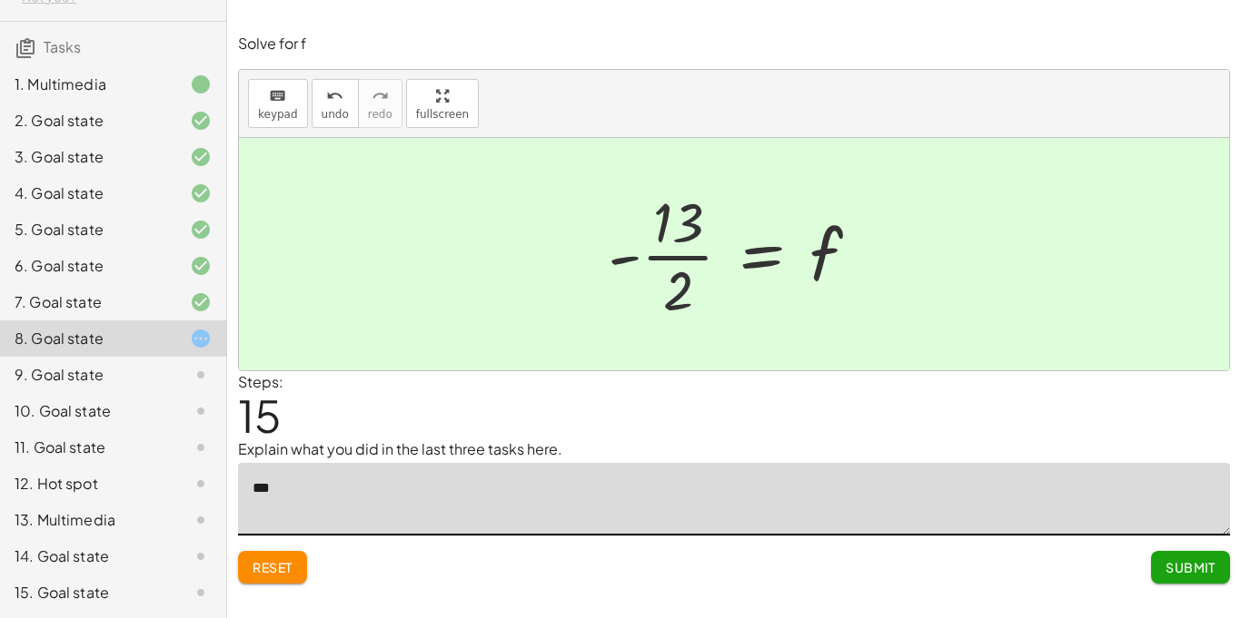
click at [1151, 493] on textarea "***" at bounding box center [734, 499] width 992 height 73
click at [1181, 574] on button "Submit" at bounding box center [1190, 567] width 79 height 33
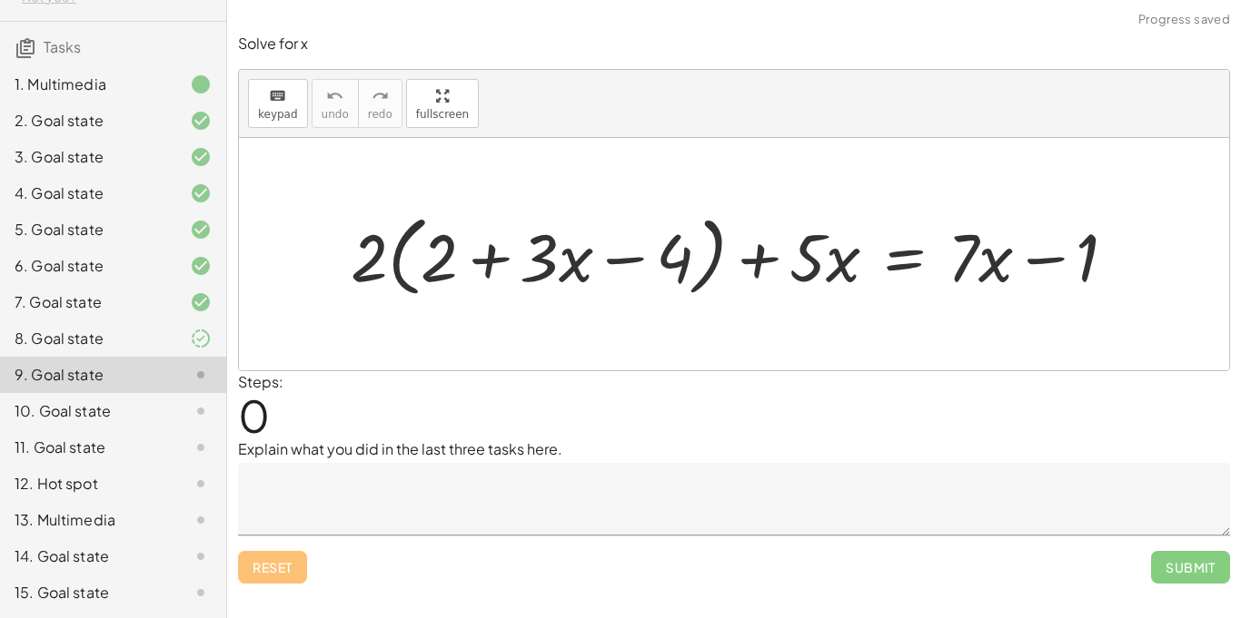
click at [44, 327] on div "8. Goal state" at bounding box center [113, 339] width 226 height 36
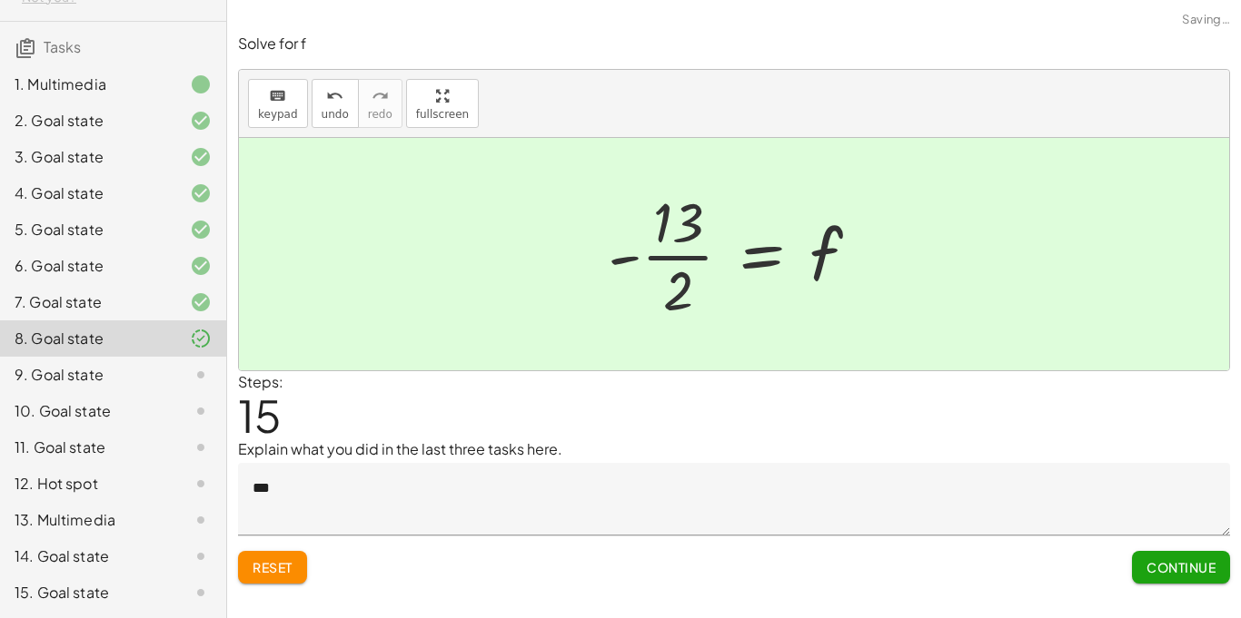
click at [312, 488] on textarea "***" at bounding box center [734, 499] width 992 height 73
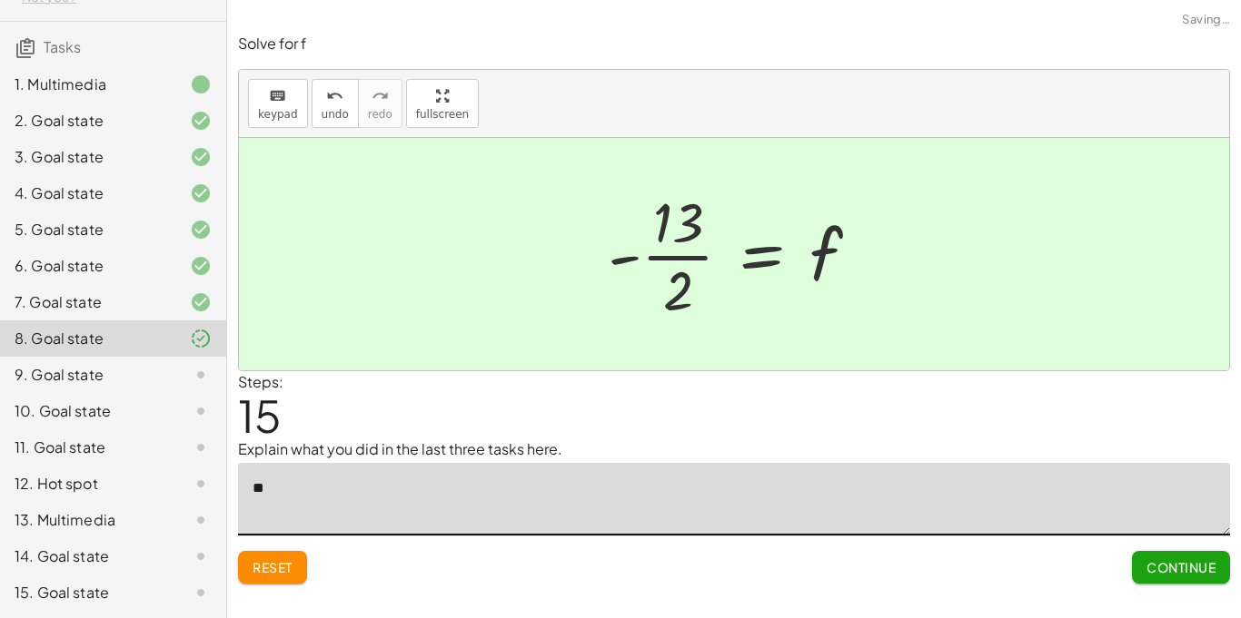
type textarea "*"
type textarea "******* *** ******** ******** ******"
click at [1174, 570] on span "Submit Changes" at bounding box center [1156, 567] width 117 height 16
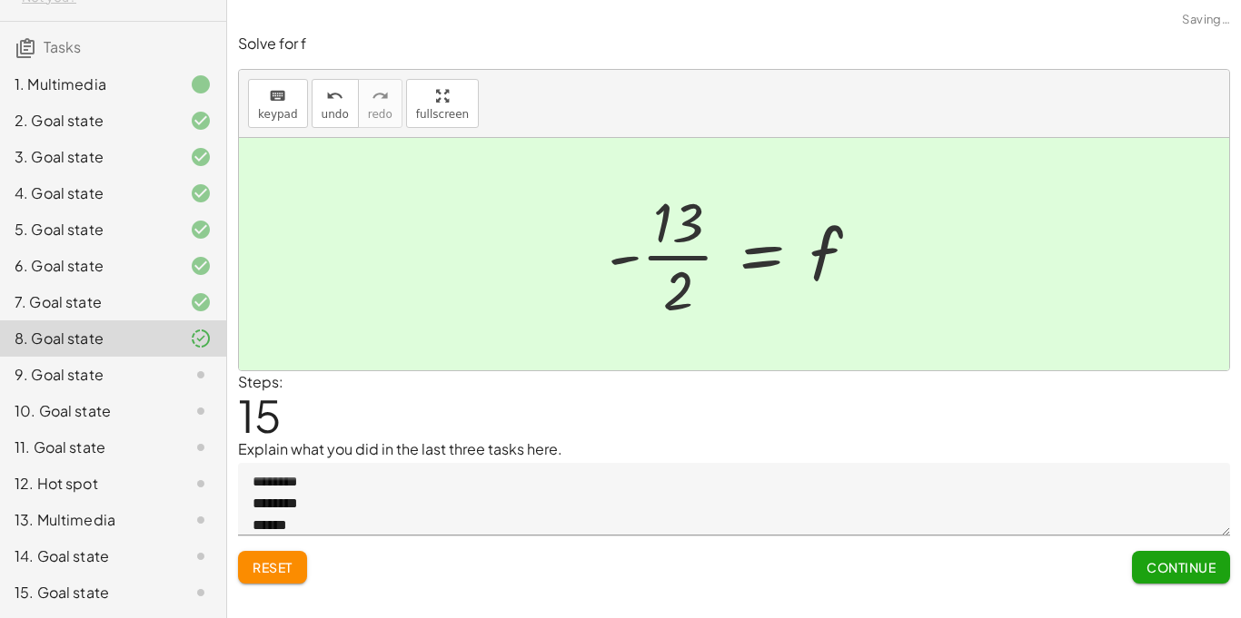
click at [1169, 574] on button "Continue" at bounding box center [1181, 567] width 98 height 33
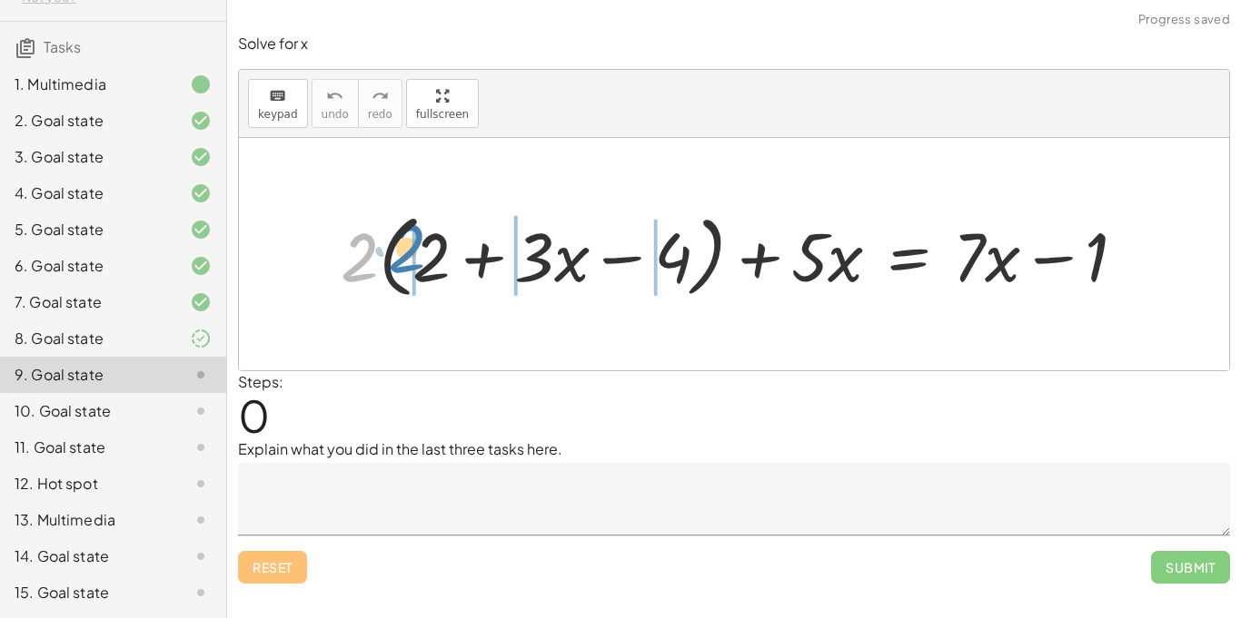
drag, startPoint x: 369, startPoint y: 284, endPoint x: 417, endPoint y: 275, distance: 49.0
click at [417, 275] on div at bounding box center [739, 254] width 817 height 100
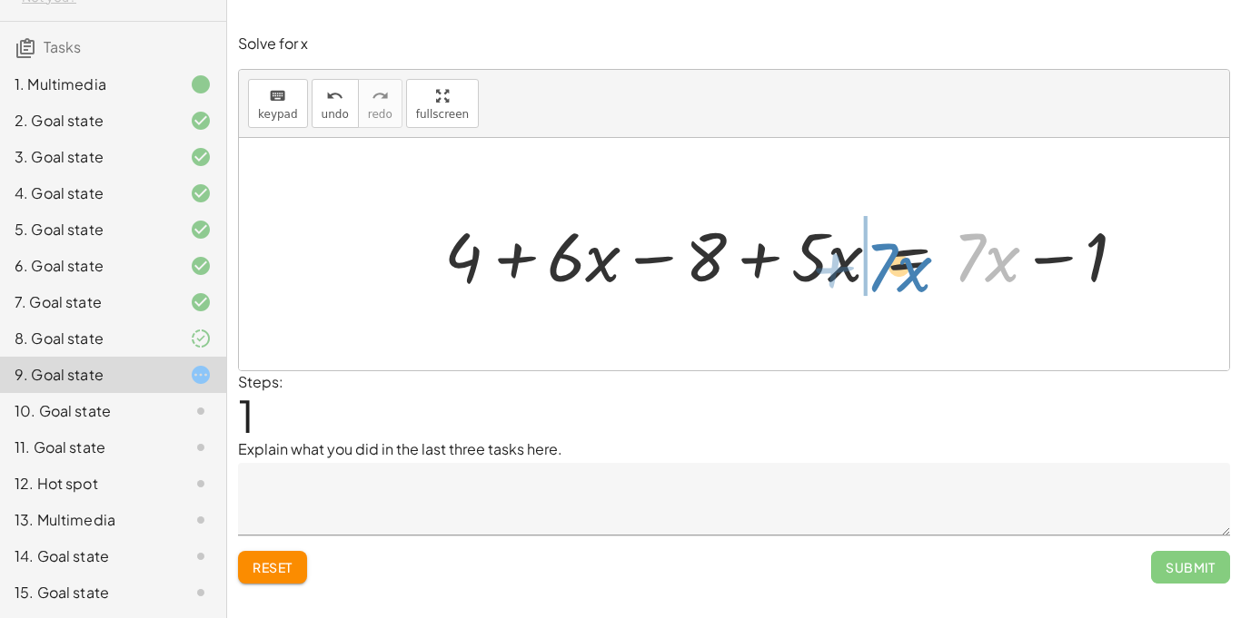
drag, startPoint x: 978, startPoint y: 224, endPoint x: 893, endPoint y: 234, distance: 85.9
click at [893, 234] on div at bounding box center [786, 254] width 703 height 89
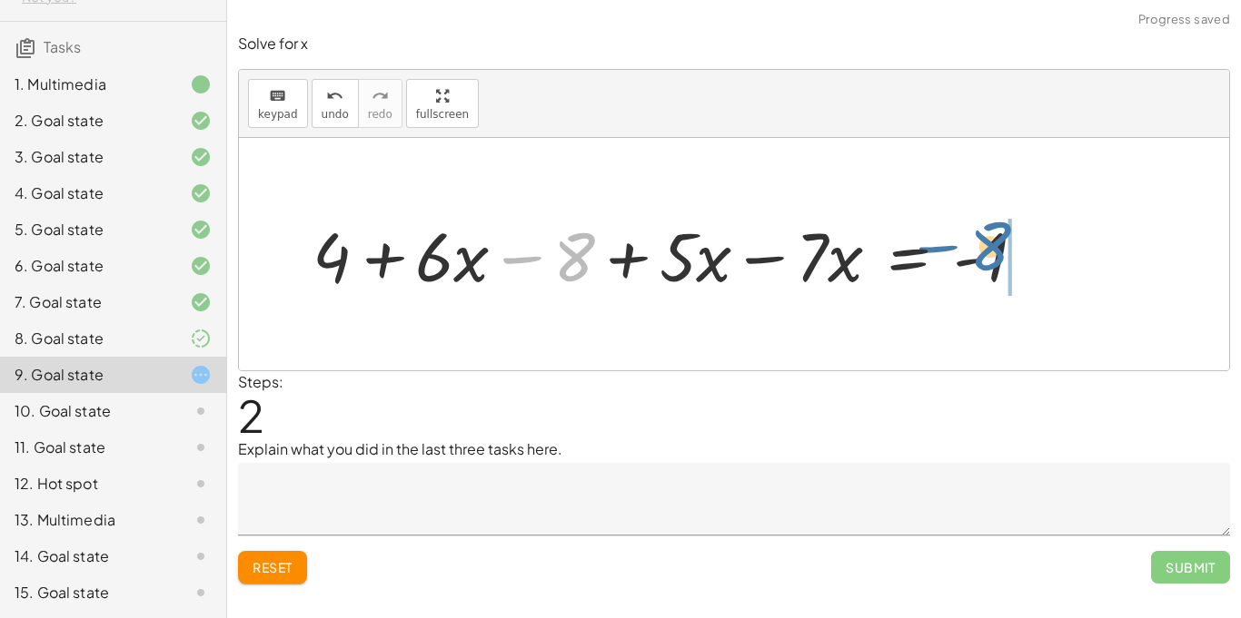
drag, startPoint x: 577, startPoint y: 244, endPoint x: 999, endPoint y: 233, distance: 422.4
click at [999, 233] on div at bounding box center [676, 254] width 746 height 89
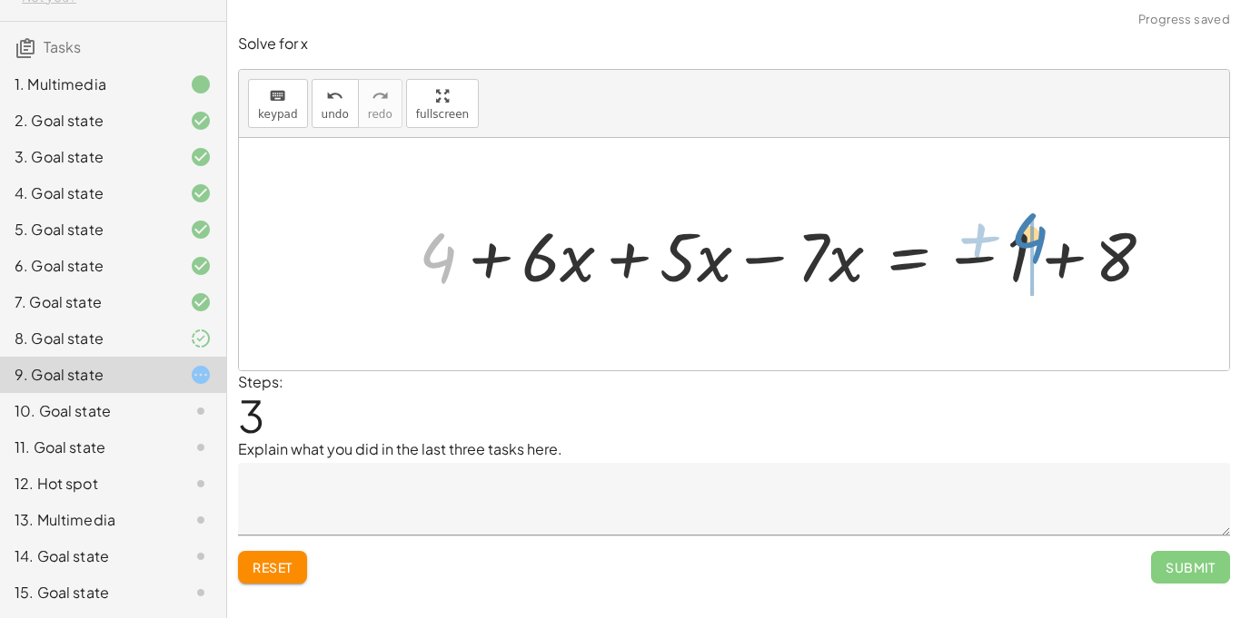
drag, startPoint x: 441, startPoint y: 246, endPoint x: 1033, endPoint y: 226, distance: 591.5
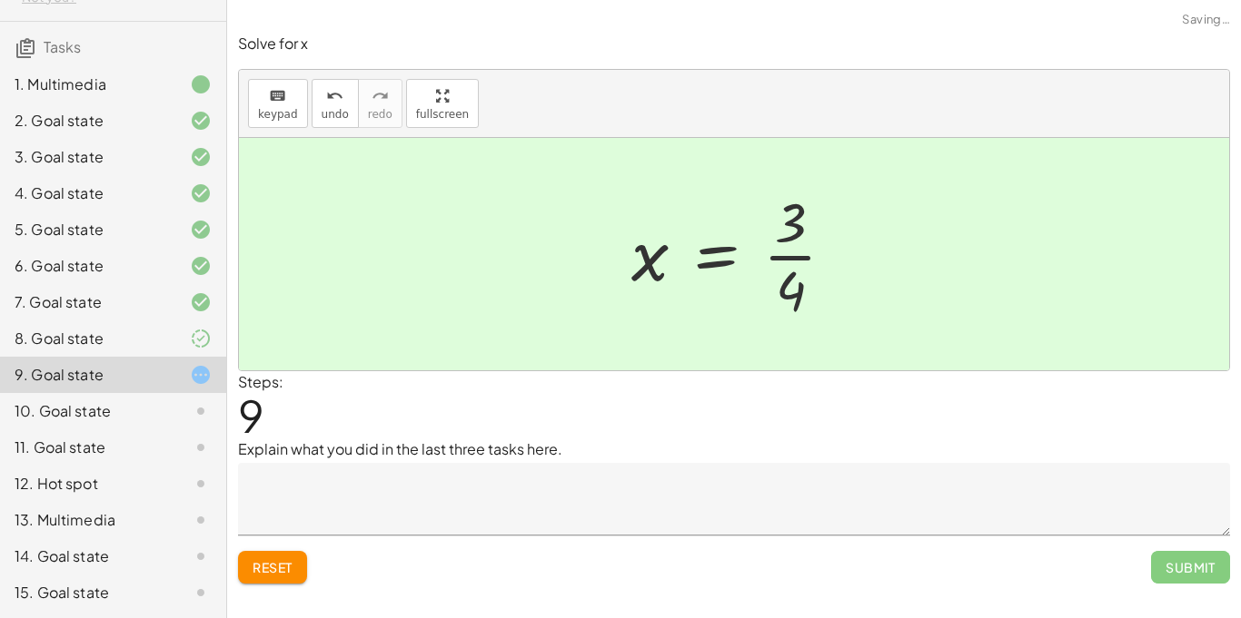
click at [1191, 574] on span "Submit" at bounding box center [1190, 567] width 79 height 33
click at [467, 466] on textarea at bounding box center [734, 499] width 992 height 73
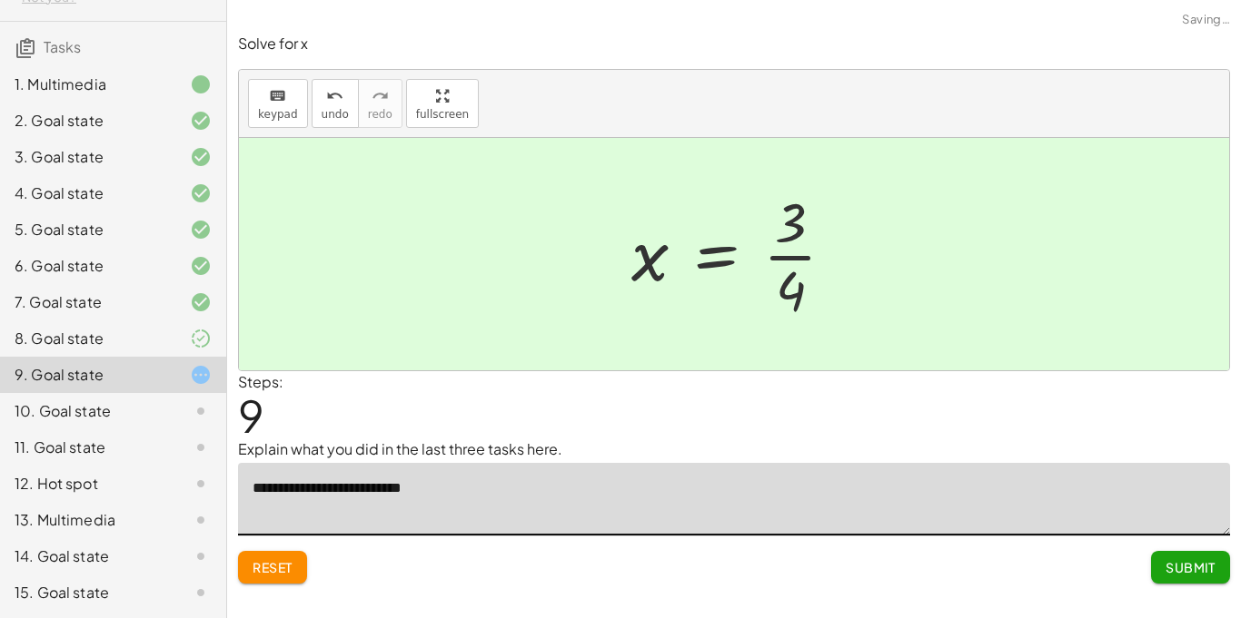
type textarea "**********"
click at [1191, 562] on span "Submit" at bounding box center [1190, 567] width 50 height 16
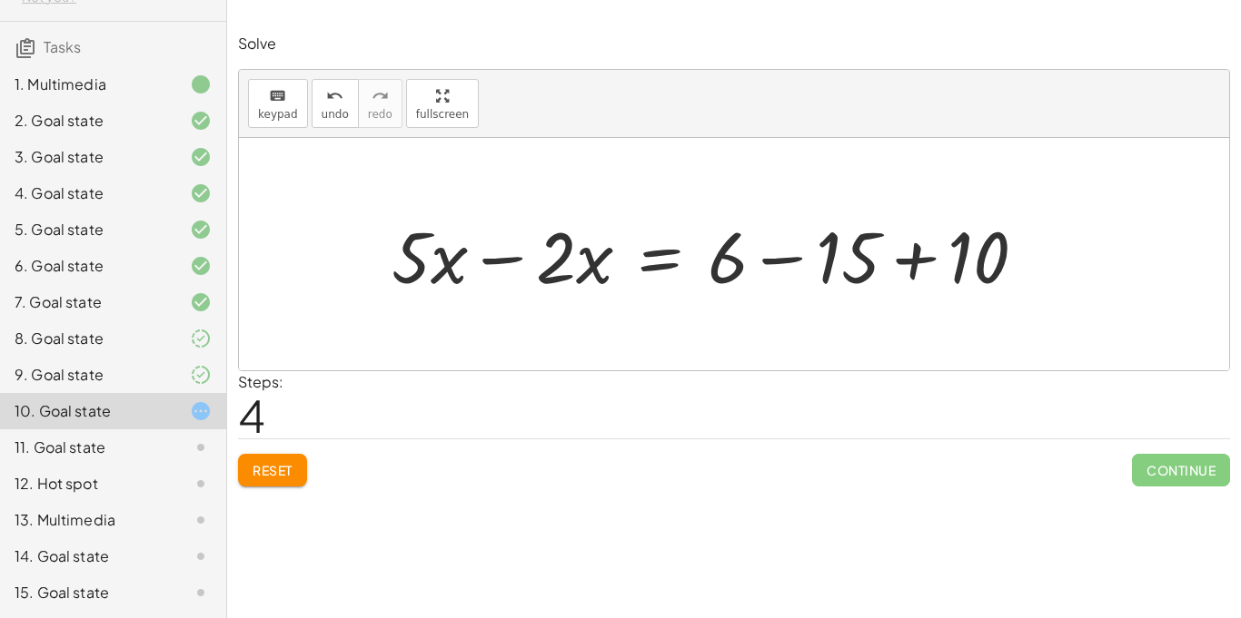
click at [1175, 470] on span "Continue" at bounding box center [1181, 470] width 98 height 33
click at [1059, 483] on div "Reset Continue" at bounding box center [734, 463] width 992 height 48
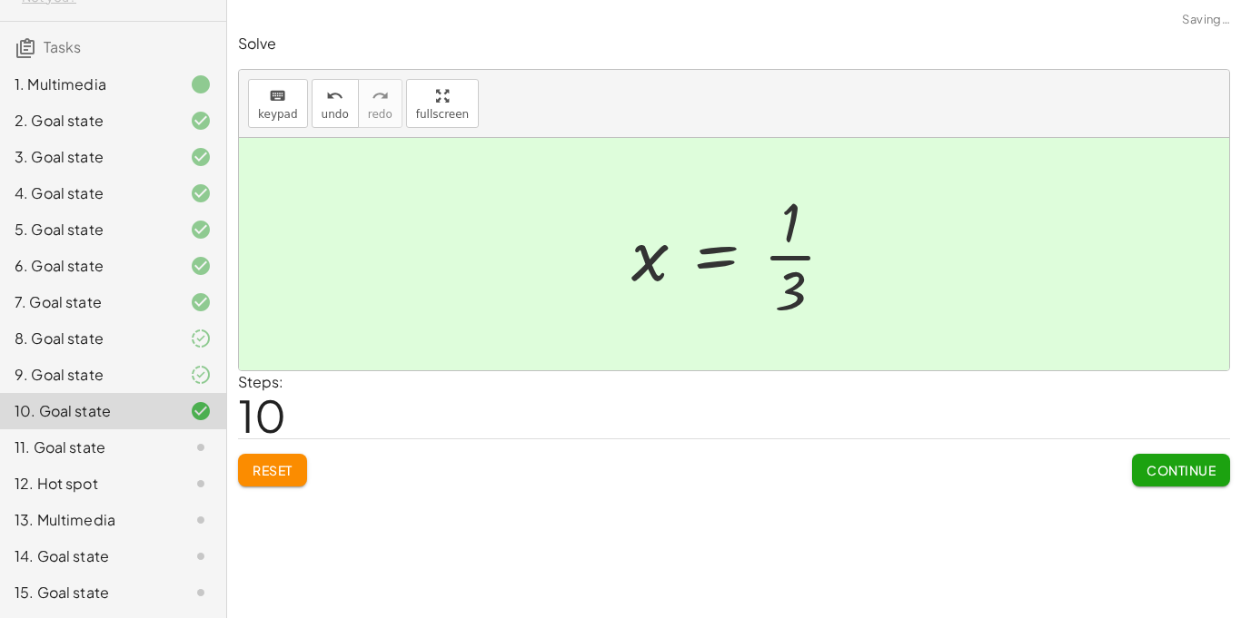
click at [1172, 484] on button "Continue" at bounding box center [1181, 470] width 98 height 33
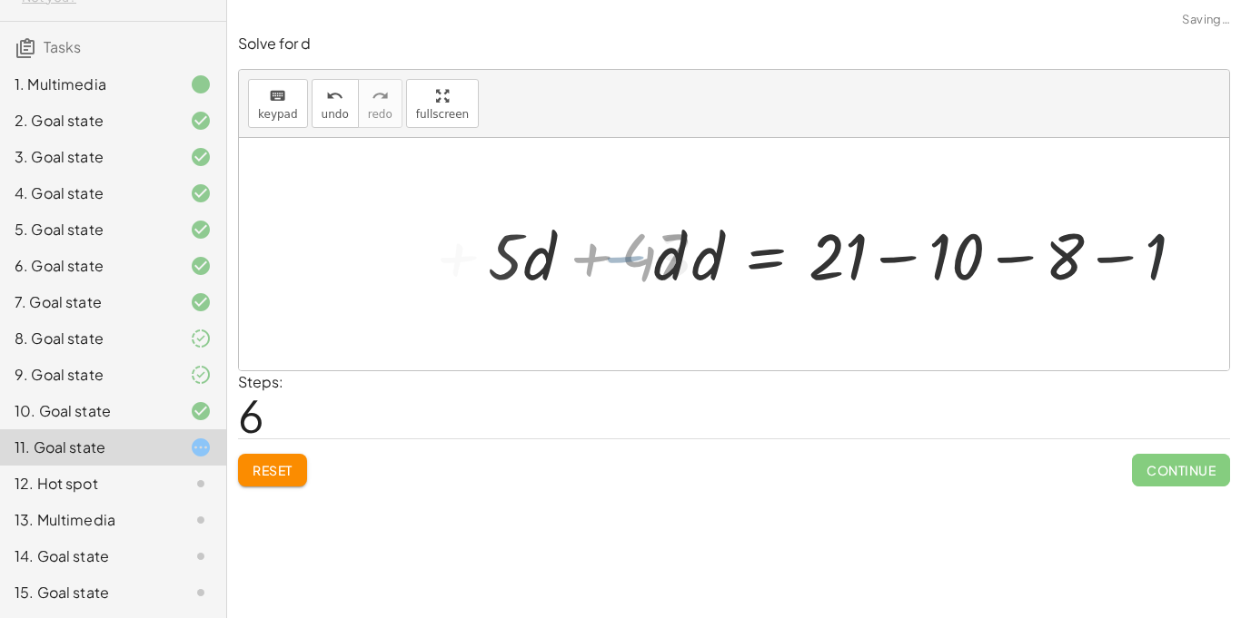
click at [631, 261] on div "+ 1 + · 5 · d + 8 = − · 4 · d + 21 + · 7 · d − 10 + 1 + · 5 · d + · 4 · d + 8 =…" at bounding box center [920, 254] width 585 height 94
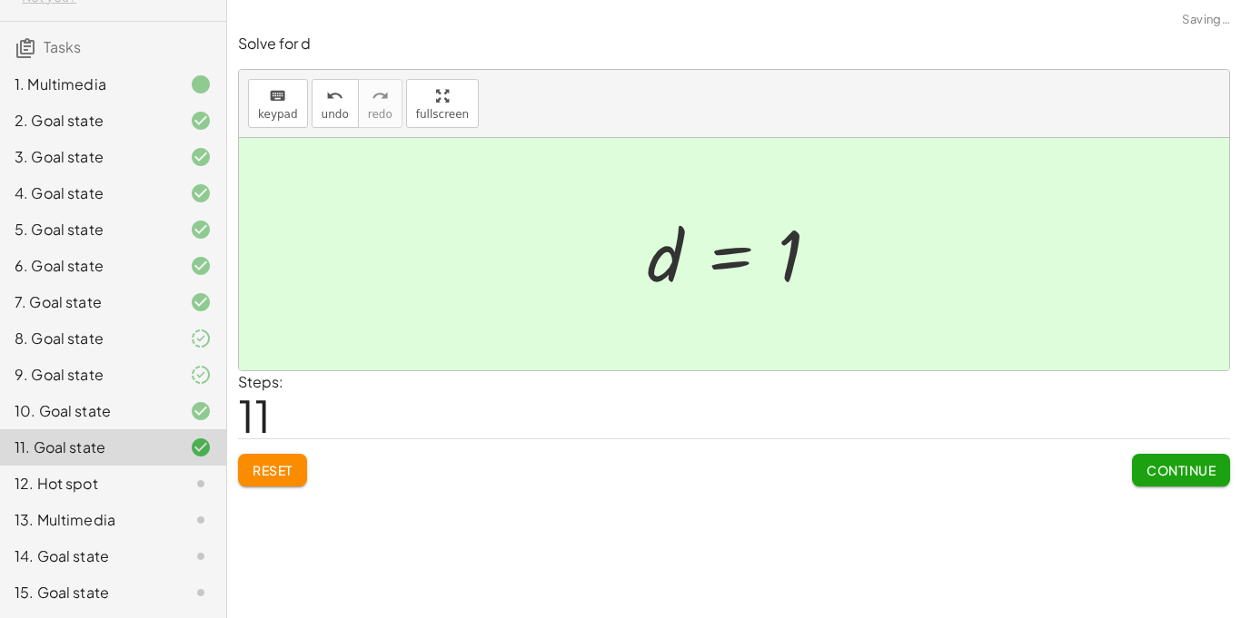
click at [1176, 464] on span "Continue" at bounding box center [1180, 470] width 69 height 16
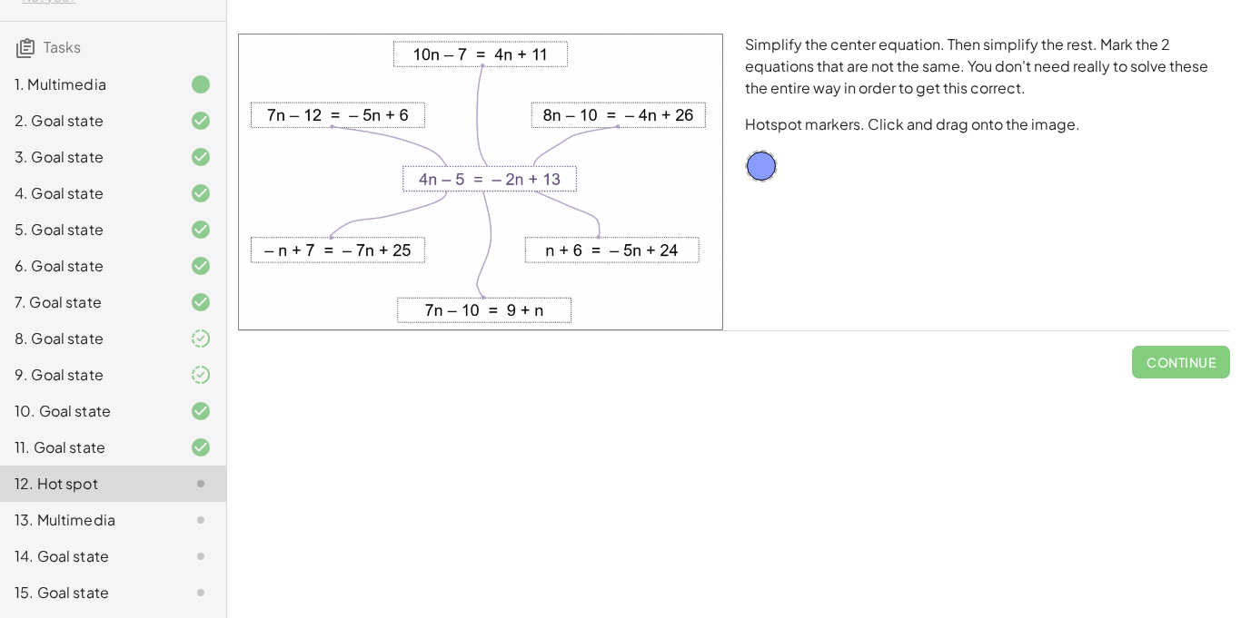
click at [1166, 355] on span "Continue" at bounding box center [1181, 354] width 98 height 47
click at [1189, 366] on span "Continue" at bounding box center [1181, 354] width 98 height 47
click at [754, 168] on div at bounding box center [761, 166] width 33 height 33
click at [760, 186] on div "Simplify the center equation. Then simplify the rest. Mark the 2 equations that…" at bounding box center [987, 182] width 507 height 319
click at [1102, 350] on div "Continue" at bounding box center [734, 354] width 992 height 47
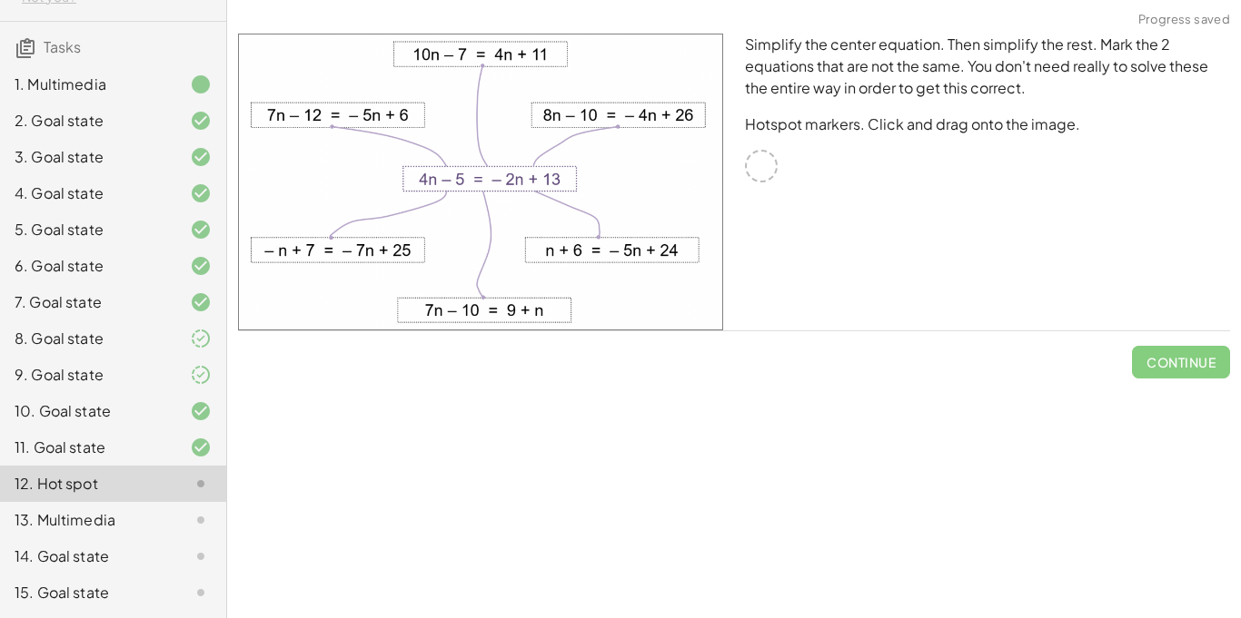
click at [1059, 389] on div "Simplify the center equation. Then simplify the rest. Mark the 2 equations that…" at bounding box center [733, 206] width 1013 height 367
click at [1095, 391] on div "Equations: Solve Multi-Step Equations In this activity, you will learn the proc…" at bounding box center [733, 309] width 1013 height 618
click at [1191, 346] on span "Continue" at bounding box center [1181, 354] width 98 height 47
click at [1202, 354] on span "Continue" at bounding box center [1181, 354] width 98 height 47
click at [1195, 360] on span "Continue" at bounding box center [1181, 354] width 98 height 47
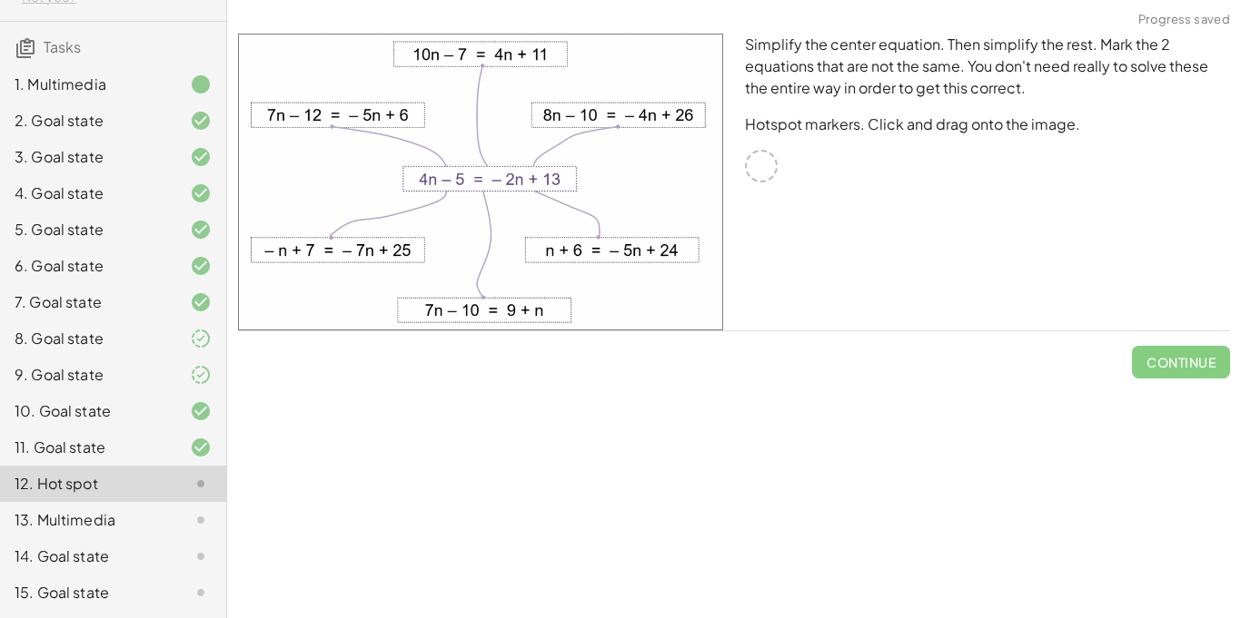
click at [1197, 360] on span "Continue" at bounding box center [1181, 354] width 98 height 47
click at [148, 436] on div "11. Goal state" at bounding box center [113, 448] width 226 height 36
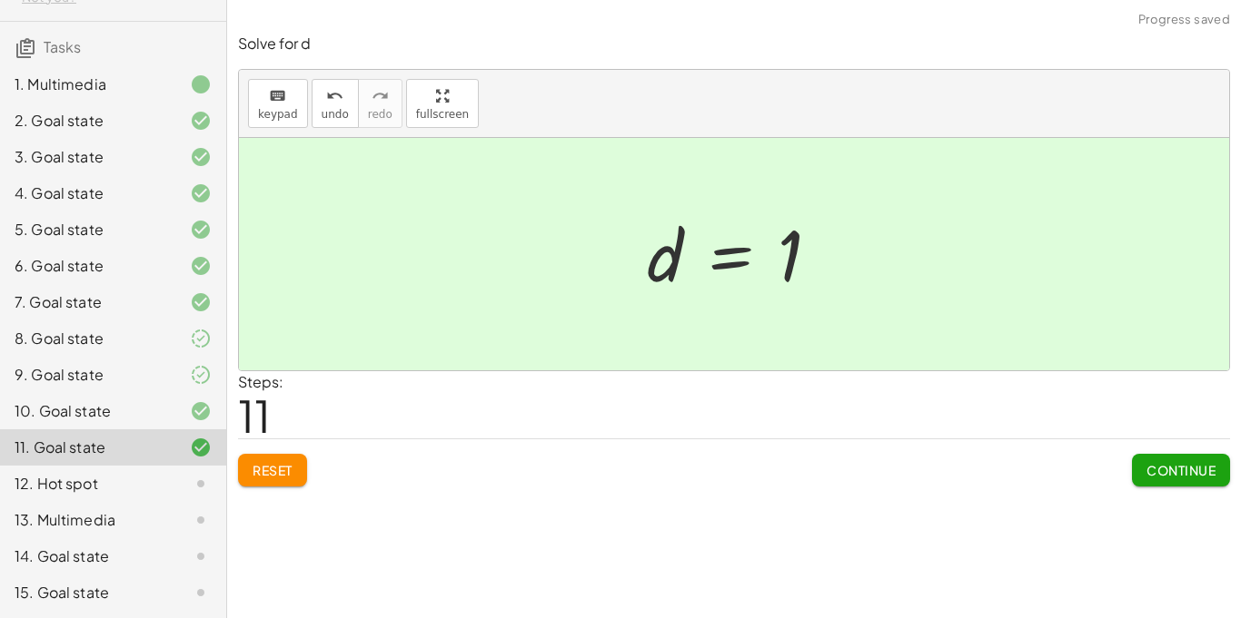
click at [167, 491] on div at bounding box center [186, 484] width 51 height 22
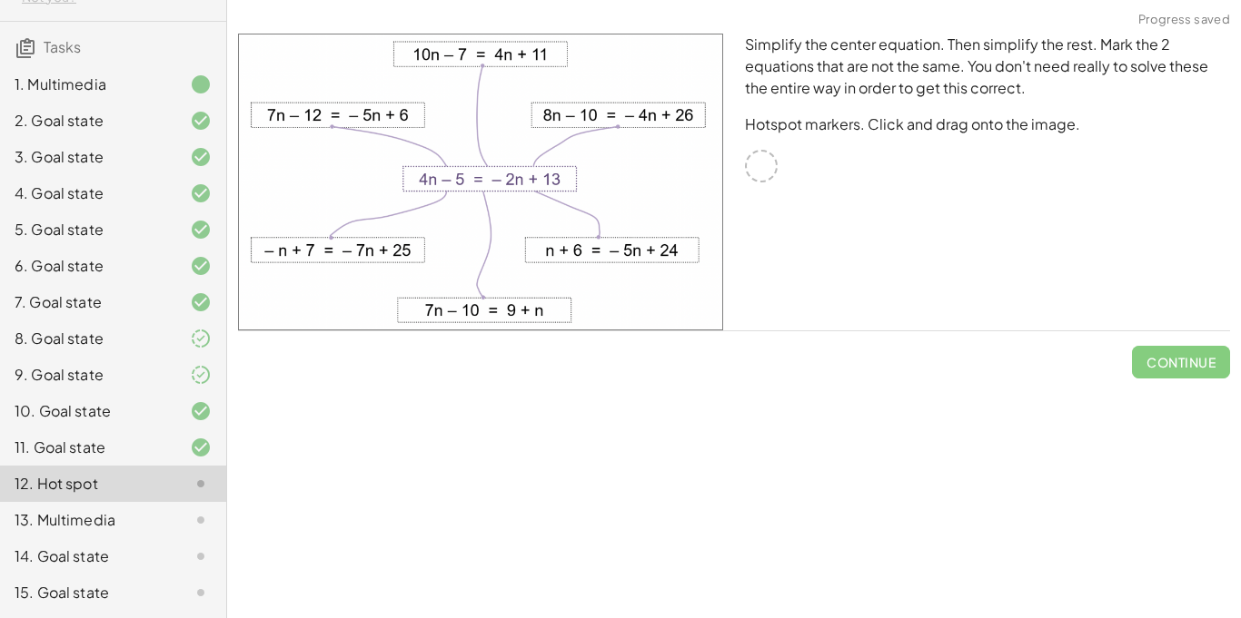
drag, startPoint x: 743, startPoint y: 168, endPoint x: 763, endPoint y: 205, distance: 42.3
click at [763, 205] on div "Simplify the center equation. Then simplify the rest. Mark the 2 equations that…" at bounding box center [987, 182] width 507 height 319
click at [666, 172] on img at bounding box center [480, 182] width 485 height 297
click at [572, 183] on img at bounding box center [480, 182] width 485 height 297
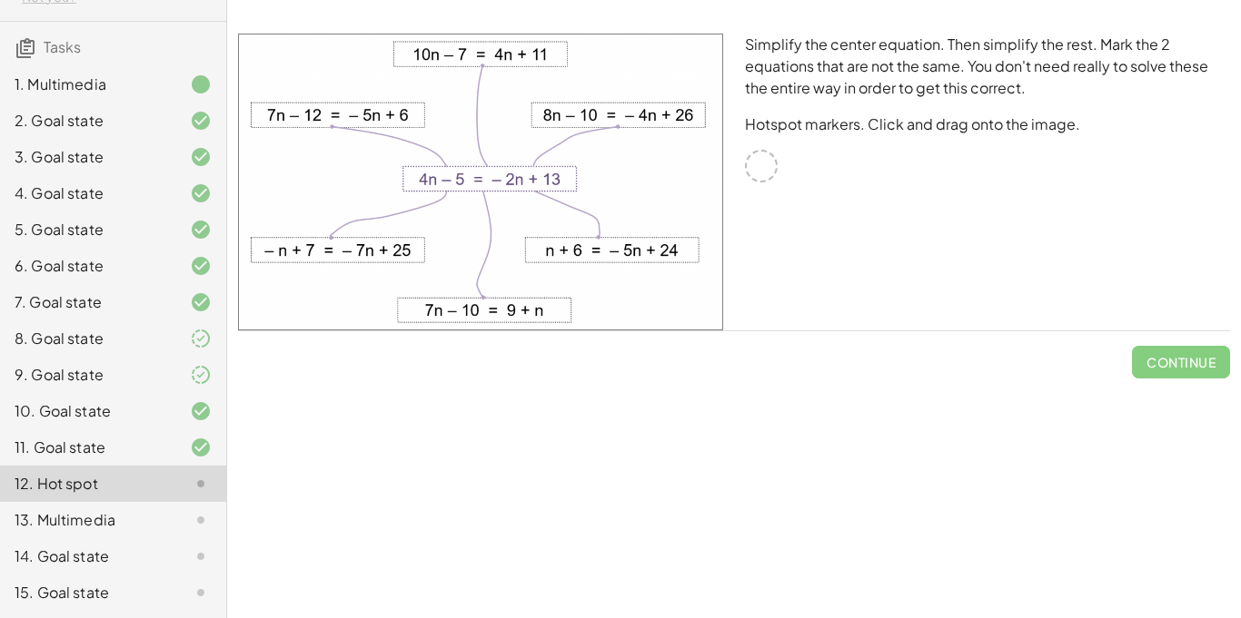
click at [572, 183] on img at bounding box center [480, 182] width 485 height 297
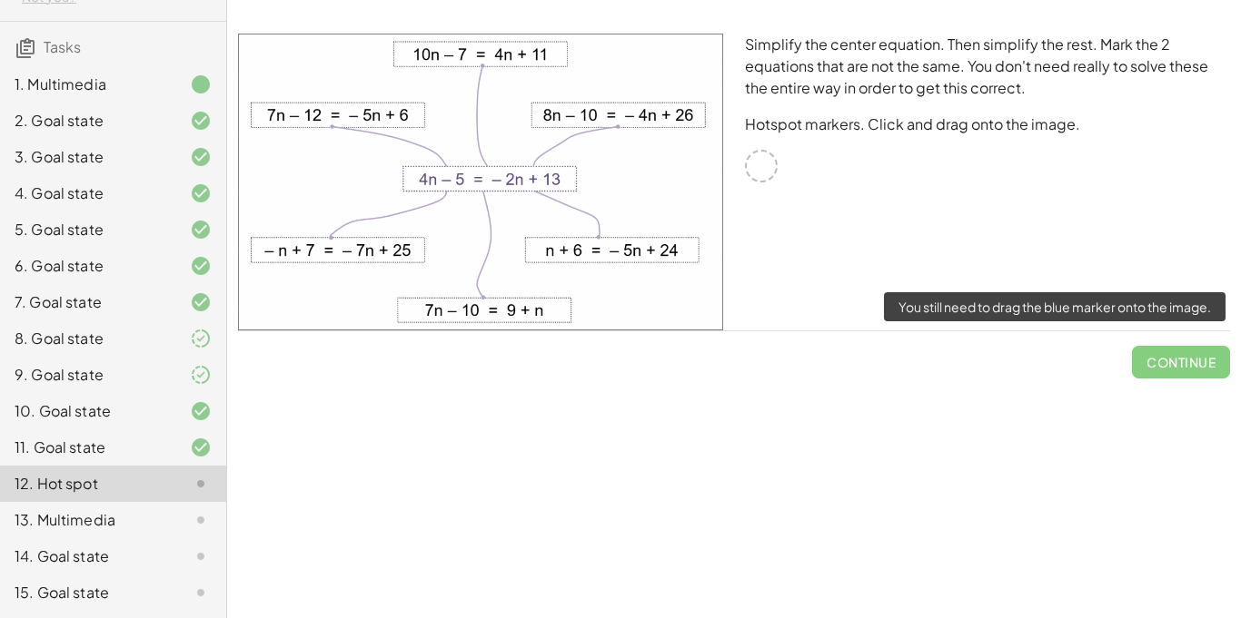
click at [1211, 364] on span "Continue" at bounding box center [1181, 354] width 98 height 47
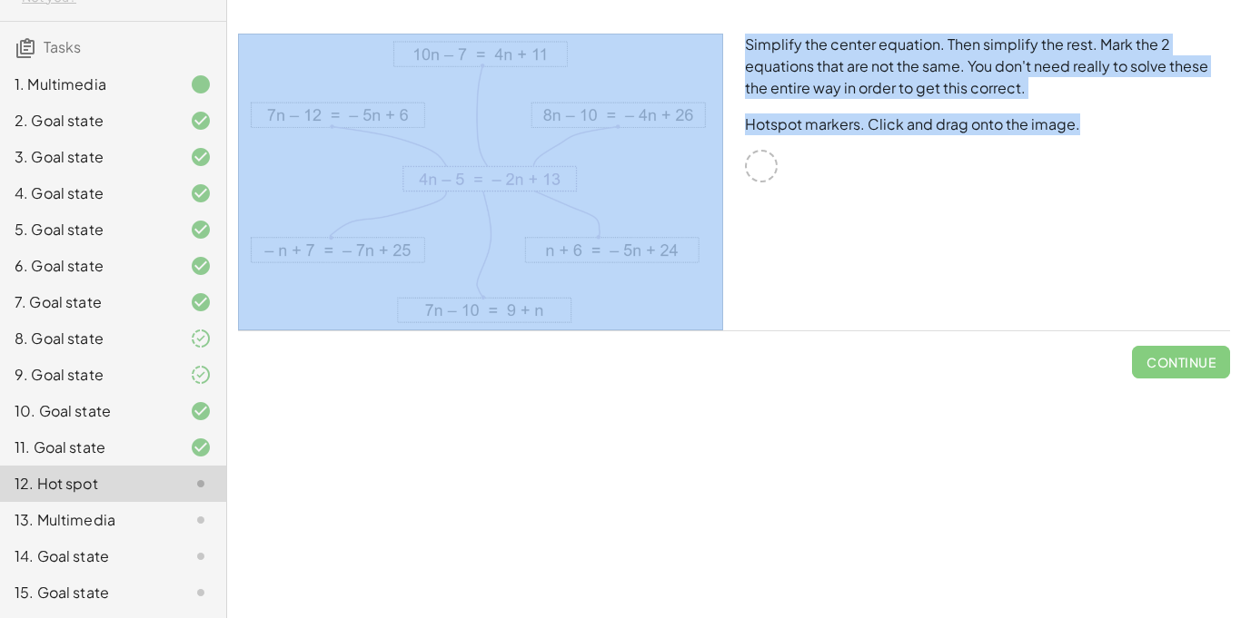
drag, startPoint x: 761, startPoint y: 165, endPoint x: 646, endPoint y: 197, distance: 119.6
click at [646, 197] on div "Simplify the center equation. Then simplify the rest. Mark the 2 equations that…" at bounding box center [733, 182] width 1013 height 319
click at [754, 202] on div "Simplify the center equation. Then simplify the rest. Mark the 2 equations that…" at bounding box center [987, 182] width 507 height 319
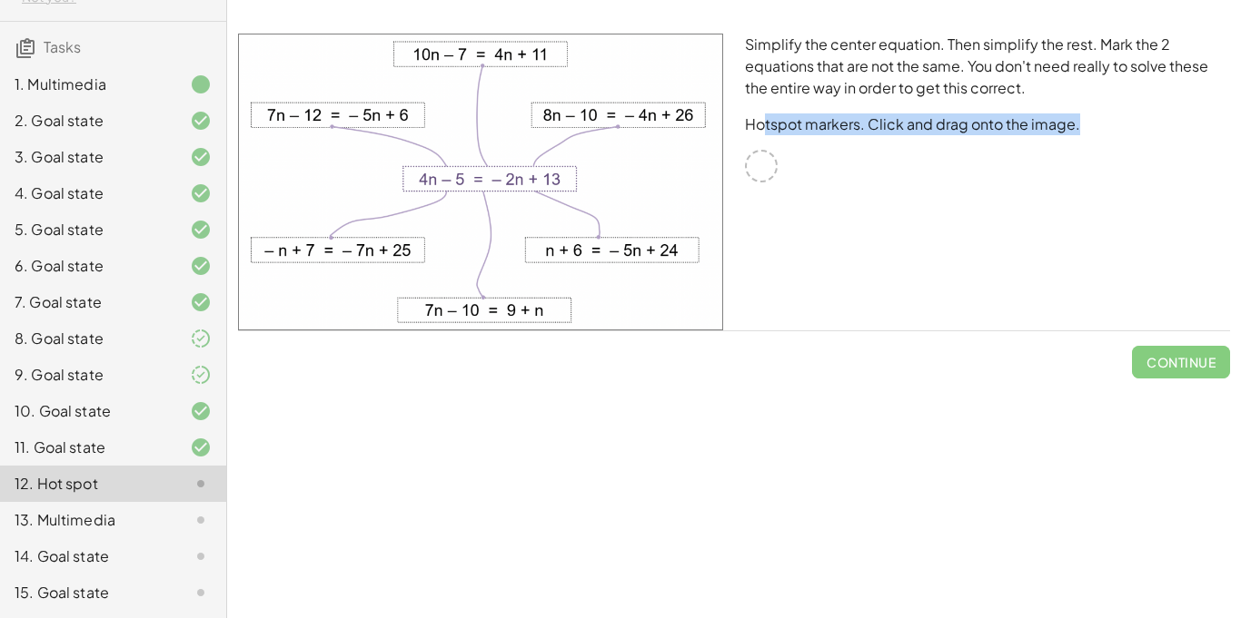
drag, startPoint x: 756, startPoint y: 171, endPoint x: 763, endPoint y: 133, distance: 37.9
click at [763, 133] on div "Simplify the center equation. Then simplify the rest. Mark the 2 equations that…" at bounding box center [987, 182] width 507 height 319
click at [769, 164] on div at bounding box center [761, 166] width 33 height 33
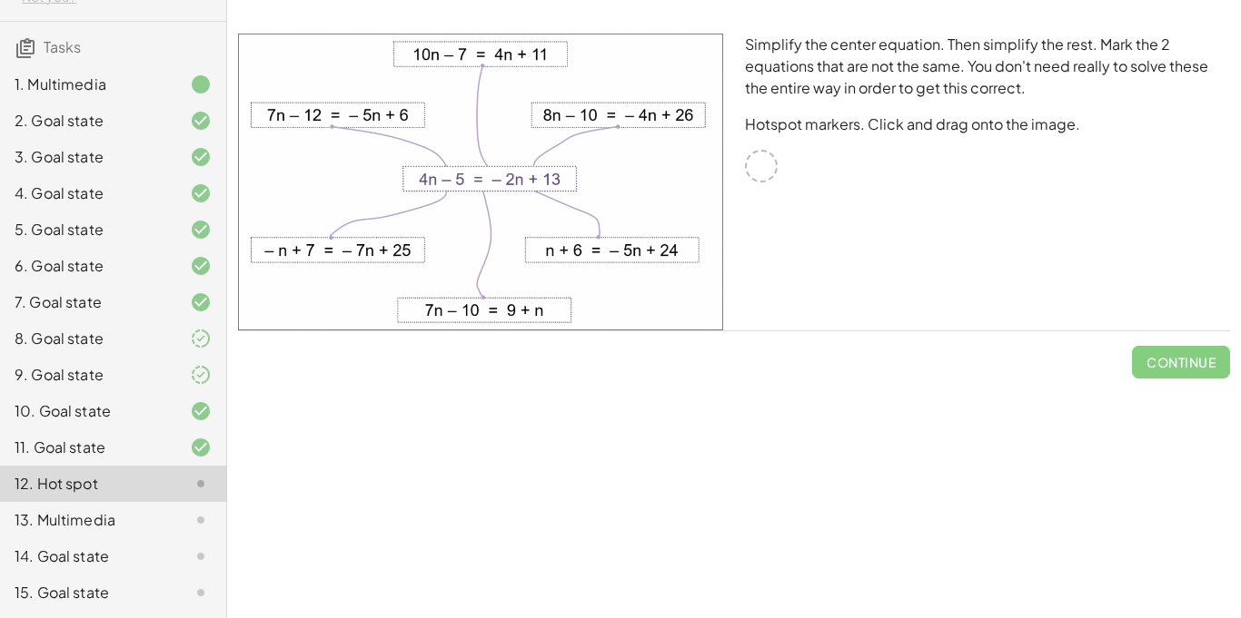
click at [540, 185] on img at bounding box center [480, 182] width 485 height 297
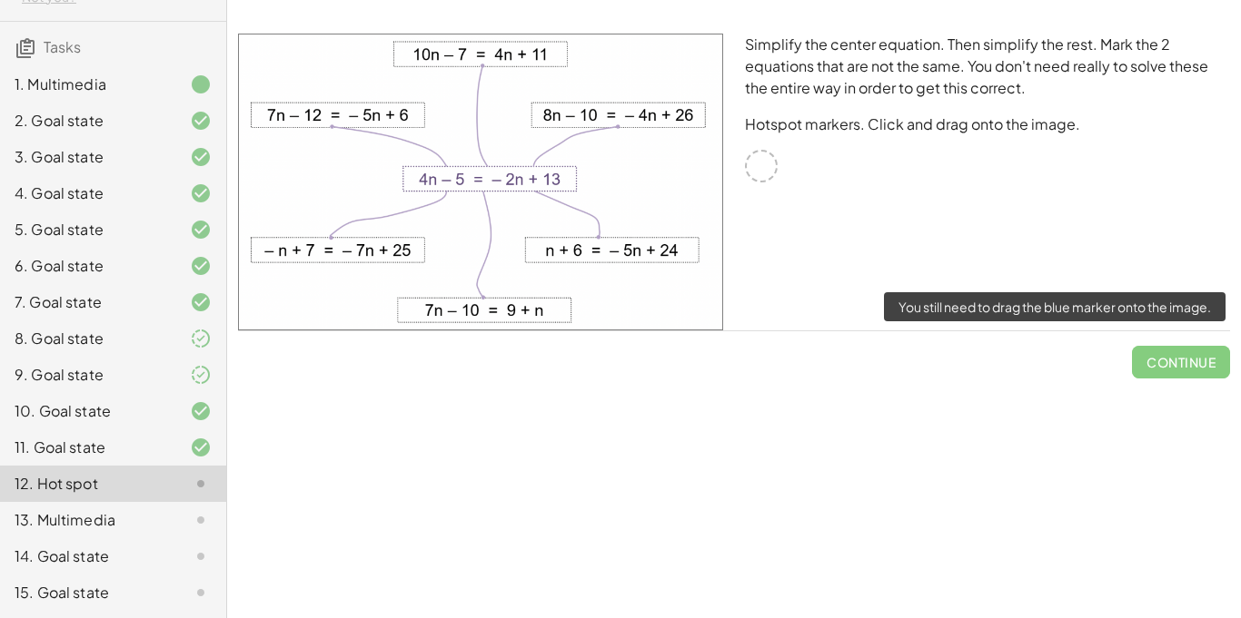
click at [1140, 365] on span "Continue" at bounding box center [1181, 354] width 98 height 47
click at [1139, 366] on span "Continue" at bounding box center [1181, 354] width 98 height 47
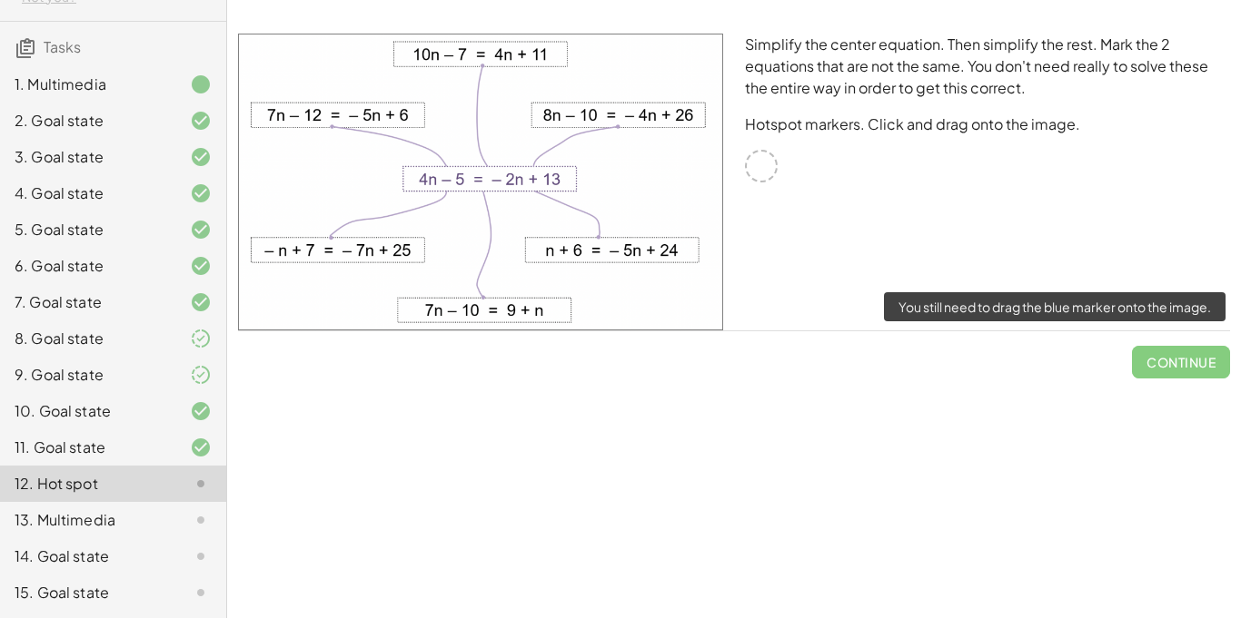
click at [1141, 366] on span "Continue" at bounding box center [1181, 354] width 98 height 47
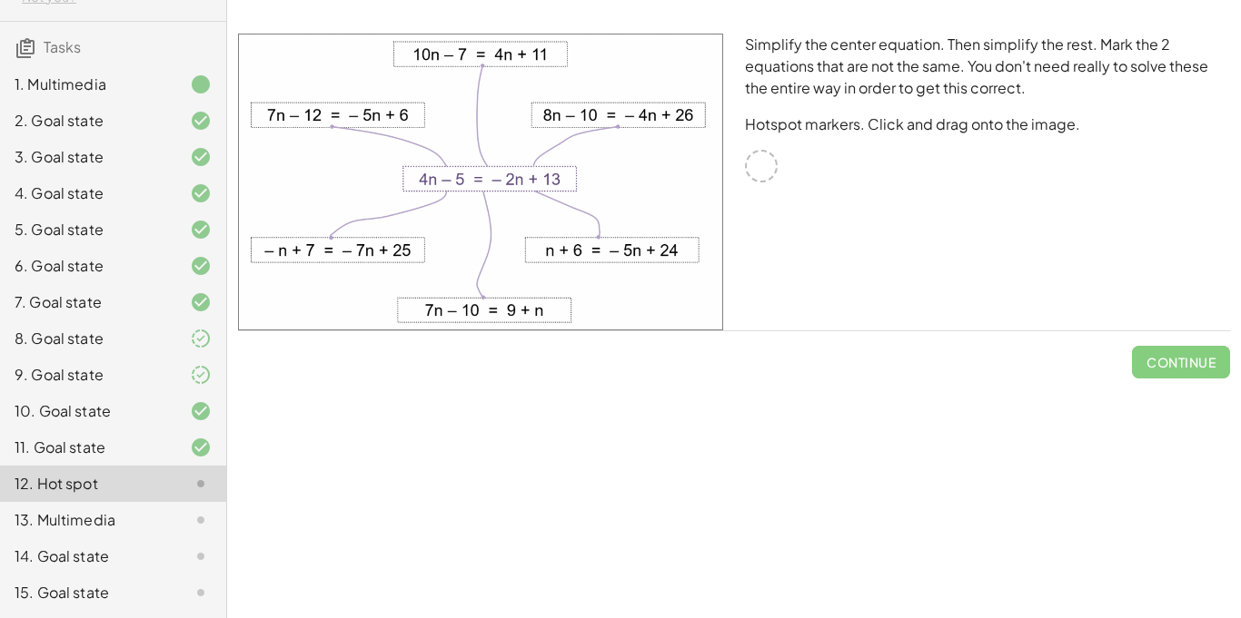
drag, startPoint x: 514, startPoint y: 242, endPoint x: 677, endPoint y: 429, distance: 248.4
click at [677, 429] on div "Equations: Solve Multi-Step Equations In this activity, you will learn the proc…" at bounding box center [733, 309] width 1013 height 618
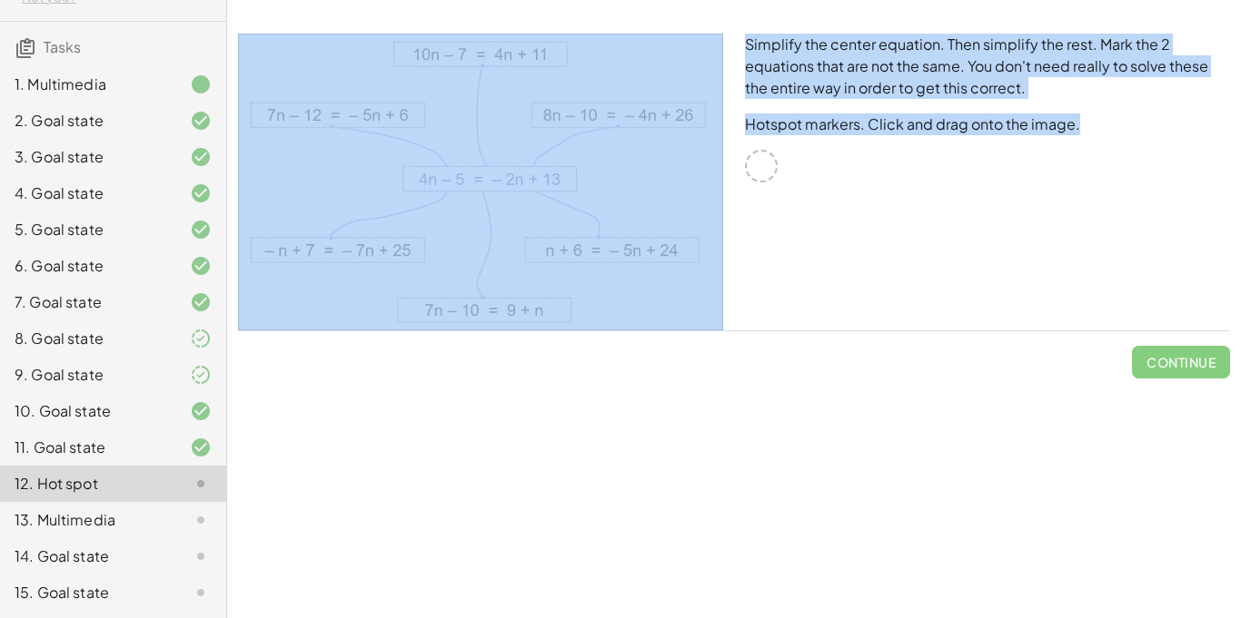
drag, startPoint x: 756, startPoint y: 171, endPoint x: 643, endPoint y: 316, distance: 184.4
click at [643, 316] on div "Simplify the center equation. Then simplify the rest. Mark the 2 equations that…" at bounding box center [733, 182] width 1013 height 319
click at [770, 185] on div "Simplify the center equation. Then simplify the rest. Mark the 2 equations that…" at bounding box center [987, 182] width 507 height 319
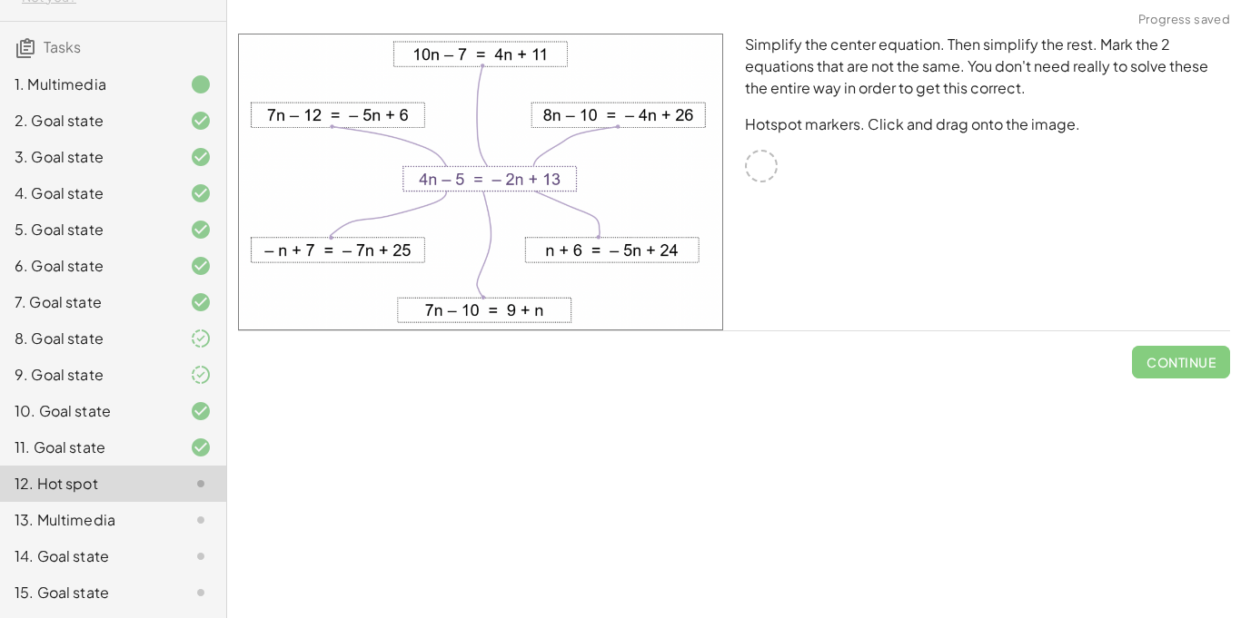
click at [762, 171] on div at bounding box center [761, 166] width 33 height 33
click at [35, 508] on div "13. Multimedia" at bounding box center [113, 520] width 226 height 36
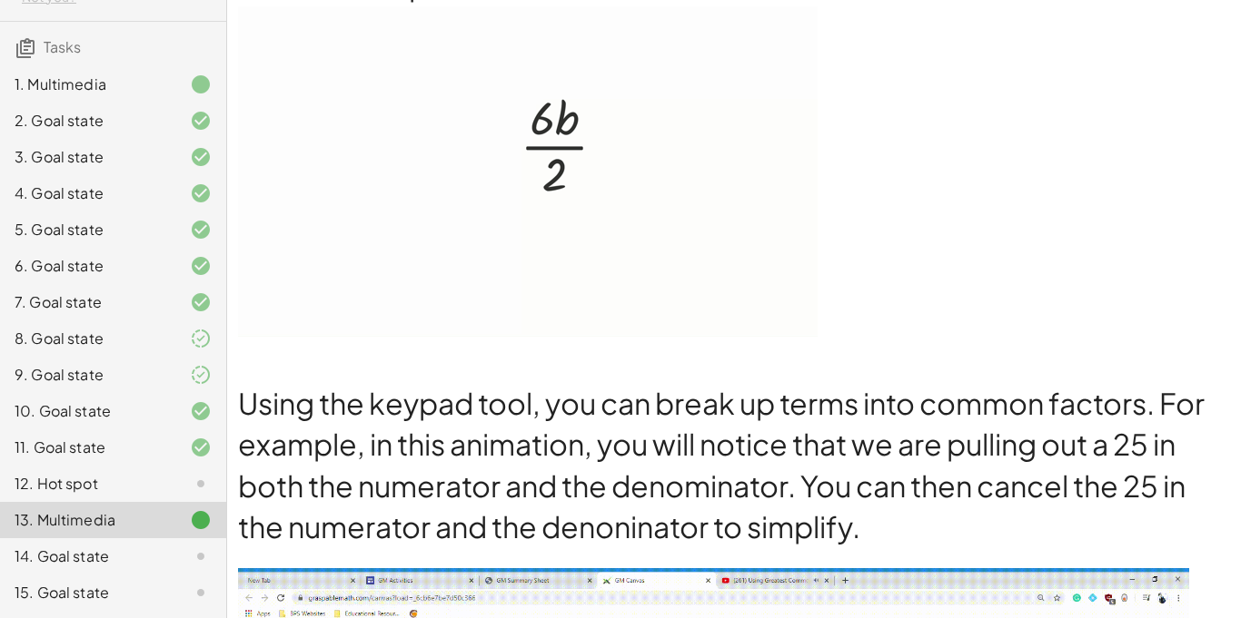
scroll to position [1249, 0]
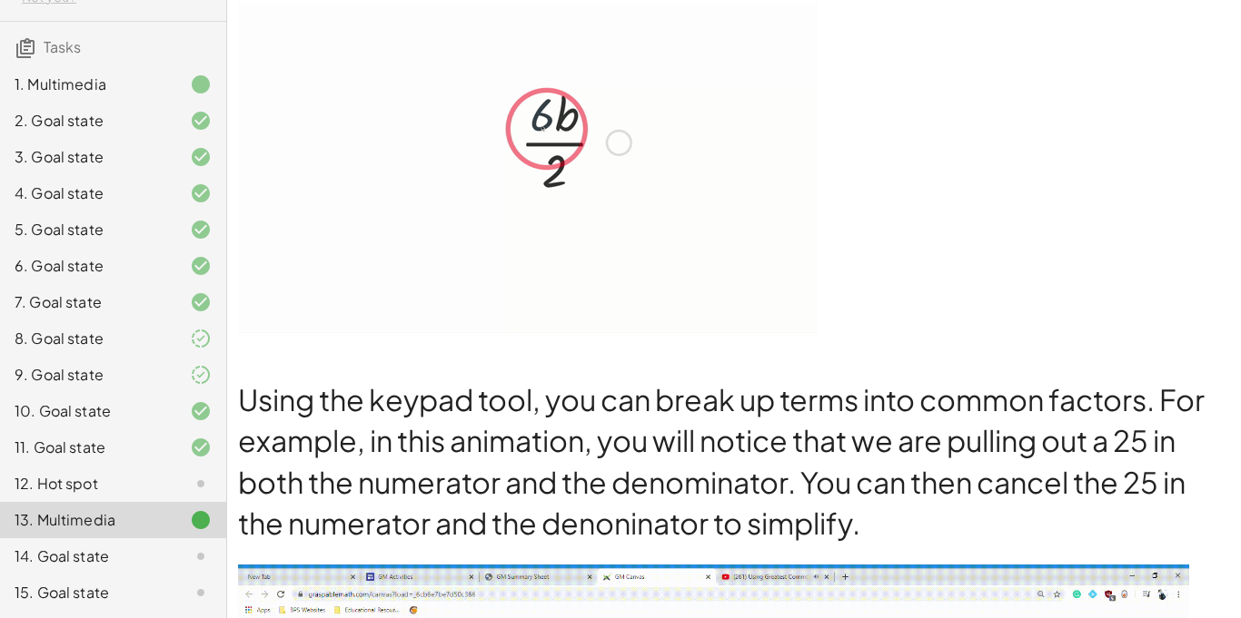
click at [74, 540] on div "14. Goal state" at bounding box center [113, 557] width 226 height 36
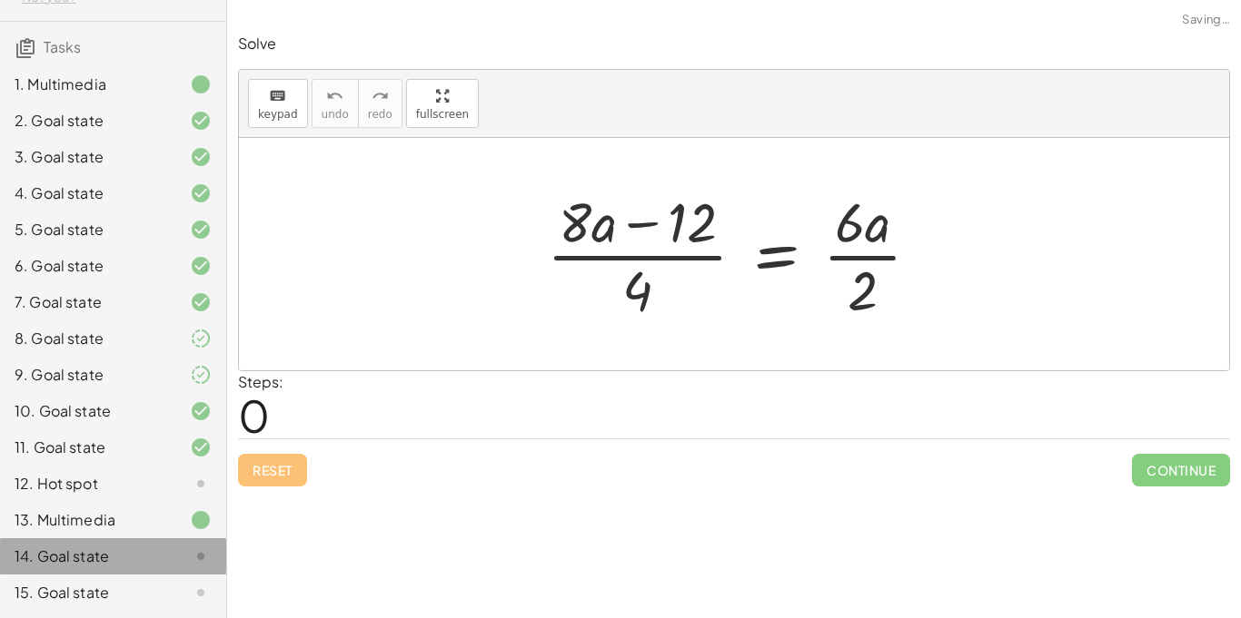
scroll to position [0, 0]
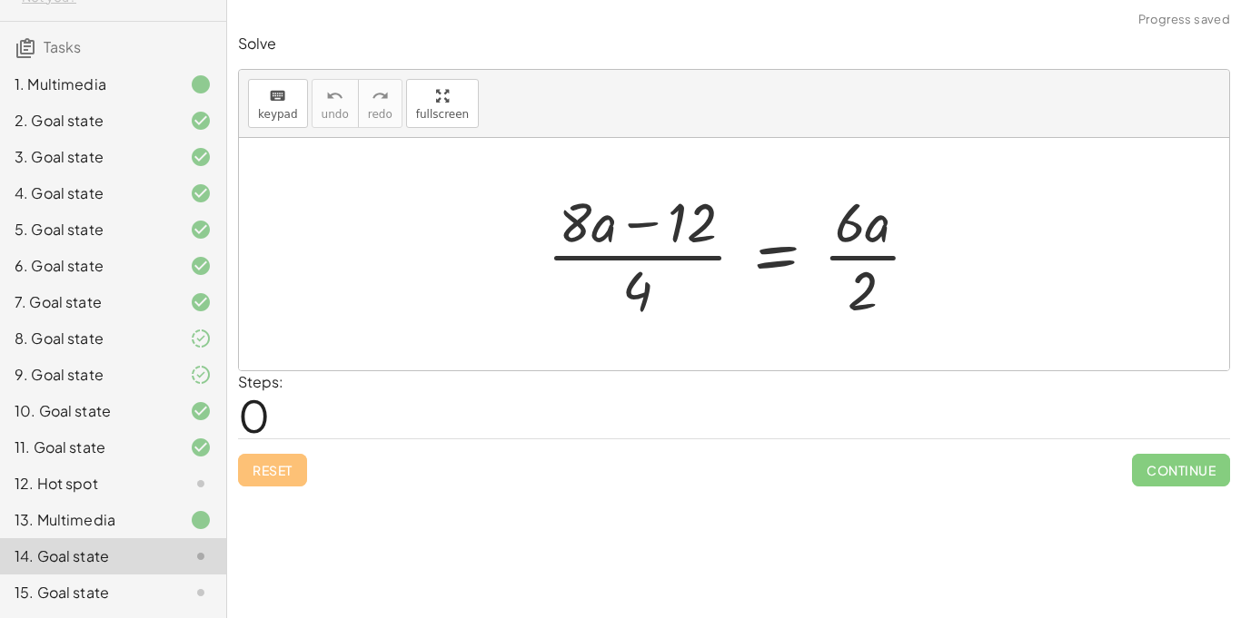
click at [58, 492] on div "12. Hot spot" at bounding box center [88, 484] width 146 height 22
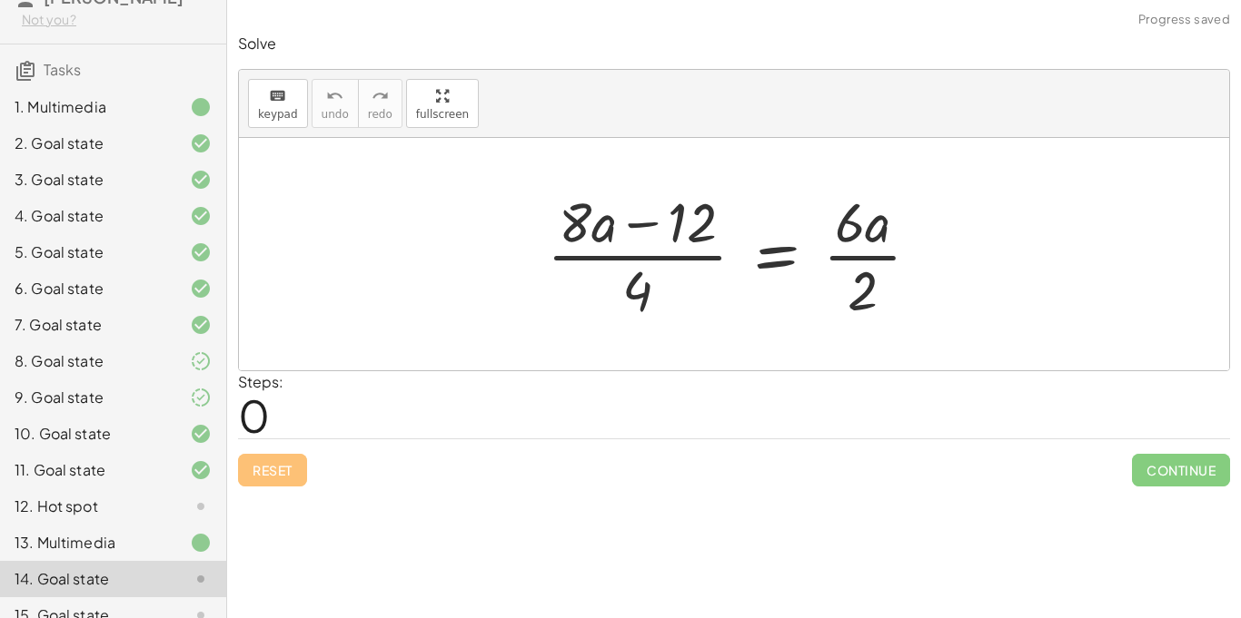
scroll to position [90, 0]
click at [44, 555] on div "13. Multimedia" at bounding box center [113, 540] width 226 height 36
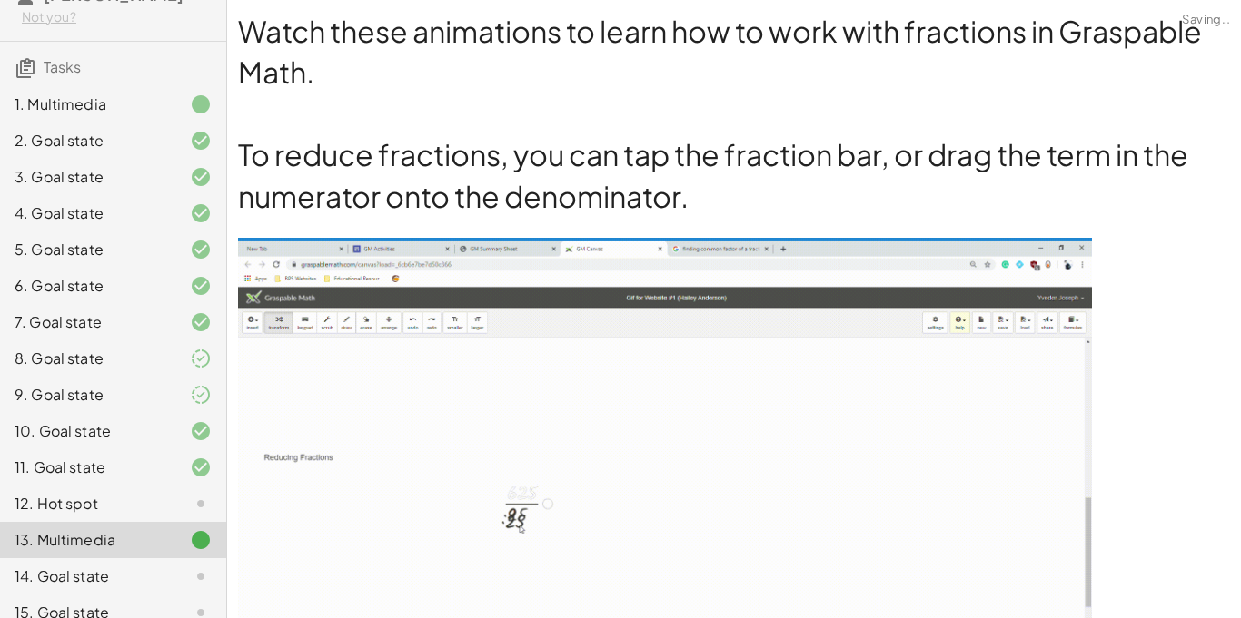
click at [32, 502] on div "12. Hot spot" at bounding box center [88, 504] width 146 height 22
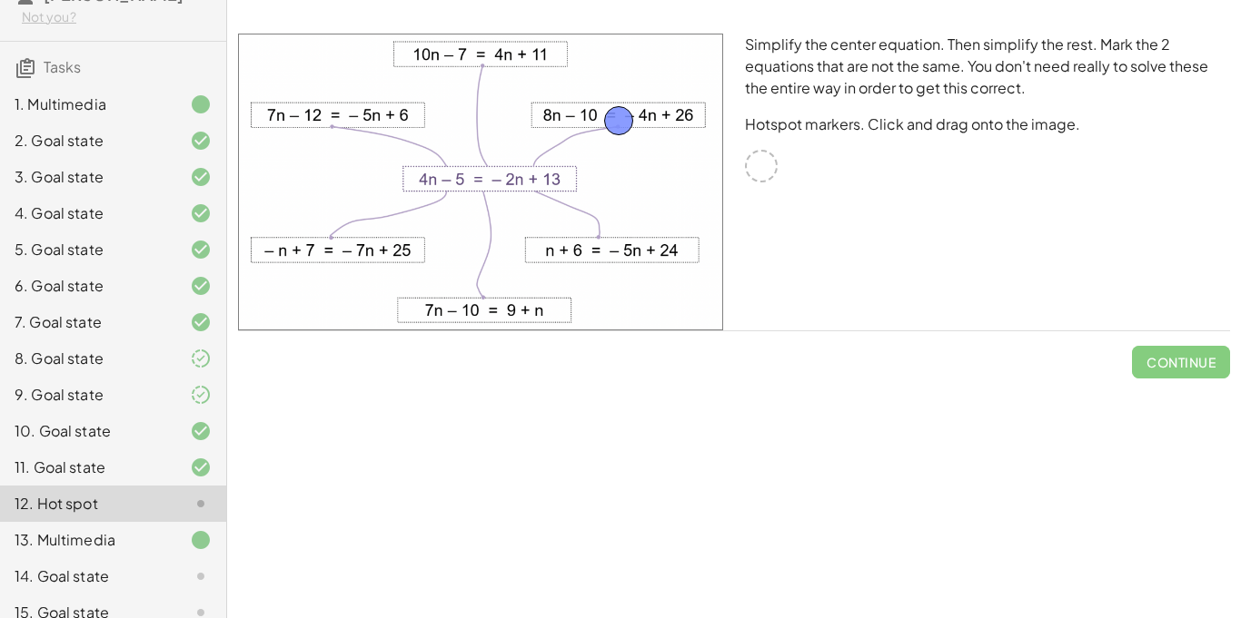
drag, startPoint x: 761, startPoint y: 163, endPoint x: 618, endPoint y: 117, distance: 150.5
drag, startPoint x: 756, startPoint y: 165, endPoint x: 659, endPoint y: 244, distance: 124.5
drag, startPoint x: 764, startPoint y: 175, endPoint x: 535, endPoint y: 316, distance: 268.7
drag, startPoint x: 770, startPoint y: 164, endPoint x: 517, endPoint y: 61, distance: 273.7
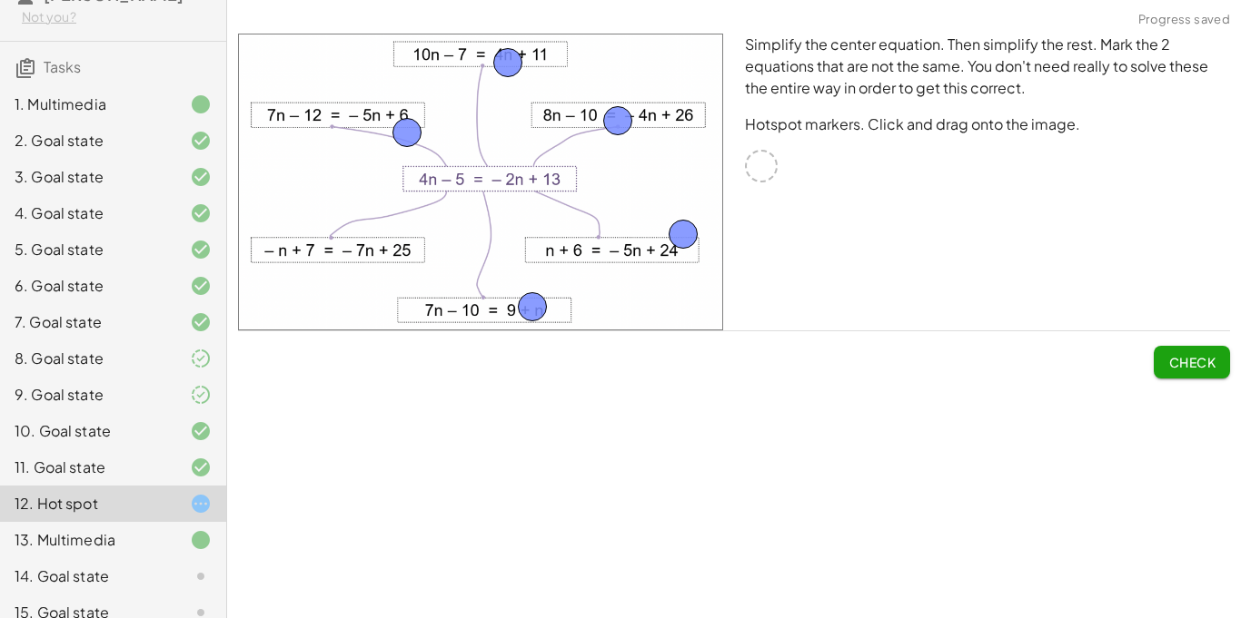
drag, startPoint x: 759, startPoint y: 156, endPoint x: 382, endPoint y: 114, distance: 379.2
drag, startPoint x: 766, startPoint y: 157, endPoint x: 394, endPoint y: 241, distance: 381.6
drag, startPoint x: 772, startPoint y: 168, endPoint x: 463, endPoint y: 311, distance: 340.5
drag, startPoint x: 764, startPoint y: 161, endPoint x: 568, endPoint y: 248, distance: 213.8
drag, startPoint x: 766, startPoint y: 168, endPoint x: 687, endPoint y: 116, distance: 93.7
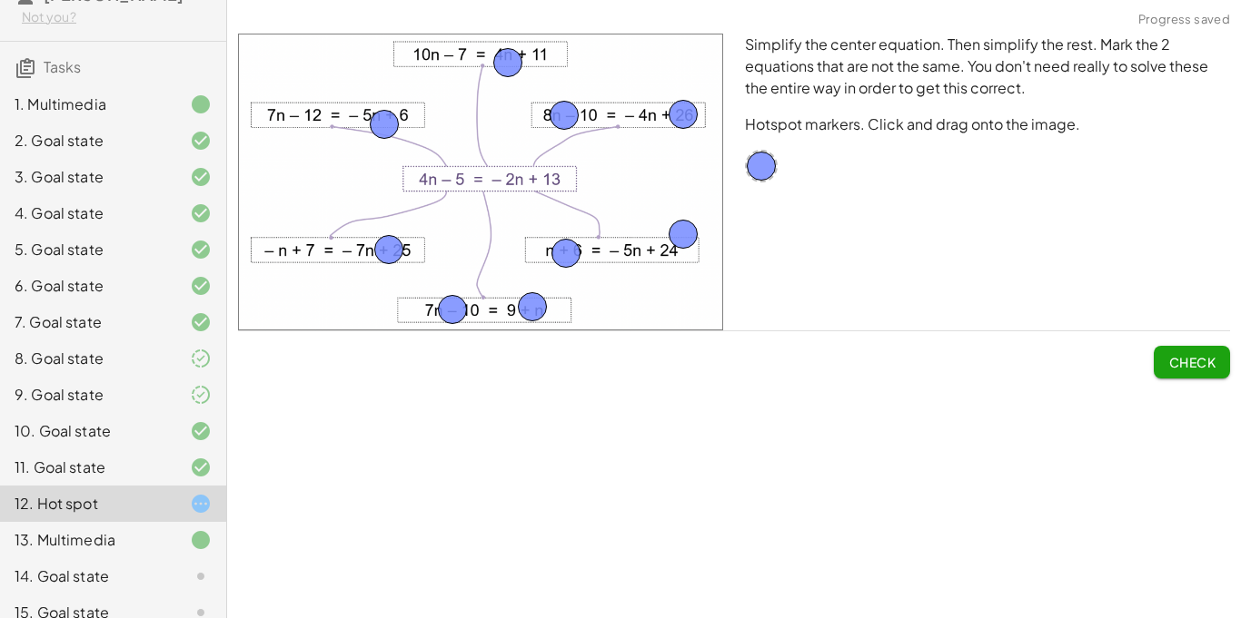
drag, startPoint x: 615, startPoint y: 113, endPoint x: 559, endPoint y: 106, distance: 56.7
drag, startPoint x: 766, startPoint y: 173, endPoint x: 424, endPoint y: 64, distance: 359.6
click at [1208, 367] on span "Check" at bounding box center [1191, 362] width 47 height 16
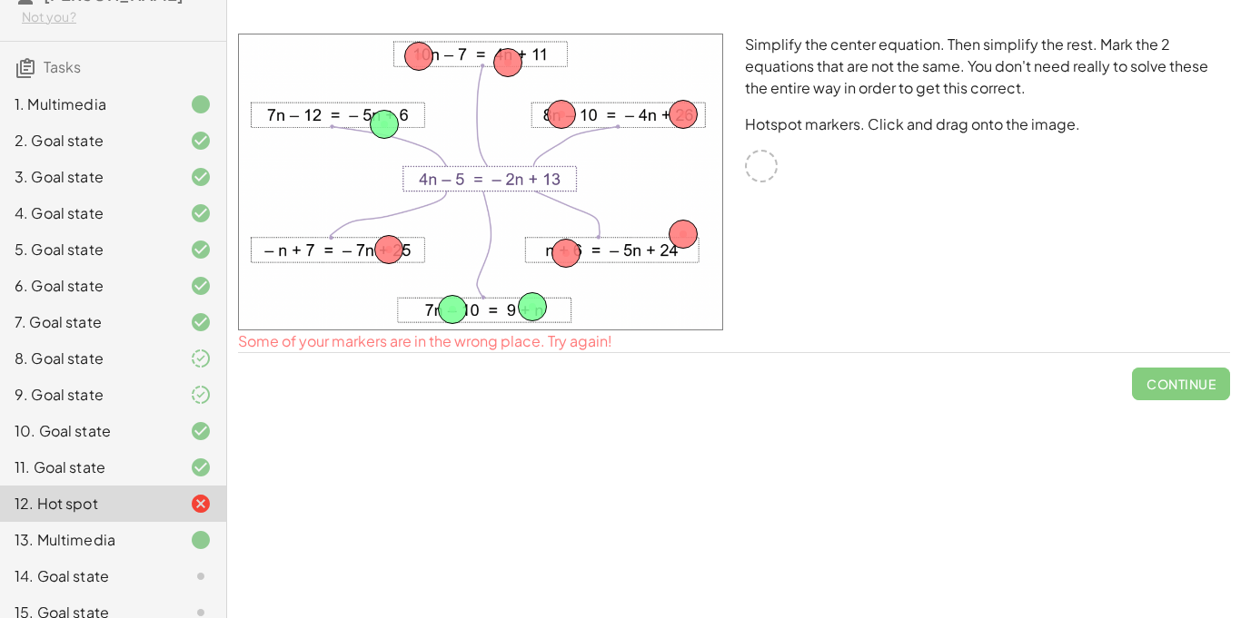
click at [1208, 367] on span "Continue" at bounding box center [1181, 376] width 98 height 47
drag, startPoint x: 386, startPoint y: 252, endPoint x: 834, endPoint y: 236, distance: 448.0
drag, startPoint x: 565, startPoint y: 253, endPoint x: 692, endPoint y: 257, distance: 127.2
drag, startPoint x: 692, startPoint y: 257, endPoint x: 822, endPoint y: 248, distance: 130.2
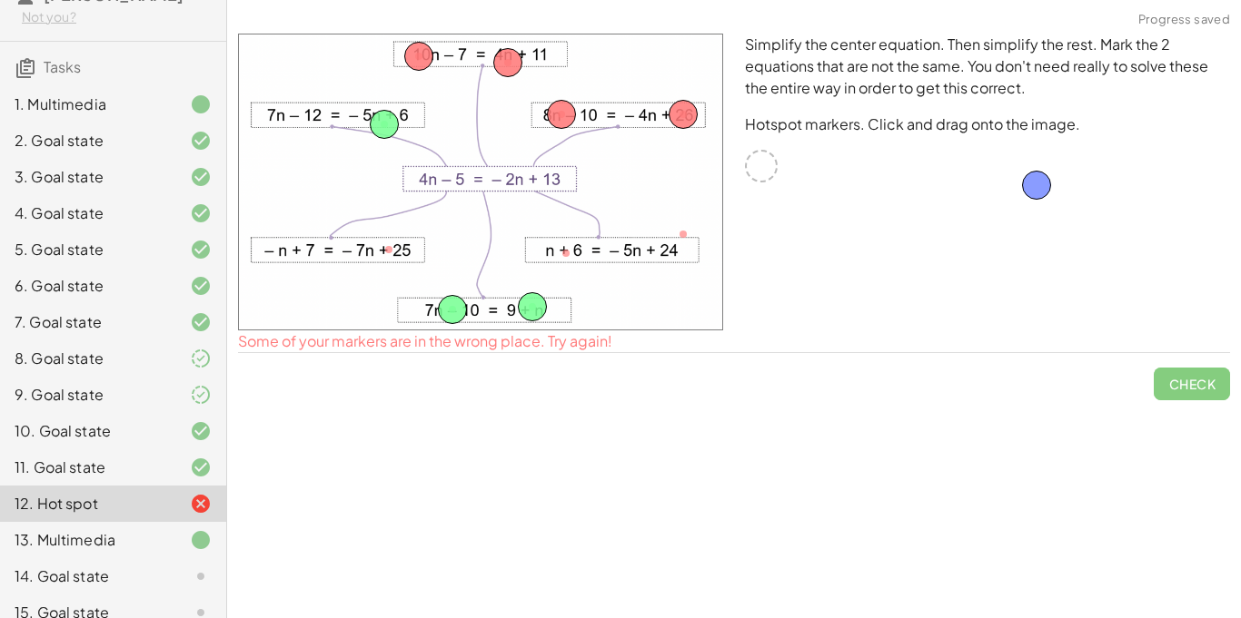
drag, startPoint x: 691, startPoint y: 222, endPoint x: 1044, endPoint y: 173, distance: 356.7
drag, startPoint x: 425, startPoint y: 54, endPoint x: 945, endPoint y: 165, distance: 532.0
drag, startPoint x: 690, startPoint y: 111, endPoint x: 900, endPoint y: 178, distance: 220.3
drag, startPoint x: 560, startPoint y: 109, endPoint x: 766, endPoint y: 149, distance: 210.0
drag, startPoint x: 512, startPoint y: 65, endPoint x: 1049, endPoint y: 239, distance: 564.0
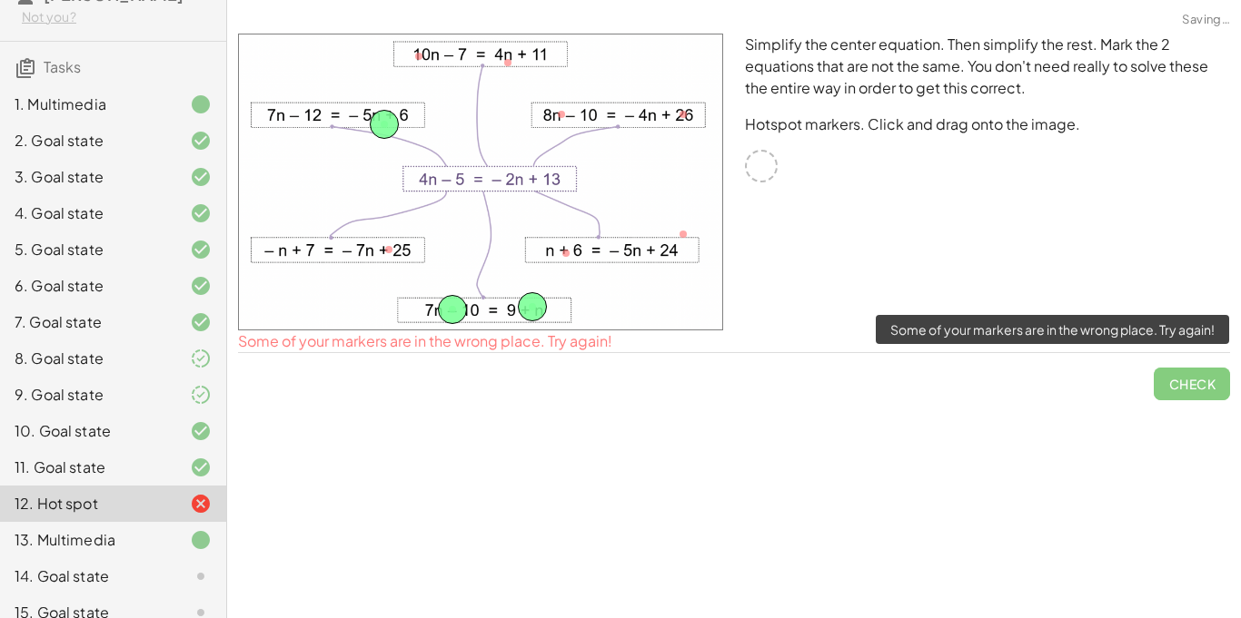
click at [1191, 392] on span "Check" at bounding box center [1191, 376] width 76 height 47
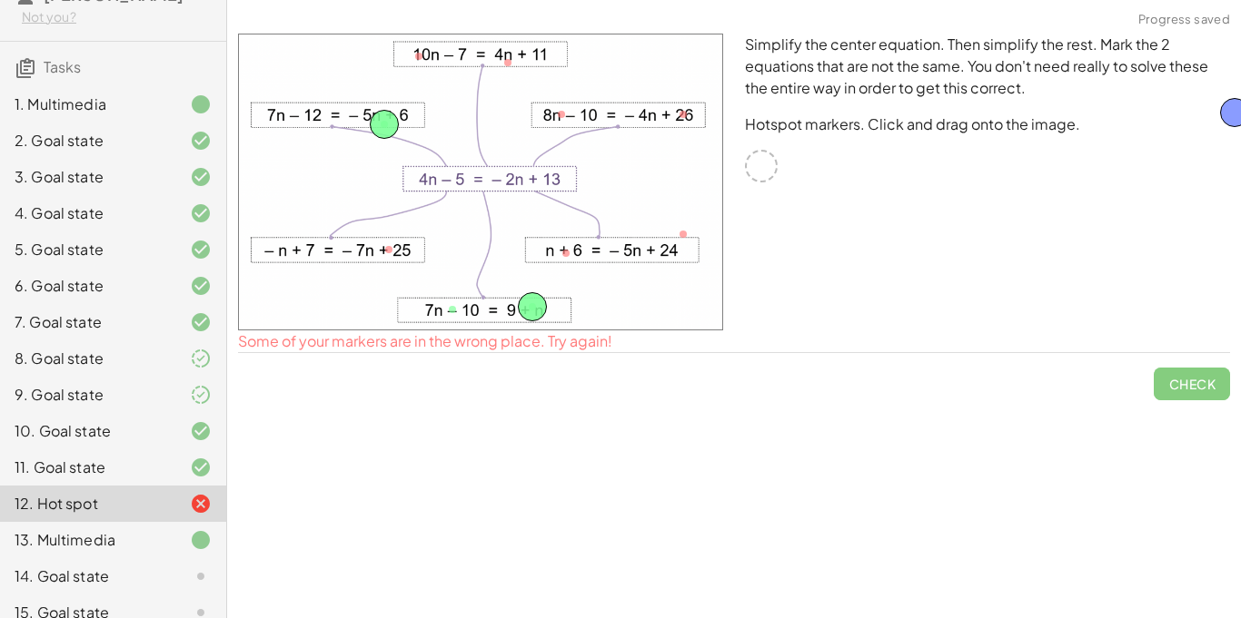
drag, startPoint x: 451, startPoint y: 317, endPoint x: 1231, endPoint y: 122, distance: 803.3
drag, startPoint x: 532, startPoint y: 295, endPoint x: 452, endPoint y: 299, distance: 80.0
drag, startPoint x: 381, startPoint y: 122, endPoint x: 346, endPoint y: 115, distance: 36.0
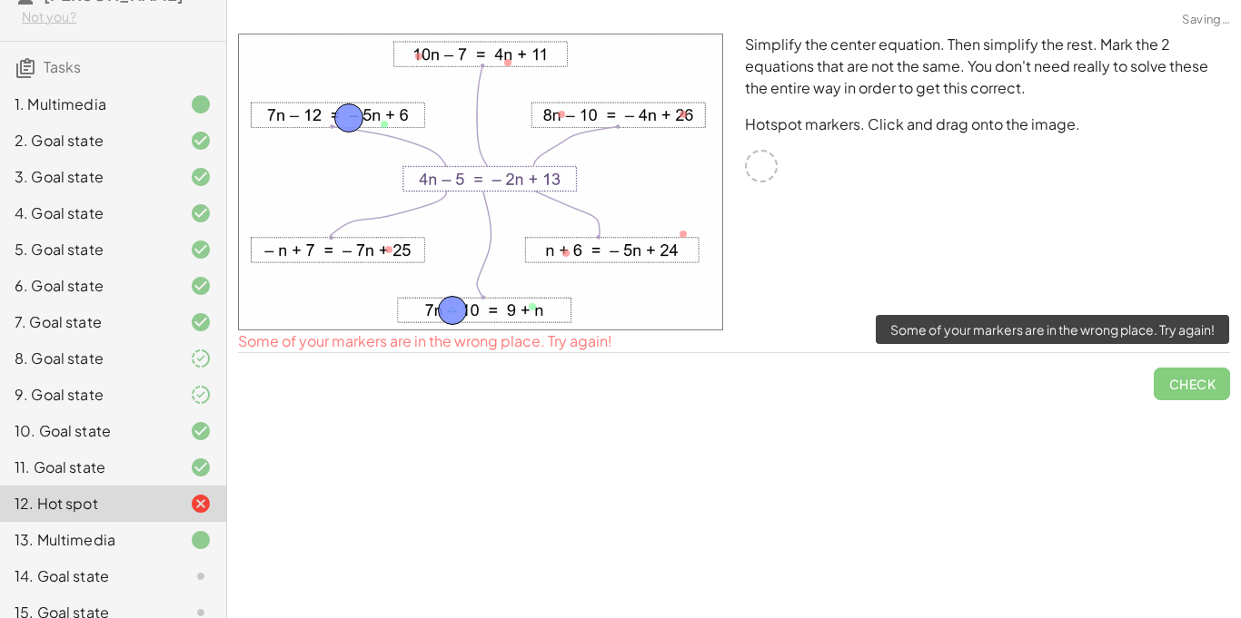
click at [1207, 386] on span "Check" at bounding box center [1191, 376] width 76 height 47
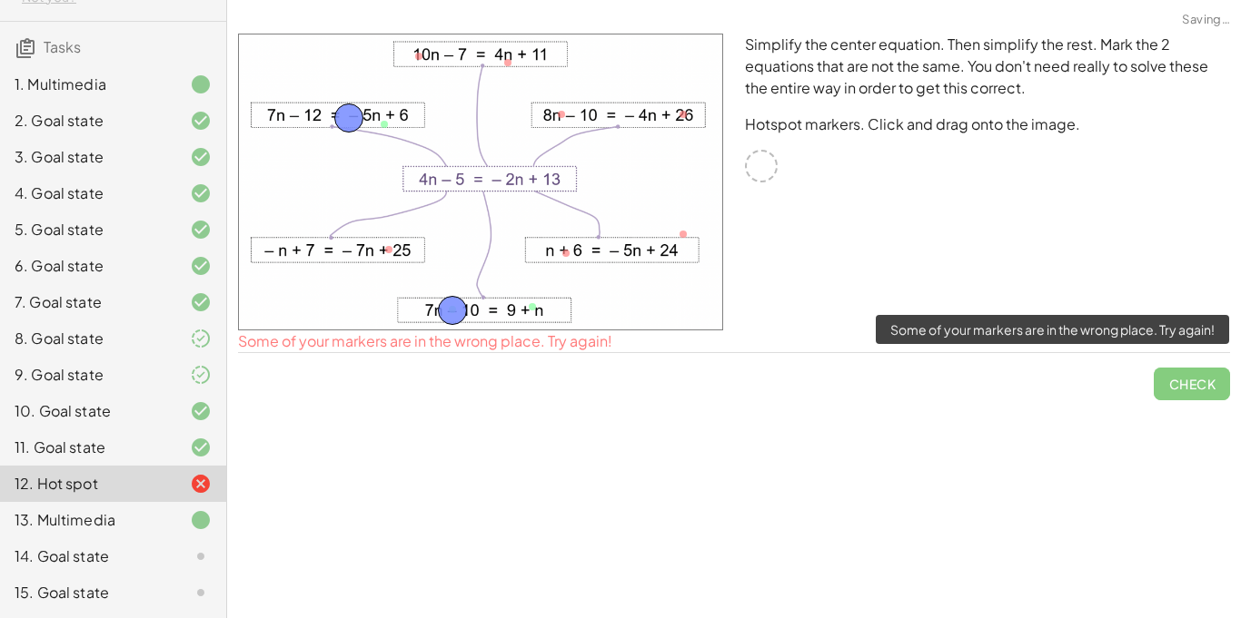
scroll to position [109, 0]
click at [1207, 386] on span "Check" at bounding box center [1191, 376] width 76 height 47
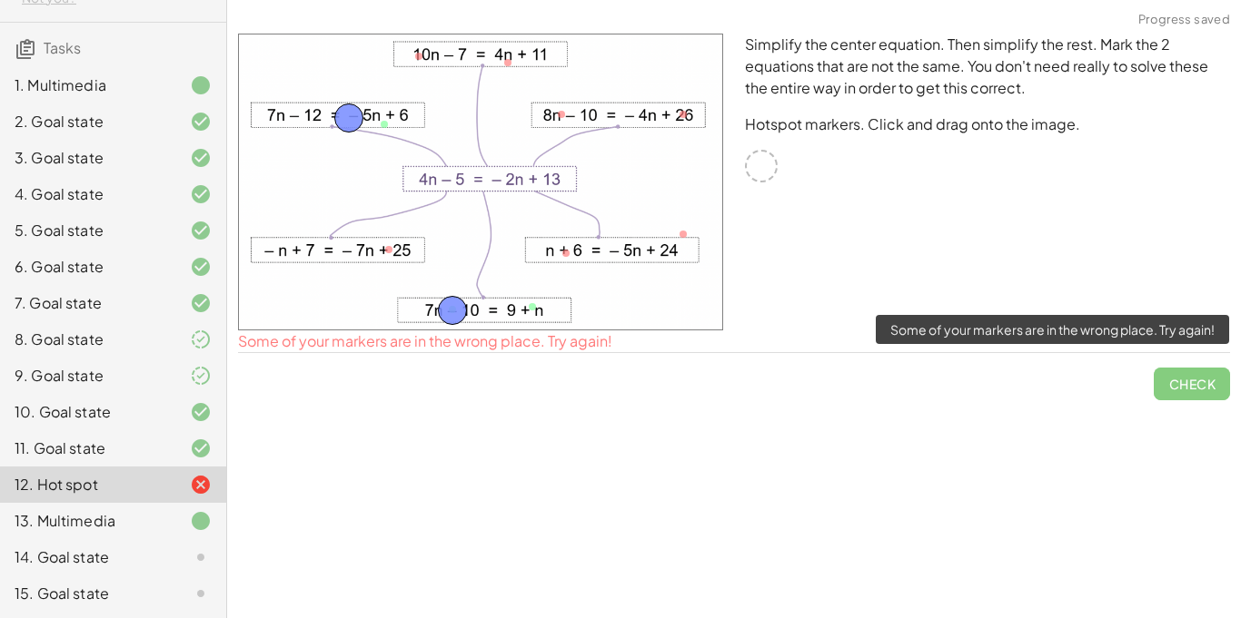
click at [1207, 386] on span "Check" at bounding box center [1191, 376] width 76 height 47
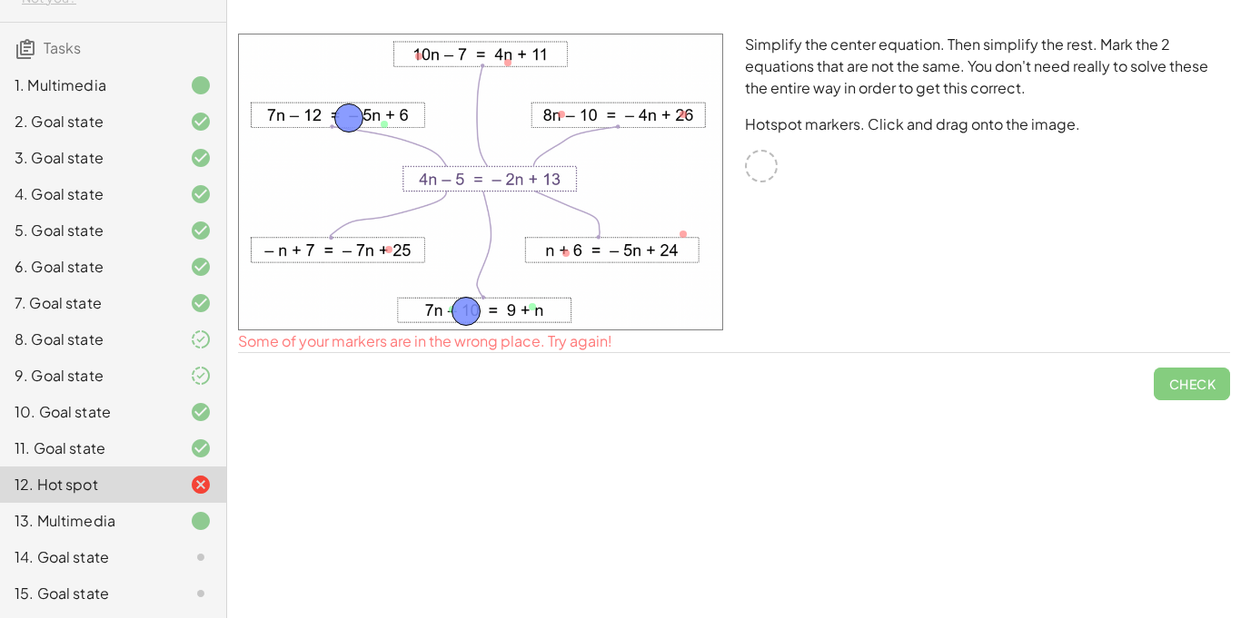
drag, startPoint x: 453, startPoint y: 311, endPoint x: 501, endPoint y: 317, distance: 48.4
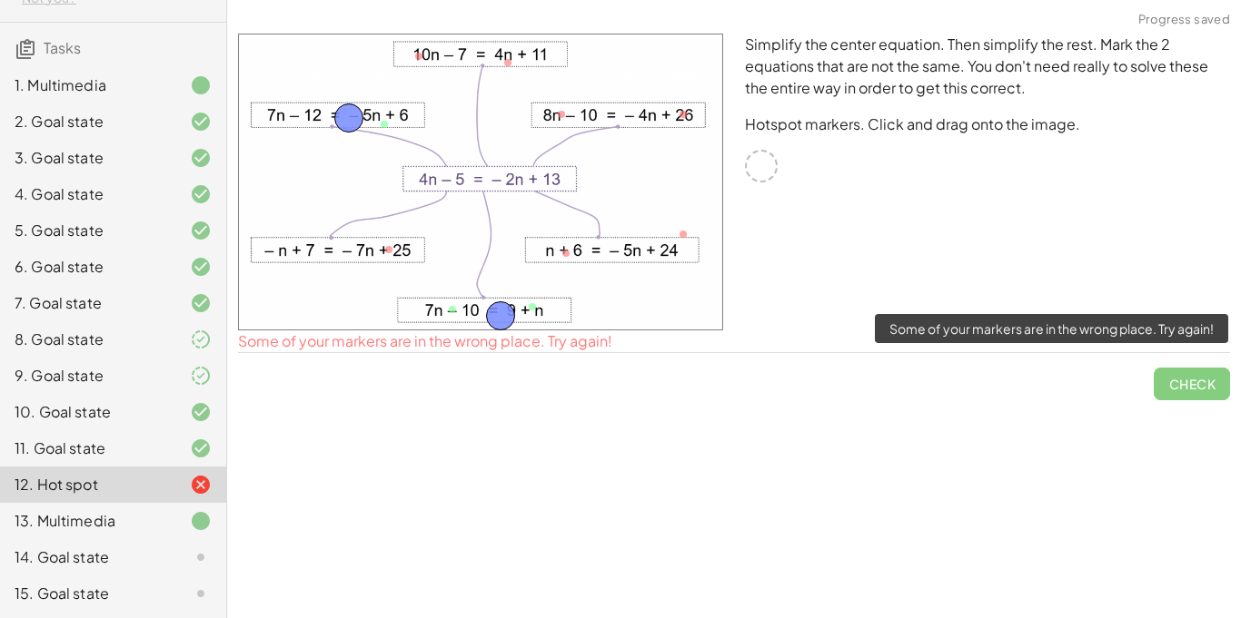
click at [1221, 381] on span "Check" at bounding box center [1191, 376] width 76 height 47
click at [50, 495] on div "12. Hot spot" at bounding box center [88, 485] width 146 height 22
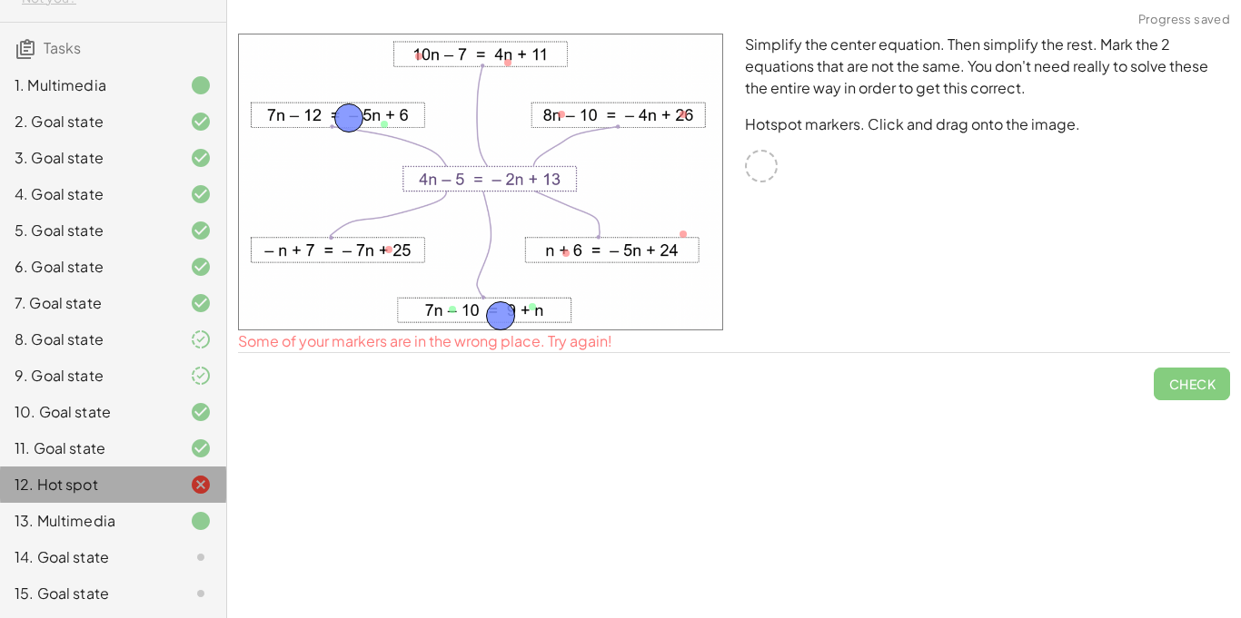
click at [67, 526] on div "13. Multimedia" at bounding box center [88, 521] width 146 height 22
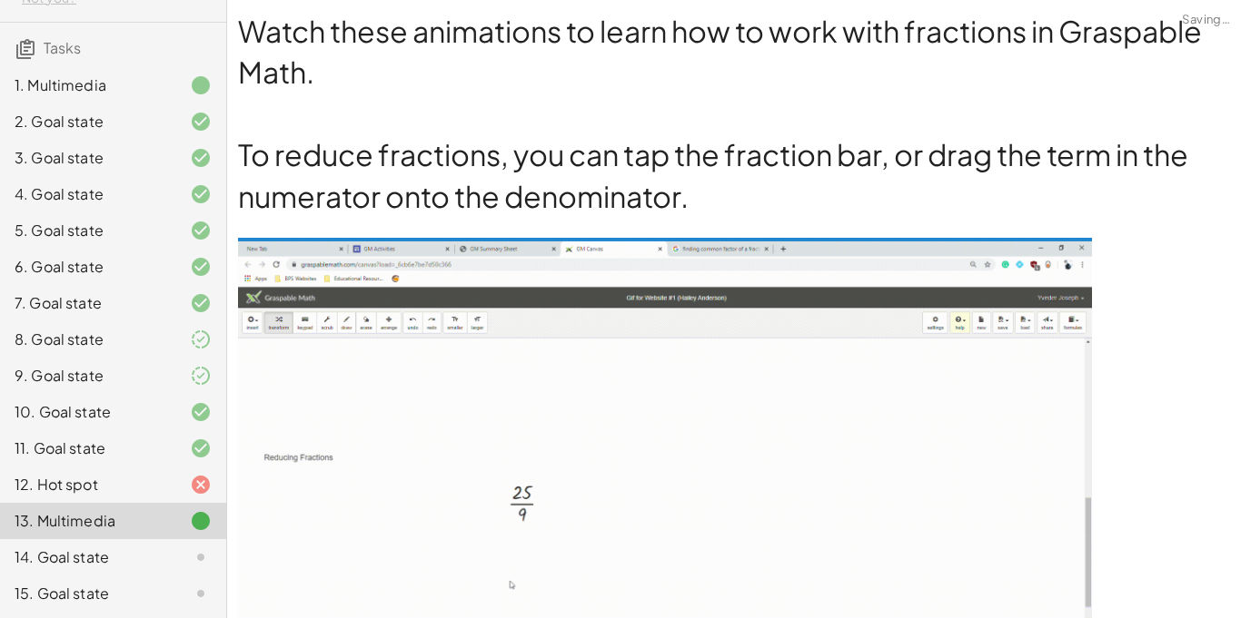
click at [61, 493] on div "12. Hot spot" at bounding box center [88, 485] width 146 height 22
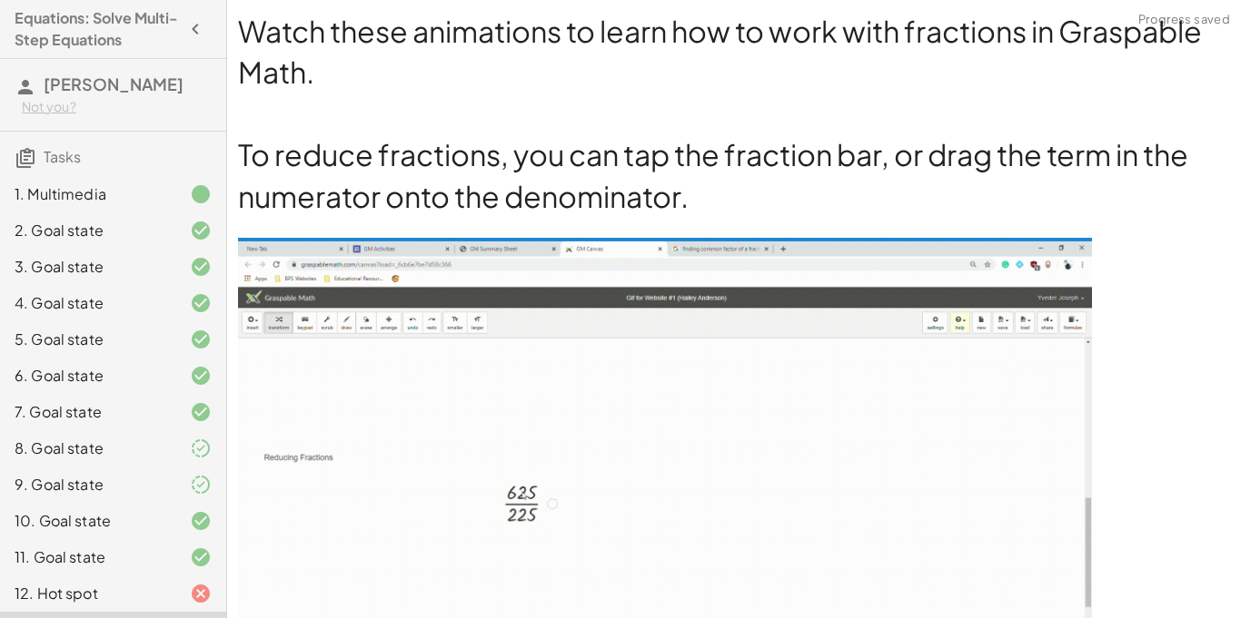
click at [53, 603] on div "12. Hot spot" at bounding box center [88, 594] width 146 height 22
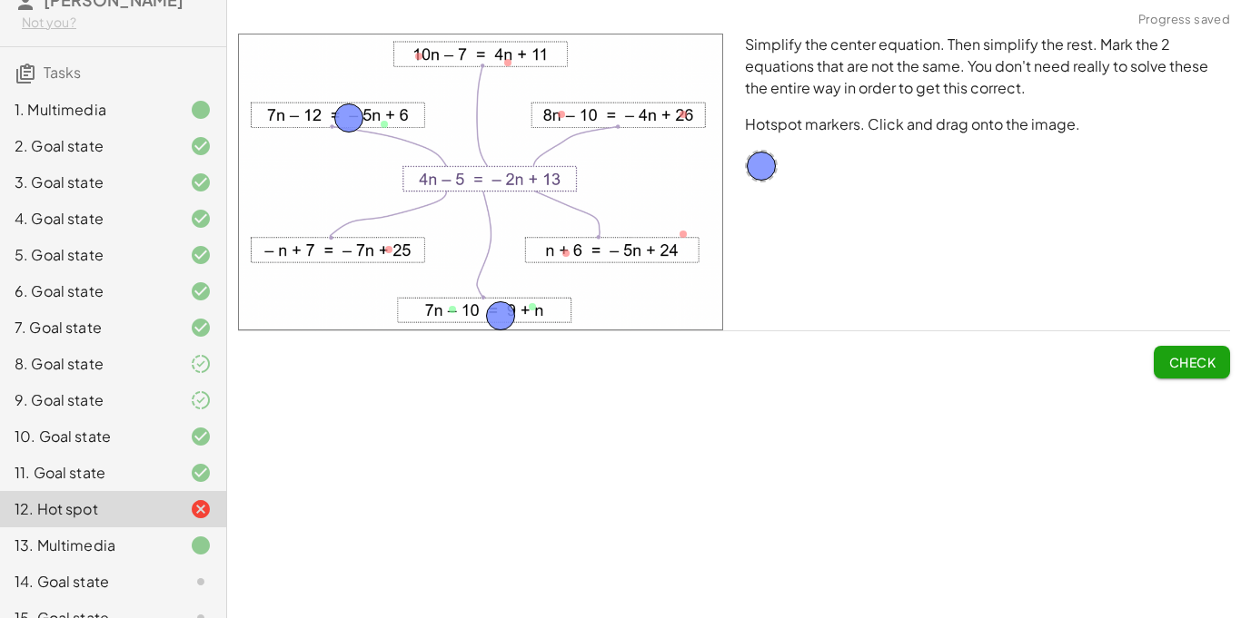
scroll to position [110, 0]
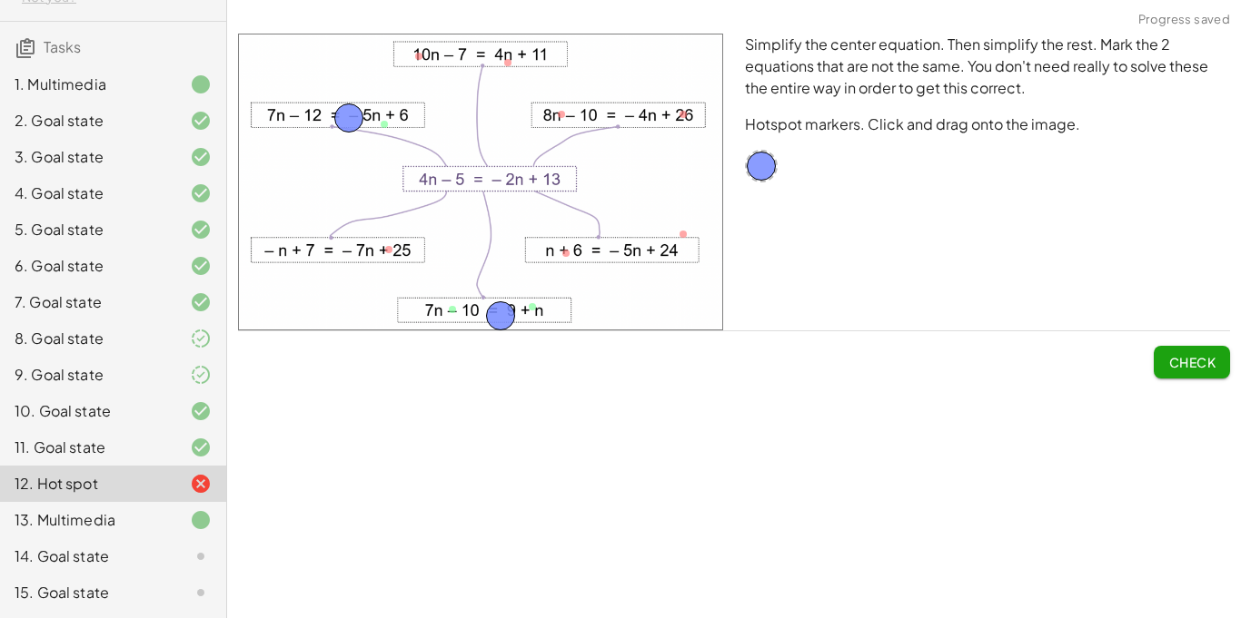
click at [1179, 368] on span "Check" at bounding box center [1191, 362] width 47 height 16
click at [1173, 362] on span "Continue" at bounding box center [1180, 362] width 69 height 16
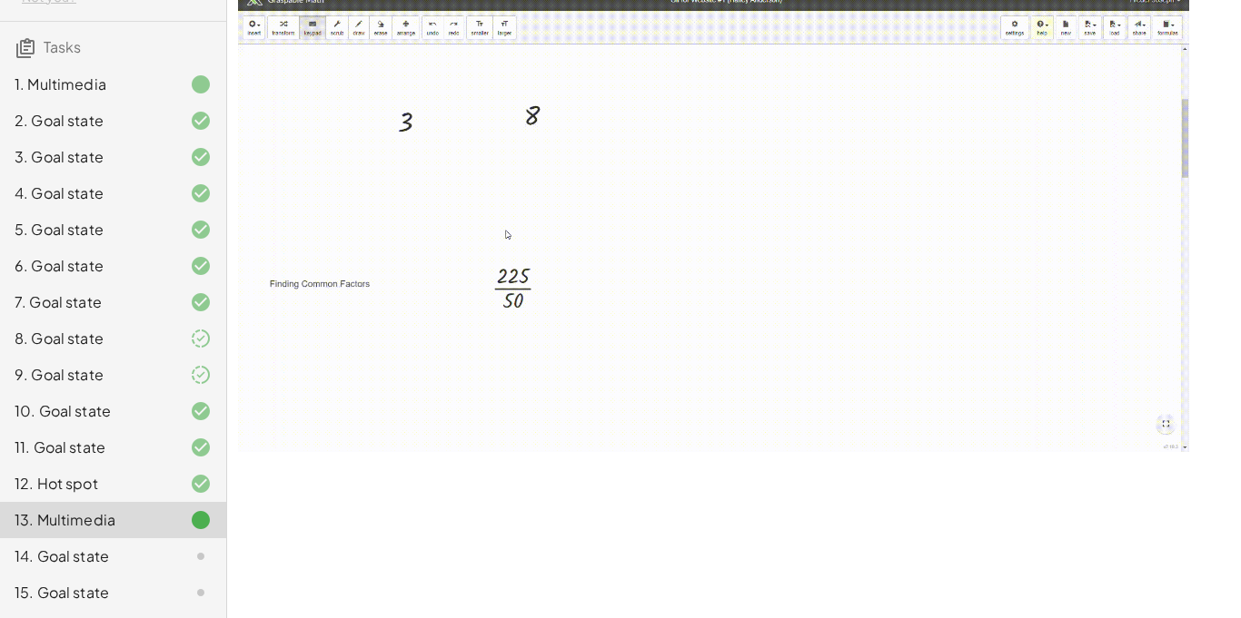
scroll to position [2003, 0]
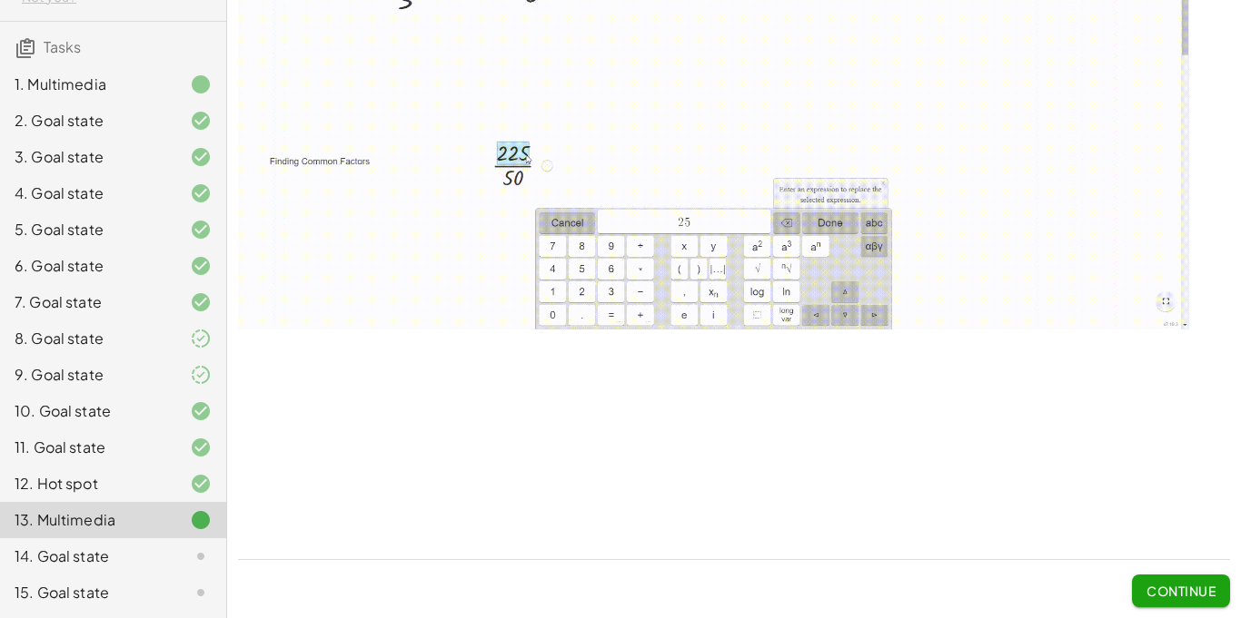
click at [1185, 595] on span "Continue" at bounding box center [1180, 591] width 69 height 16
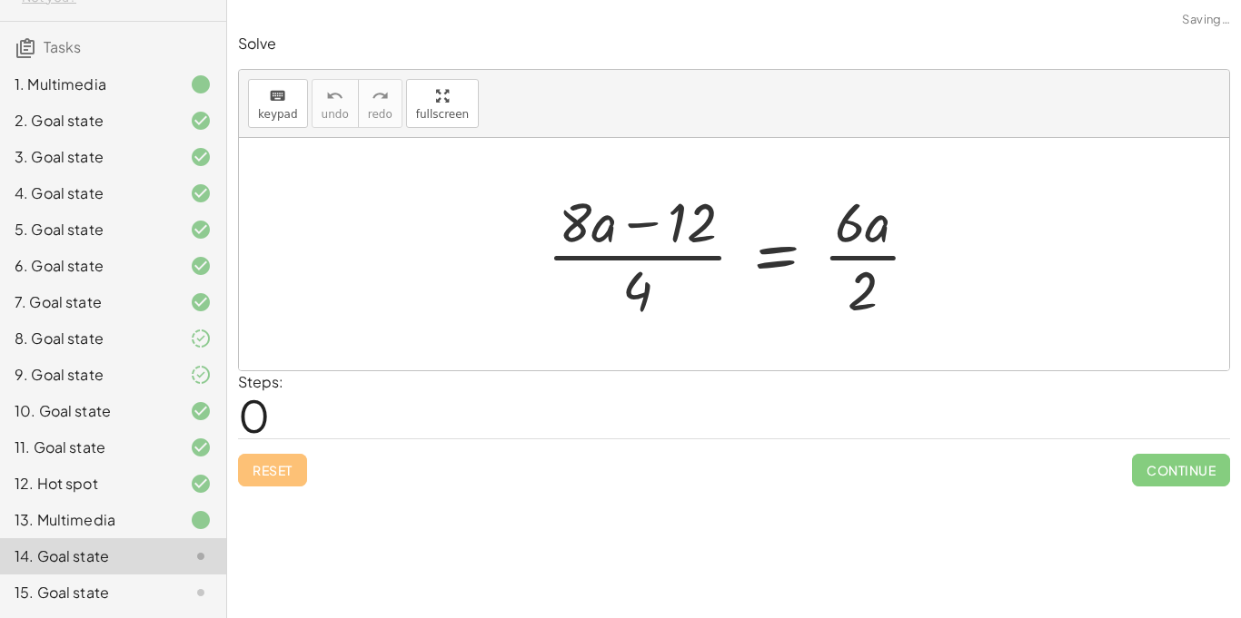
scroll to position [0, 0]
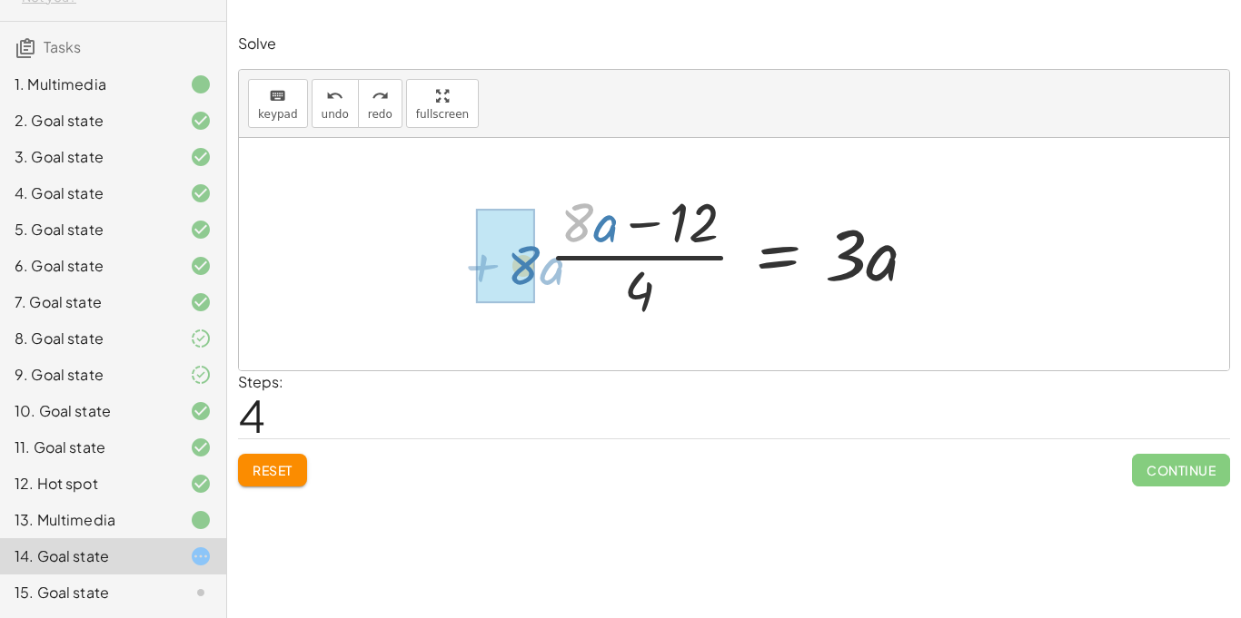
drag, startPoint x: 571, startPoint y: 221, endPoint x: 518, endPoint y: 259, distance: 65.8
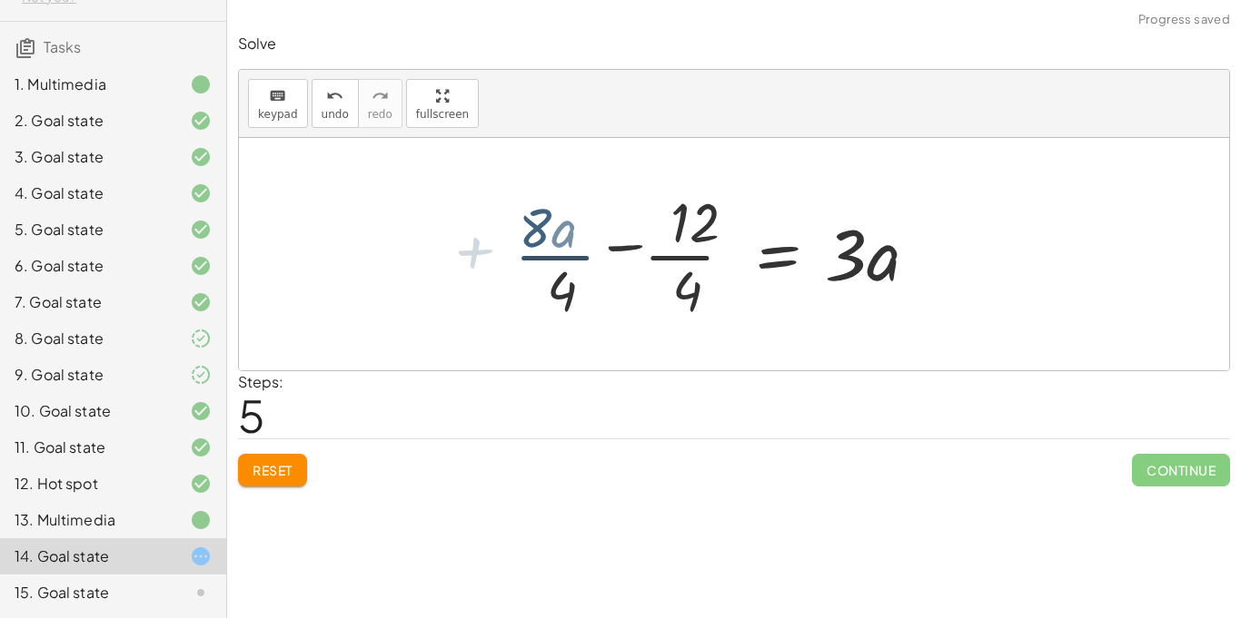
drag, startPoint x: 518, startPoint y: 259, endPoint x: 517, endPoint y: 250, distance: 9.1
click at [517, 250] on div at bounding box center [720, 254] width 442 height 140
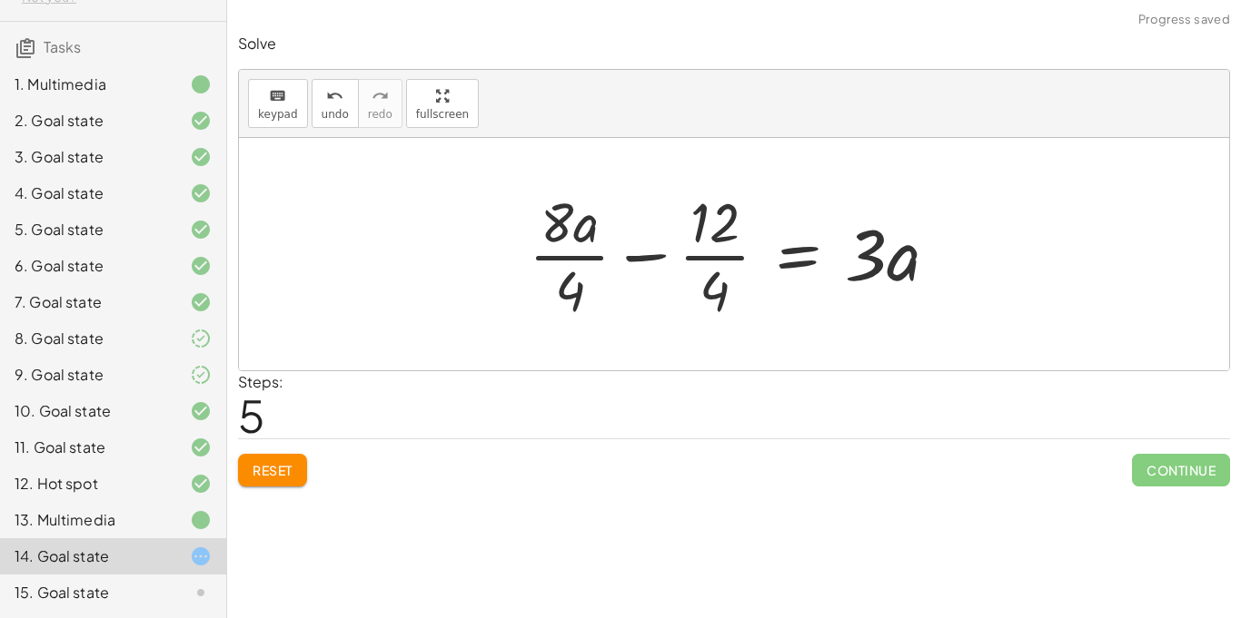
click at [721, 260] on div at bounding box center [740, 254] width 442 height 140
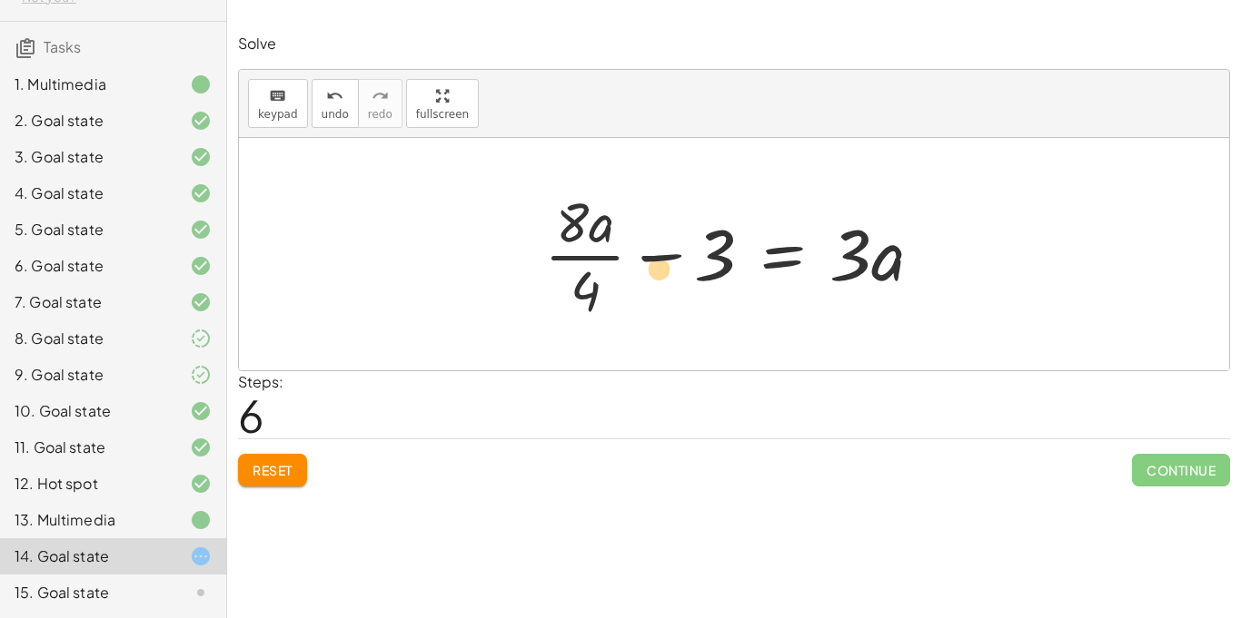
drag, startPoint x: 714, startPoint y: 251, endPoint x: 622, endPoint y: 262, distance: 92.5
click at [622, 262] on div at bounding box center [740, 254] width 411 height 140
drag, startPoint x: 603, startPoint y: 245, endPoint x: 636, endPoint y: 272, distance: 42.0
click at [636, 272] on div at bounding box center [740, 254] width 411 height 140
drag, startPoint x: 604, startPoint y: 231, endPoint x: 723, endPoint y: 270, distance: 125.2
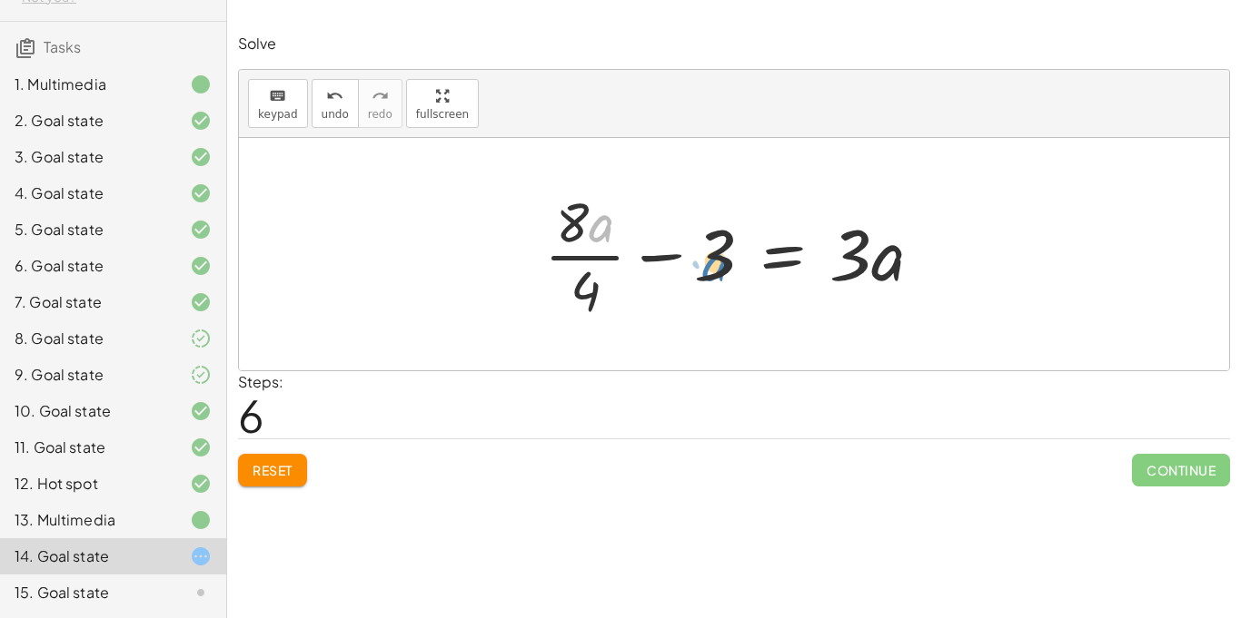
click at [723, 270] on div at bounding box center [740, 254] width 411 height 140
drag, startPoint x: 723, startPoint y: 270, endPoint x: 735, endPoint y: 272, distance: 12.1
click at [735, 272] on div at bounding box center [740, 254] width 411 height 140
drag, startPoint x: 602, startPoint y: 226, endPoint x: 629, endPoint y: 260, distance: 43.3
click at [629, 260] on div at bounding box center [740, 254] width 411 height 140
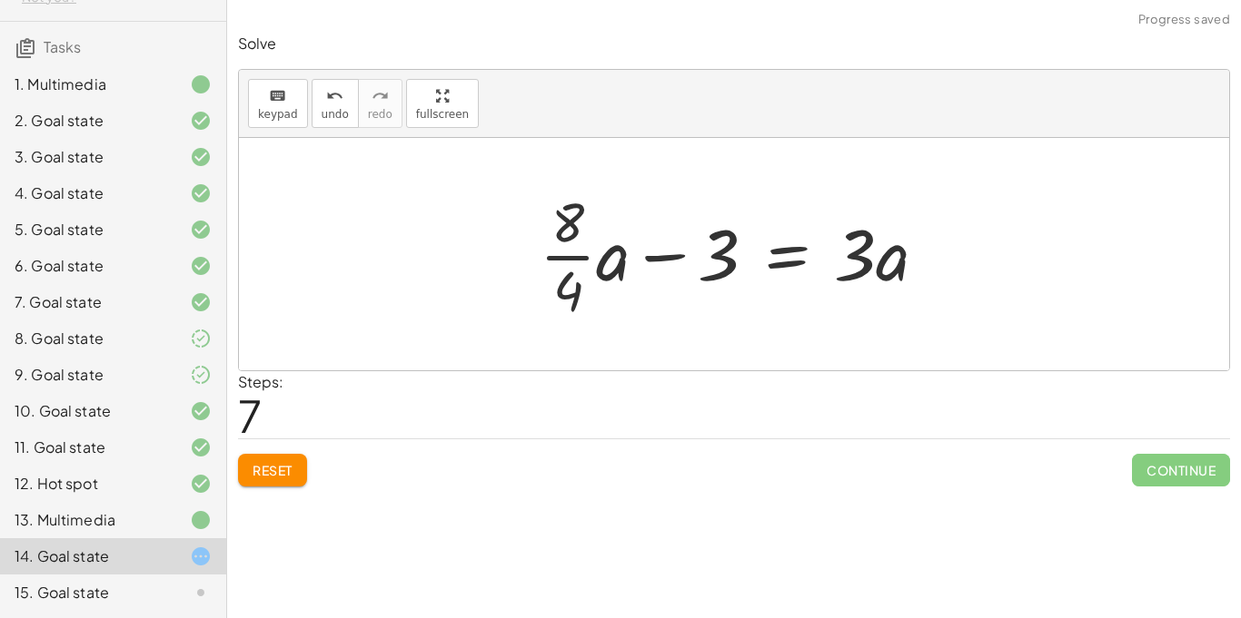
click at [579, 259] on div at bounding box center [740, 254] width 420 height 140
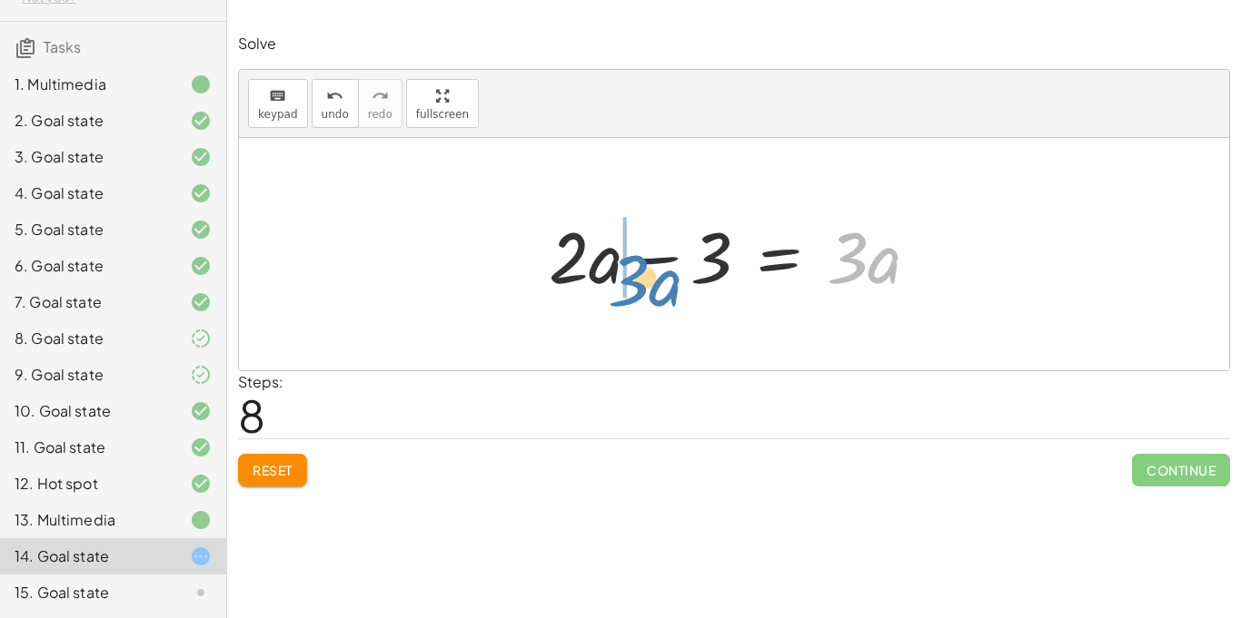
drag, startPoint x: 875, startPoint y: 269, endPoint x: 652, endPoint y: 289, distance: 223.4
click at [652, 289] on div at bounding box center [740, 255] width 403 height 94
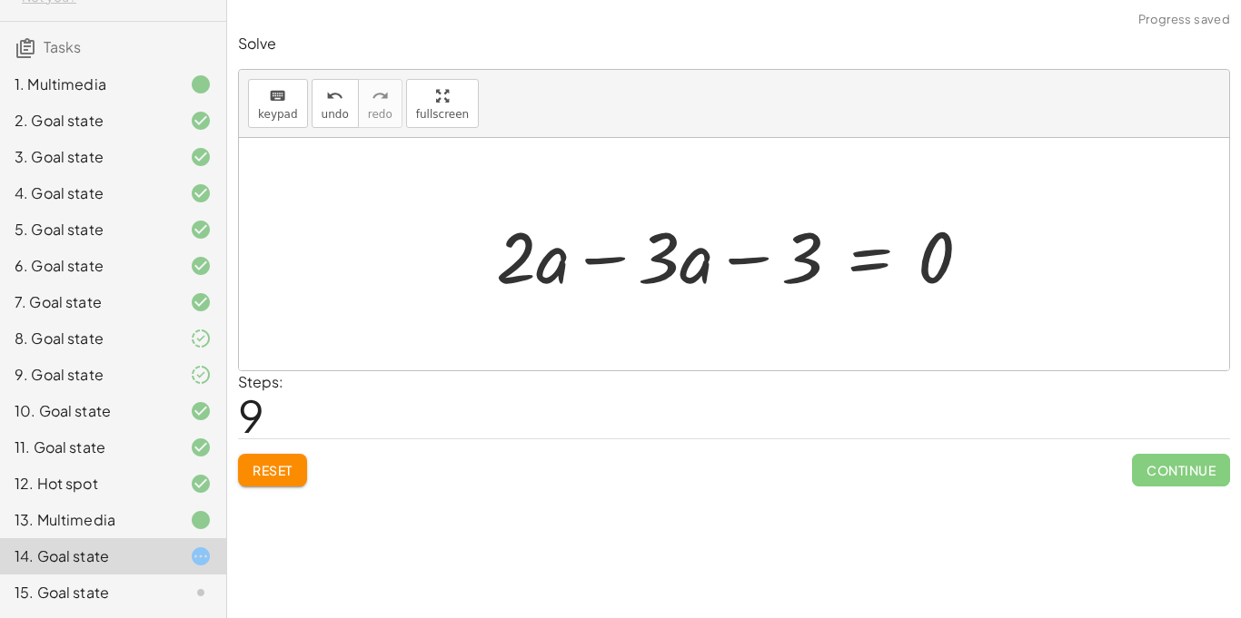
click at [628, 261] on div at bounding box center [741, 255] width 508 height 94
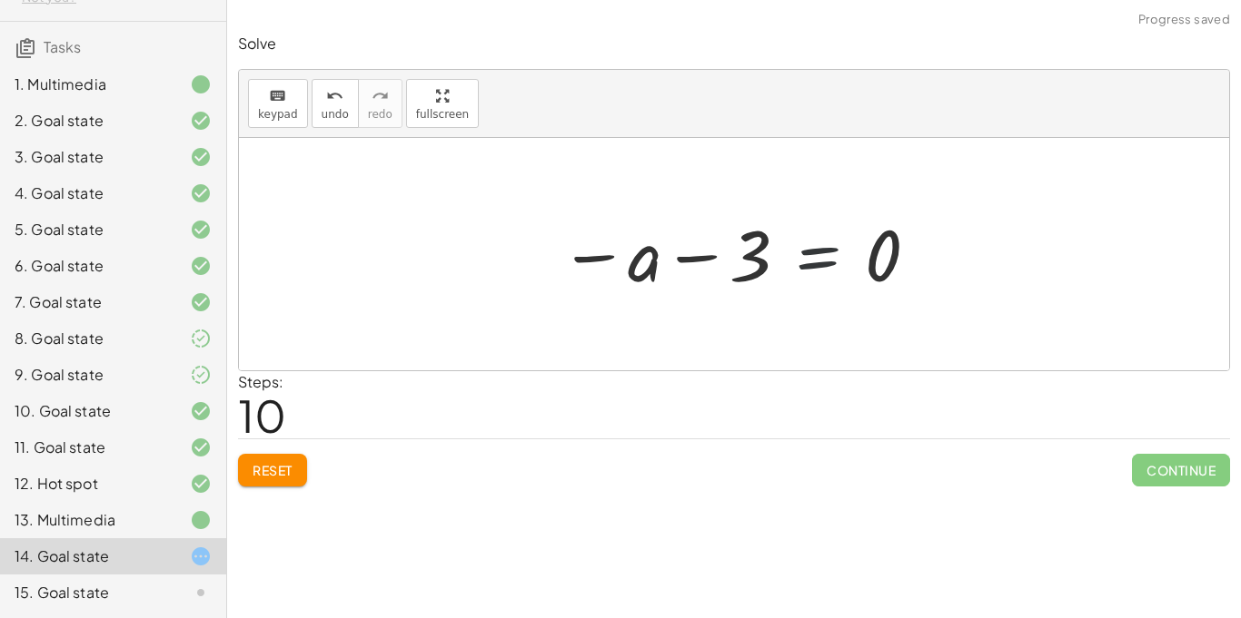
drag, startPoint x: 806, startPoint y: 261, endPoint x: 796, endPoint y: 250, distance: 15.4
click at [796, 250] on div at bounding box center [740, 255] width 380 height 90
drag, startPoint x: 748, startPoint y: 239, endPoint x: 895, endPoint y: 262, distance: 148.0
click at [895, 262] on div at bounding box center [740, 255] width 380 height 90
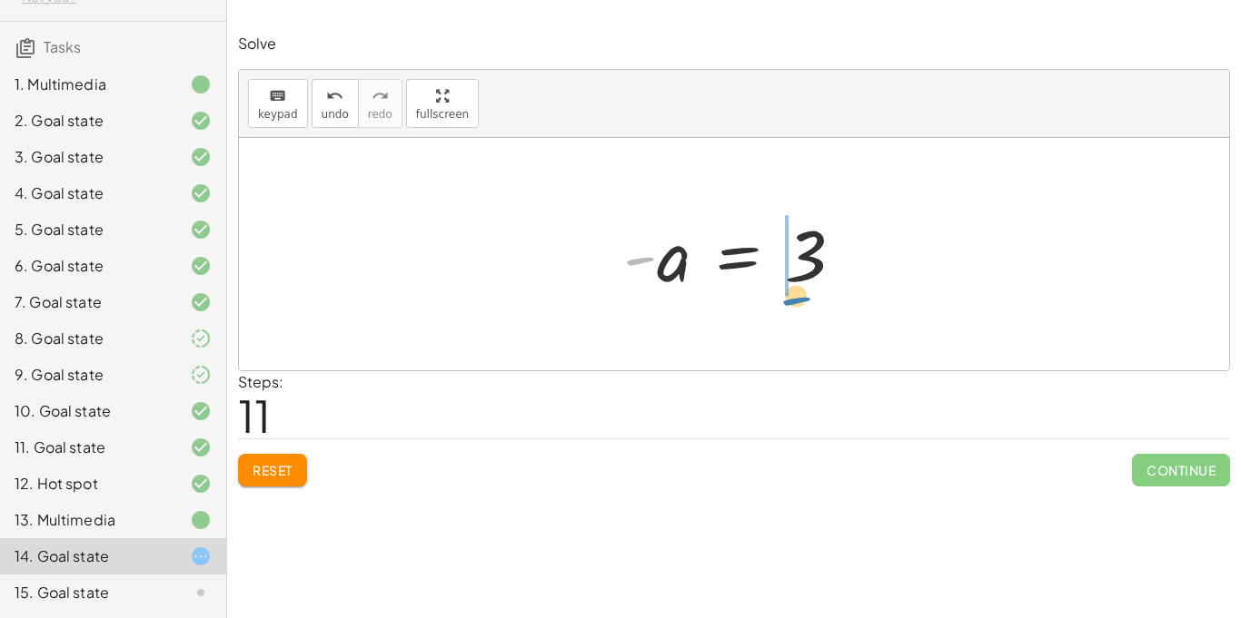
drag, startPoint x: 626, startPoint y: 265, endPoint x: 780, endPoint y: 303, distance: 159.0
click at [780, 303] on div "· ( + · 8 · a − 12 ) · 4 = · 6 · a · 2 · ( + · 8 · a − 12 ) · 4 = · 3 · a + · 8…" at bounding box center [734, 254] width 990 height 232
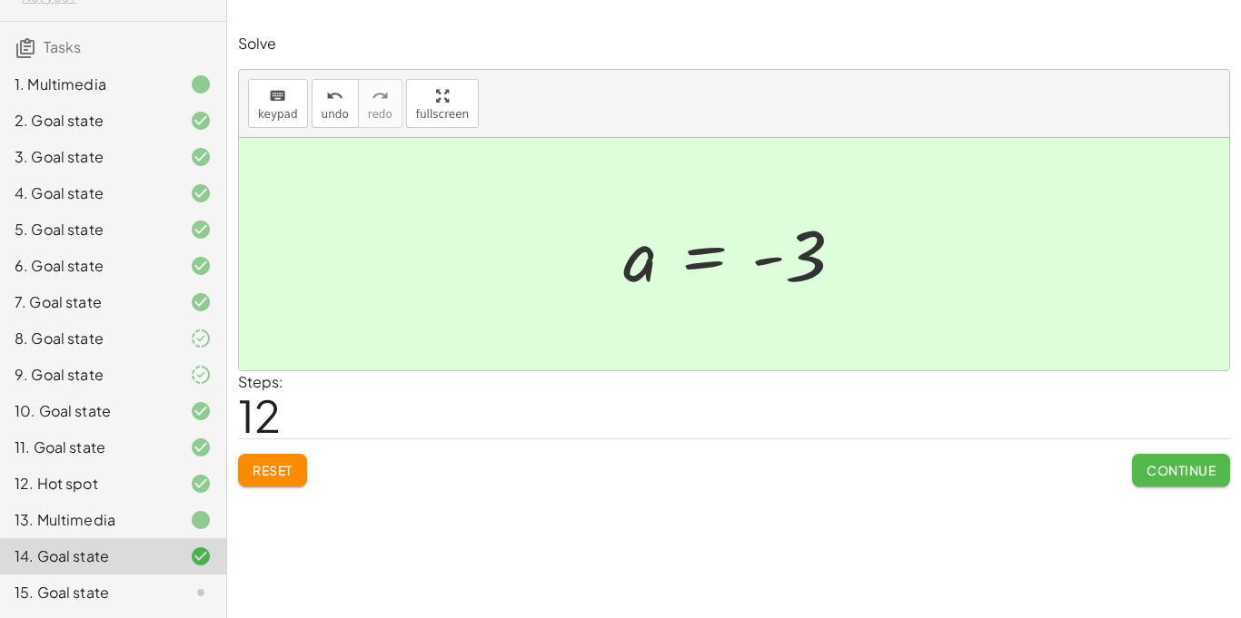
click at [1201, 477] on span "Continue" at bounding box center [1180, 470] width 69 height 16
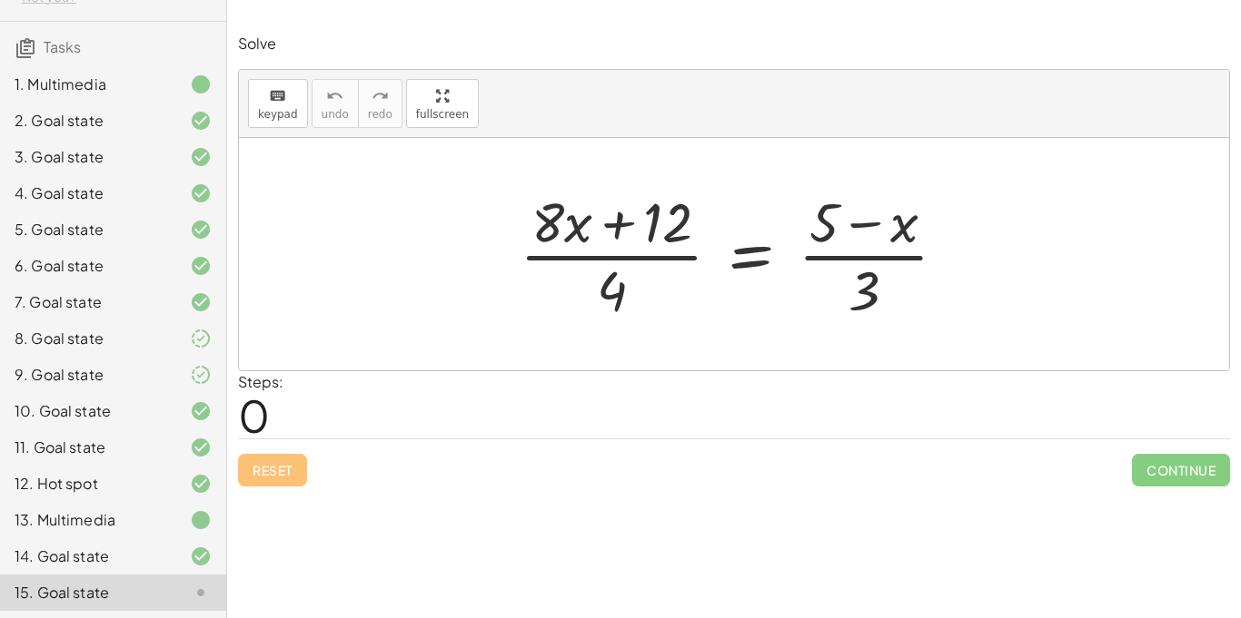
click at [866, 226] on div at bounding box center [740, 254] width 460 height 140
drag, startPoint x: 894, startPoint y: 229, endPoint x: 823, endPoint y: 226, distance: 70.9
click at [823, 226] on div at bounding box center [740, 254] width 460 height 140
drag, startPoint x: 588, startPoint y: 224, endPoint x: 505, endPoint y: 302, distance: 113.7
drag, startPoint x: 582, startPoint y: 228, endPoint x: 537, endPoint y: 232, distance: 45.6
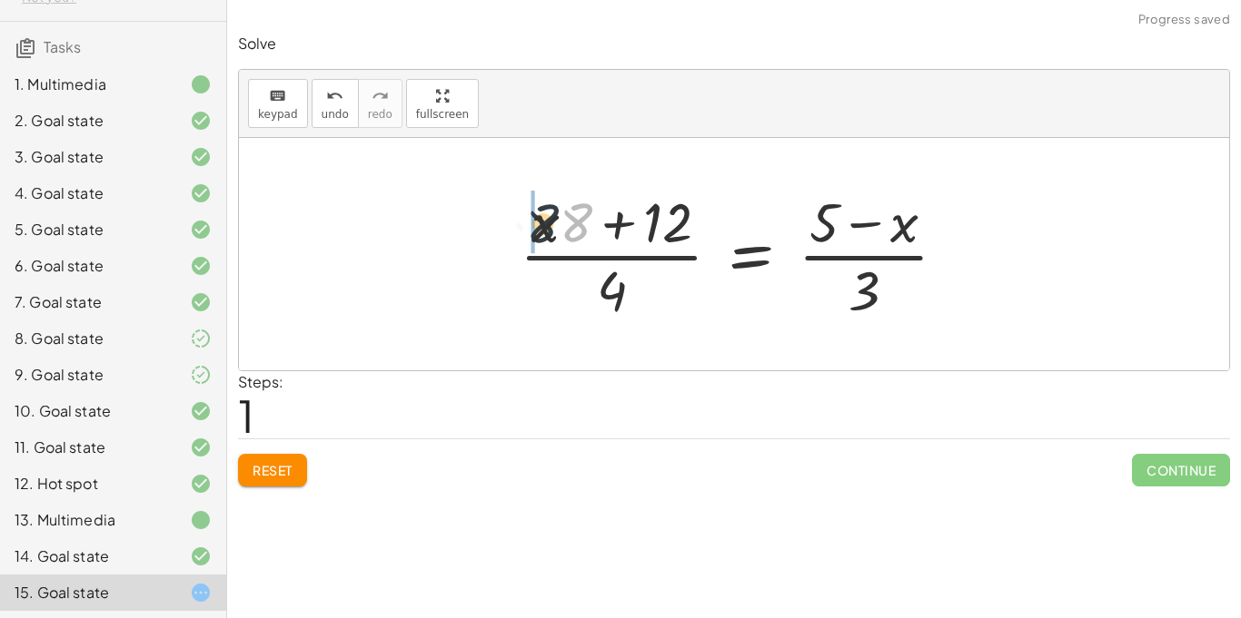
click at [537, 232] on div at bounding box center [740, 254] width 460 height 140
click at [577, 233] on div at bounding box center [740, 254] width 460 height 140
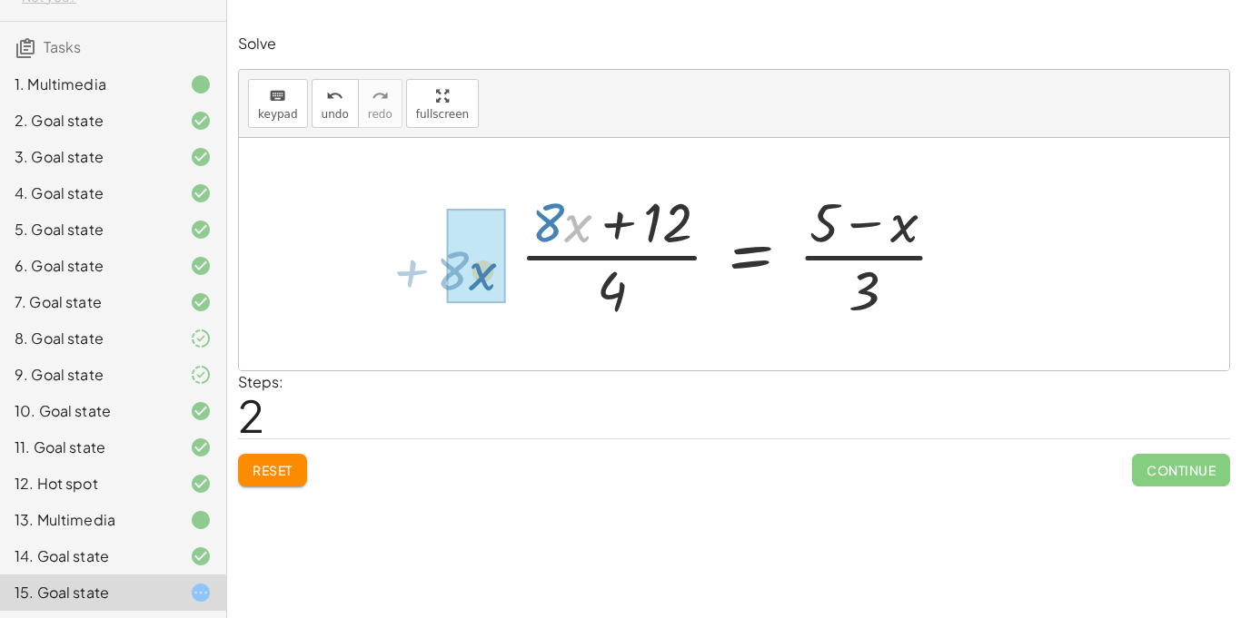
drag, startPoint x: 577, startPoint y: 233, endPoint x: 481, endPoint y: 282, distance: 107.2
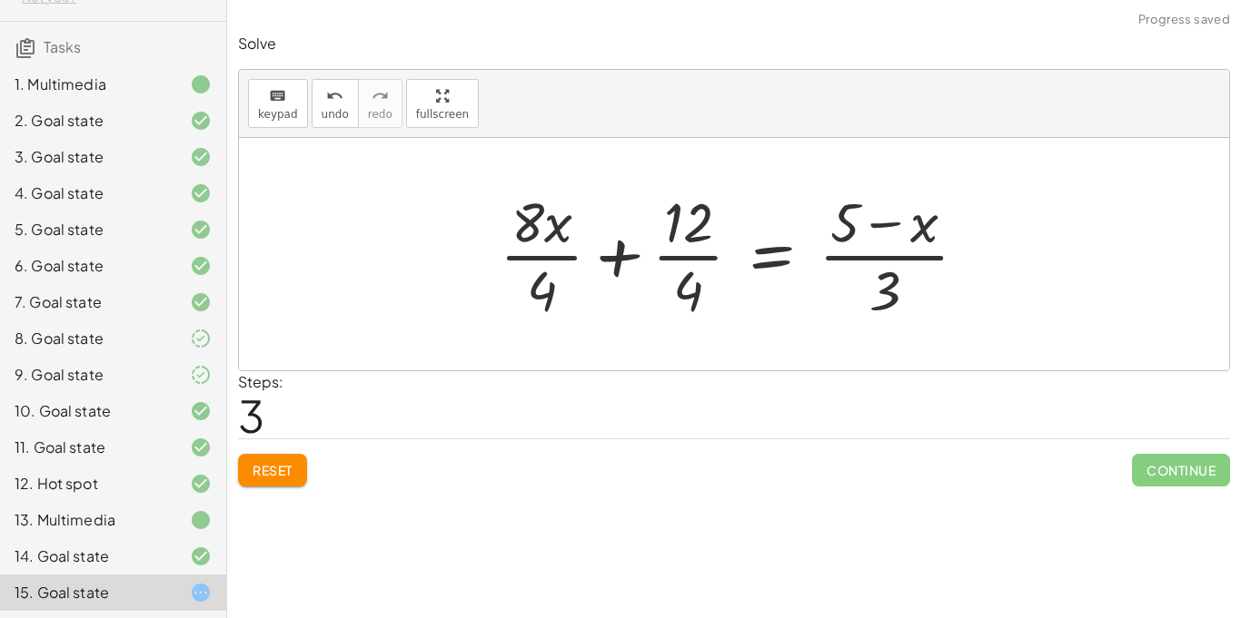
click at [700, 261] on div at bounding box center [740, 254] width 500 height 140
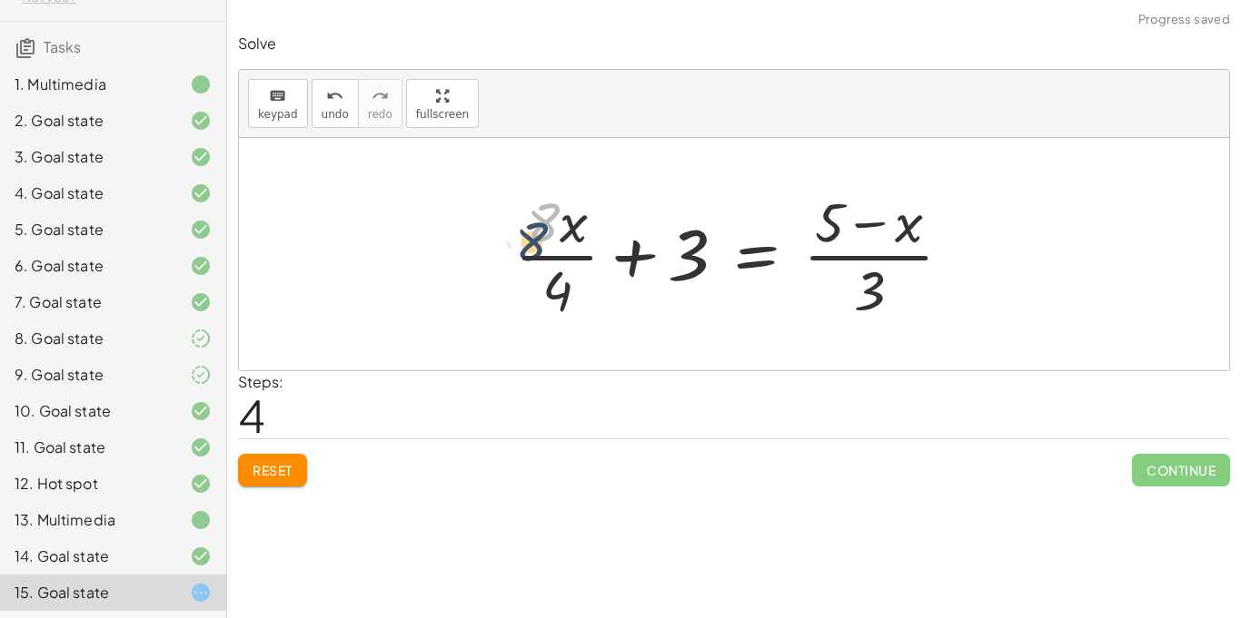
drag, startPoint x: 544, startPoint y: 222, endPoint x: 542, endPoint y: 232, distance: 11.0
click at [542, 232] on div at bounding box center [741, 254] width 470 height 140
drag, startPoint x: 571, startPoint y: 227, endPoint x: 503, endPoint y: 271, distance: 80.9
click at [580, 263] on div at bounding box center [738, 254] width 479 height 140
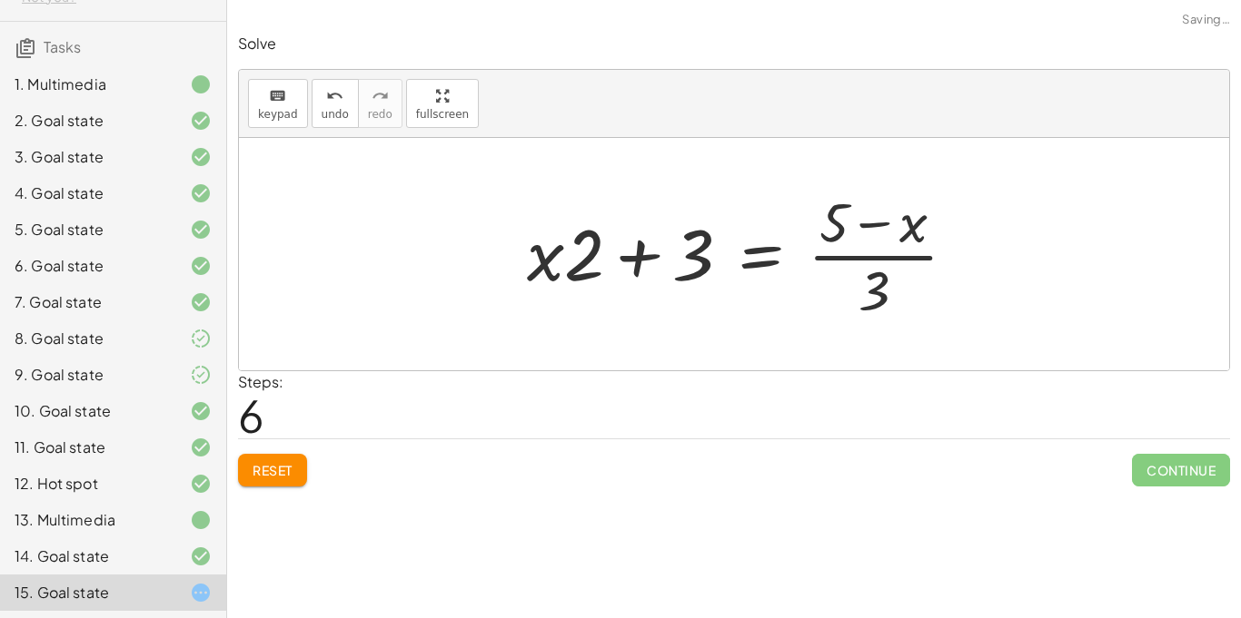
click at [558, 262] on div at bounding box center [749, 254] width 462 height 140
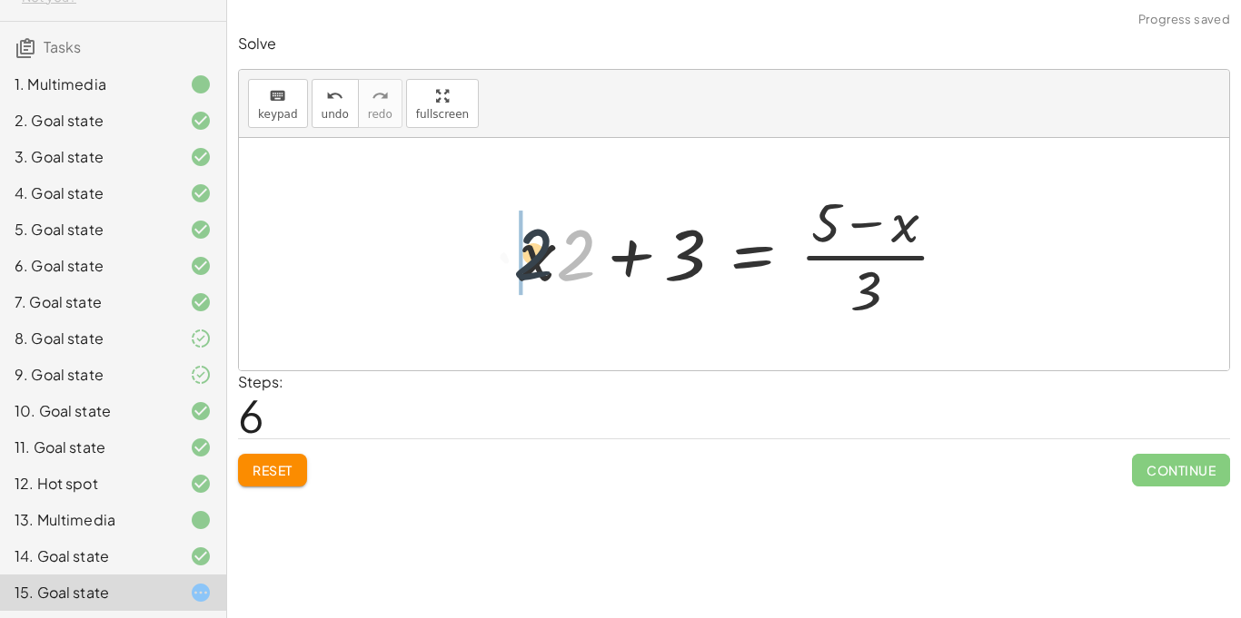
drag, startPoint x: 558, startPoint y: 262, endPoint x: 513, endPoint y: 262, distance: 44.5
click at [513, 262] on div at bounding box center [740, 254] width 462 height 140
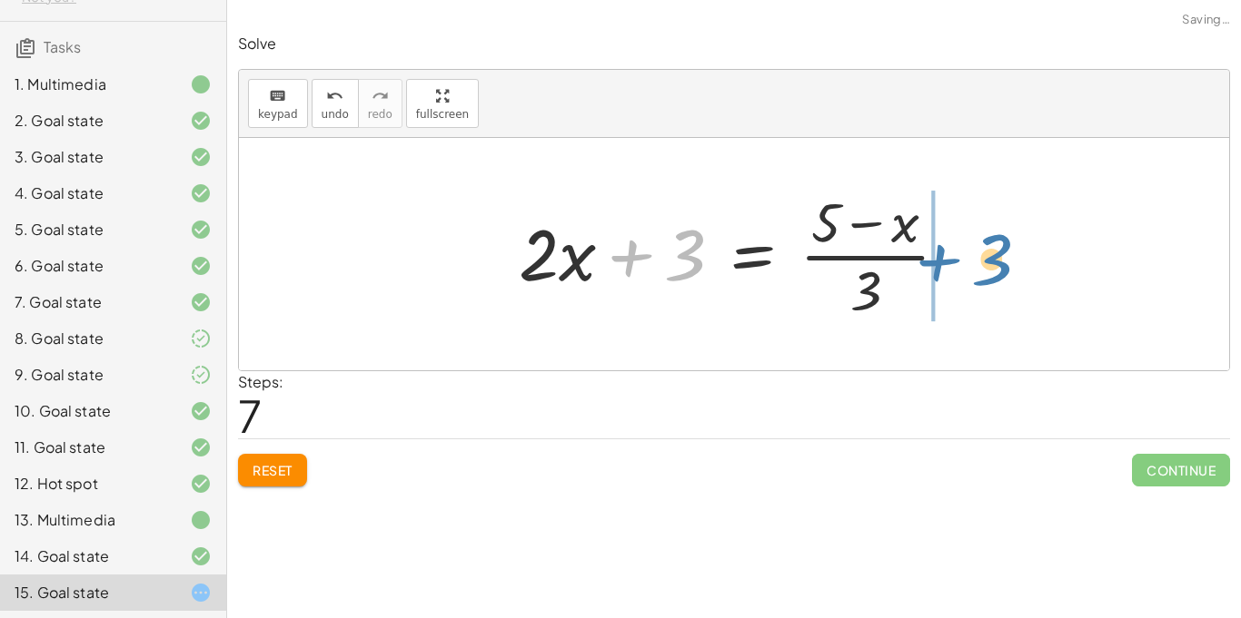
drag, startPoint x: 693, startPoint y: 247, endPoint x: 1003, endPoint y: 252, distance: 309.7
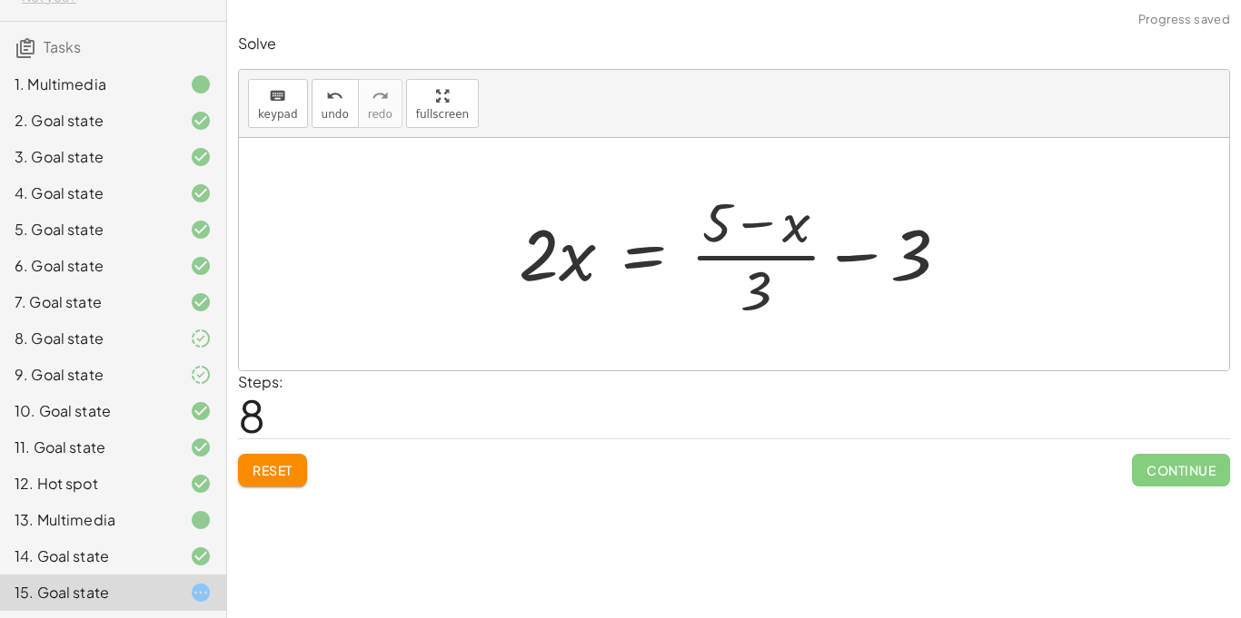
click at [725, 239] on div at bounding box center [740, 254] width 462 height 140
drag, startPoint x: 722, startPoint y: 237, endPoint x: 700, endPoint y: 262, distance: 32.8
click at [700, 262] on div at bounding box center [740, 254] width 462 height 140
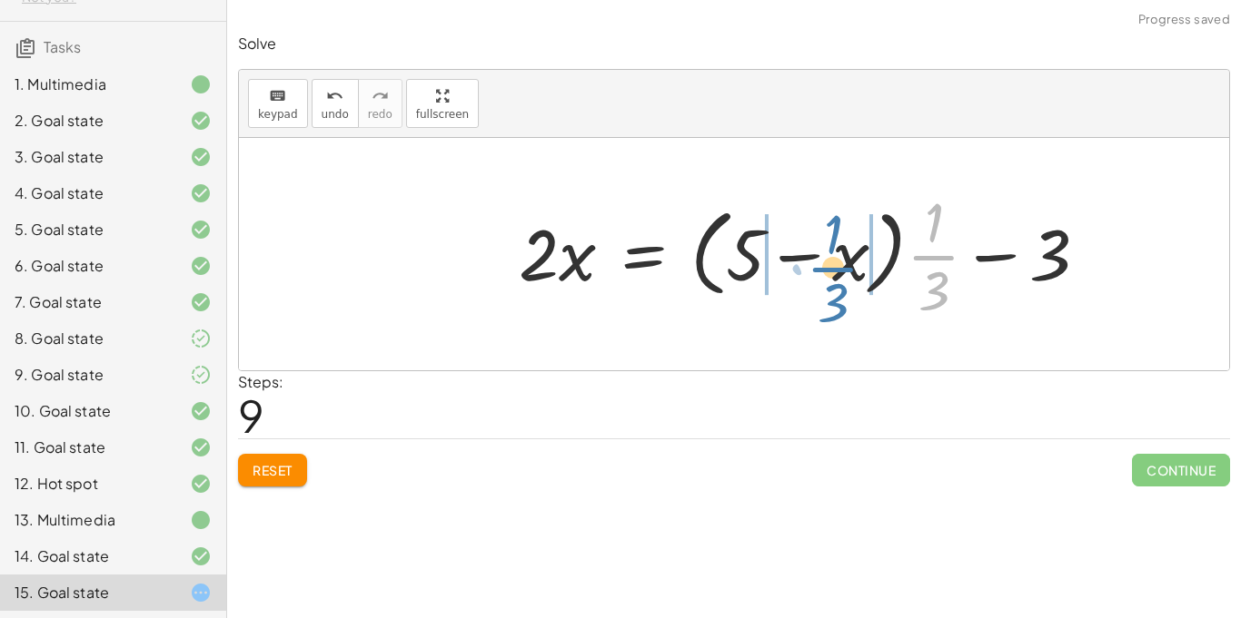
drag, startPoint x: 934, startPoint y: 259, endPoint x: 835, endPoint y: 271, distance: 100.6
click at [835, 271] on div at bounding box center [809, 254] width 601 height 140
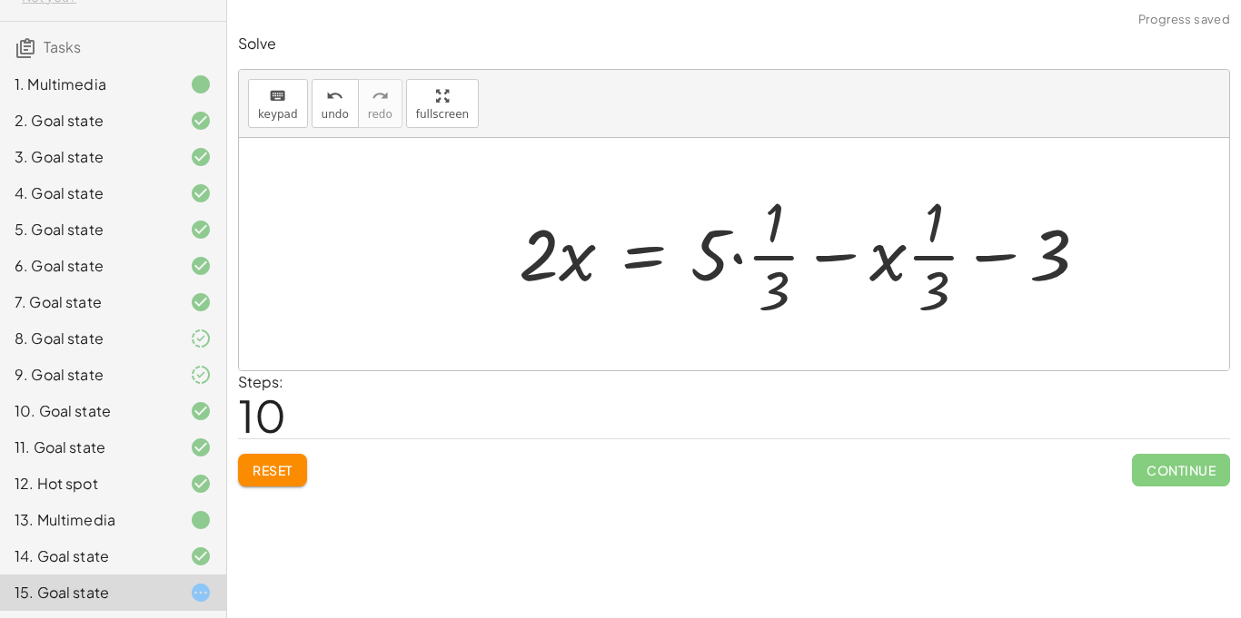
click at [777, 268] on div at bounding box center [809, 254] width 601 height 140
click at [779, 257] on div at bounding box center [809, 254] width 601 height 140
click at [329, 118] on span "undo" at bounding box center [334, 114] width 27 height 13
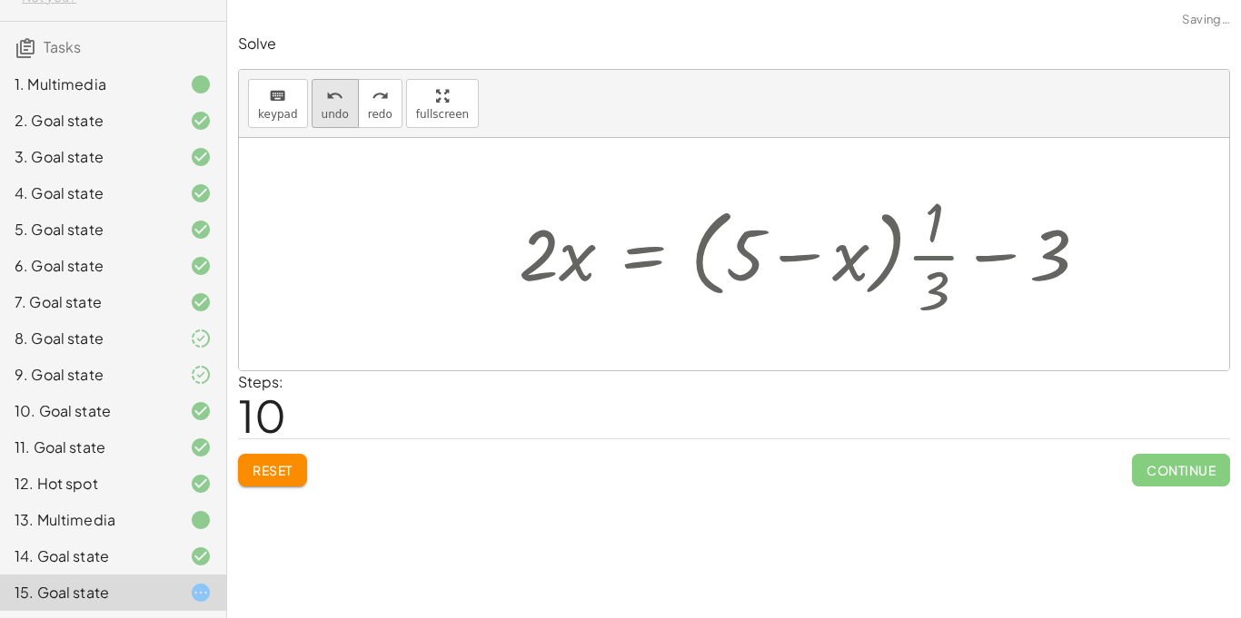
click at [329, 118] on span "undo" at bounding box center [334, 114] width 27 height 13
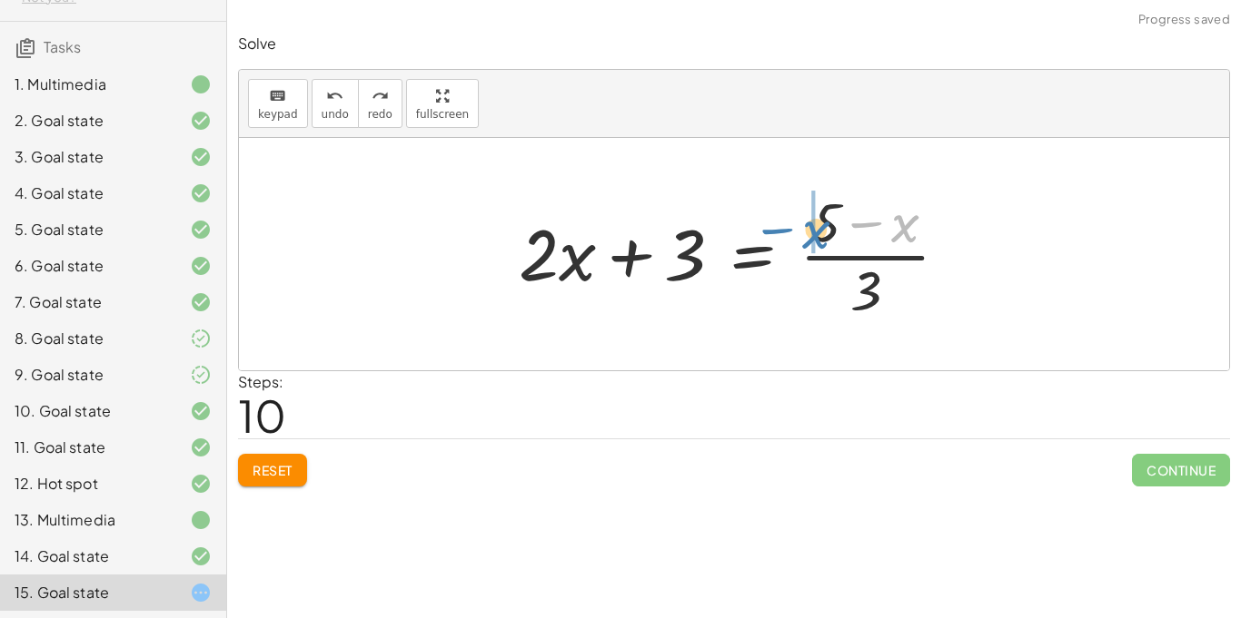
drag, startPoint x: 913, startPoint y: 216, endPoint x: 821, endPoint y: 222, distance: 91.9
click at [821, 222] on div at bounding box center [740, 254] width 462 height 140
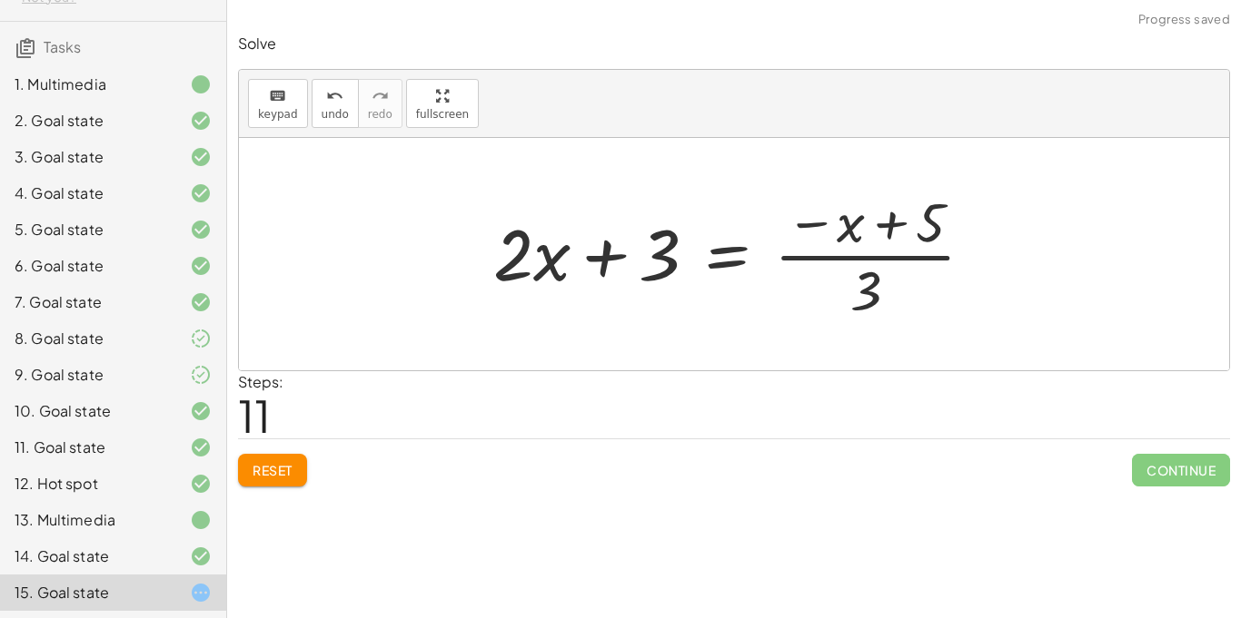
click at [869, 229] on div at bounding box center [740, 254] width 513 height 140
drag, startPoint x: 855, startPoint y: 231, endPoint x: 783, endPoint y: 262, distance: 78.5
click at [783, 262] on div at bounding box center [740, 254] width 513 height 140
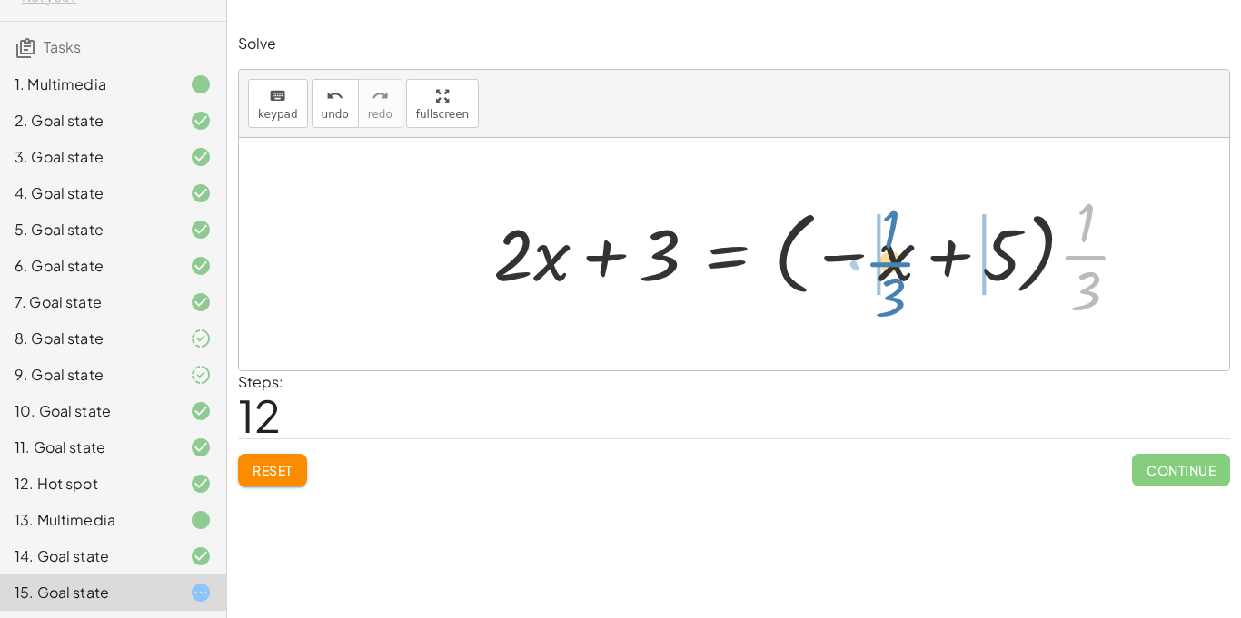
drag, startPoint x: 1086, startPoint y: 264, endPoint x: 891, endPoint y: 271, distance: 195.4
click at [891, 271] on div at bounding box center [818, 254] width 669 height 140
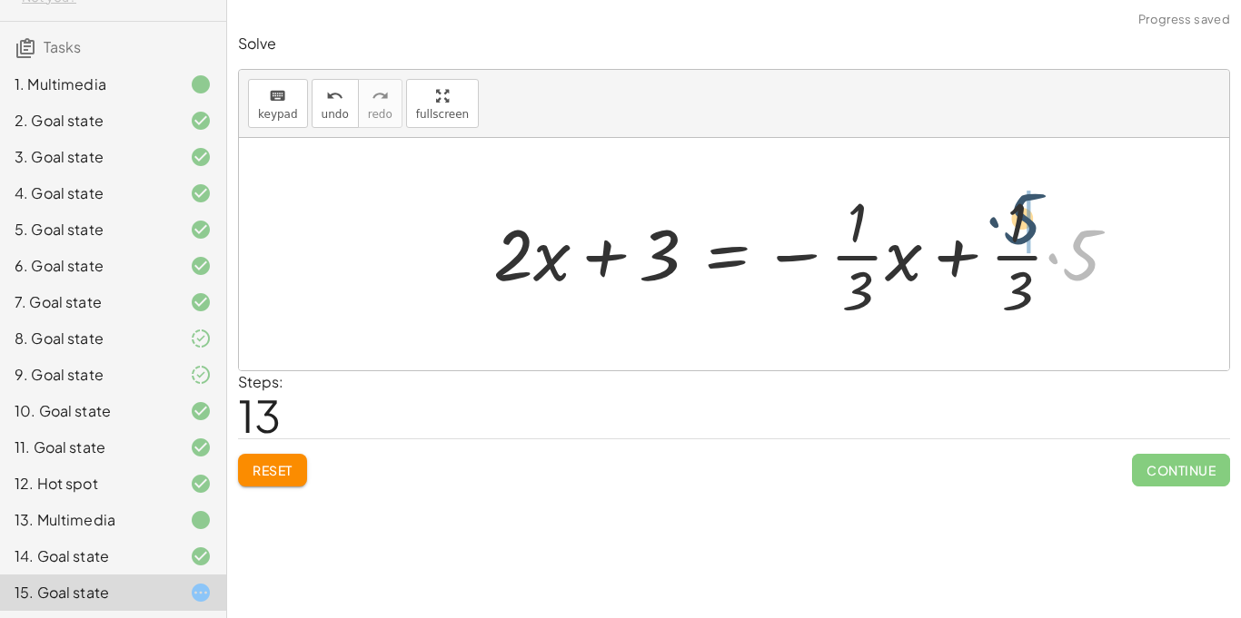
drag, startPoint x: 1088, startPoint y: 263, endPoint x: 1029, endPoint y: 227, distance: 69.3
click at [1027, 264] on div at bounding box center [784, 254] width 601 height 140
drag, startPoint x: 892, startPoint y: 263, endPoint x: 863, endPoint y: 232, distance: 42.4
click at [863, 232] on div at bounding box center [784, 254] width 601 height 140
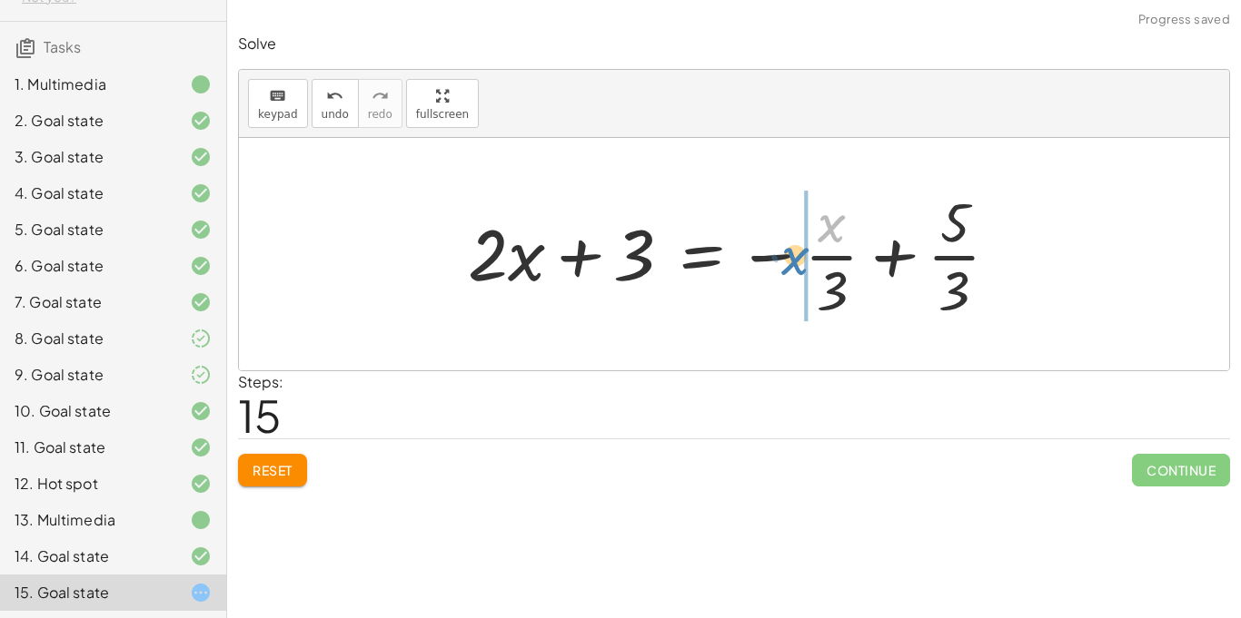
drag, startPoint x: 840, startPoint y: 227, endPoint x: 804, endPoint y: 260, distance: 48.9
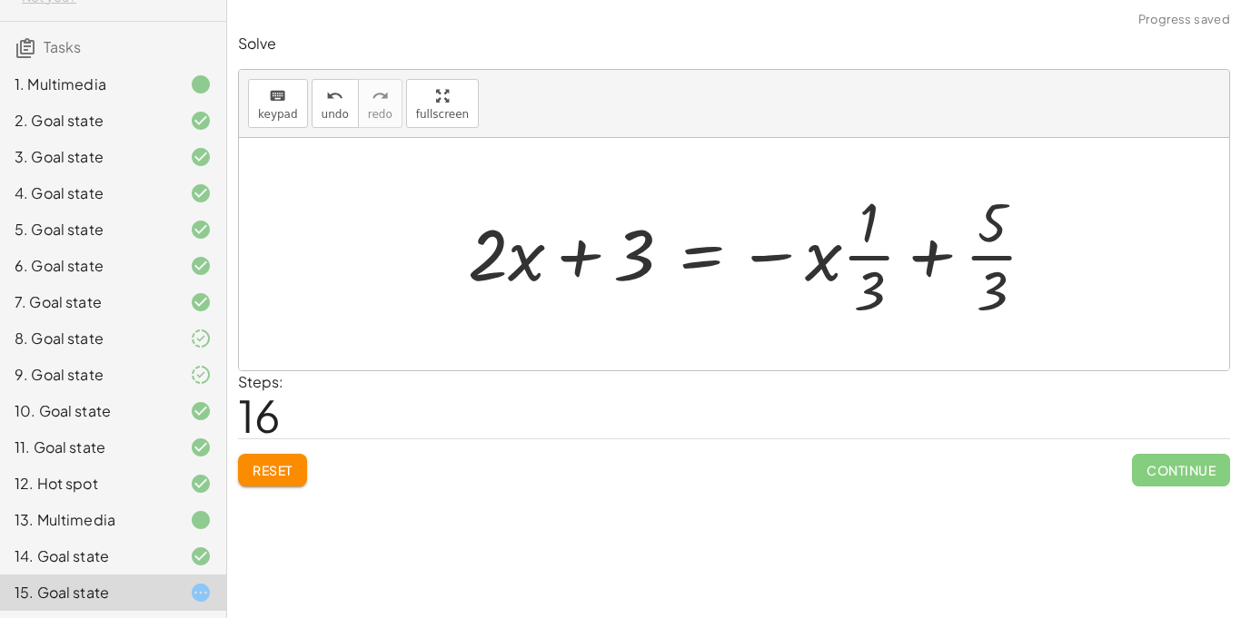
click at [784, 255] on div at bounding box center [759, 254] width 601 height 140
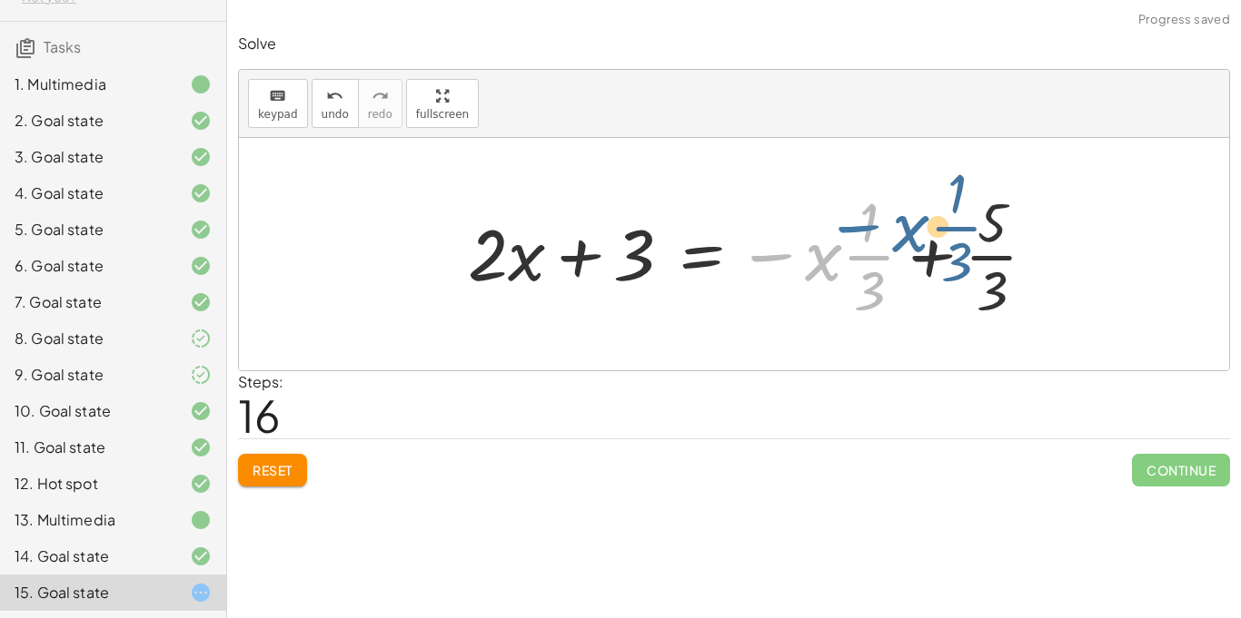
drag, startPoint x: 785, startPoint y: 255, endPoint x: 869, endPoint y: 226, distance: 89.3
click at [869, 226] on div at bounding box center [759, 254] width 601 height 140
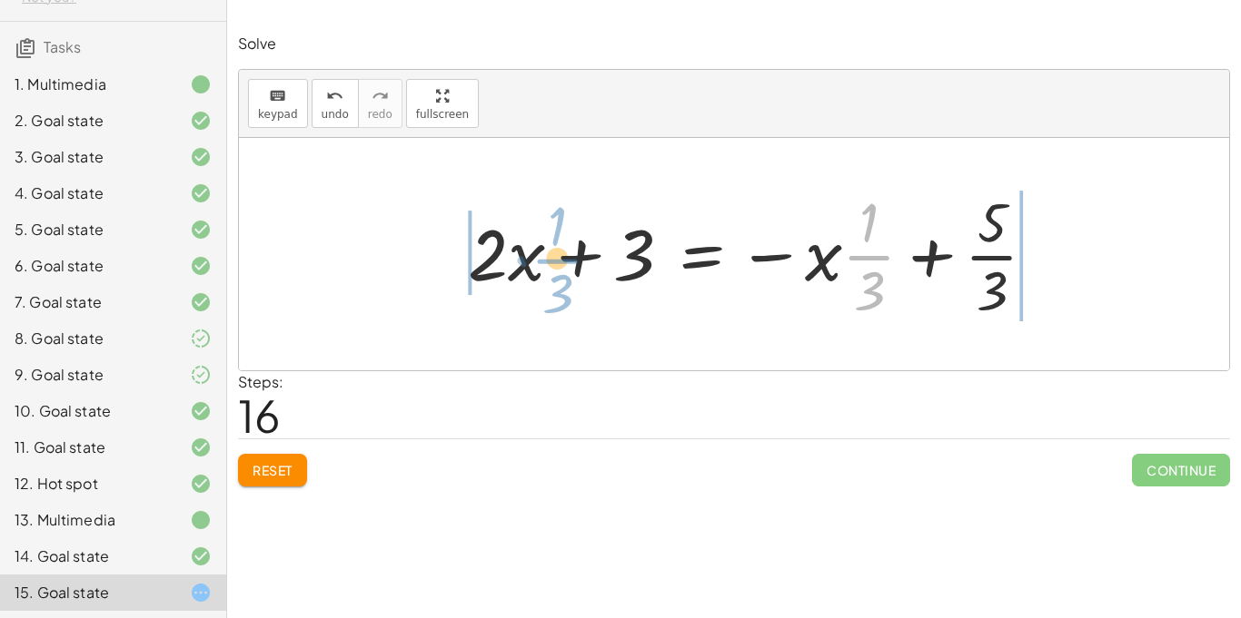
drag, startPoint x: 862, startPoint y: 253, endPoint x: 551, endPoint y: 257, distance: 310.6
click at [551, 257] on div at bounding box center [759, 254] width 601 height 140
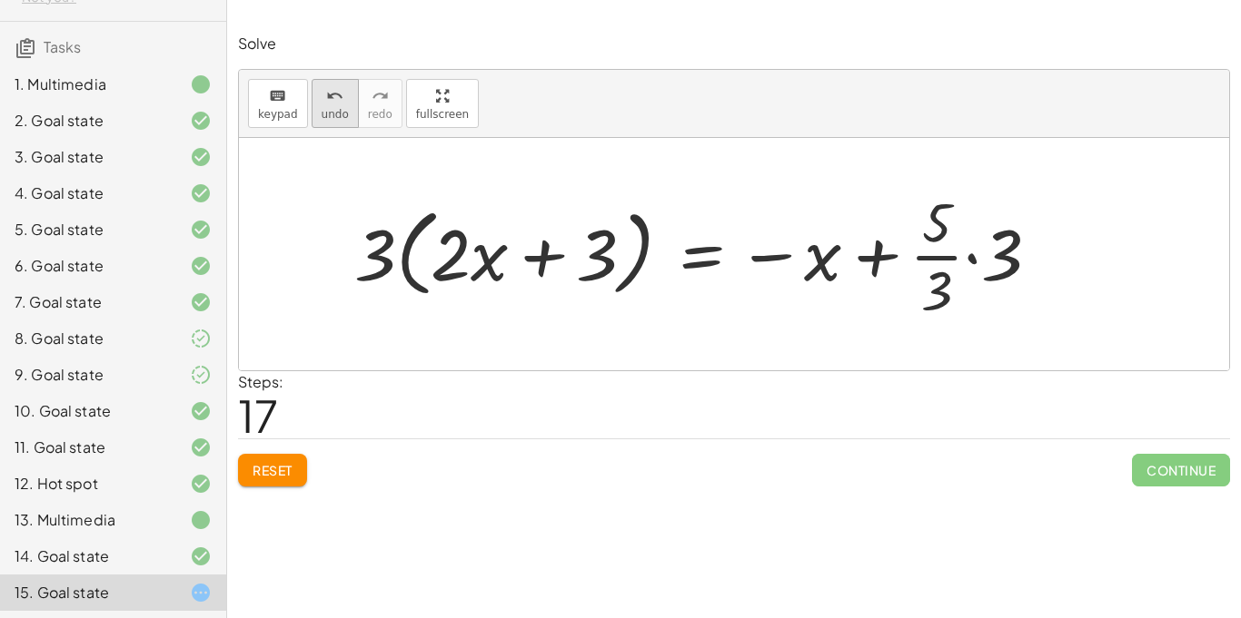
click at [320, 122] on button "undo undo" at bounding box center [334, 103] width 47 height 49
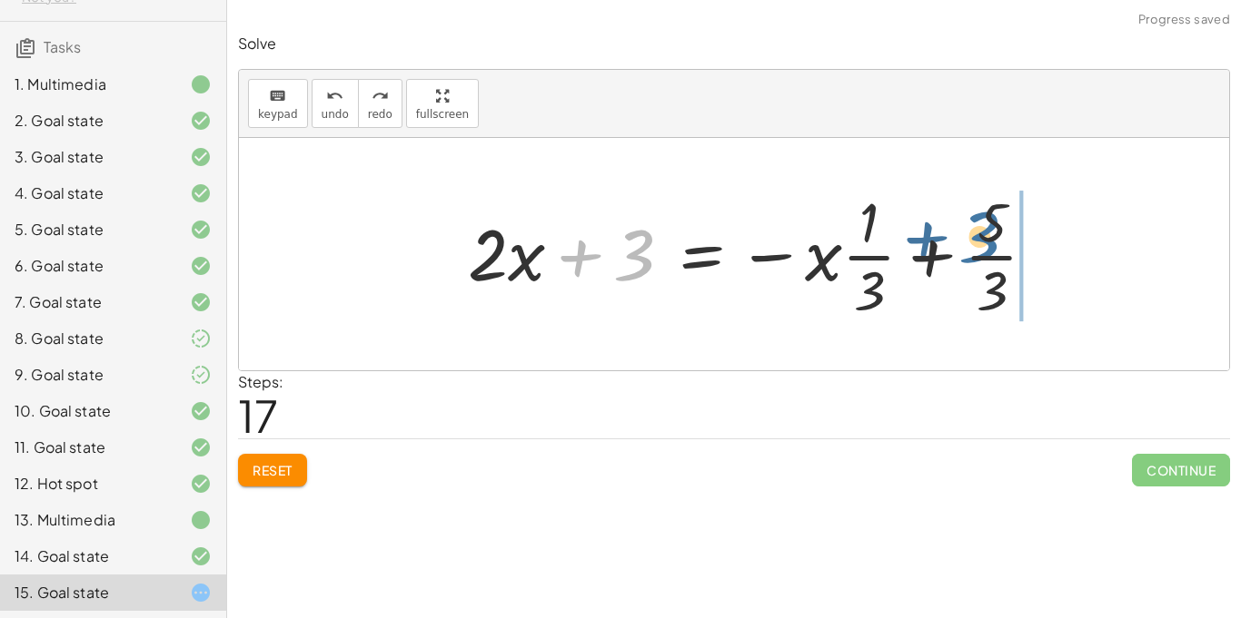
drag, startPoint x: 623, startPoint y: 257, endPoint x: 981, endPoint y: 245, distance: 358.0
click at [981, 245] on div at bounding box center [759, 254] width 601 height 140
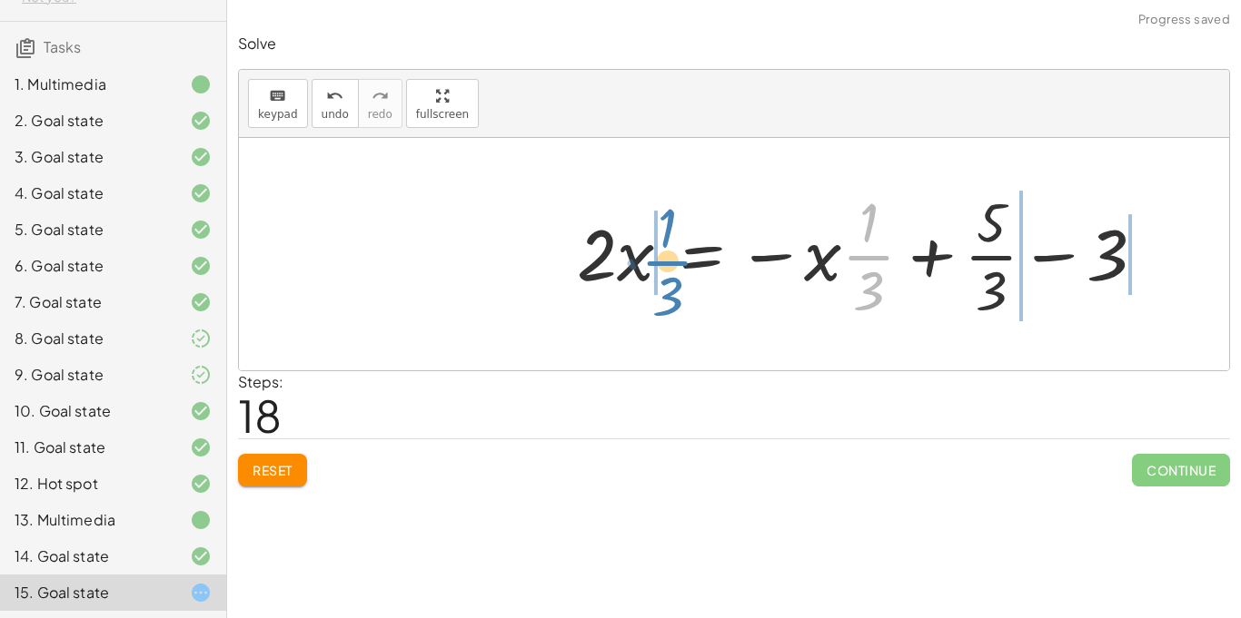
drag, startPoint x: 877, startPoint y: 262, endPoint x: 676, endPoint y: 267, distance: 201.7
click at [676, 267] on div at bounding box center [868, 254] width 601 height 140
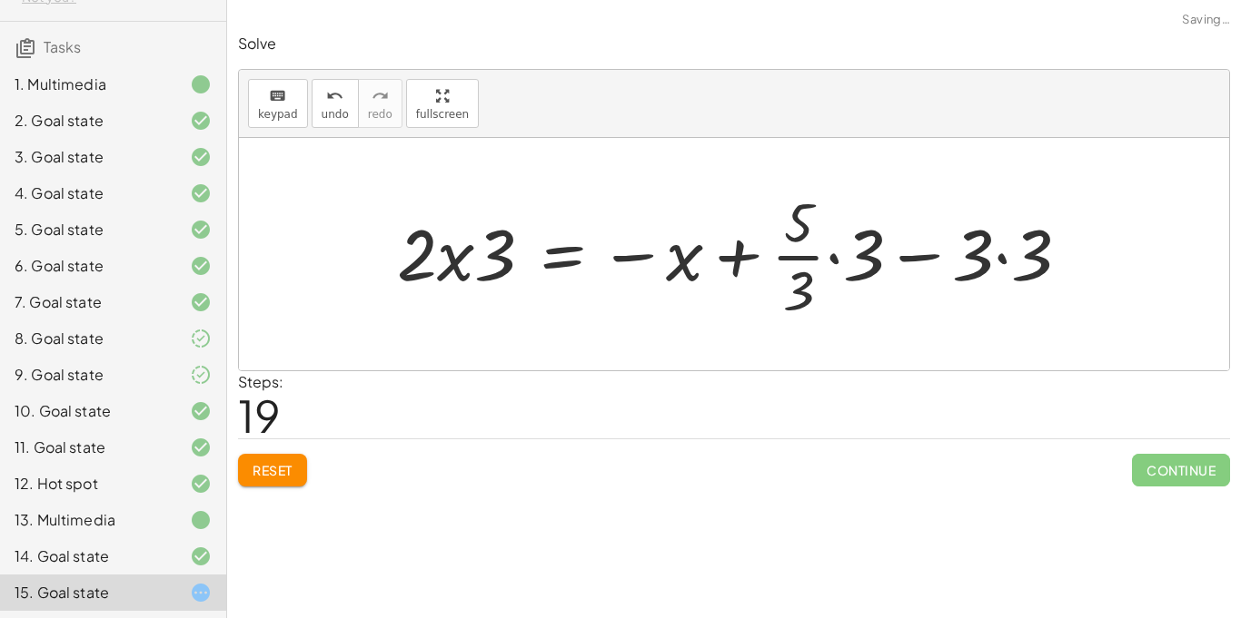
click at [1003, 259] on div at bounding box center [741, 254] width 706 height 140
click at [832, 262] on div at bounding box center [708, 254] width 640 height 140
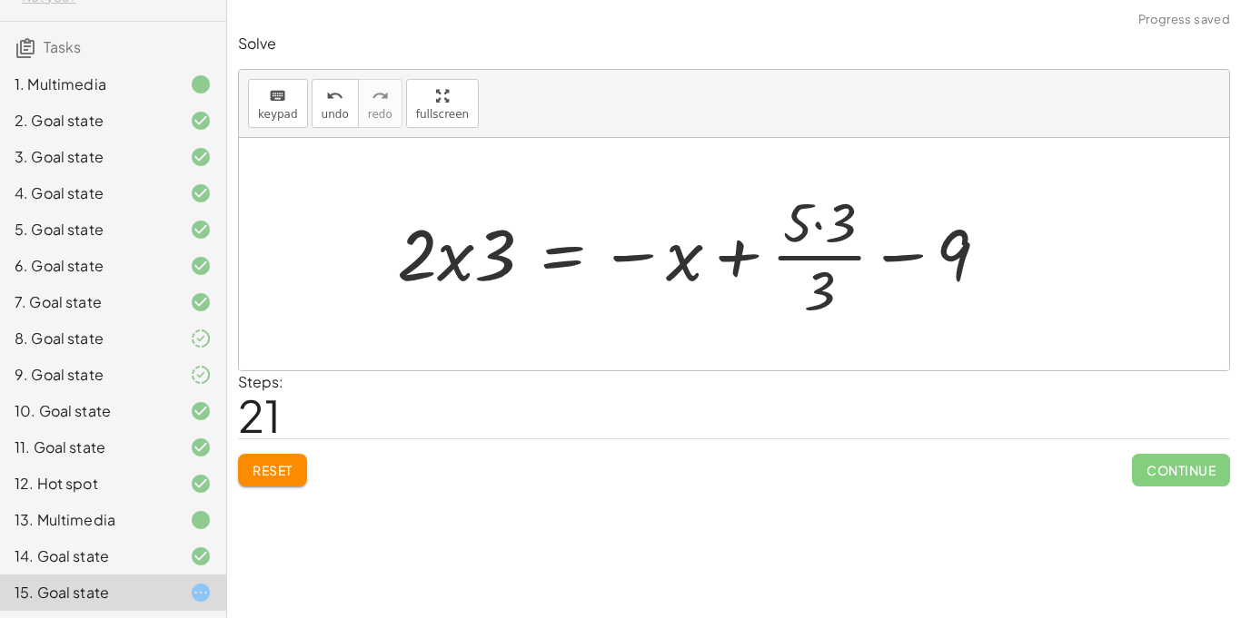
click at [816, 228] on div at bounding box center [700, 254] width 624 height 140
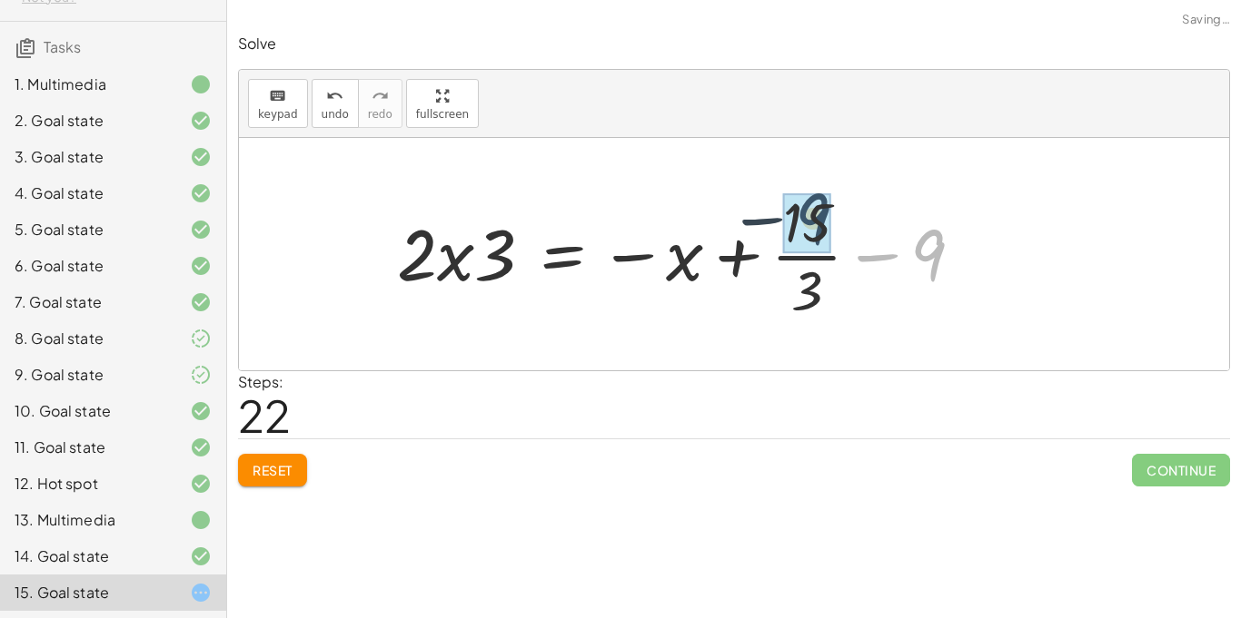
drag, startPoint x: 913, startPoint y: 239, endPoint x: 795, endPoint y: 205, distance: 122.7
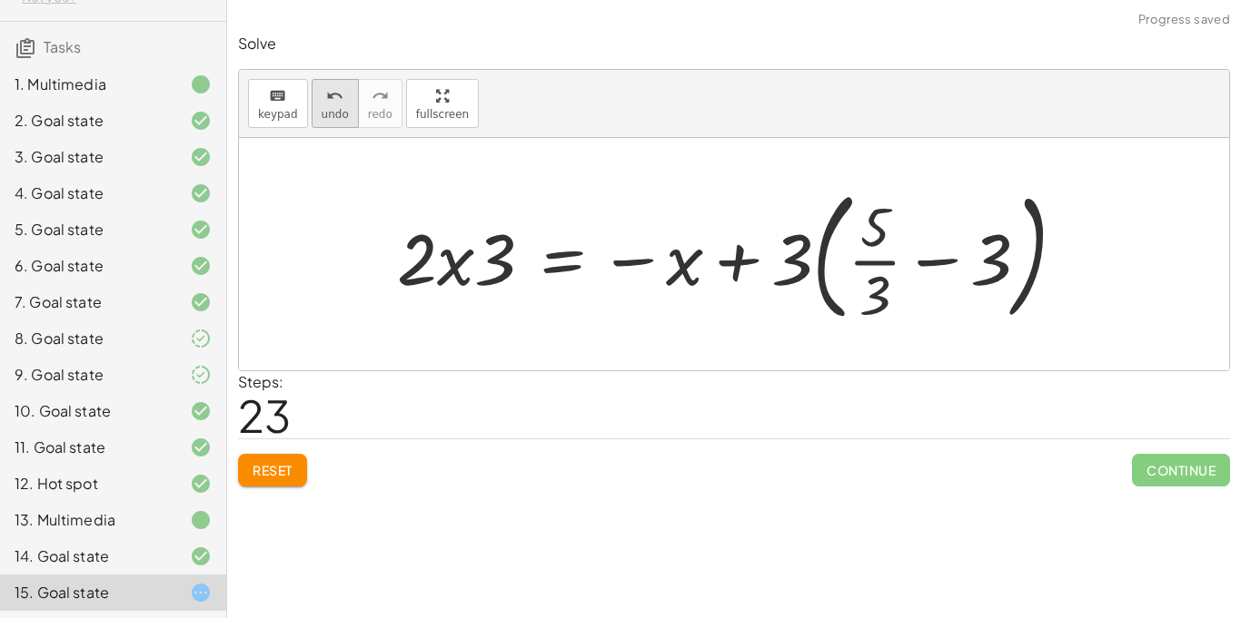
click at [314, 108] on button "undo undo" at bounding box center [334, 103] width 47 height 49
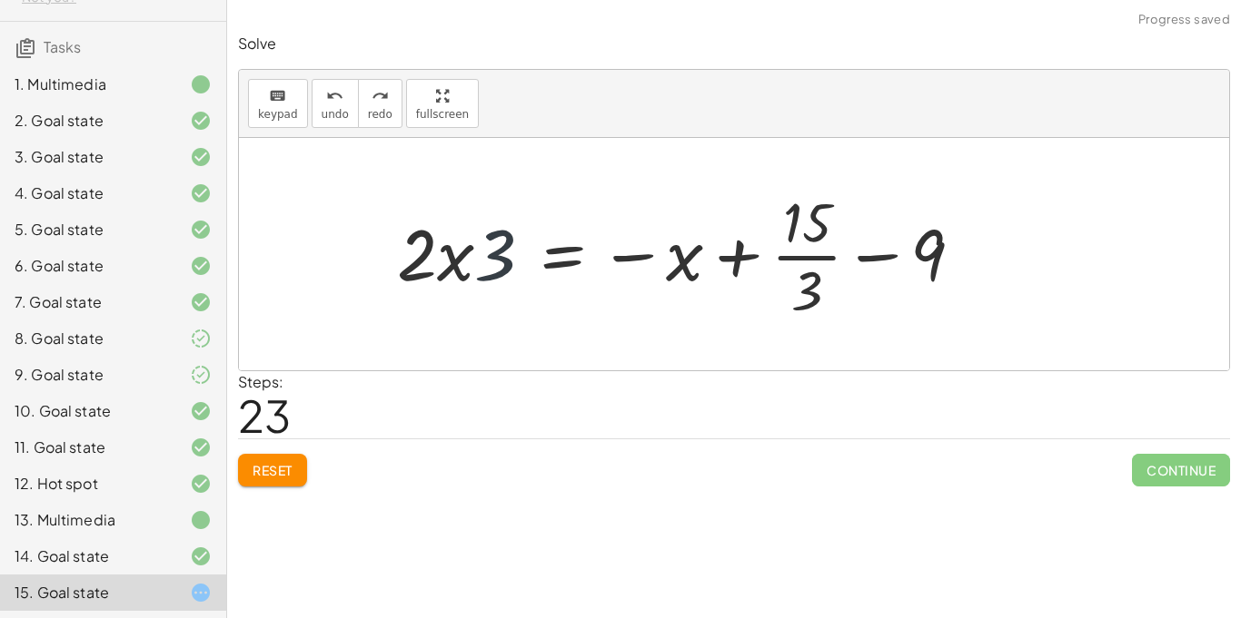
click at [499, 242] on div at bounding box center [687, 254] width 598 height 140
click at [472, 244] on div at bounding box center [687, 254] width 598 height 140
drag, startPoint x: 677, startPoint y: 270, endPoint x: 432, endPoint y: 263, distance: 244.4
click at [432, 263] on div at bounding box center [687, 254] width 598 height 140
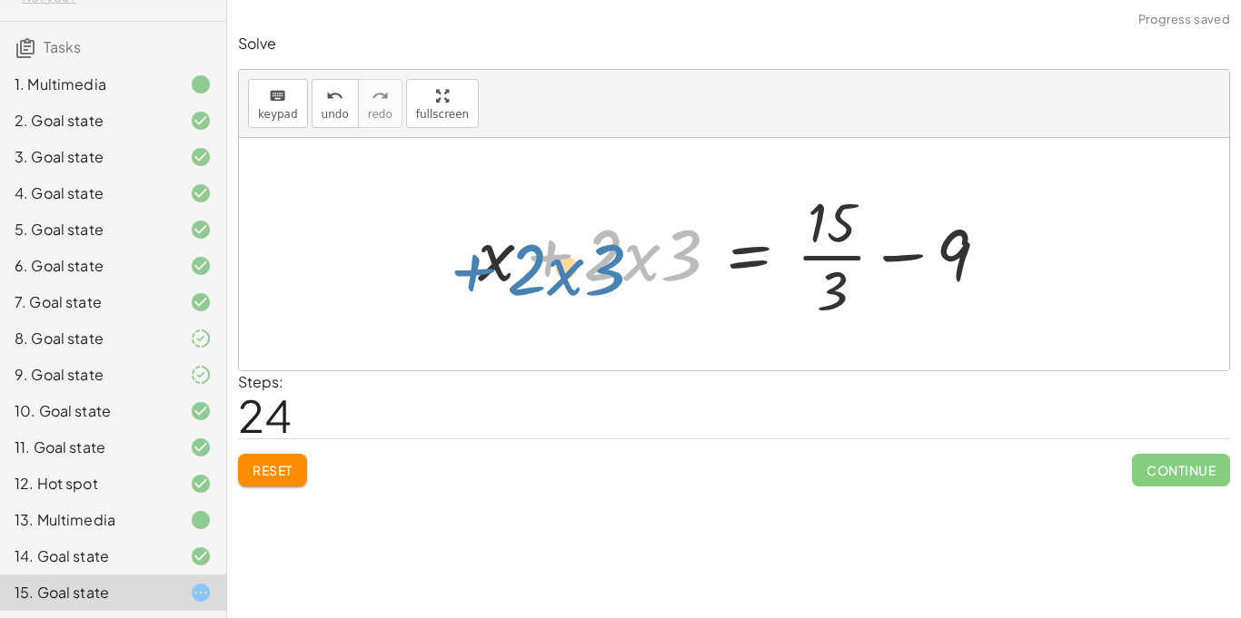
drag, startPoint x: 503, startPoint y: 260, endPoint x: 429, endPoint y: 275, distance: 76.1
click at [429, 275] on div "· ( + · 8 · x + 12 ) · 4 = · ( + 5 − x ) · 3 · ( + · x · 8 + 12 ) · 4 = · ( + 5…" at bounding box center [734, 254] width 990 height 232
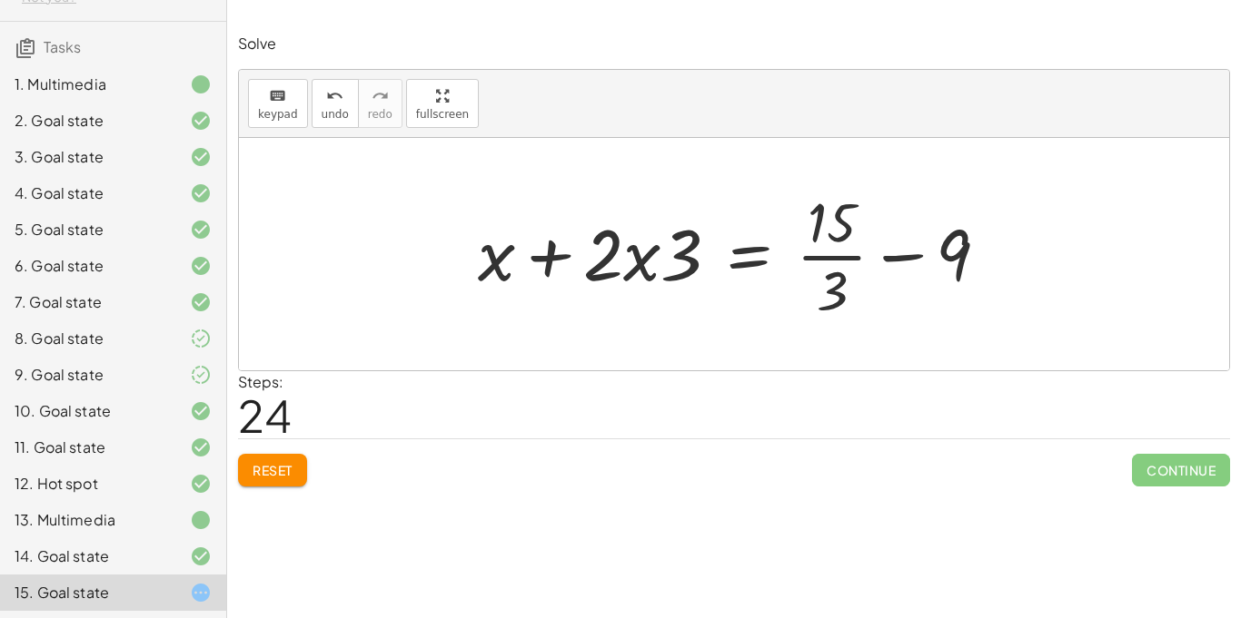
click at [564, 260] on div at bounding box center [740, 254] width 543 height 140
drag, startPoint x: 690, startPoint y: 254, endPoint x: 859, endPoint y: 253, distance: 168.9
click at [859, 253] on div at bounding box center [740, 254] width 543 height 140
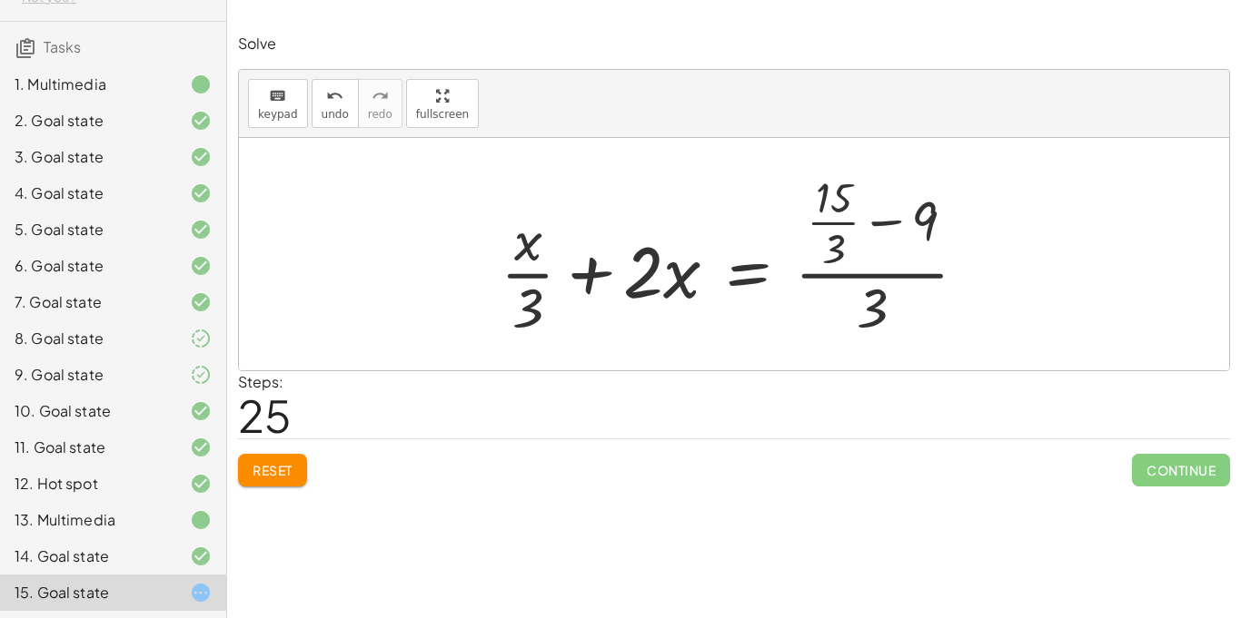
click at [306, 479] on button "Reset" at bounding box center [272, 470] width 69 height 33
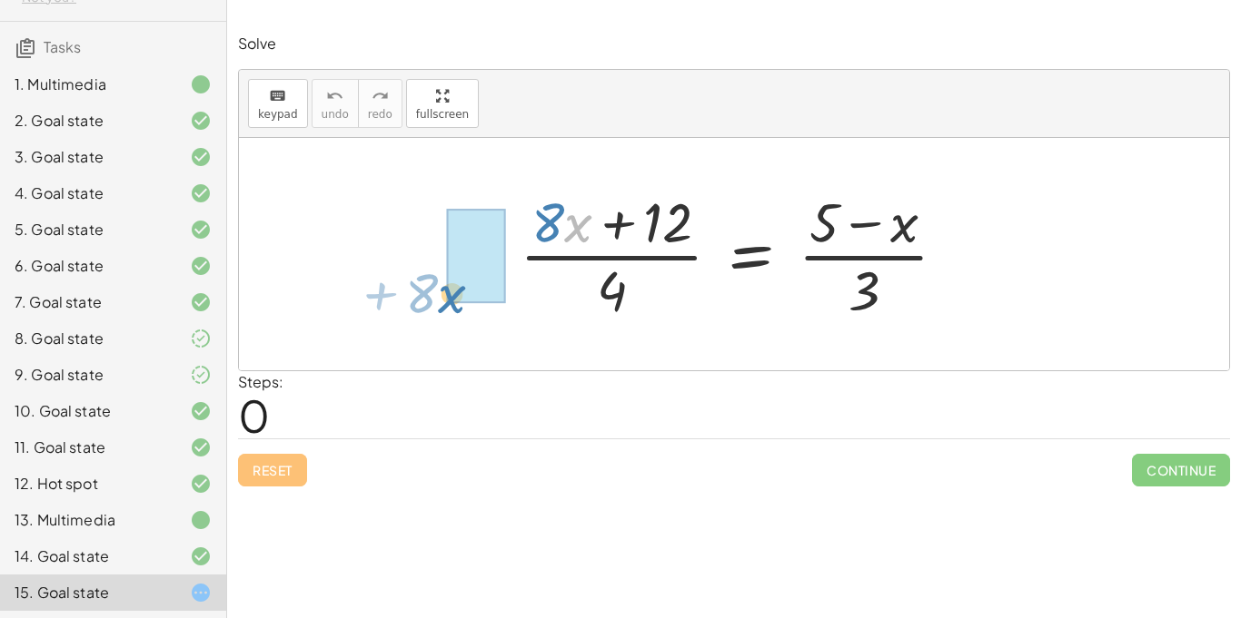
drag, startPoint x: 587, startPoint y: 230, endPoint x: 460, endPoint y: 301, distance: 144.7
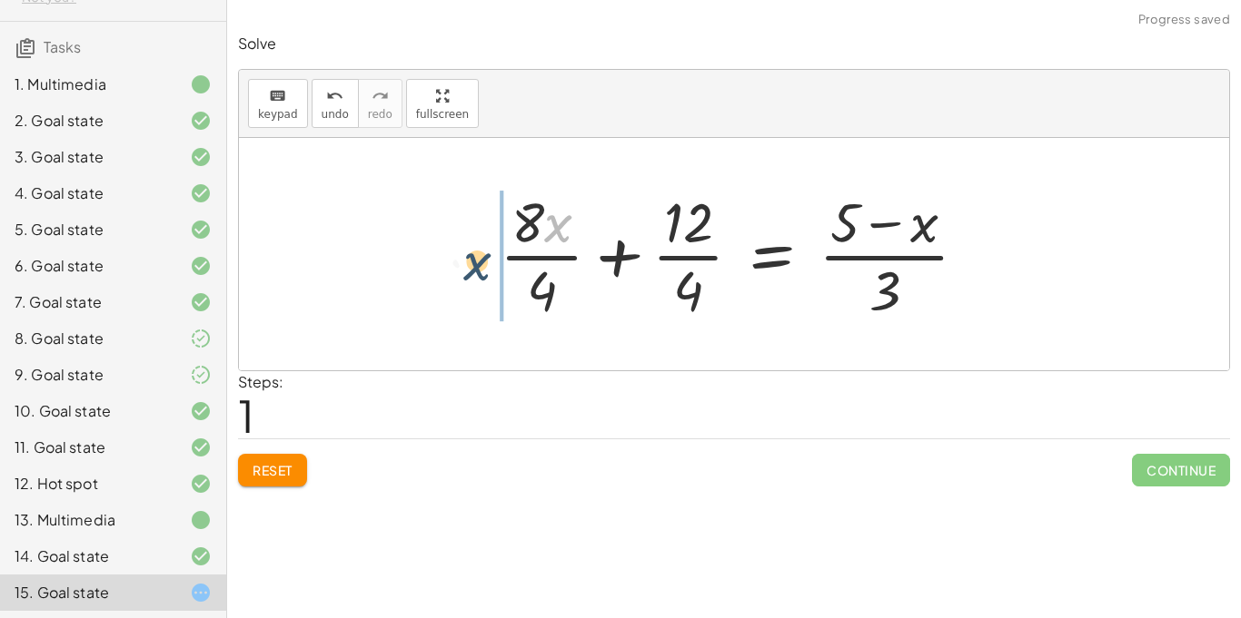
drag, startPoint x: 570, startPoint y: 222, endPoint x: 484, endPoint y: 263, distance: 95.9
click at [484, 263] on div "· ( + · 8 · x + 12 ) · 4 = · ( + 5 − x ) · 3 · x · + · 8 · x + 12 = · ( + 5 − x…" at bounding box center [733, 254] width 523 height 149
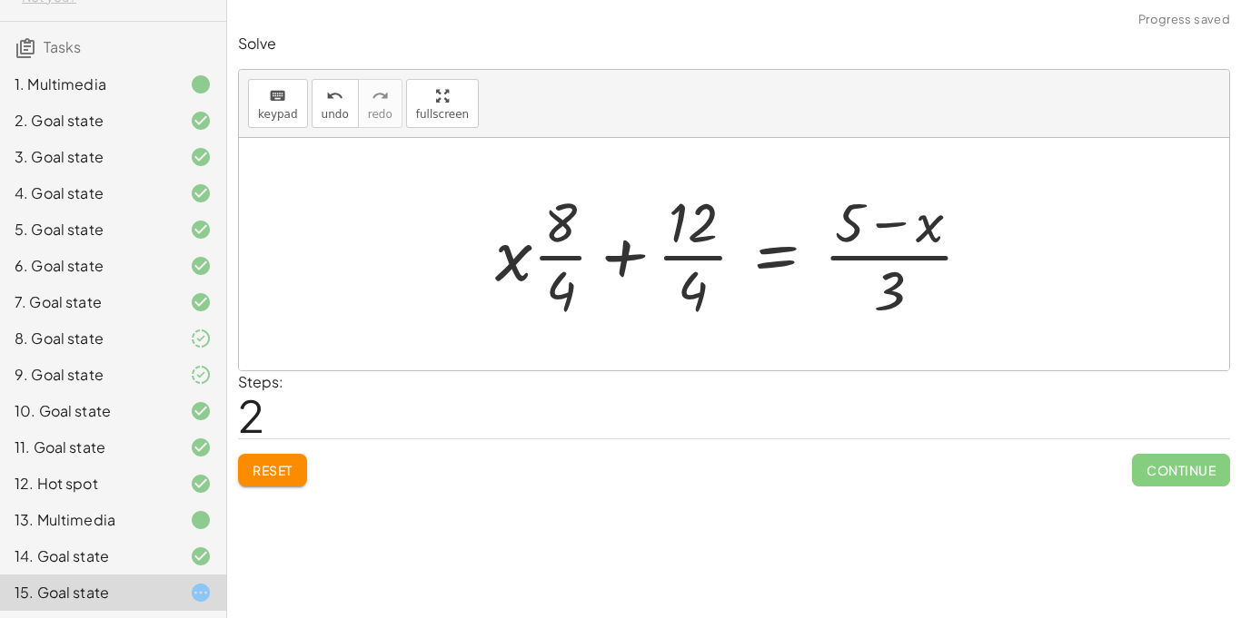
click at [569, 262] on div at bounding box center [740, 254] width 509 height 140
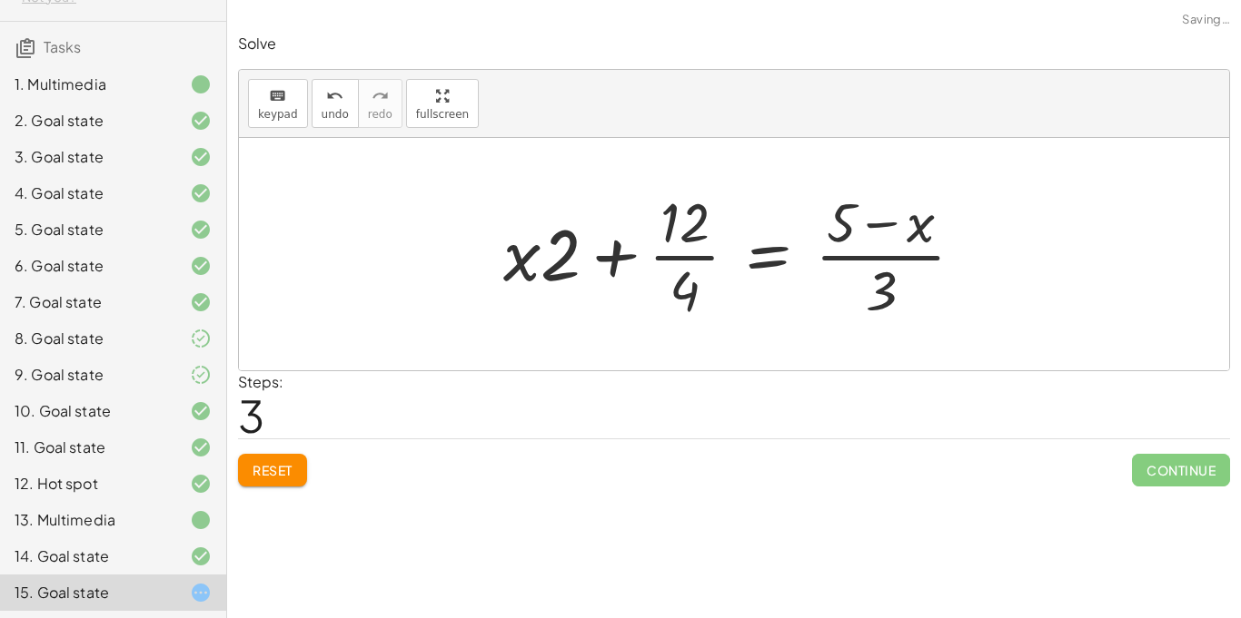
click at [703, 259] on div at bounding box center [740, 254] width 493 height 140
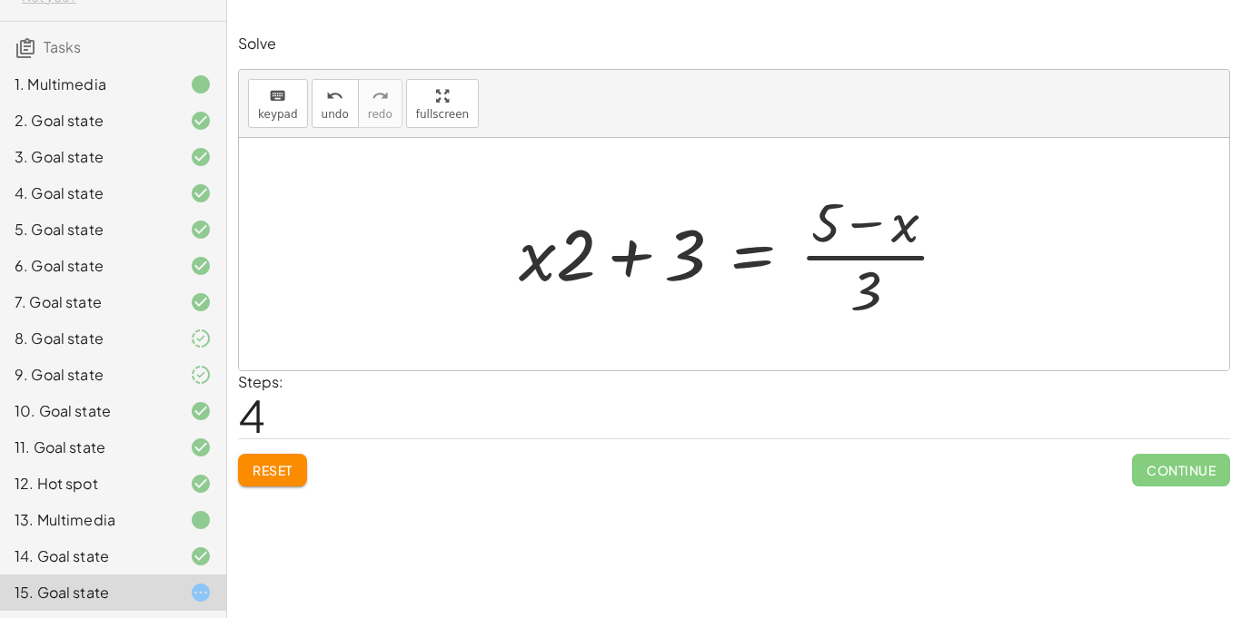
click at [835, 258] on div at bounding box center [740, 254] width 462 height 140
click at [875, 262] on div at bounding box center [740, 254] width 462 height 140
drag, startPoint x: 869, startPoint y: 293, endPoint x: 800, endPoint y: 248, distance: 82.6
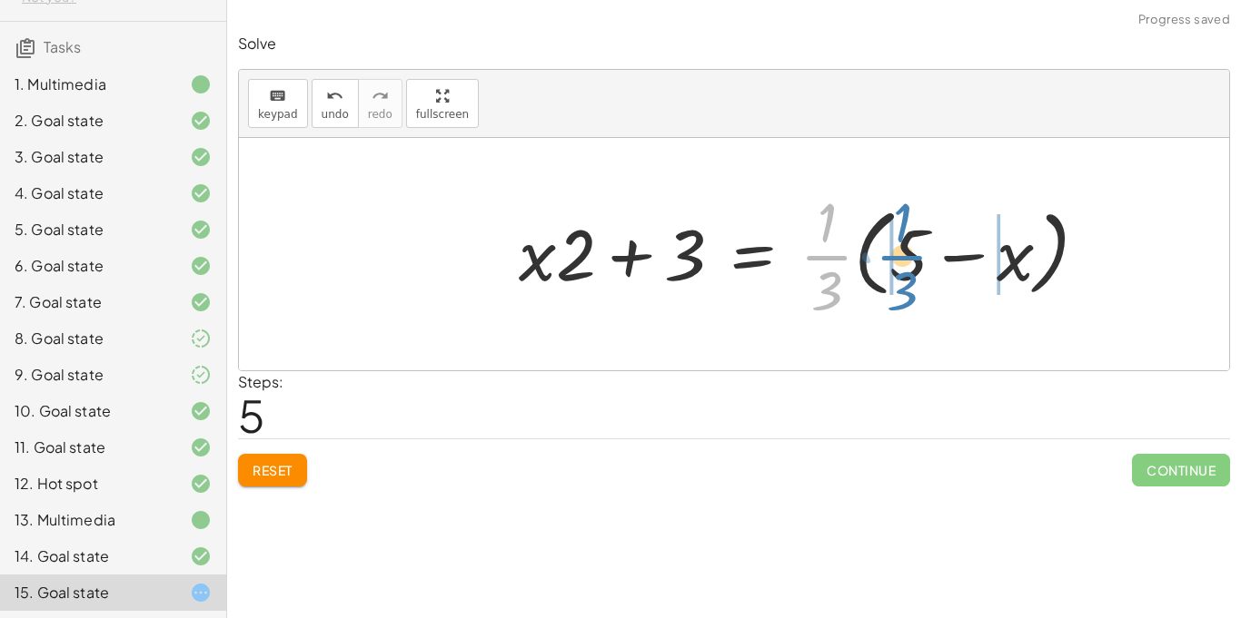
drag, startPoint x: 835, startPoint y: 258, endPoint x: 911, endPoint y: 258, distance: 76.3
click at [911, 258] on div at bounding box center [809, 254] width 601 height 140
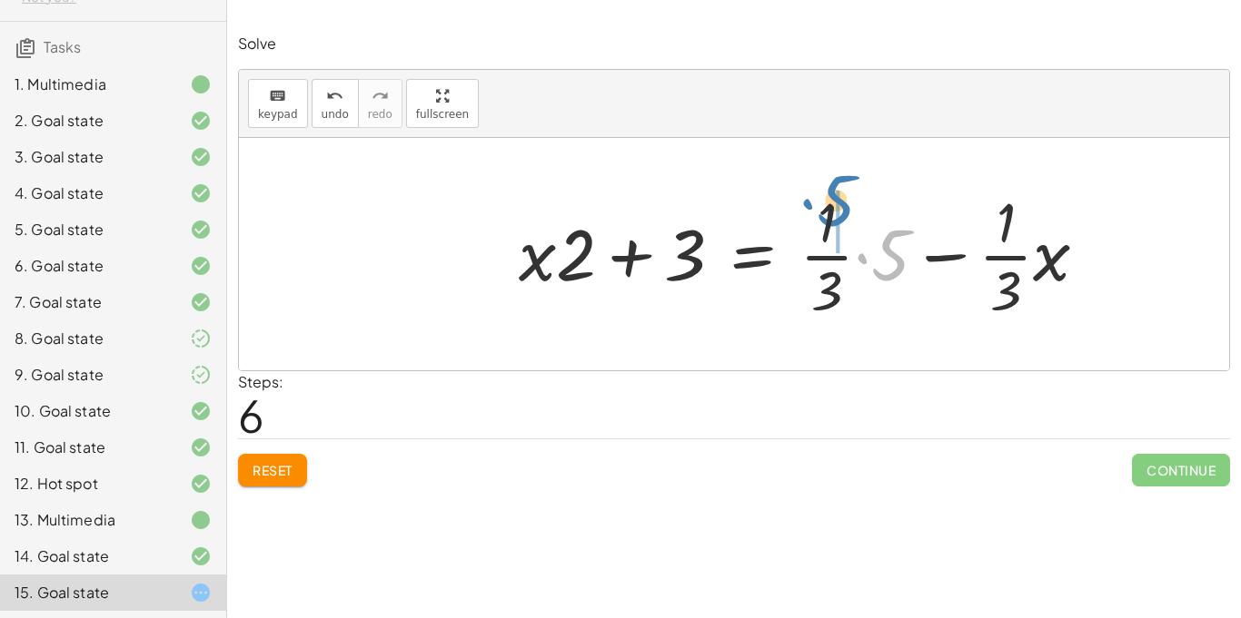
drag, startPoint x: 891, startPoint y: 261, endPoint x: 836, endPoint y: 214, distance: 71.5
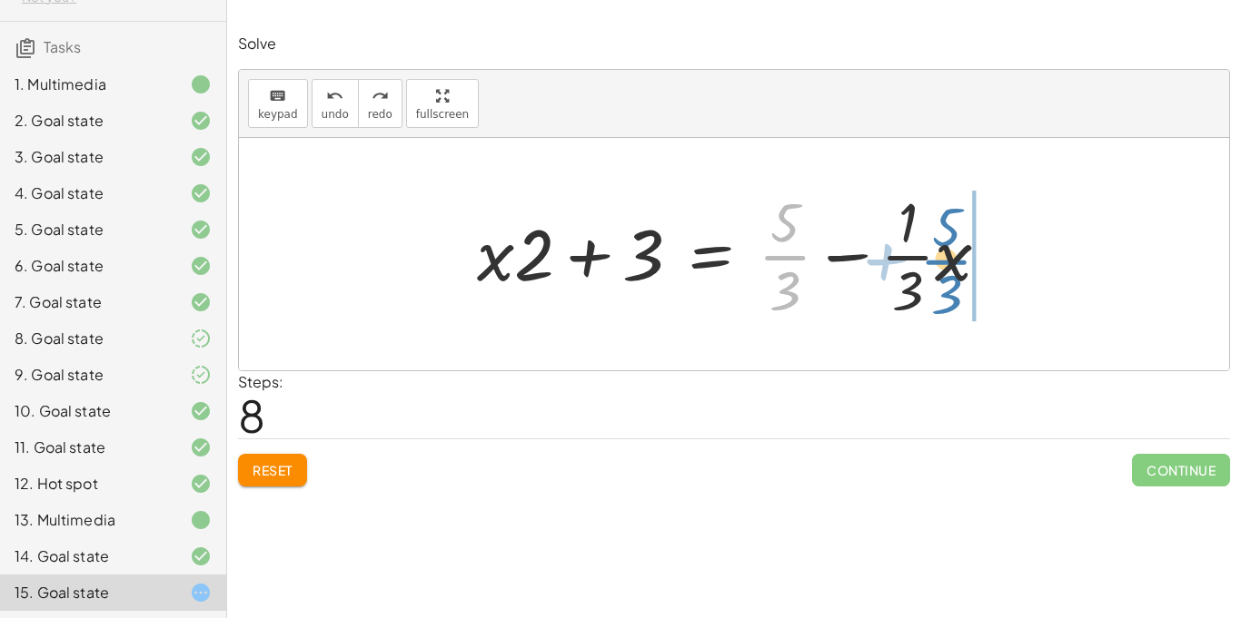
drag, startPoint x: 794, startPoint y: 258, endPoint x: 961, endPoint y: 264, distance: 167.2
click at [961, 264] on div at bounding box center [741, 254] width 546 height 140
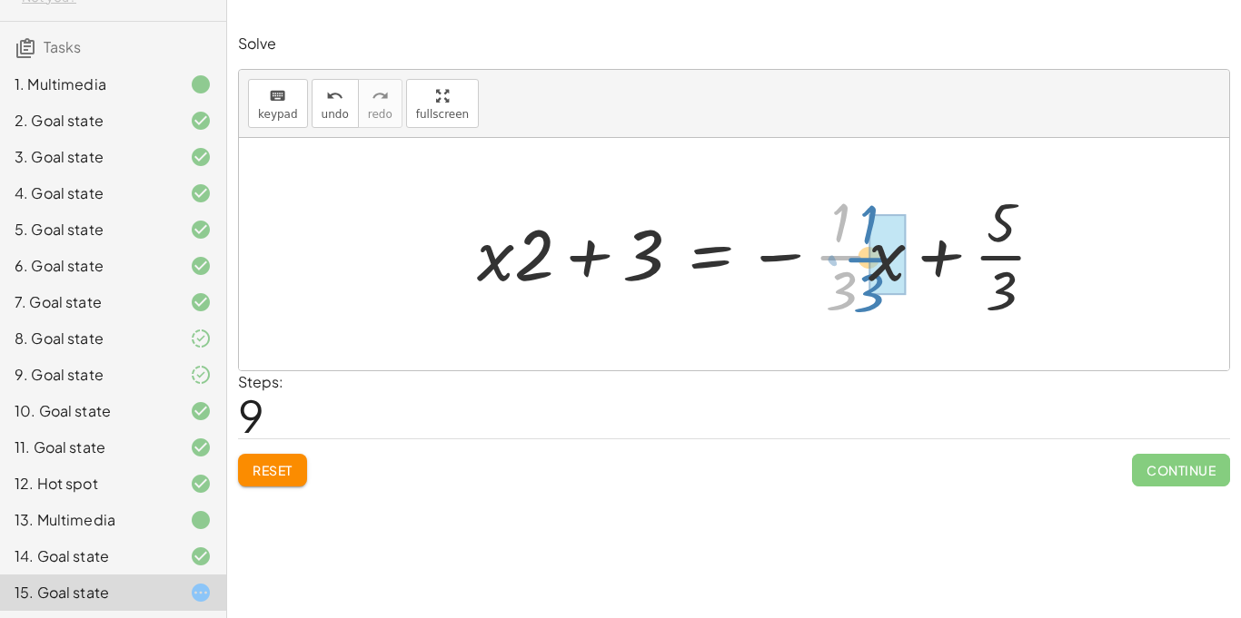
drag, startPoint x: 843, startPoint y: 253, endPoint x: 878, endPoint y: 256, distance: 35.5
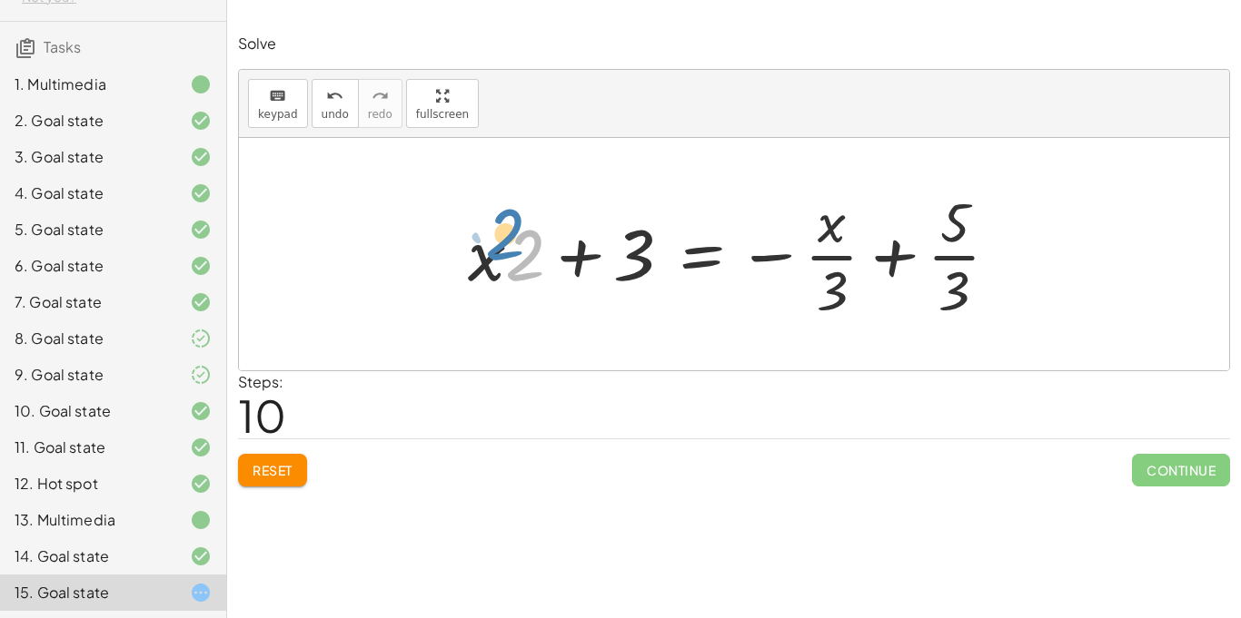
drag, startPoint x: 527, startPoint y: 269, endPoint x: 508, endPoint y: 248, distance: 28.3
click at [508, 248] on div at bounding box center [741, 254] width 564 height 140
click at [292, 460] on button "Reset" at bounding box center [272, 470] width 69 height 33
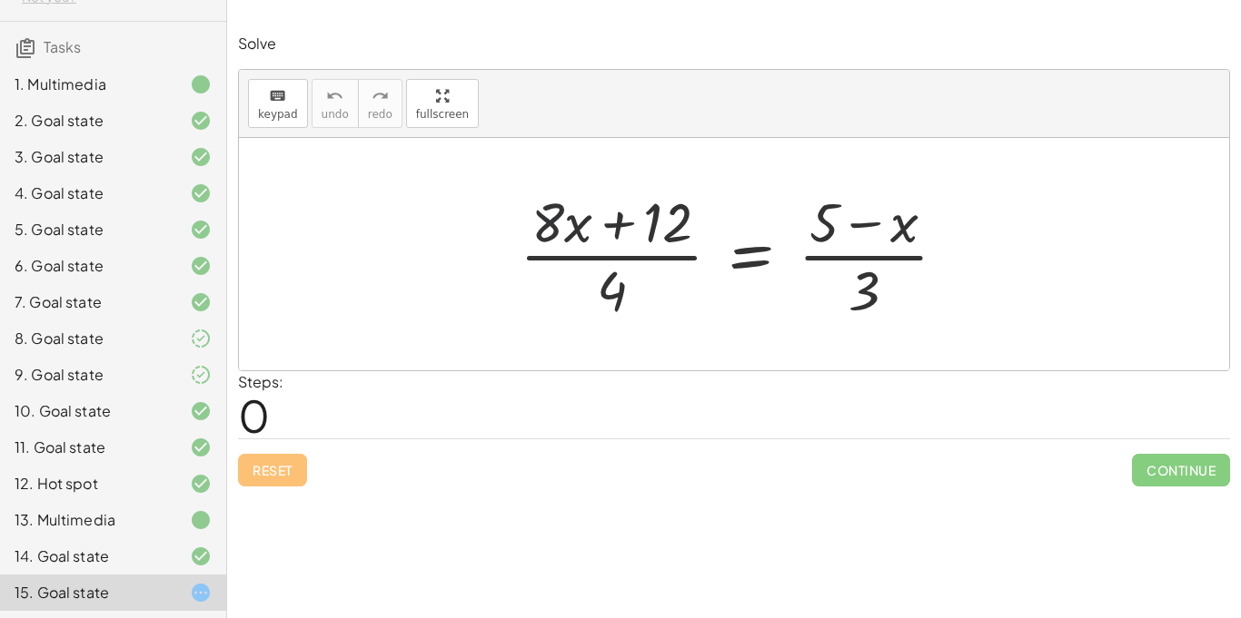
click at [546, 232] on div at bounding box center [740, 254] width 460 height 140
drag, startPoint x: 556, startPoint y: 226, endPoint x: 479, endPoint y: 281, distance: 93.7
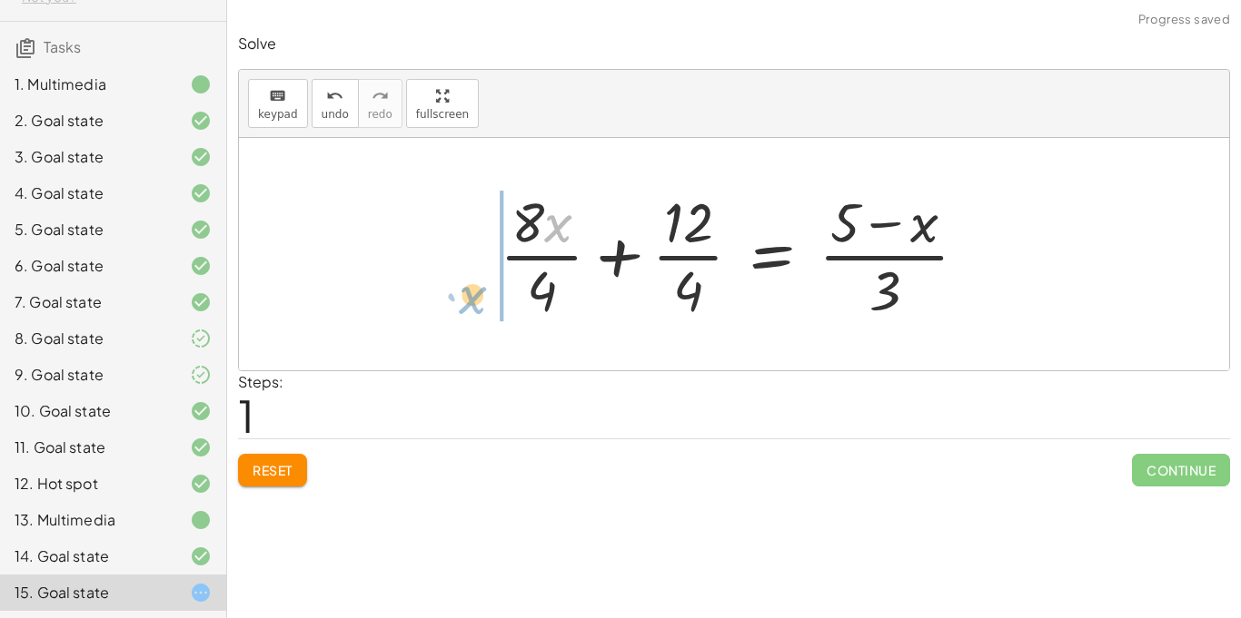
drag, startPoint x: 565, startPoint y: 225, endPoint x: 479, endPoint y: 296, distance: 111.6
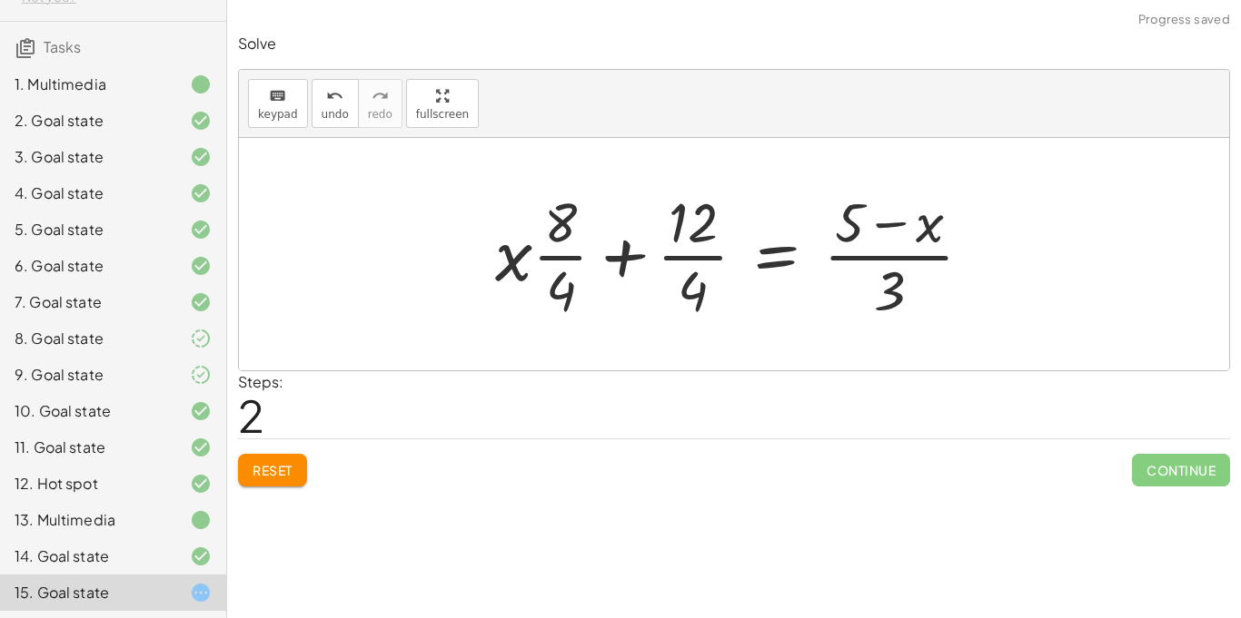
click at [697, 261] on div at bounding box center [740, 254] width 509 height 140
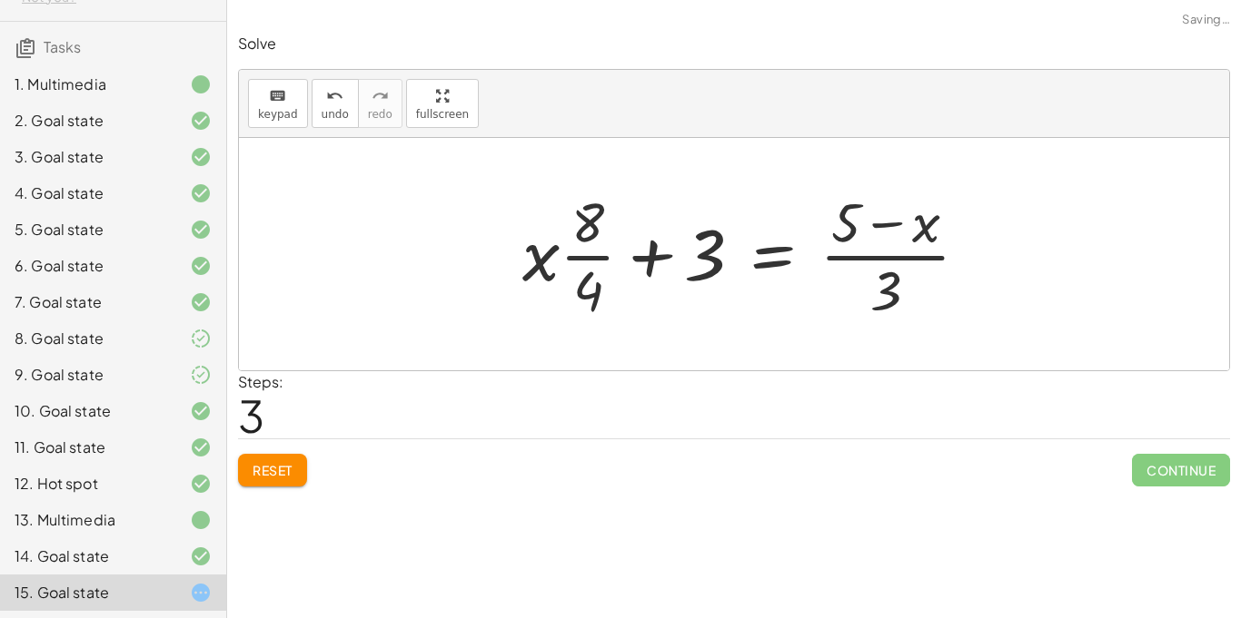
click at [597, 261] on div at bounding box center [752, 254] width 479 height 140
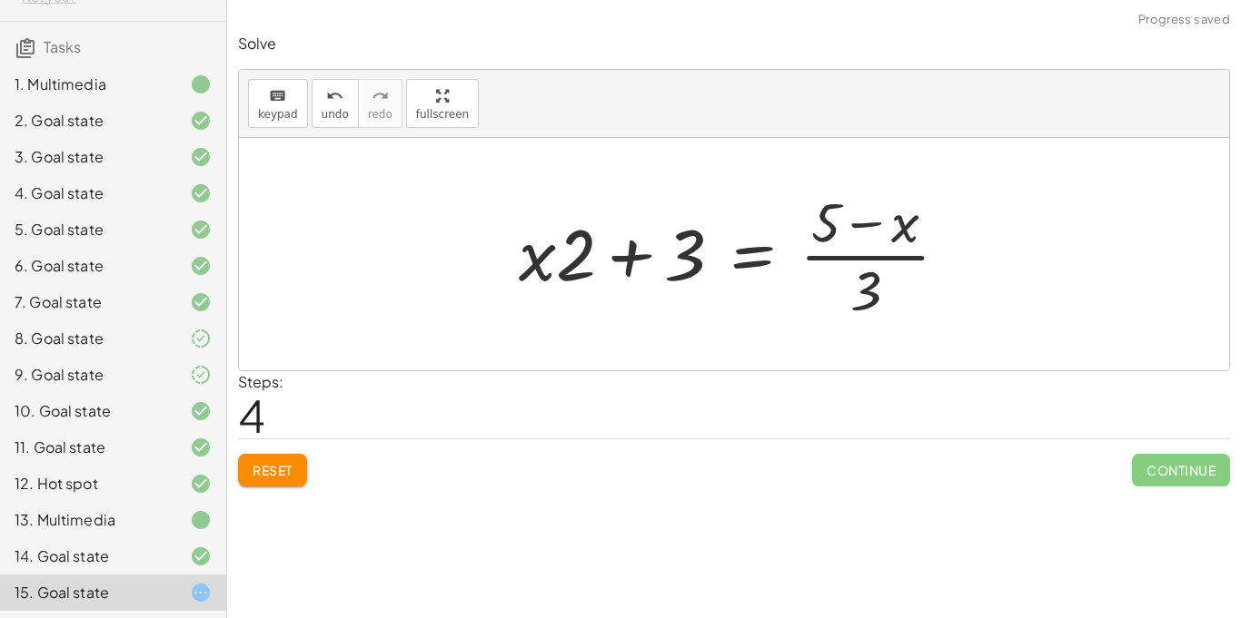
click at [888, 260] on div at bounding box center [740, 254] width 462 height 140
drag, startPoint x: 910, startPoint y: 231, endPoint x: 821, endPoint y: 230, distance: 89.0
click at [821, 230] on div at bounding box center [740, 254] width 462 height 140
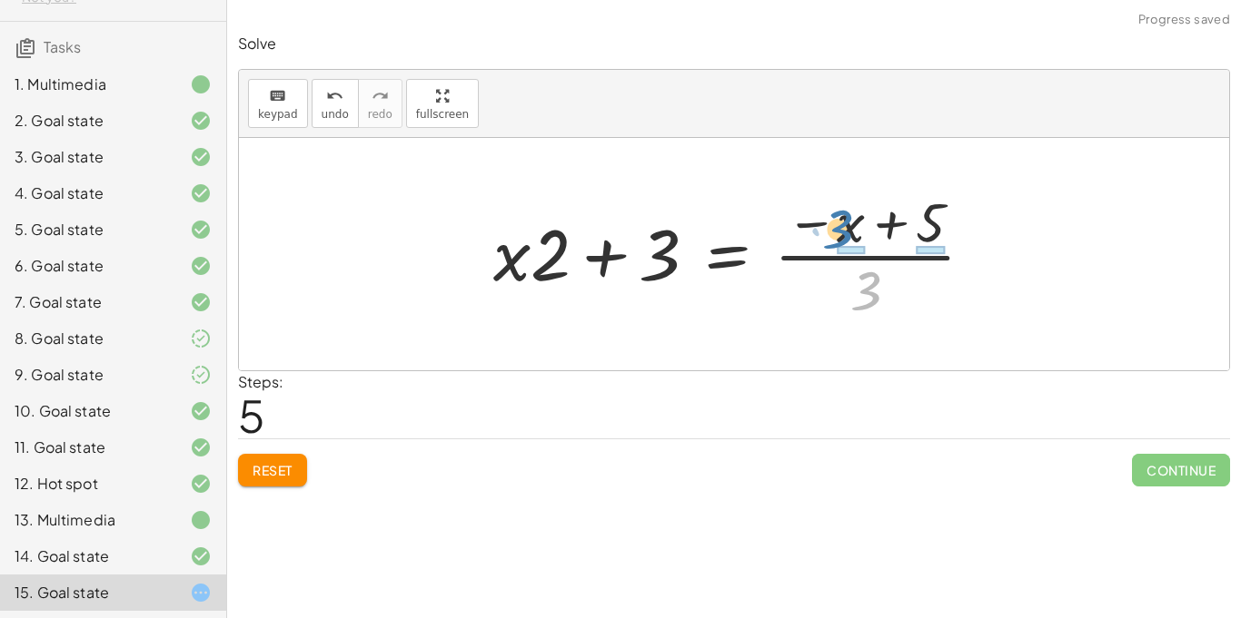
drag, startPoint x: 872, startPoint y: 295, endPoint x: 849, endPoint y: 237, distance: 62.4
click at [849, 237] on div at bounding box center [740, 254] width 513 height 140
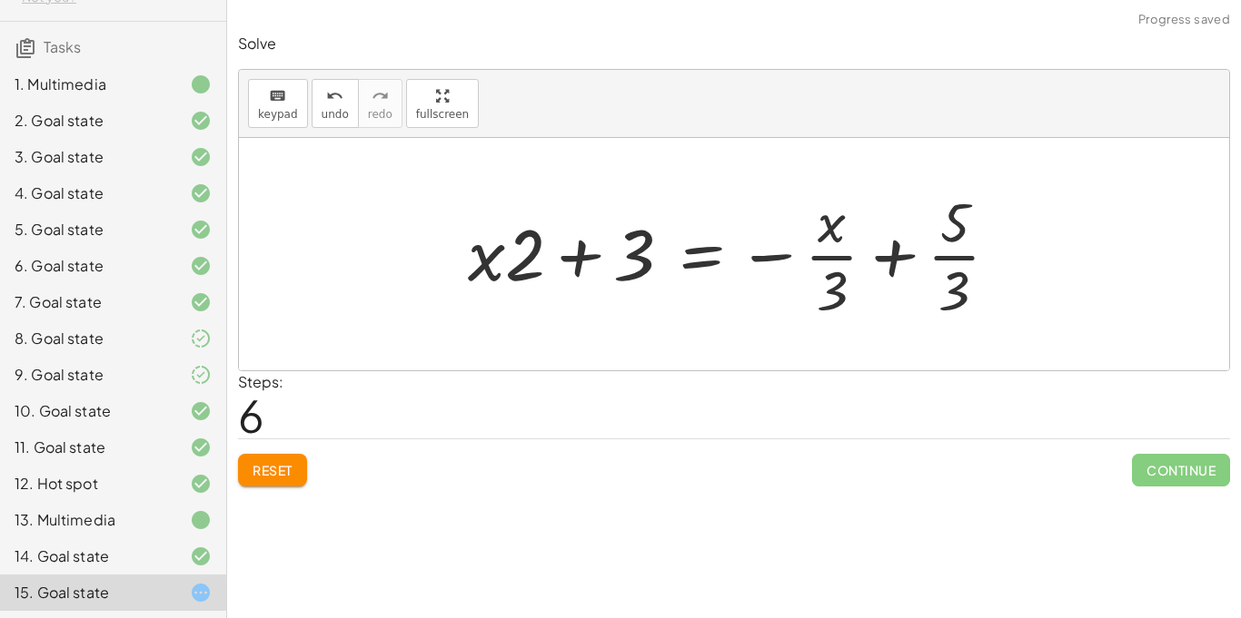
click at [963, 257] on div at bounding box center [741, 254] width 564 height 140
click at [964, 258] on div at bounding box center [741, 254] width 564 height 140
drag, startPoint x: 826, startPoint y: 245, endPoint x: 805, endPoint y: 263, distance: 27.7
click at [805, 263] on div at bounding box center [741, 254] width 564 height 140
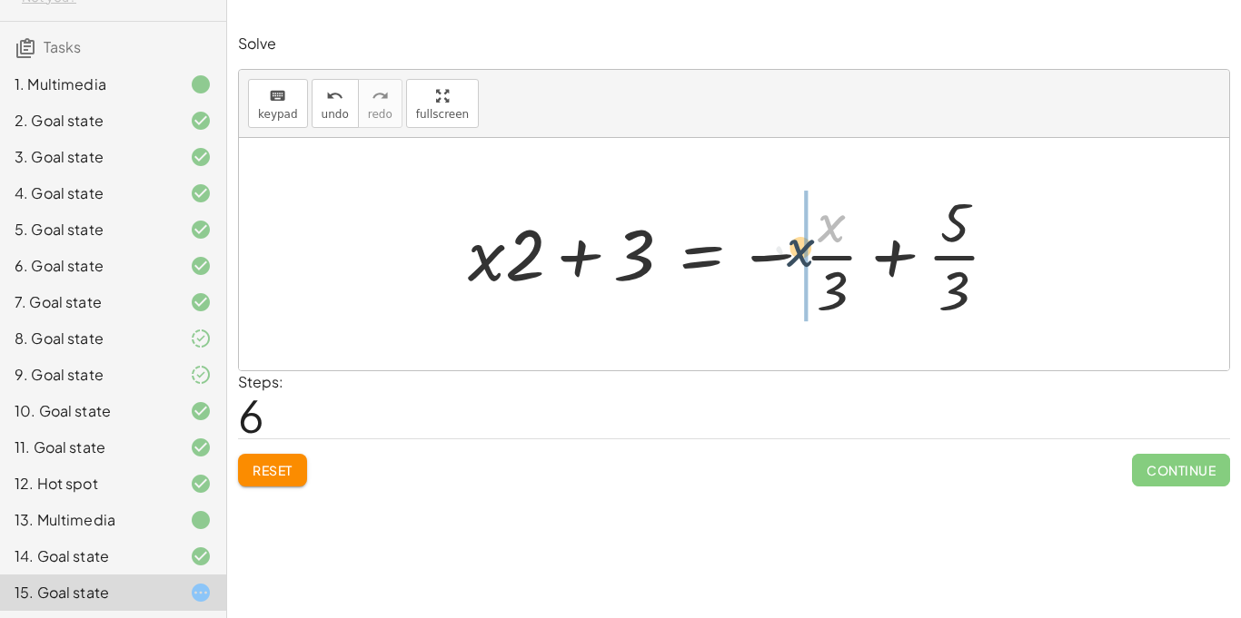
drag, startPoint x: 833, startPoint y: 232, endPoint x: 801, endPoint y: 263, distance: 45.0
click at [801, 263] on div at bounding box center [741, 254] width 564 height 140
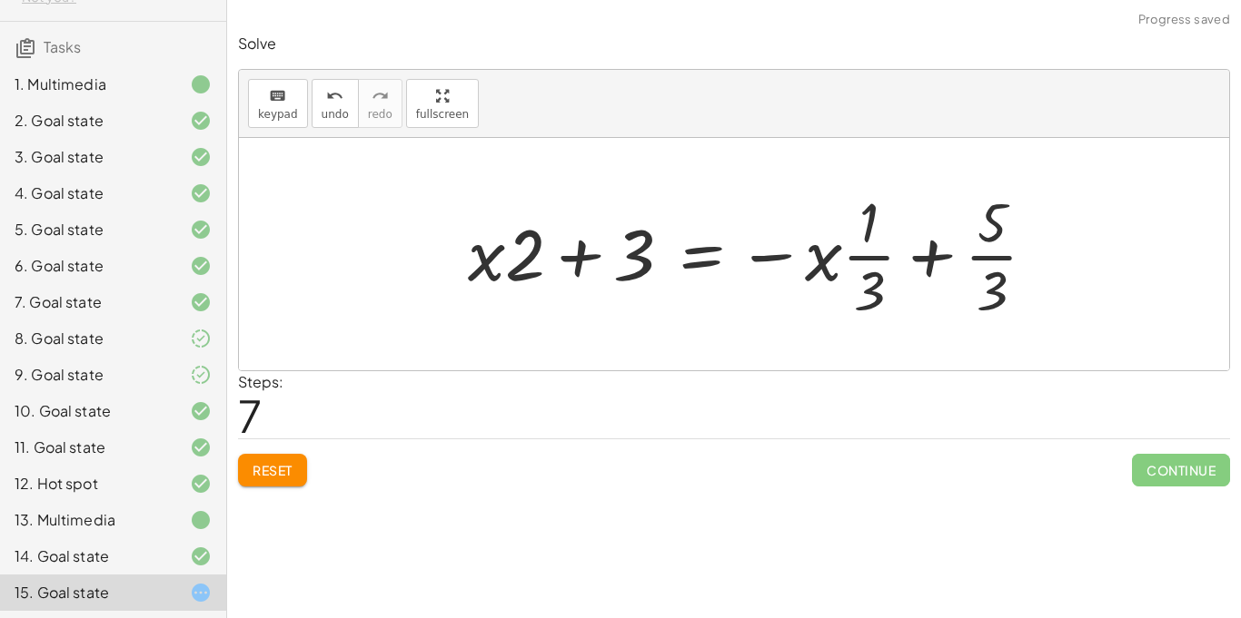
click at [786, 258] on div at bounding box center [759, 254] width 601 height 140
drag, startPoint x: 786, startPoint y: 258, endPoint x: 784, endPoint y: 269, distance: 11.0
click at [784, 269] on div at bounding box center [759, 254] width 601 height 140
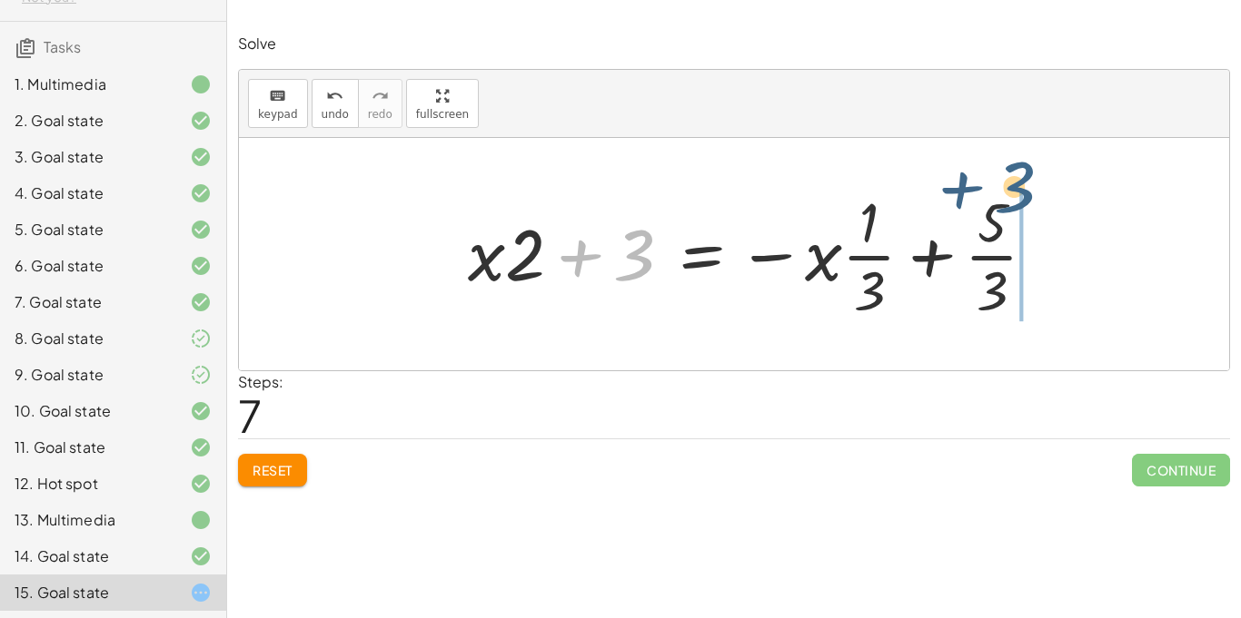
drag, startPoint x: 634, startPoint y: 262, endPoint x: 1023, endPoint y: 201, distance: 394.3
click at [1023, 201] on div at bounding box center [759, 254] width 601 height 140
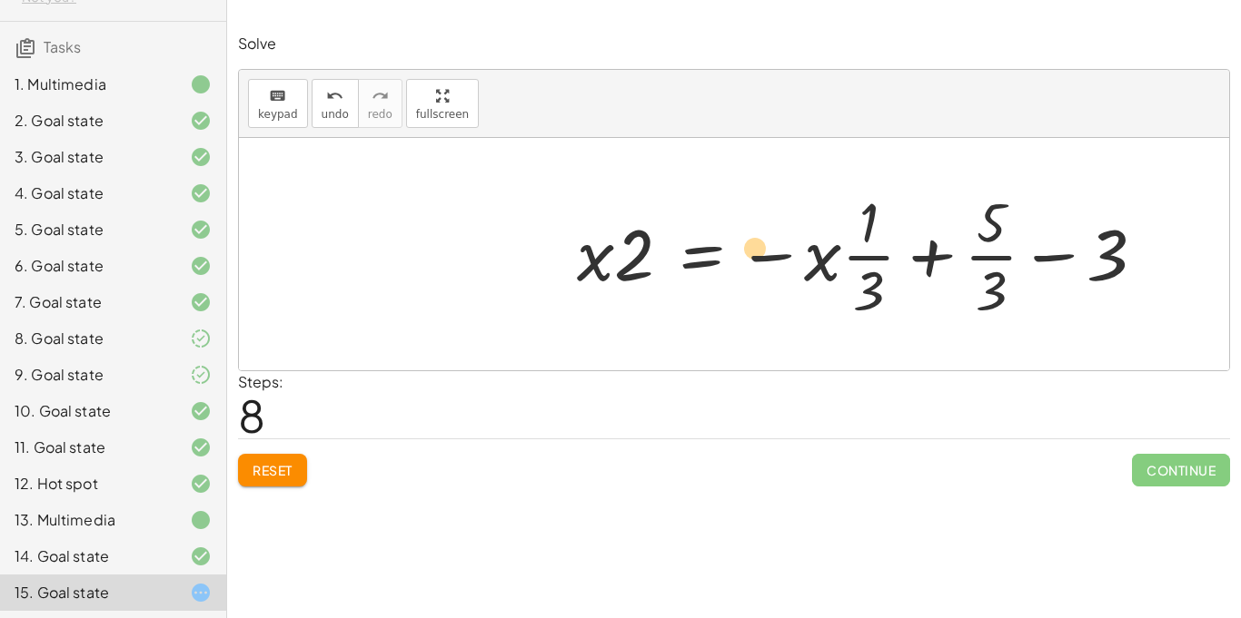
drag, startPoint x: 882, startPoint y: 257, endPoint x: 768, endPoint y: 250, distance: 113.7
click at [768, 250] on div at bounding box center [868, 254] width 601 height 140
click at [244, 524] on div "Equations: Solve Multi-Step Equations In this activity, you will learn the proc…" at bounding box center [733, 309] width 1013 height 618
click at [294, 470] on button "Reset" at bounding box center [272, 470] width 69 height 33
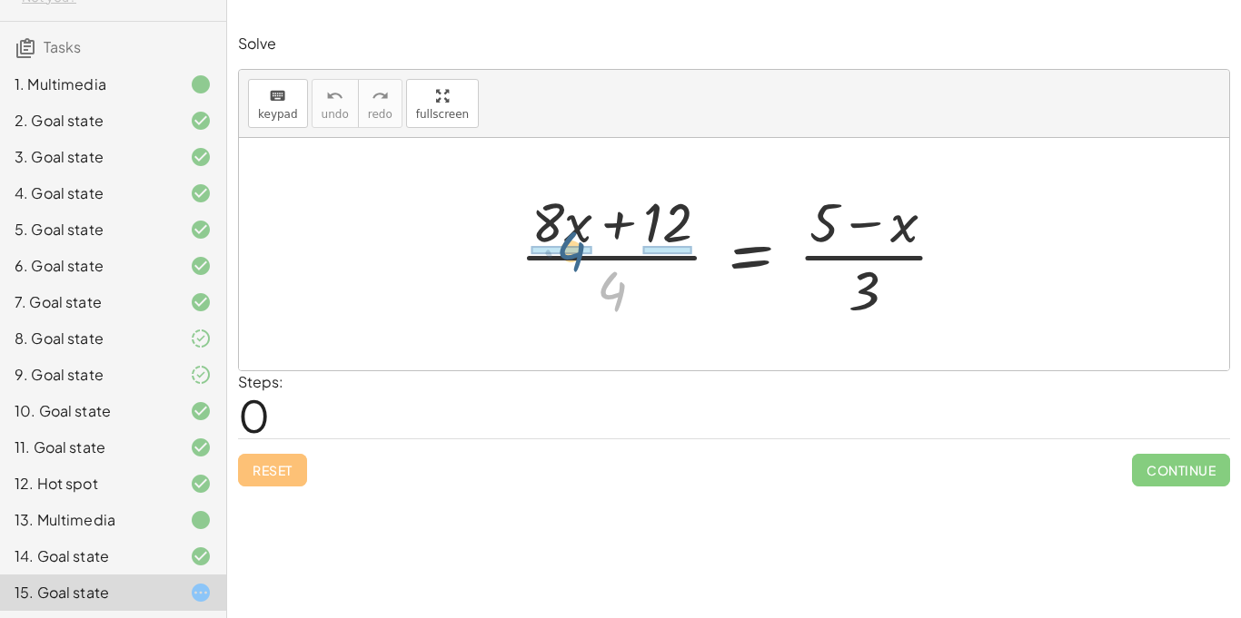
drag, startPoint x: 607, startPoint y: 298, endPoint x: 564, endPoint y: 255, distance: 60.4
click at [564, 255] on div at bounding box center [740, 254] width 460 height 140
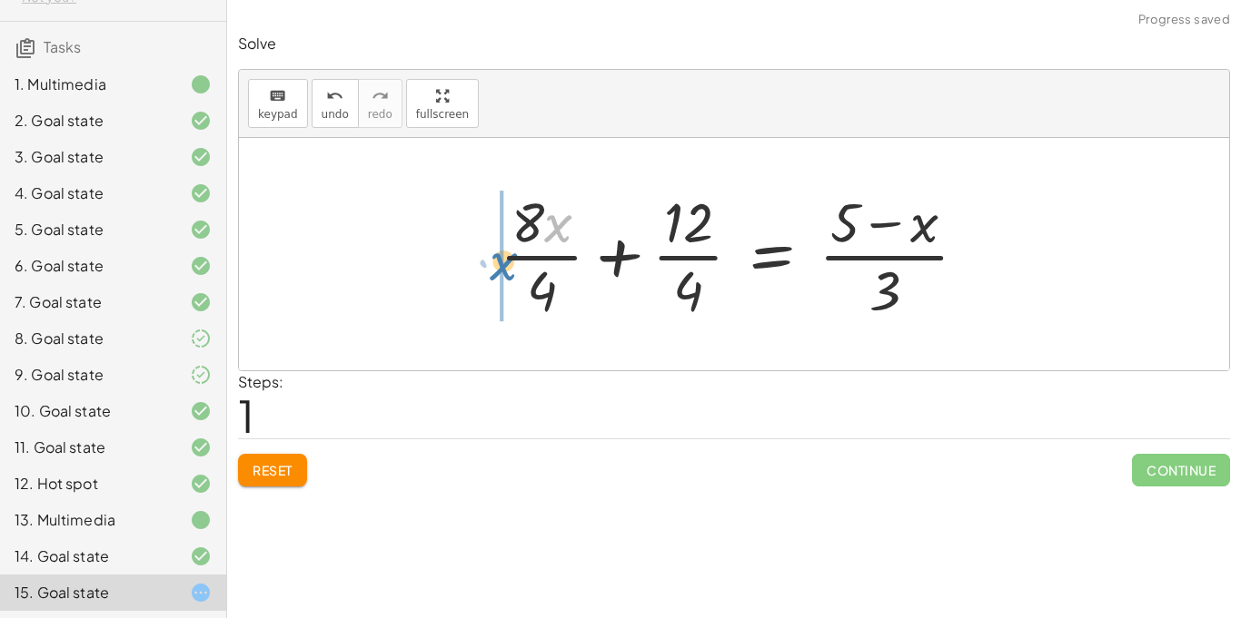
drag, startPoint x: 560, startPoint y: 216, endPoint x: 506, endPoint y: 254, distance: 66.5
click at [506, 254] on div at bounding box center [740, 254] width 500 height 140
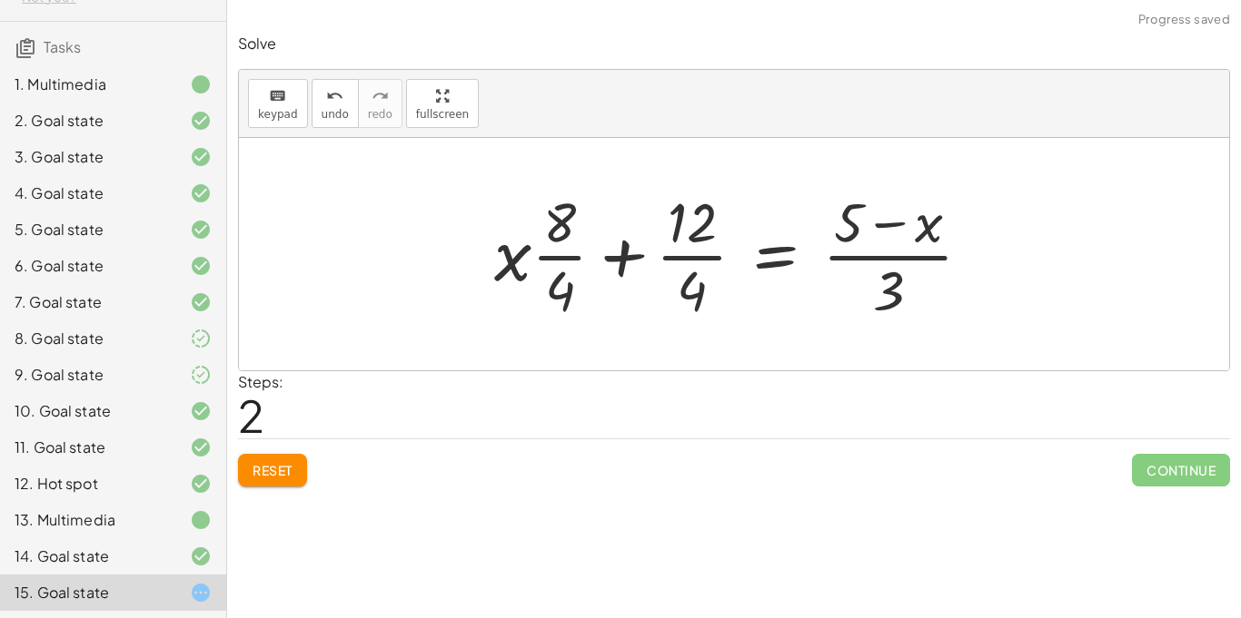
click at [570, 257] on div at bounding box center [739, 254] width 509 height 140
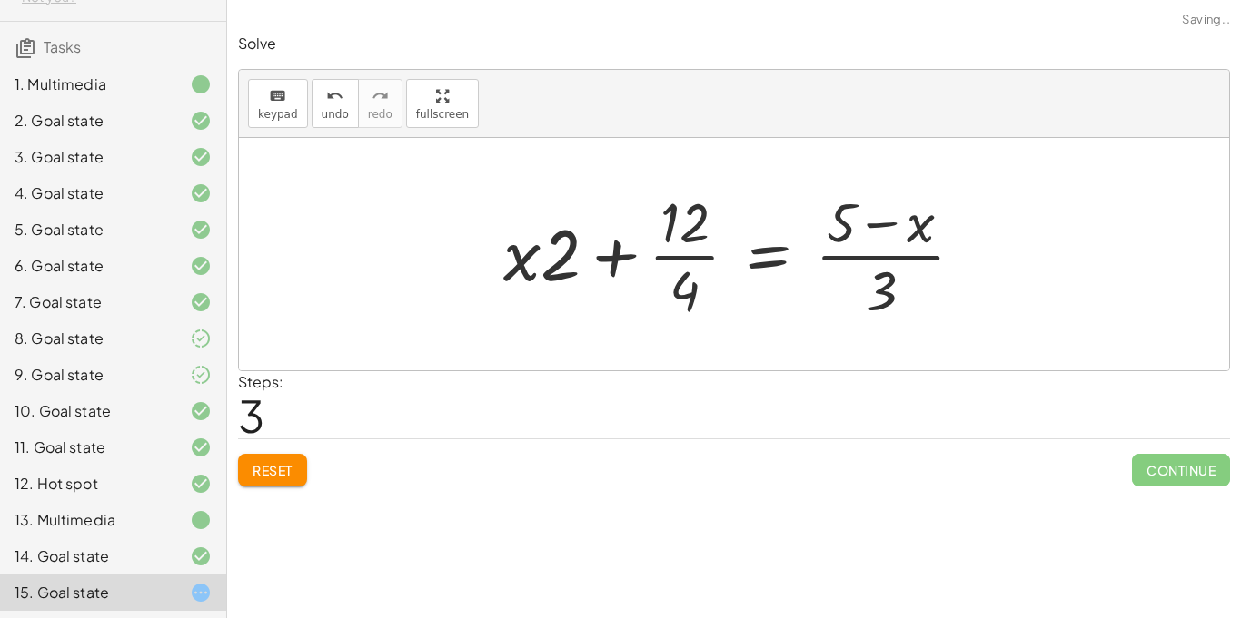
click at [688, 262] on div at bounding box center [740, 254] width 493 height 140
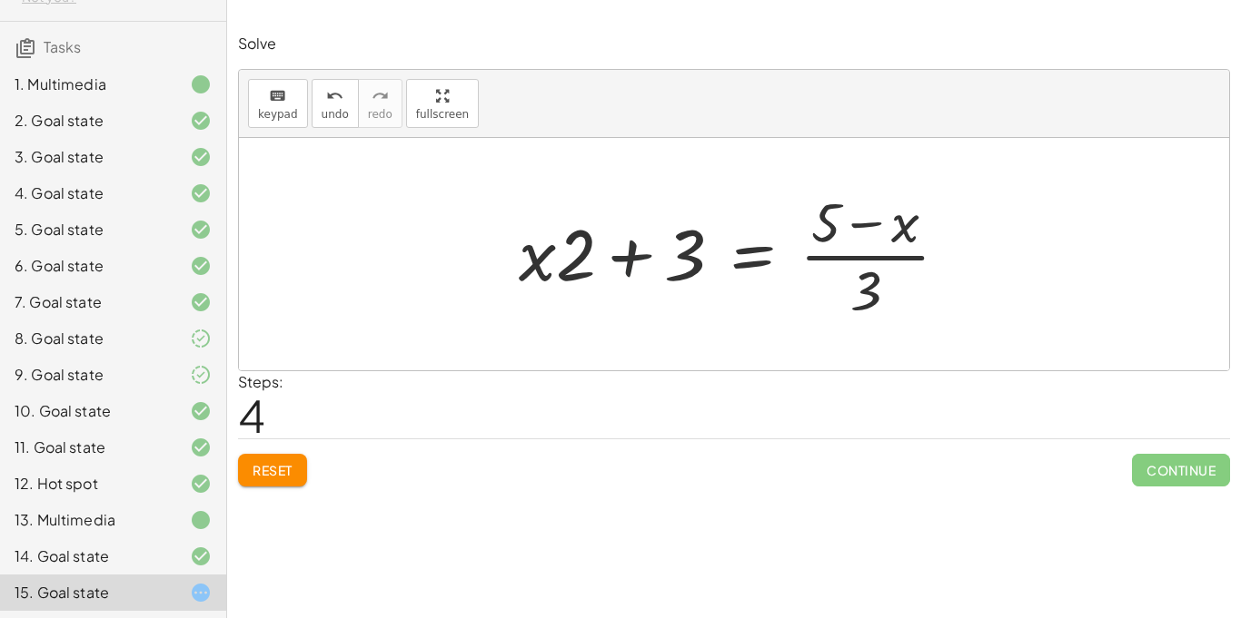
click at [631, 264] on div at bounding box center [740, 254] width 462 height 140
drag, startPoint x: 872, startPoint y: 285, endPoint x: 830, endPoint y: 244, distance: 58.4
click at [830, 244] on div at bounding box center [740, 254] width 462 height 140
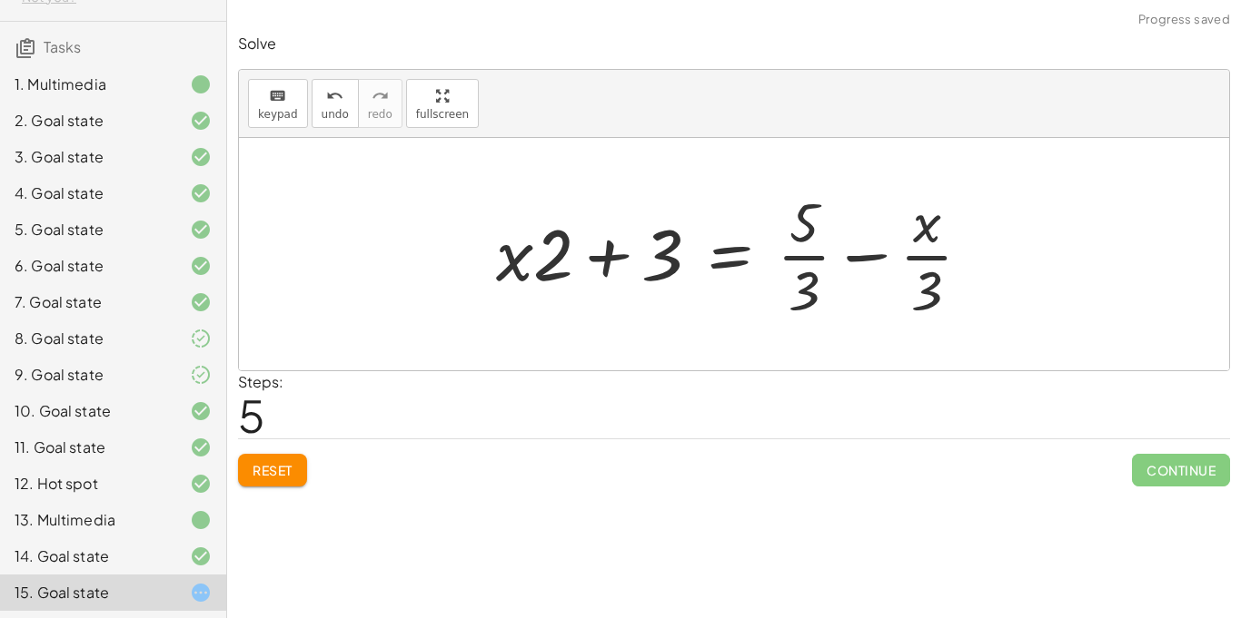
click at [280, 460] on button "Reset" at bounding box center [272, 470] width 69 height 33
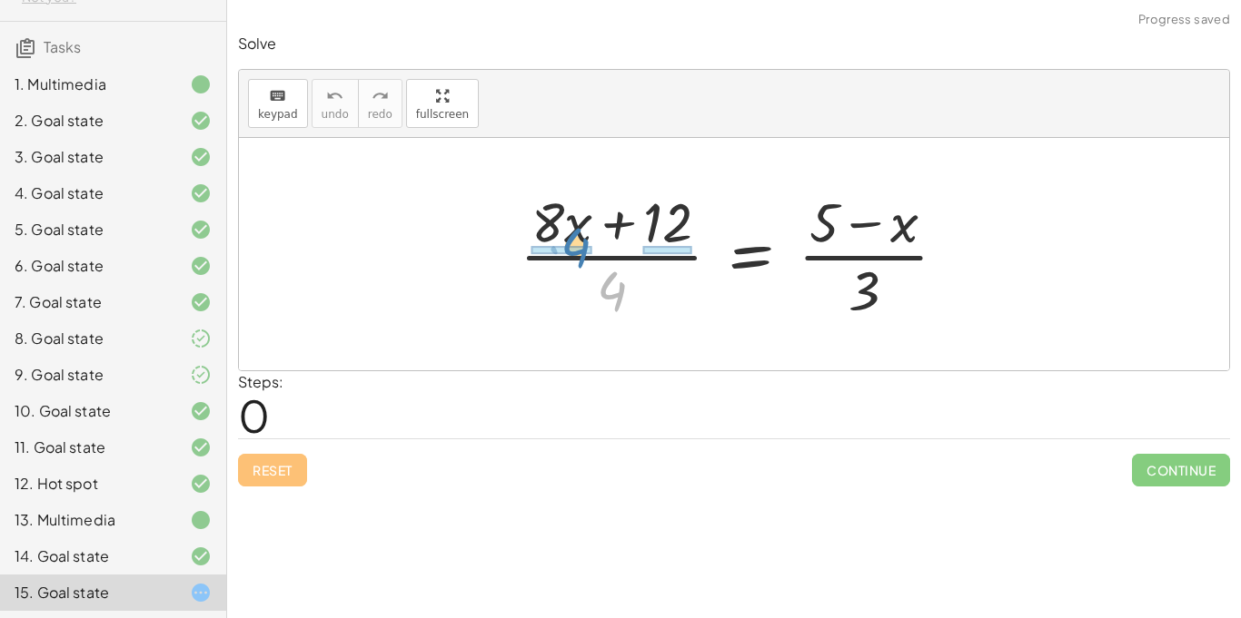
drag, startPoint x: 614, startPoint y: 295, endPoint x: 578, endPoint y: 252, distance: 56.7
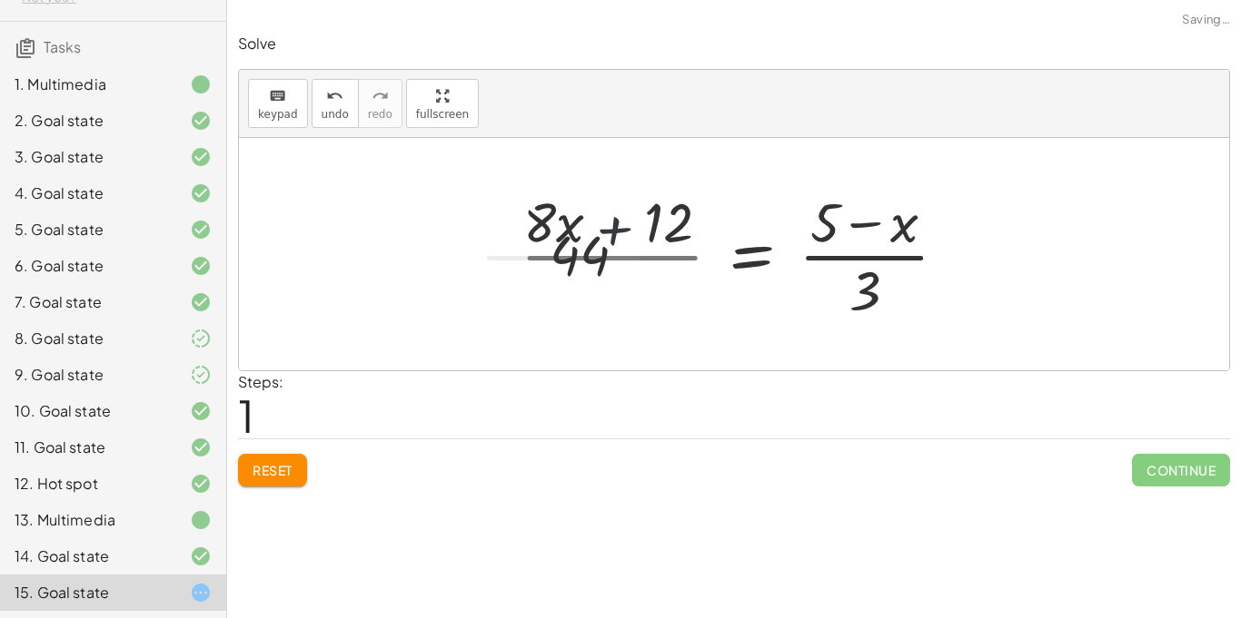
click at [578, 252] on div at bounding box center [720, 254] width 500 height 140
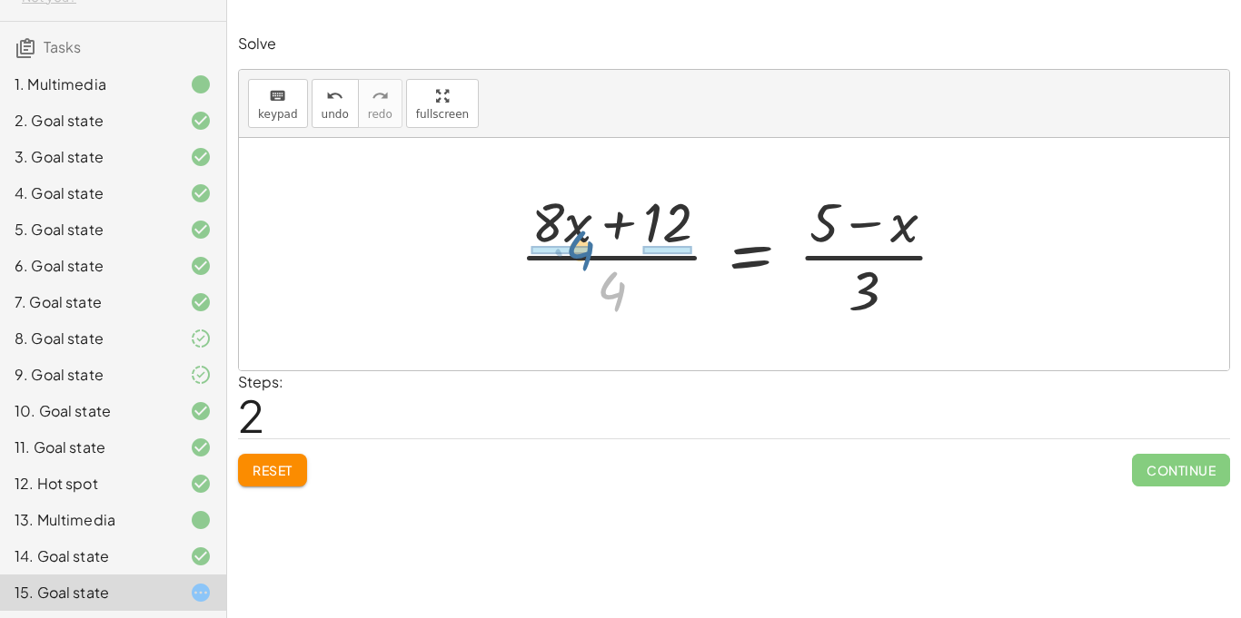
drag, startPoint x: 609, startPoint y: 299, endPoint x: 578, endPoint y: 258, distance: 51.8
click at [578, 258] on div at bounding box center [740, 254] width 460 height 140
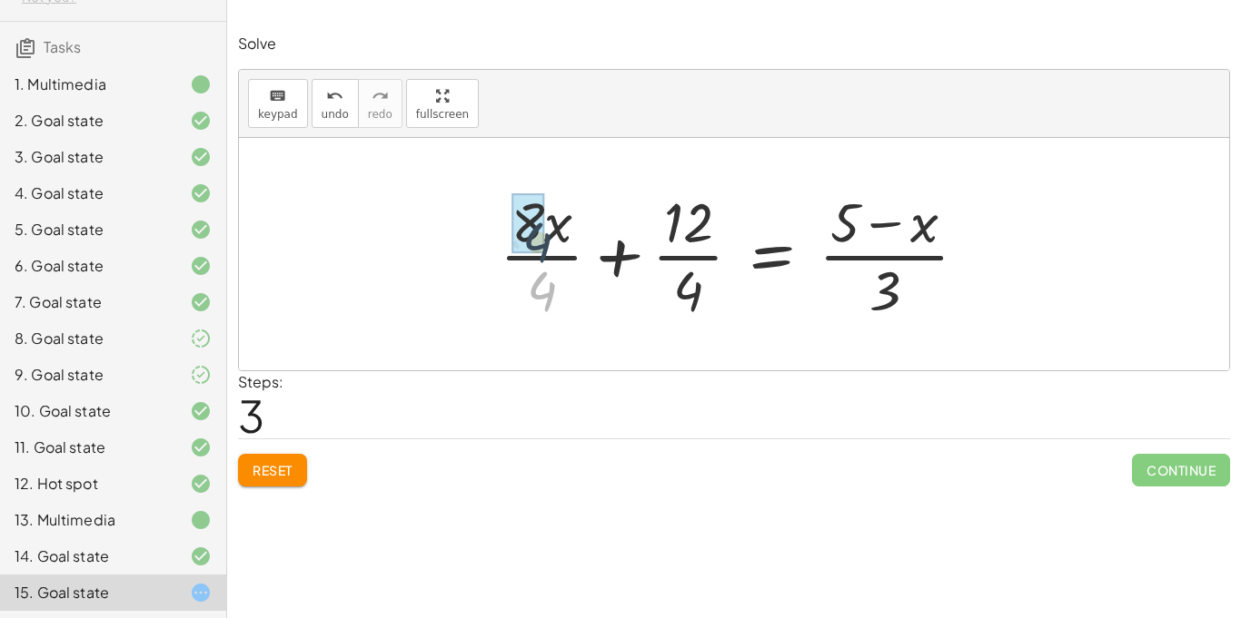
drag, startPoint x: 528, startPoint y: 292, endPoint x: 523, endPoint y: 240, distance: 52.0
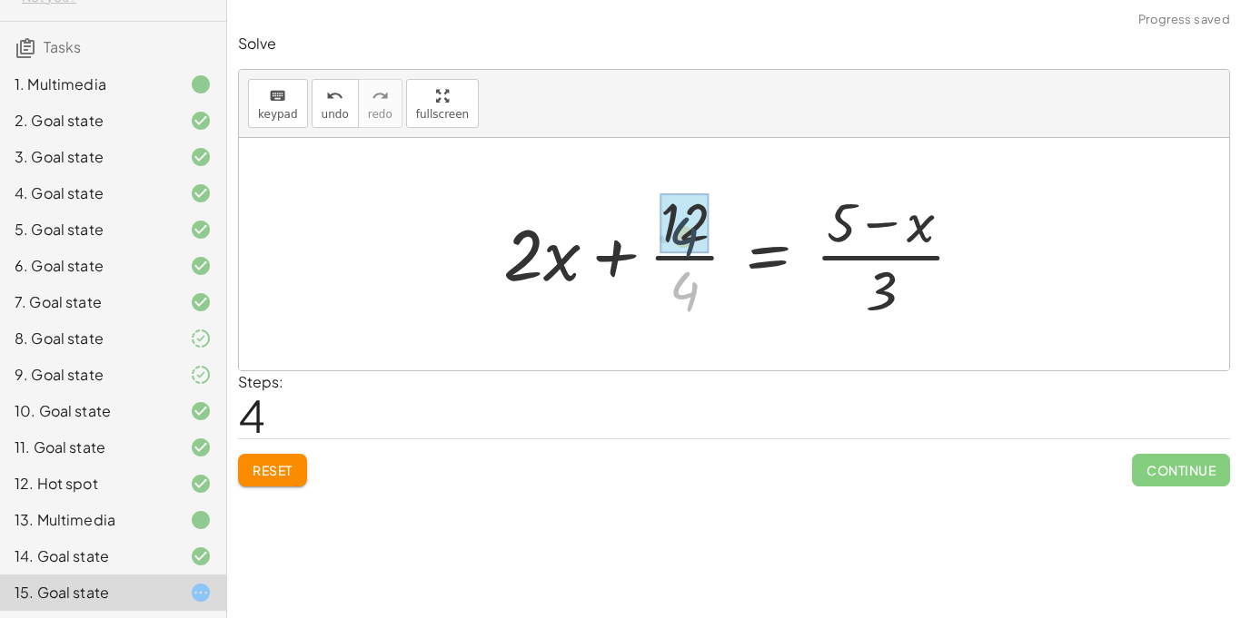
drag, startPoint x: 685, startPoint y: 282, endPoint x: 684, endPoint y: 225, distance: 57.2
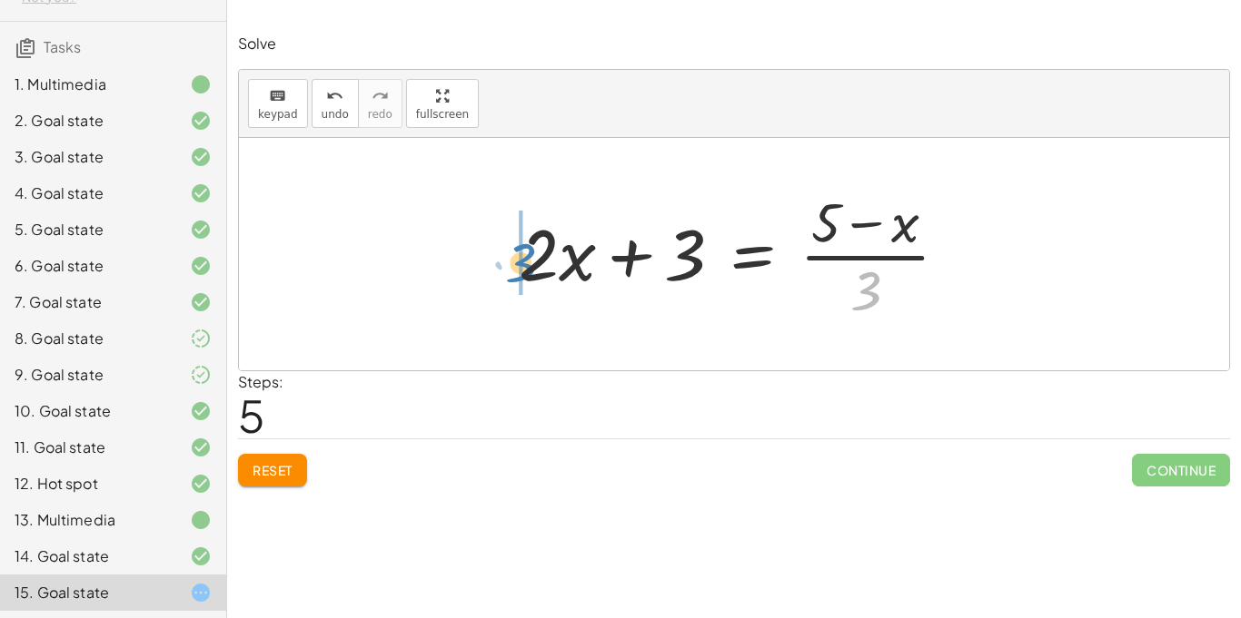
drag, startPoint x: 870, startPoint y: 281, endPoint x: 525, endPoint y: 252, distance: 346.2
click at [525, 252] on div at bounding box center [740, 254] width 462 height 140
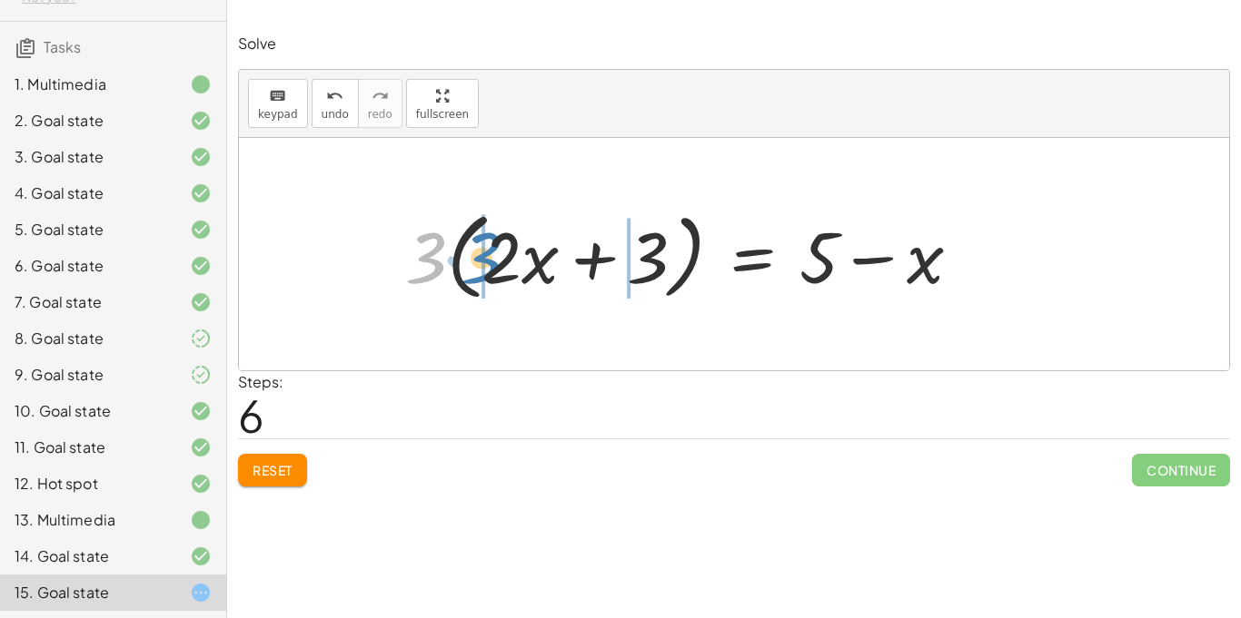
drag, startPoint x: 445, startPoint y: 260, endPoint x: 502, endPoint y: 259, distance: 57.2
click at [502, 259] on div at bounding box center [690, 255] width 588 height 104
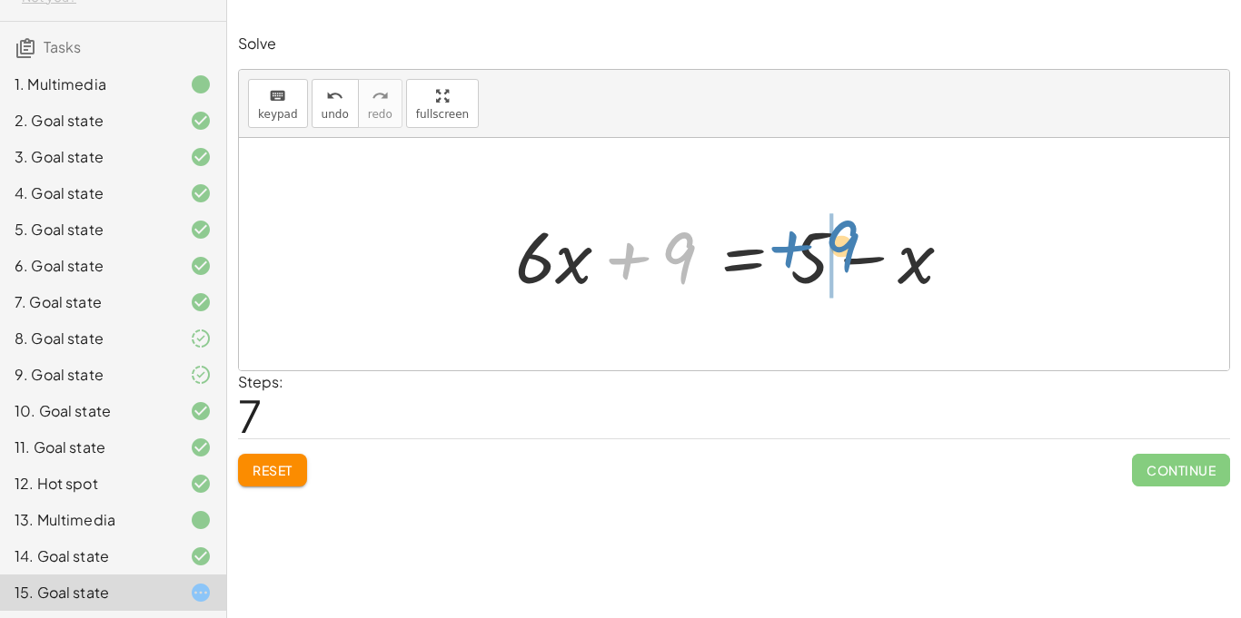
drag, startPoint x: 671, startPoint y: 255, endPoint x: 835, endPoint y: 243, distance: 163.9
click at [835, 243] on div at bounding box center [741, 255] width 470 height 94
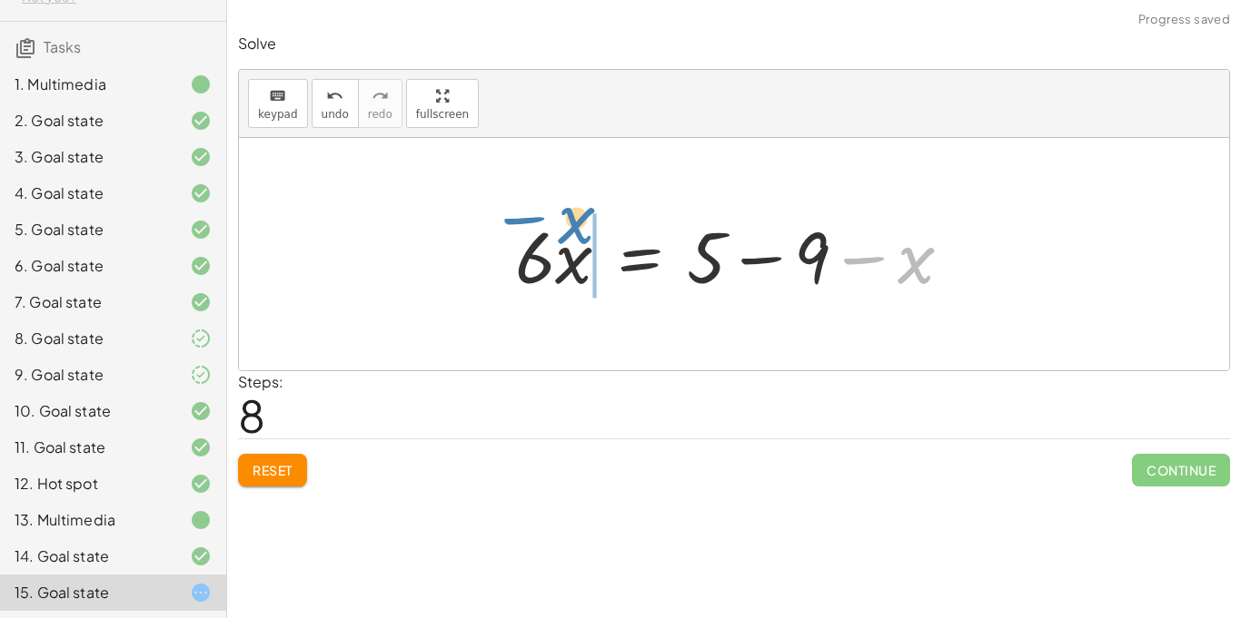
drag, startPoint x: 909, startPoint y: 252, endPoint x: 570, endPoint y: 214, distance: 340.9
click at [570, 214] on div at bounding box center [741, 255] width 470 height 94
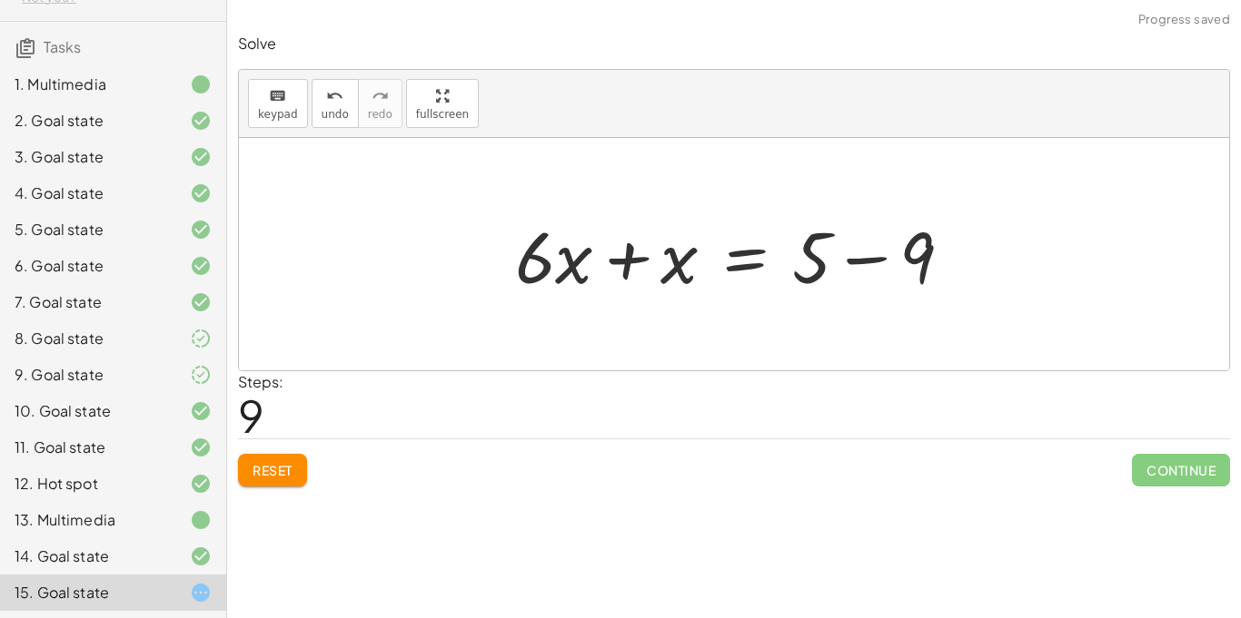
click at [636, 257] on div at bounding box center [741, 255] width 470 height 94
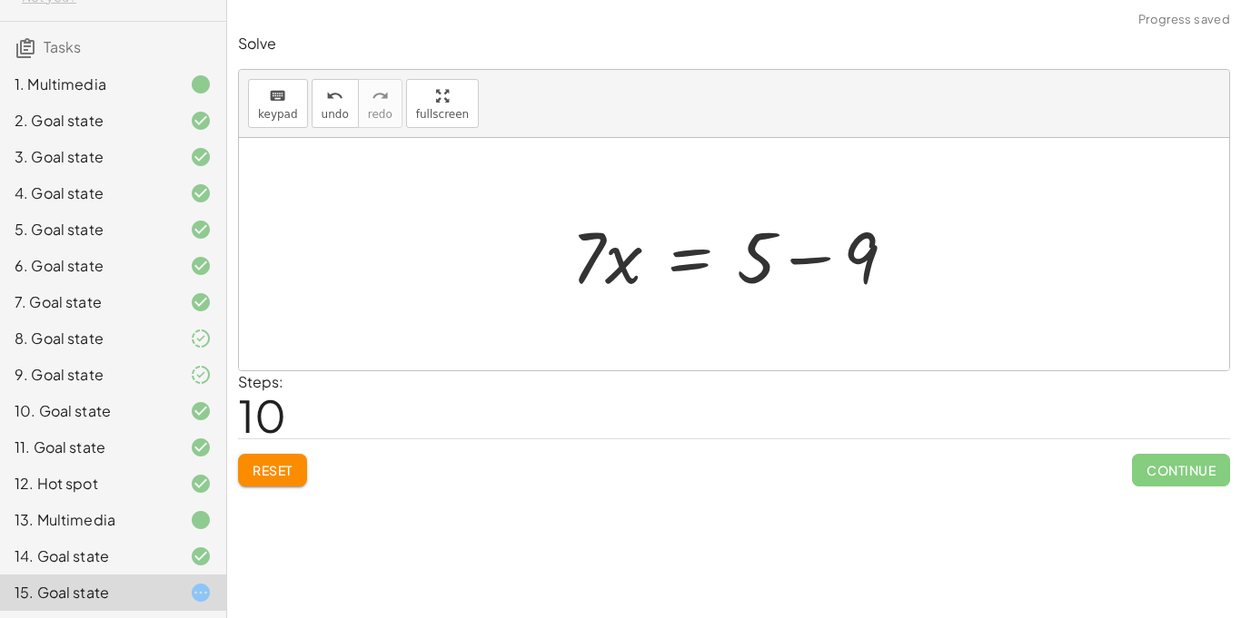
click at [825, 262] on div at bounding box center [741, 255] width 358 height 94
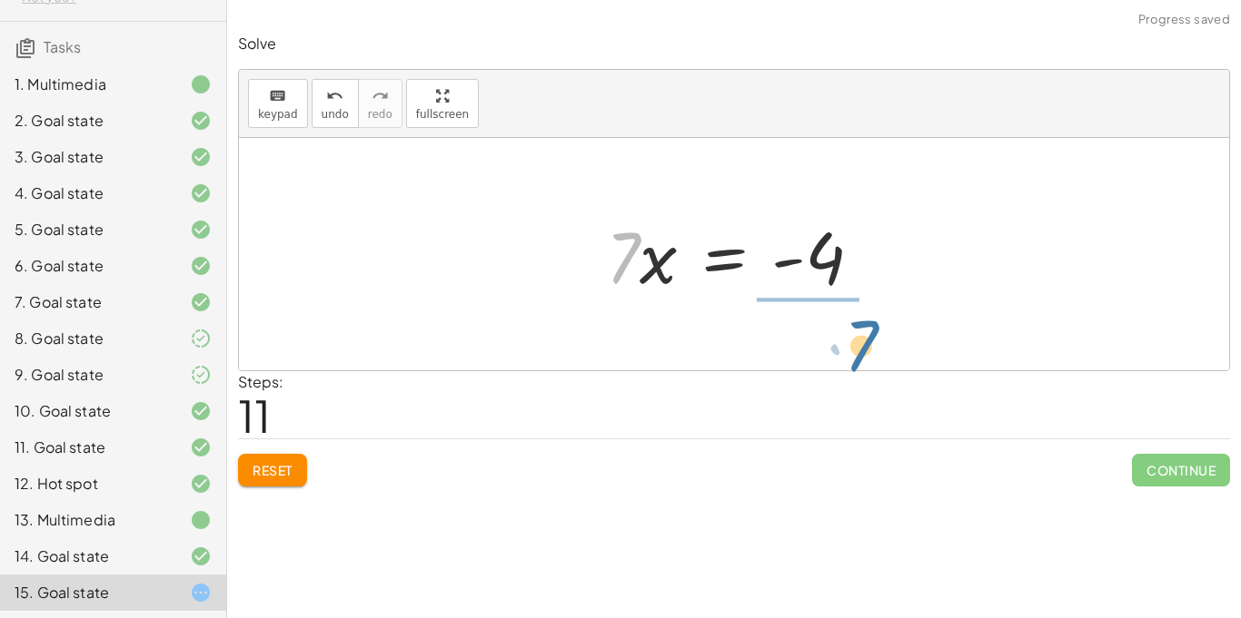
drag, startPoint x: 628, startPoint y: 260, endPoint x: 865, endPoint y: 346, distance: 252.2
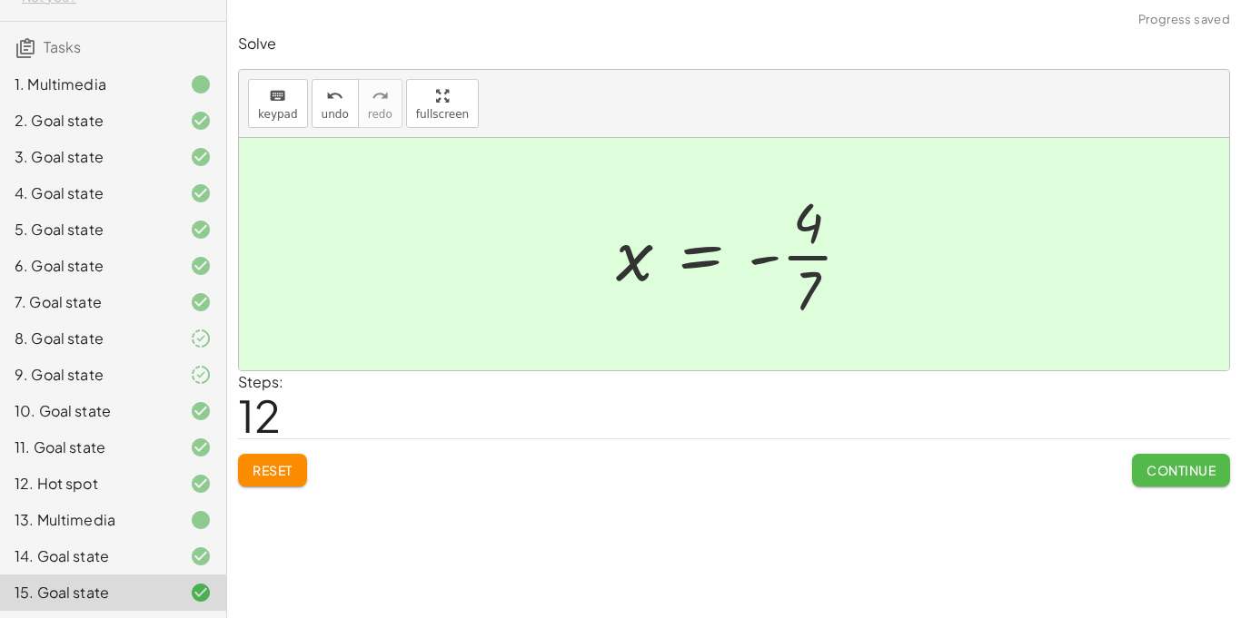
click at [1166, 471] on span "Continue" at bounding box center [1180, 470] width 69 height 16
